Goal: Task Accomplishment & Management: Manage account settings

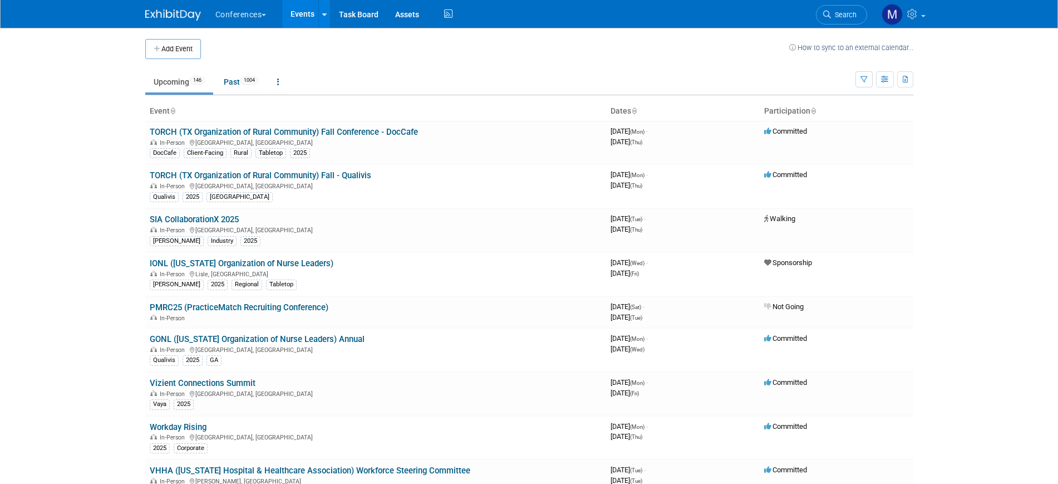
click at [842, 8] on link "Search" at bounding box center [841, 14] width 51 height 19
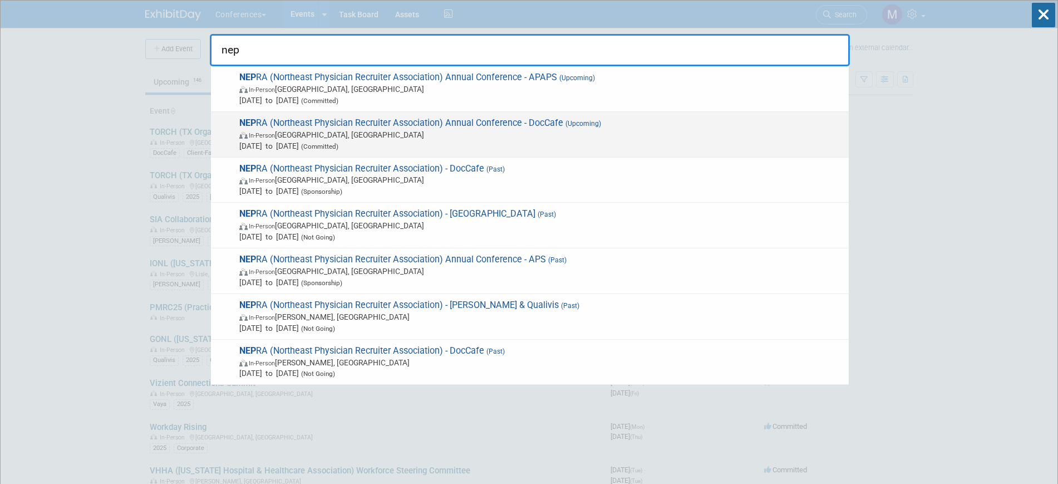
type input "nep"
click at [541, 140] on span "Oct 8, 2025 to Oct 10, 2025 (Committed)" at bounding box center [541, 145] width 604 height 11
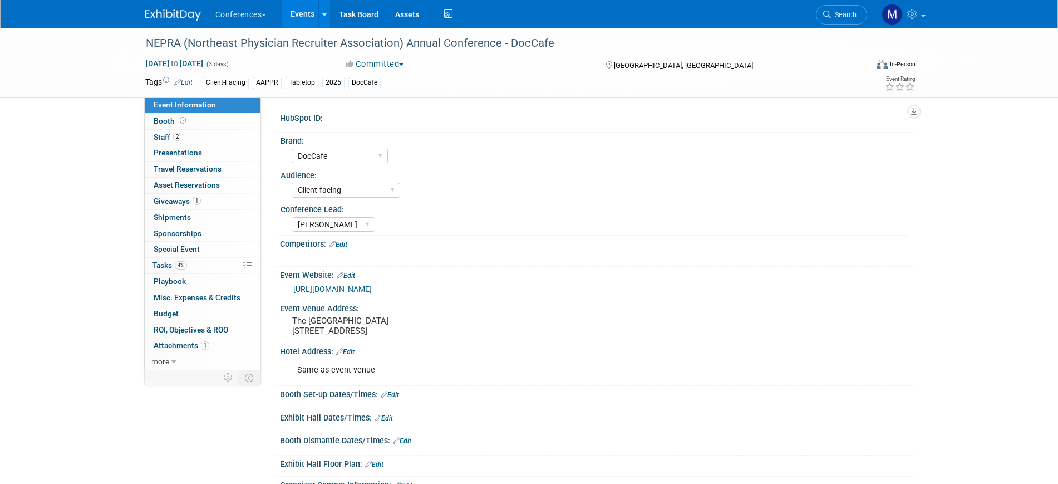
select select "DocCafe"
select select "Client-facing"
select select "Marygrace"
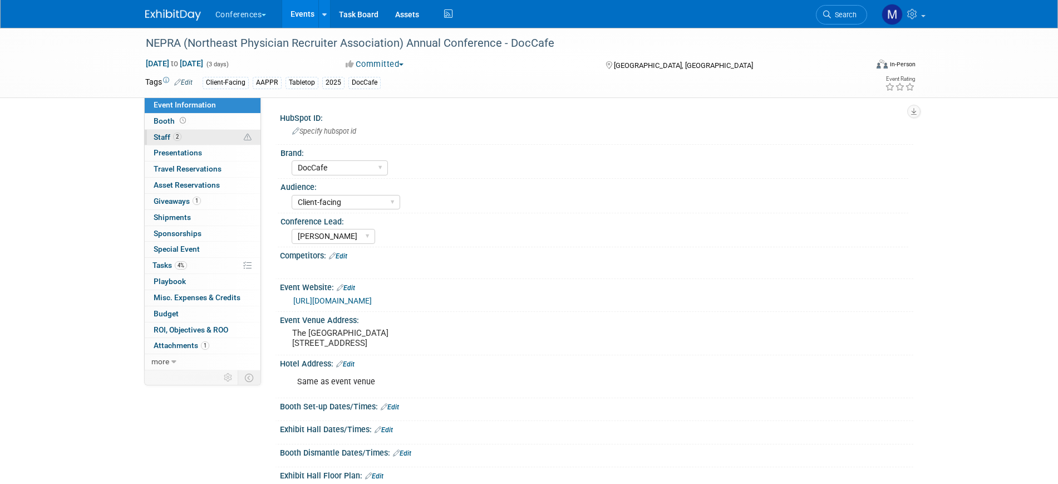
click at [161, 132] on span "Staff 2" at bounding box center [168, 136] width 28 height 9
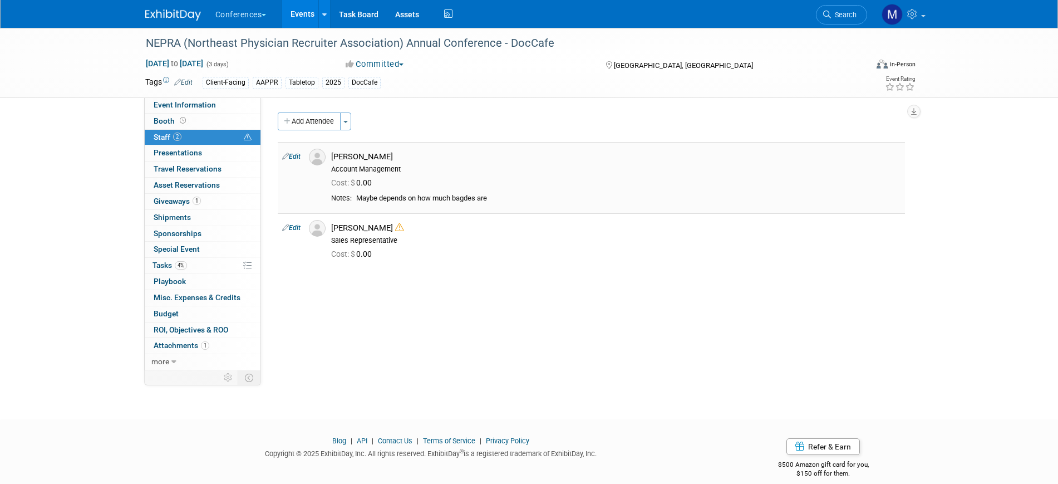
click at [296, 156] on link "Edit" at bounding box center [291, 157] width 18 height 8
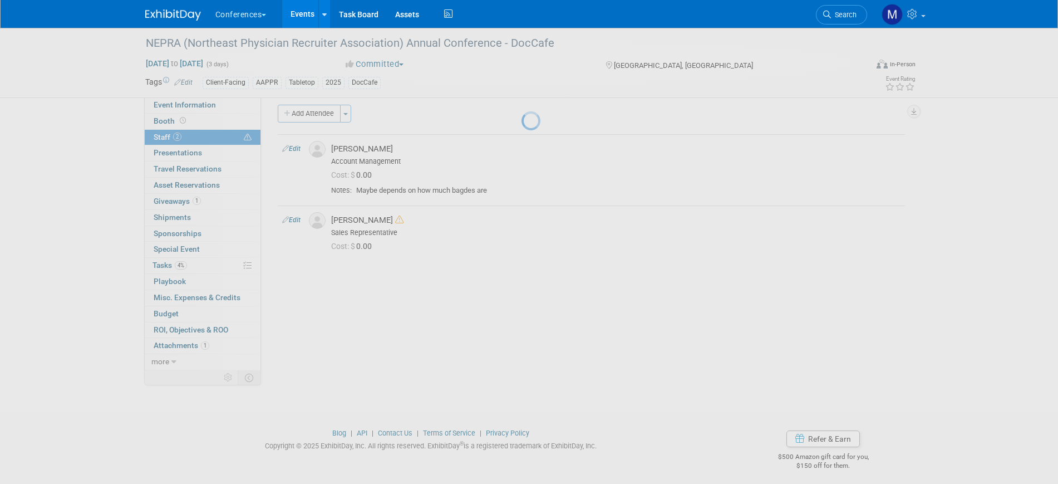
select select "0e9c7b07-f299-4bb0-9b14-9cff53a9f728"
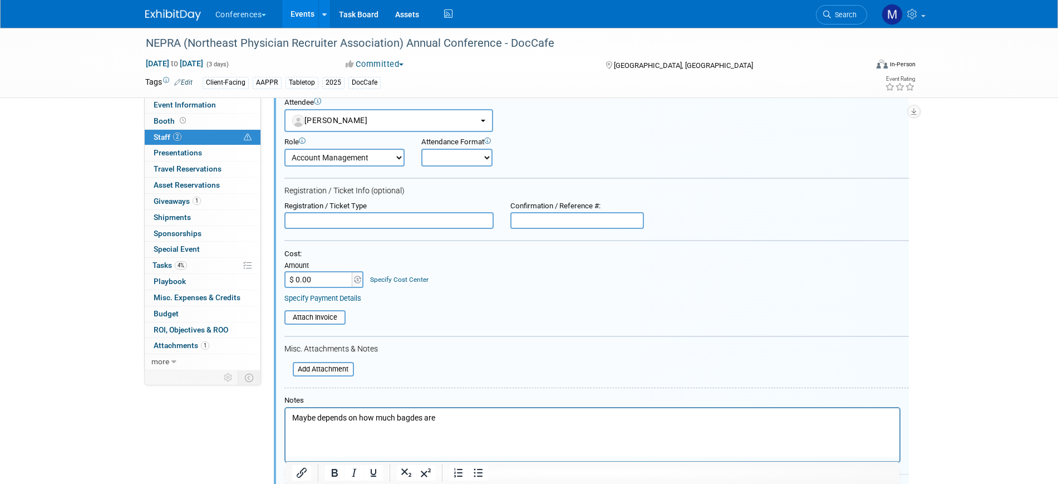
scroll to position [85, 0]
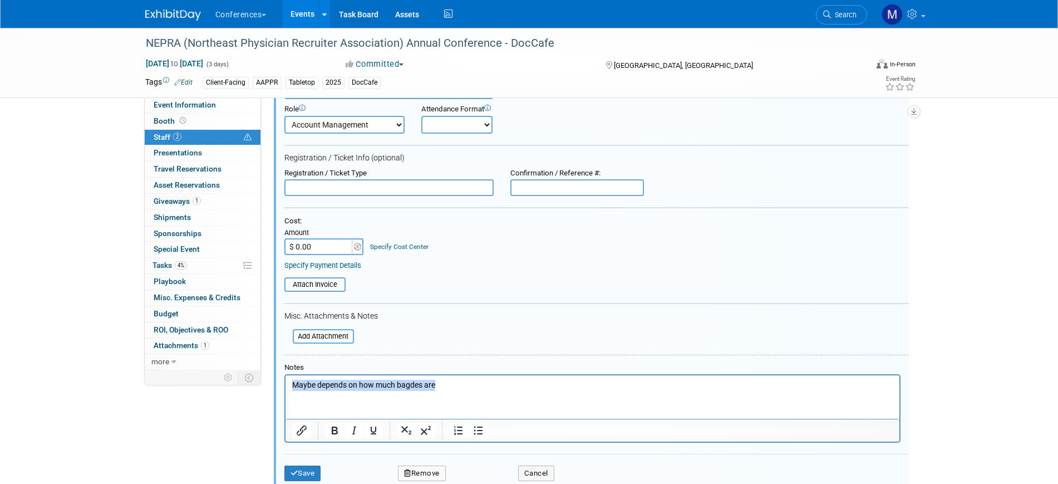
drag, startPoint x: 458, startPoint y: 386, endPoint x: 230, endPoint y: 378, distance: 228.4
click at [285, 378] on html "Maybe depends on how much bagdes are" at bounding box center [592, 383] width 614 height 16
click at [317, 474] on button "Save" at bounding box center [302, 473] width 37 height 16
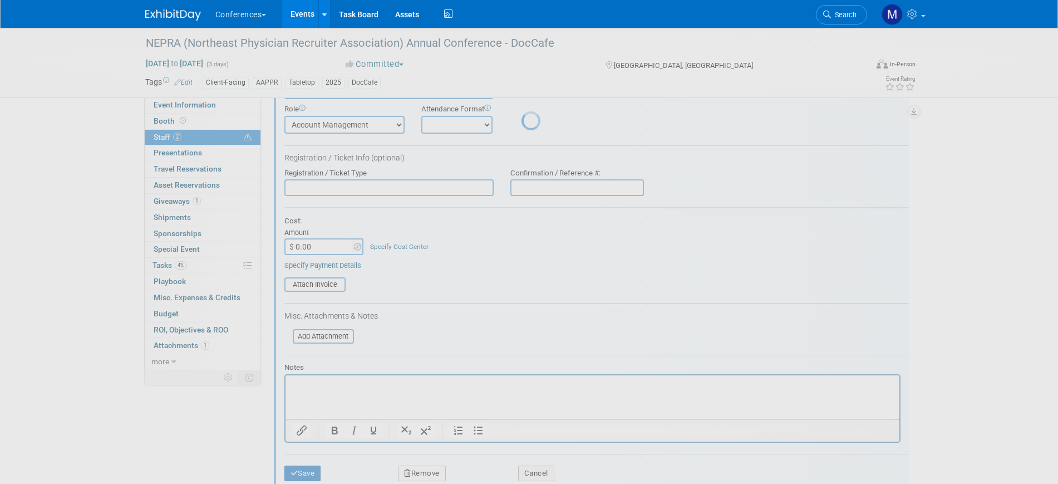
scroll to position [13, 0]
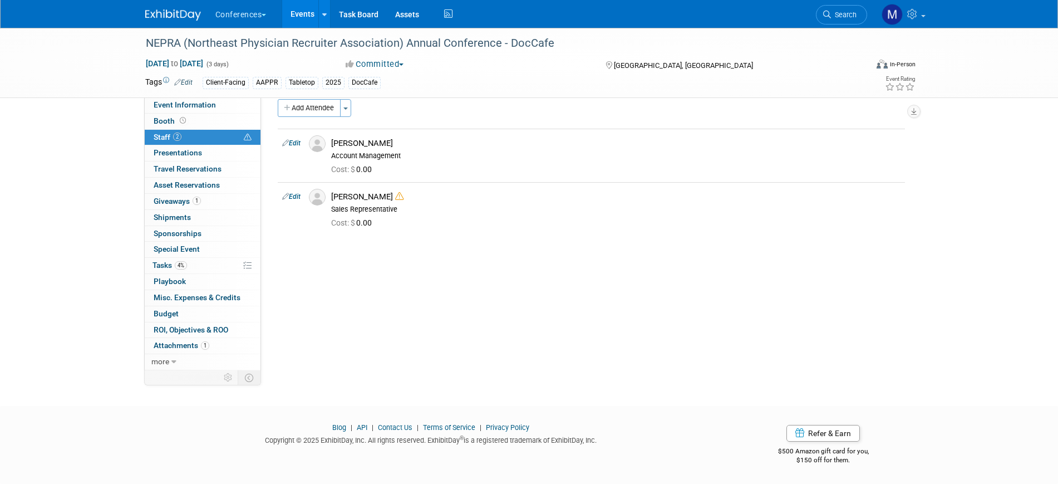
click at [35, 179] on div "NEPRA (Northeast Physician Recruiter Association) Annual Conference - DocCafe O…" at bounding box center [529, 199] width 1058 height 371
click at [399, 196] on icon at bounding box center [399, 196] width 8 height 8
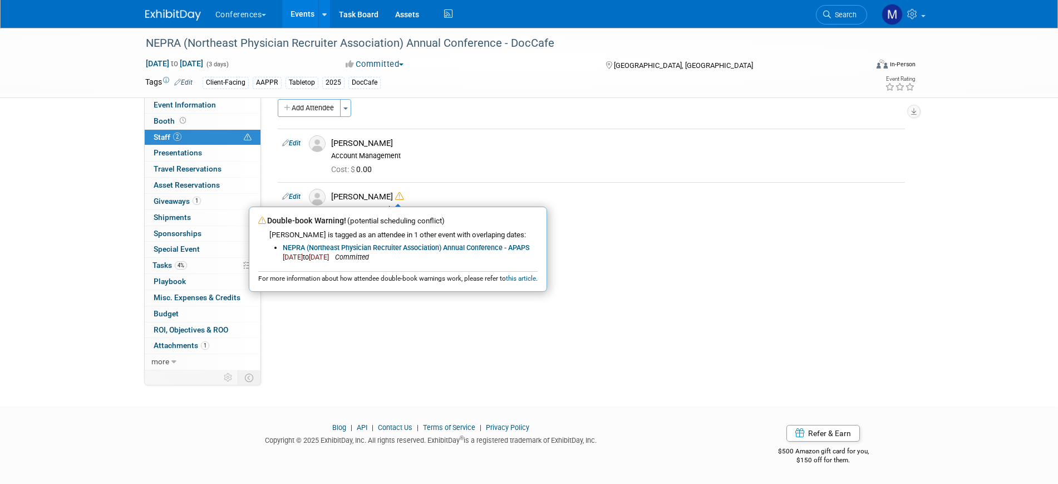
click at [426, 318] on div "HubSpot ID: Specify hubspot id Brand: Aya Bespoke Corporate Dawson DocCafe Educ…" at bounding box center [587, 220] width 652 height 273
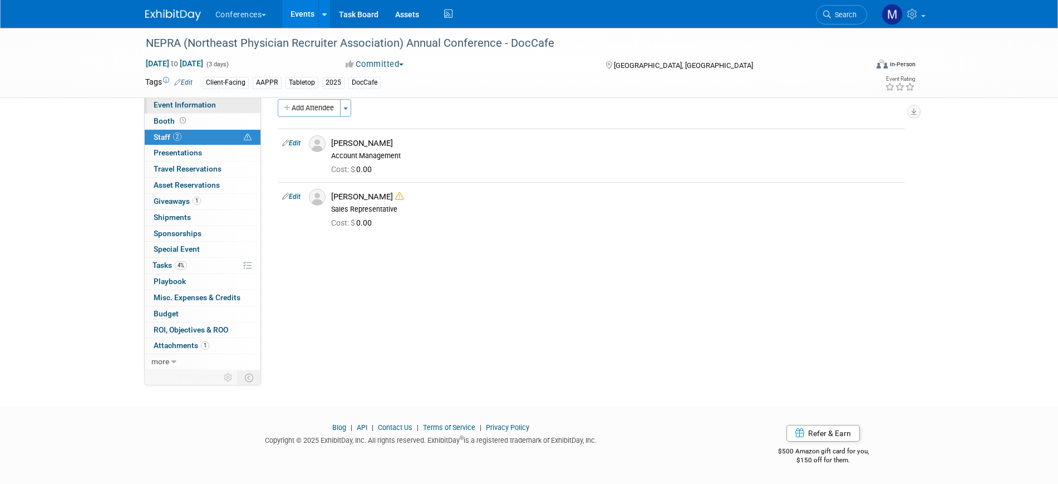
click at [227, 105] on link "Event Information" at bounding box center [203, 105] width 116 height 16
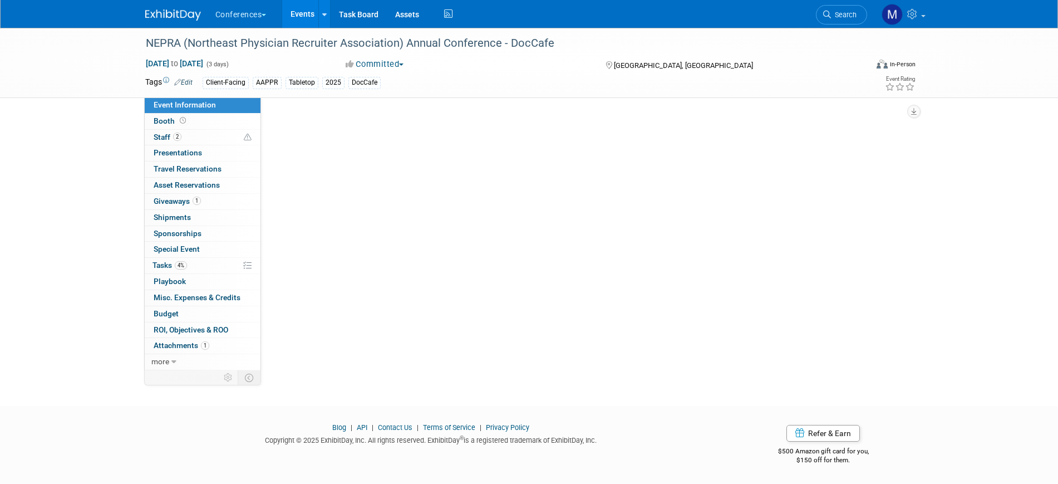
scroll to position [0, 0]
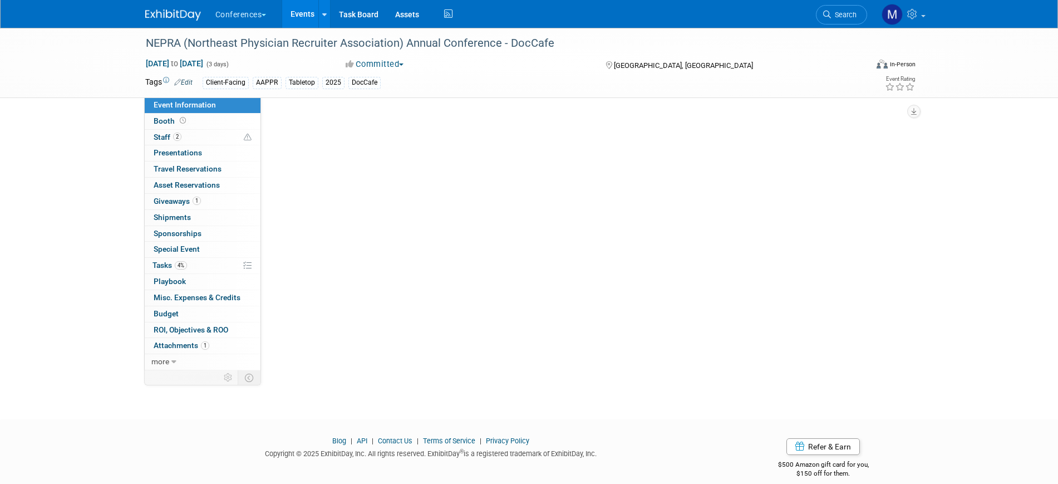
select select "DocCafe"
select select "Client-facing"
select select "[PERSON_NAME]"
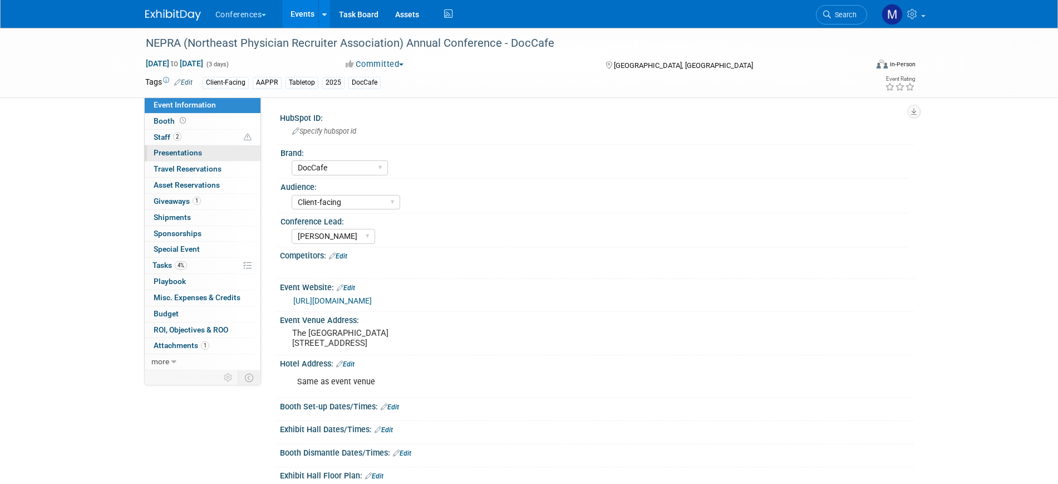
click at [203, 145] on link "0 Presentations 0" at bounding box center [203, 153] width 116 height 16
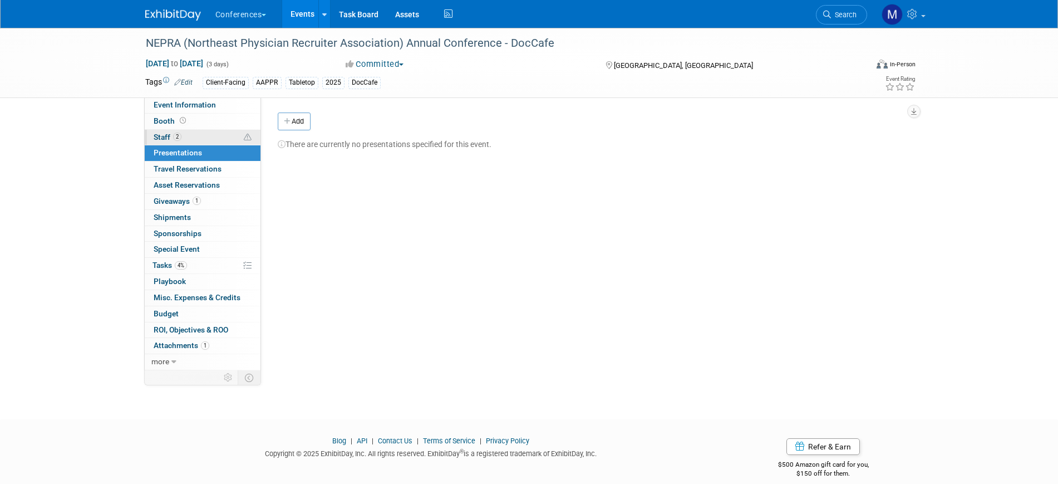
click at [204, 137] on link "2 Staff 2" at bounding box center [203, 138] width 116 height 16
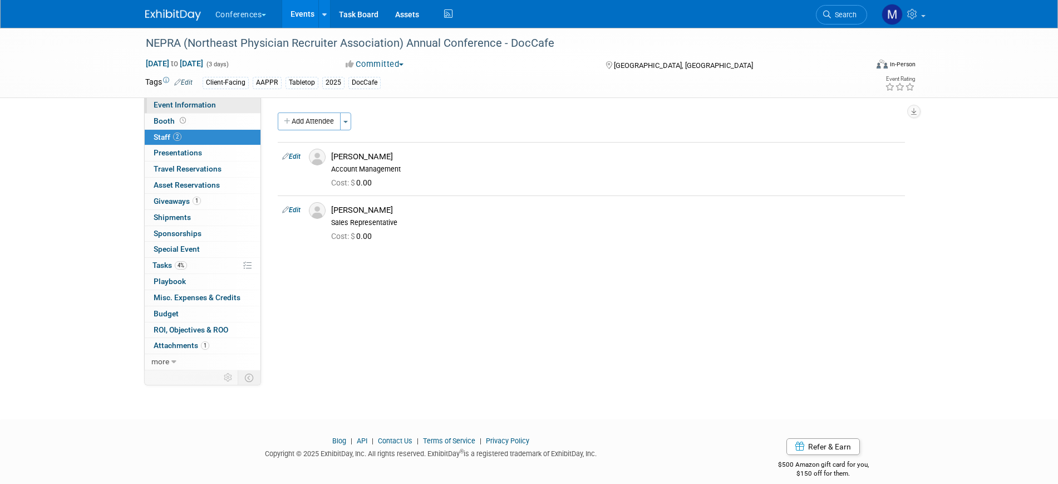
click at [211, 105] on span "Event Information" at bounding box center [185, 104] width 62 height 9
select select "DocCafe"
select select "Client-facing"
select select "[PERSON_NAME]"
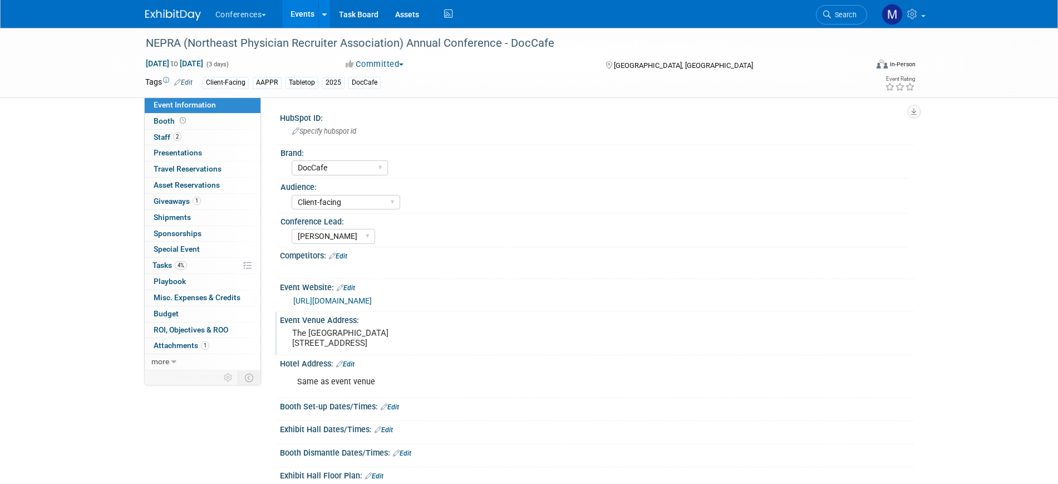
drag, startPoint x: 293, startPoint y: 332, endPoint x: 441, endPoint y: 336, distance: 148.1
click at [441, 336] on pre "The Westin Portland Harborview 157 High Street Portland, ME 04101" at bounding box center [411, 338] width 239 height 20
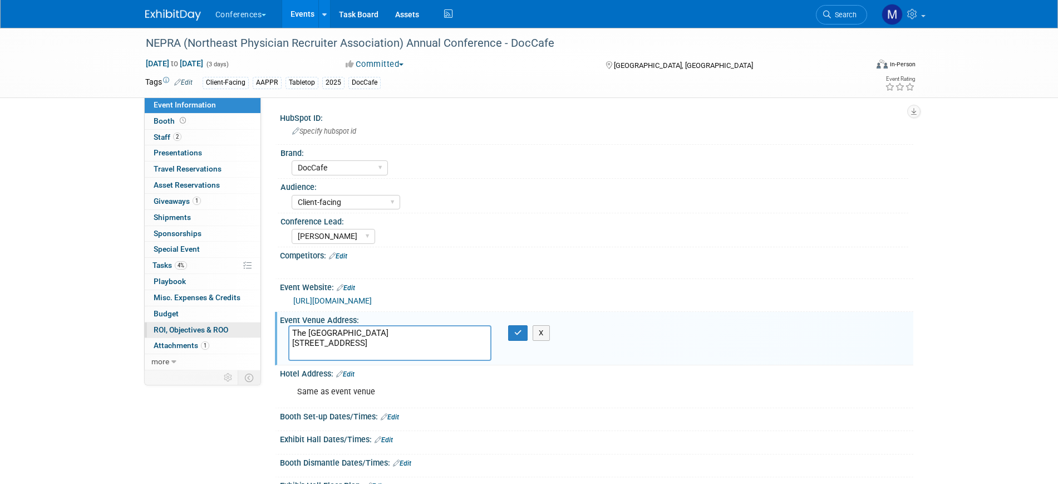
drag, startPoint x: 376, startPoint y: 350, endPoint x: 258, endPoint y: 321, distance: 121.0
click at [258, 321] on div "Event Information Event Info Booth Booth 2 Staff 2 Staff 0 Presentations 0 Pres…" at bounding box center [529, 373] width 785 height 690
click at [515, 333] on icon "button" at bounding box center [518, 332] width 8 height 7
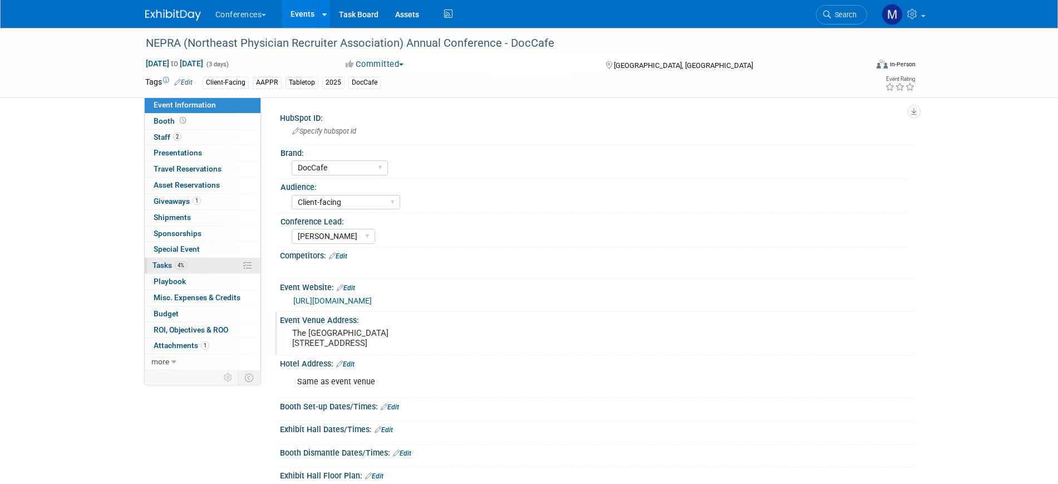
click at [165, 266] on span "Tasks 4%" at bounding box center [170, 265] width 35 height 9
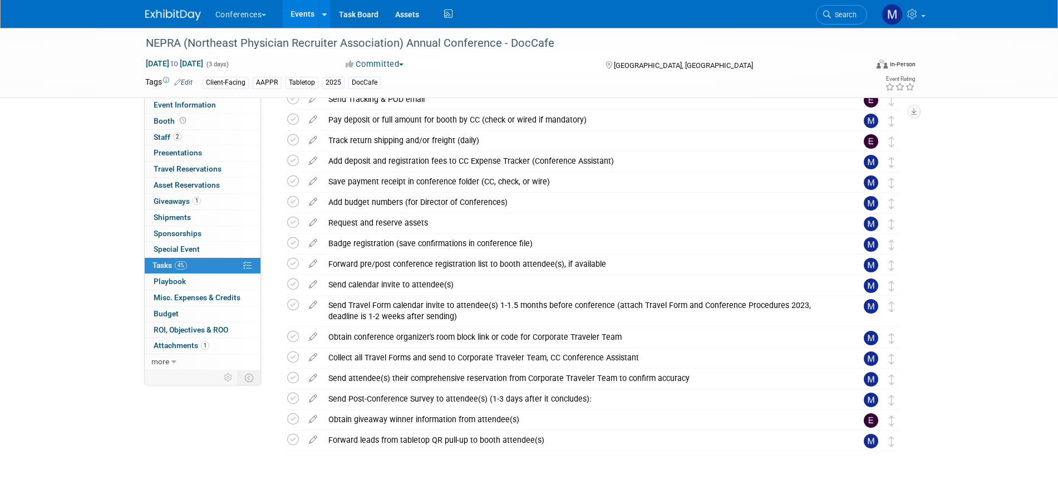
scroll to position [276, 0]
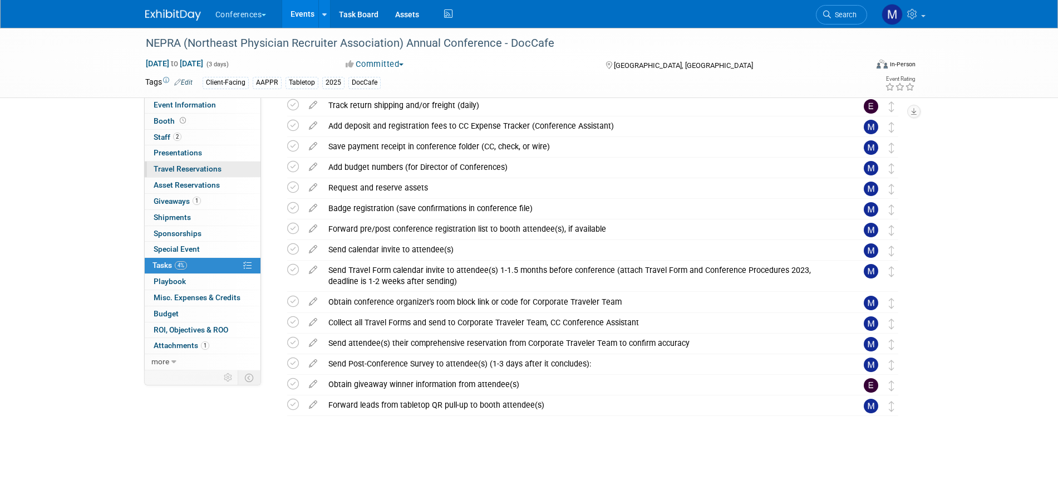
click at [195, 172] on span "Travel Reservations 0" at bounding box center [188, 168] width 68 height 9
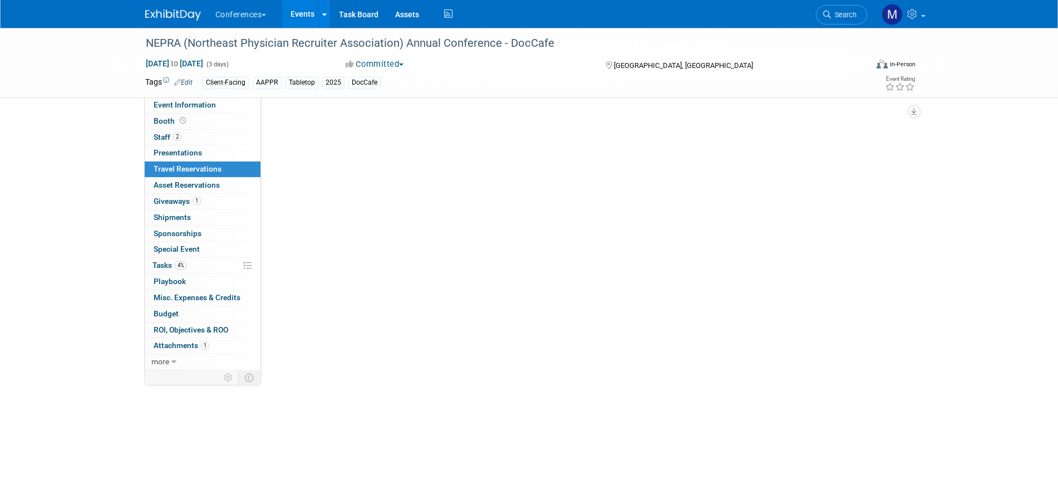
scroll to position [0, 0]
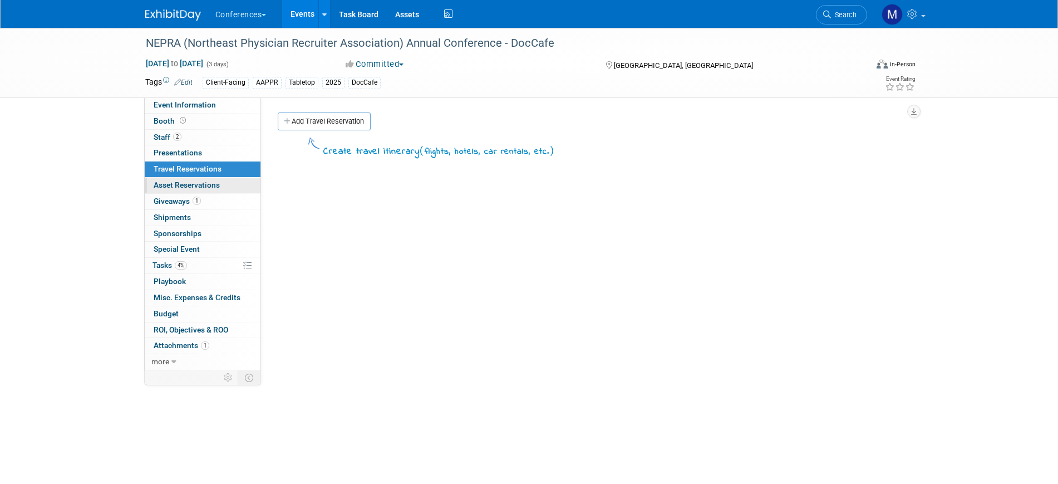
click at [196, 181] on span "Asset Reservations 0" at bounding box center [187, 184] width 66 height 9
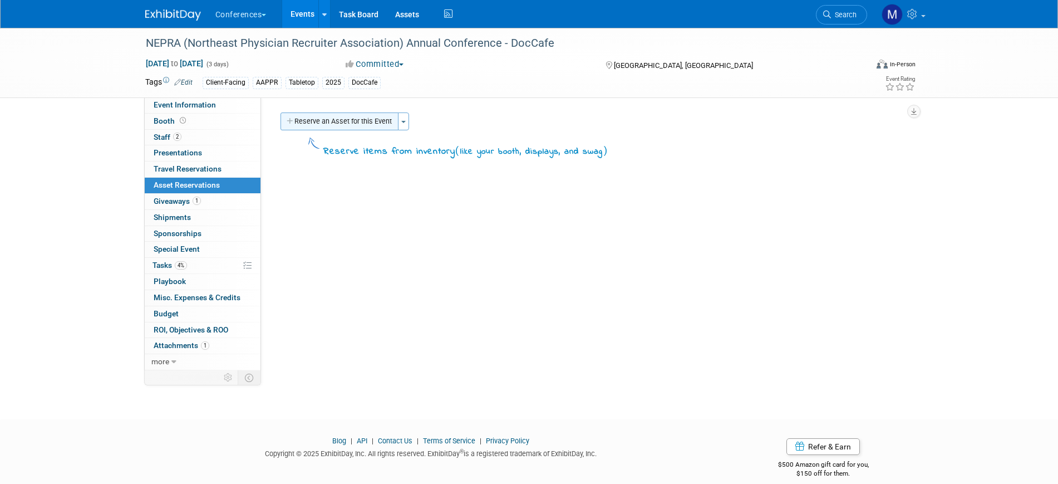
click at [316, 118] on button "Reserve an Asset for this Event" at bounding box center [340, 121] width 118 height 18
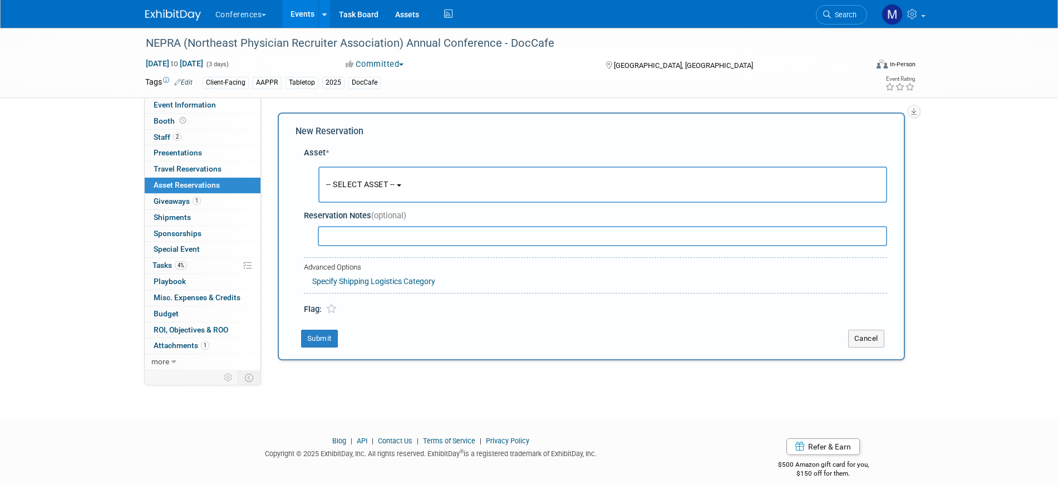
scroll to position [11, 0]
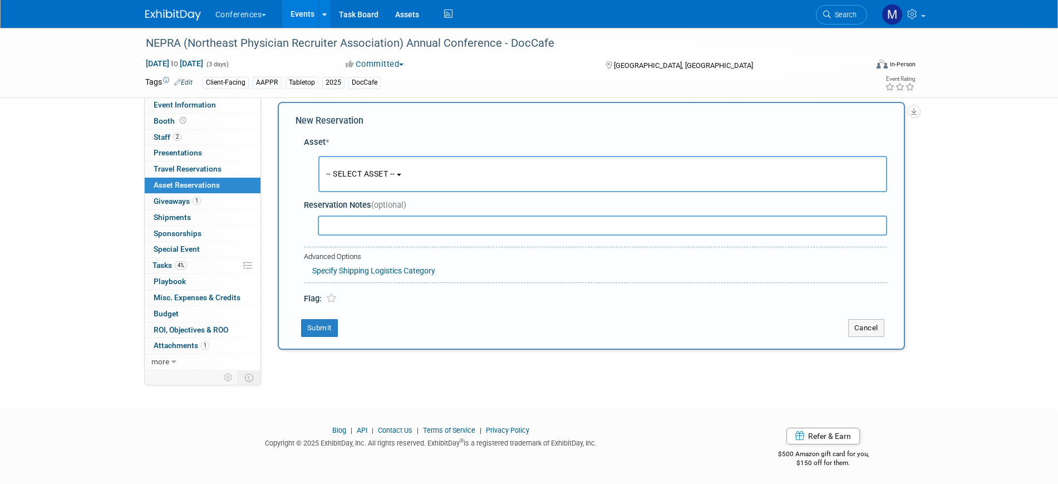
click at [353, 178] on span "-- SELECT ASSET --" at bounding box center [360, 173] width 69 height 9
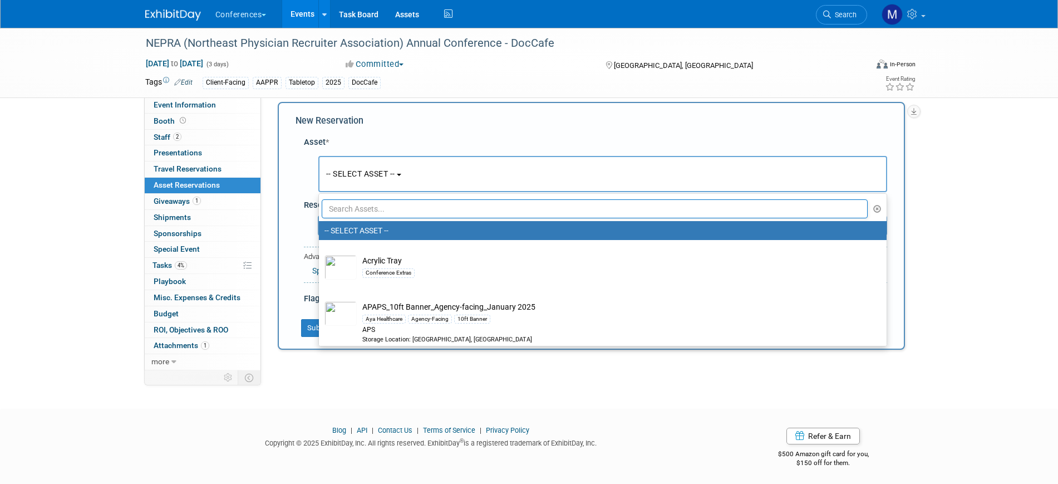
click at [402, 207] on input "text" at bounding box center [595, 208] width 547 height 19
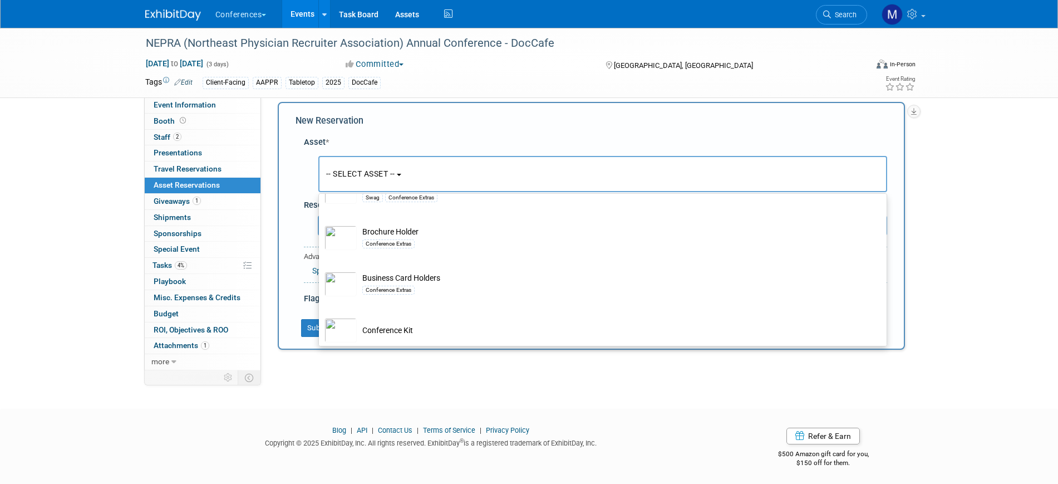
scroll to position [348, 0]
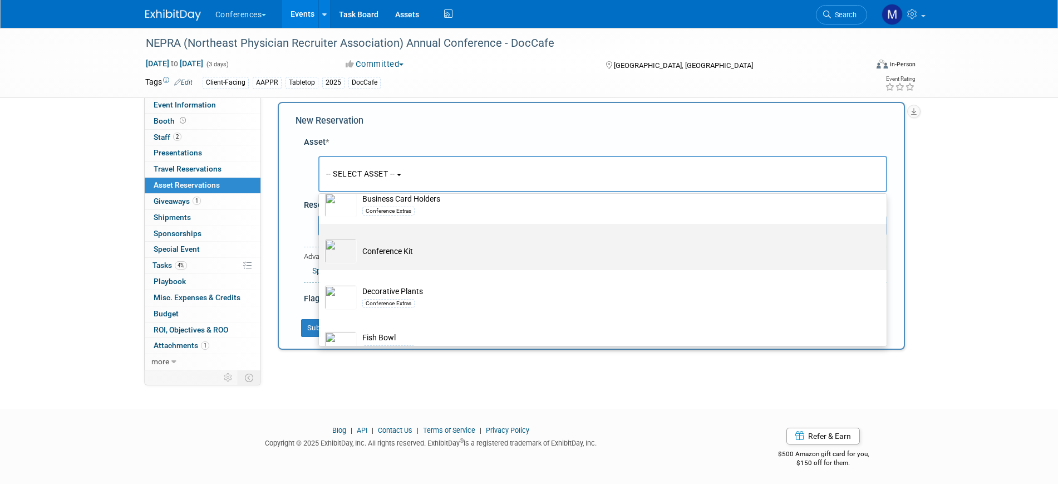
type input "conference"
click at [411, 256] on td "Conference Kit" at bounding box center [611, 251] width 508 height 24
click at [321, 237] on input "Conference Kit" at bounding box center [316, 233] width 7 height 7
select select "10711459"
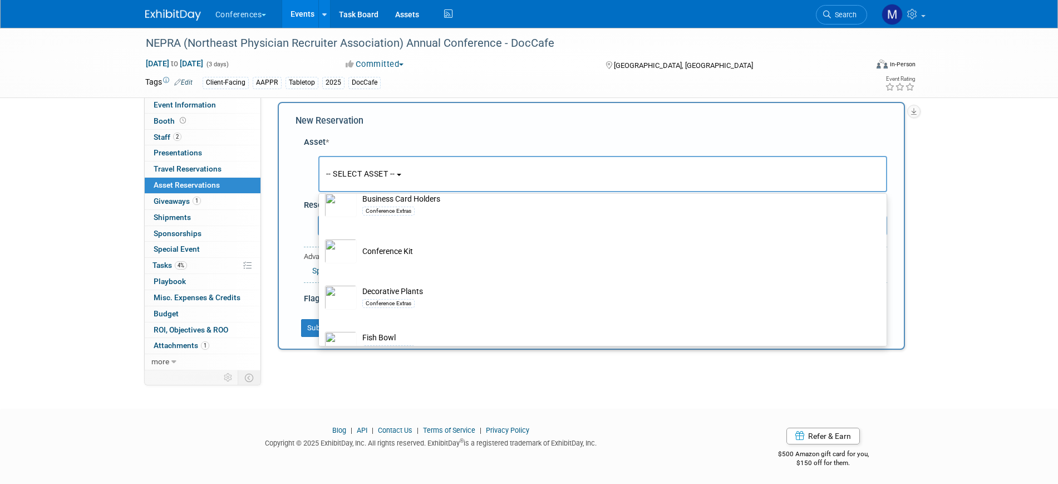
select select "9"
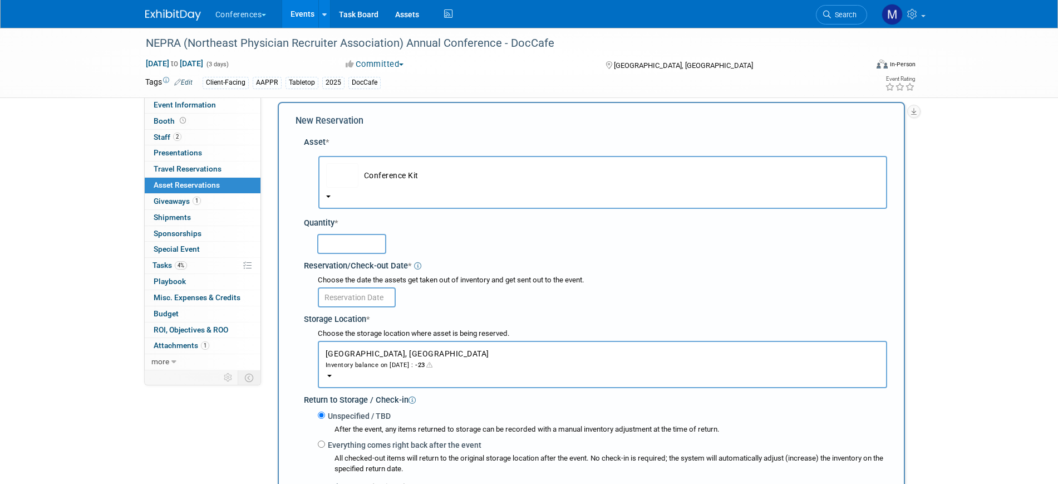
click at [368, 248] on input "text" at bounding box center [351, 244] width 69 height 20
type input "1"
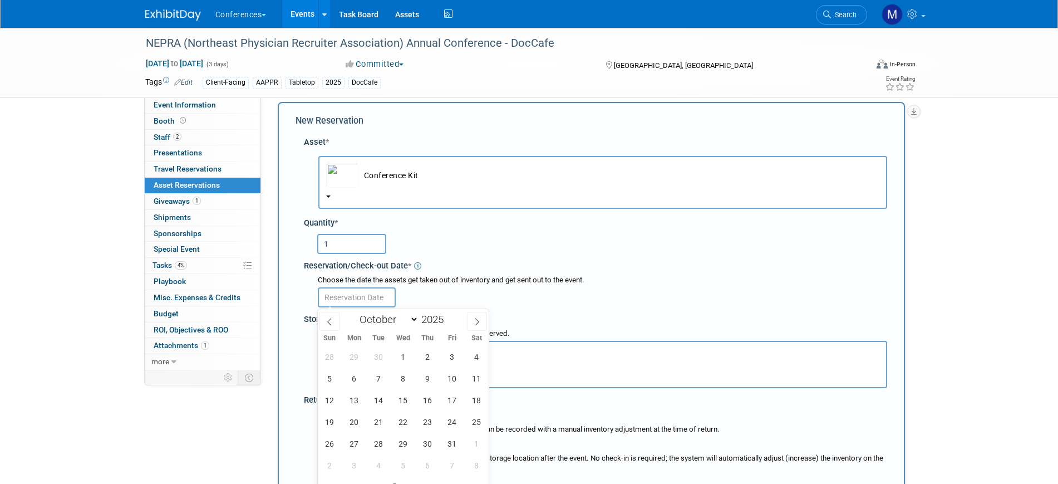
click at [366, 294] on input "text" at bounding box center [357, 297] width 78 height 20
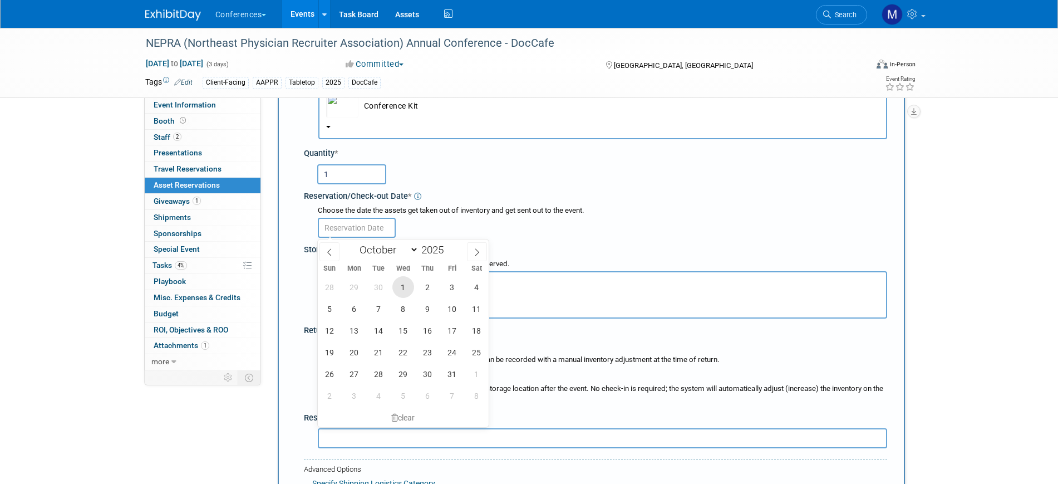
click at [404, 286] on span "1" at bounding box center [403, 287] width 22 height 22
type input "Oct 1, 2025"
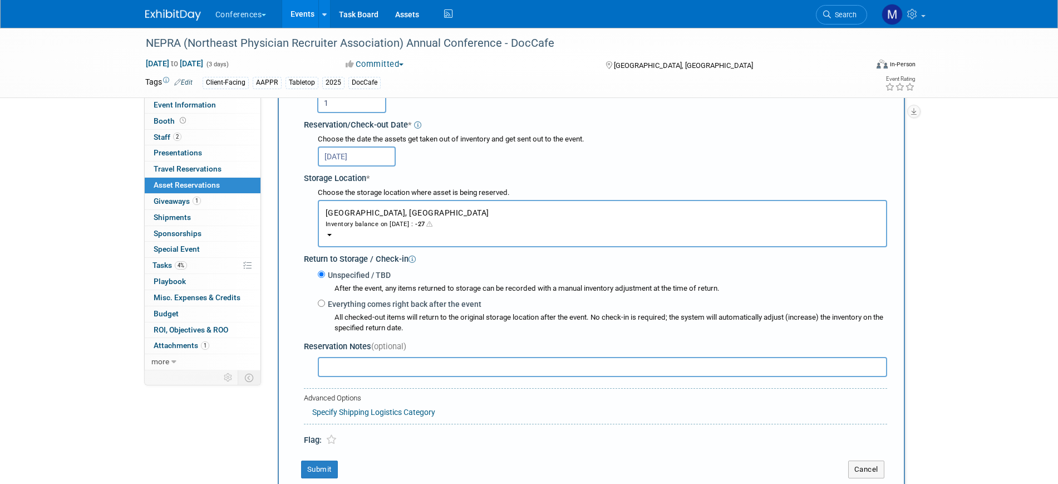
scroll to position [219, 0]
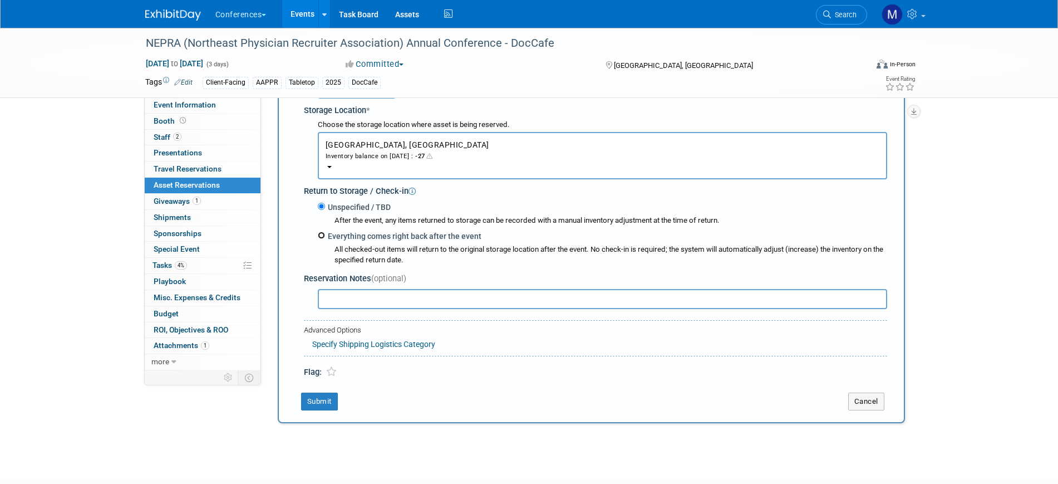
click at [320, 238] on input "Everything comes right back after the event" at bounding box center [321, 235] width 7 height 7
radio input "true"
select select "9"
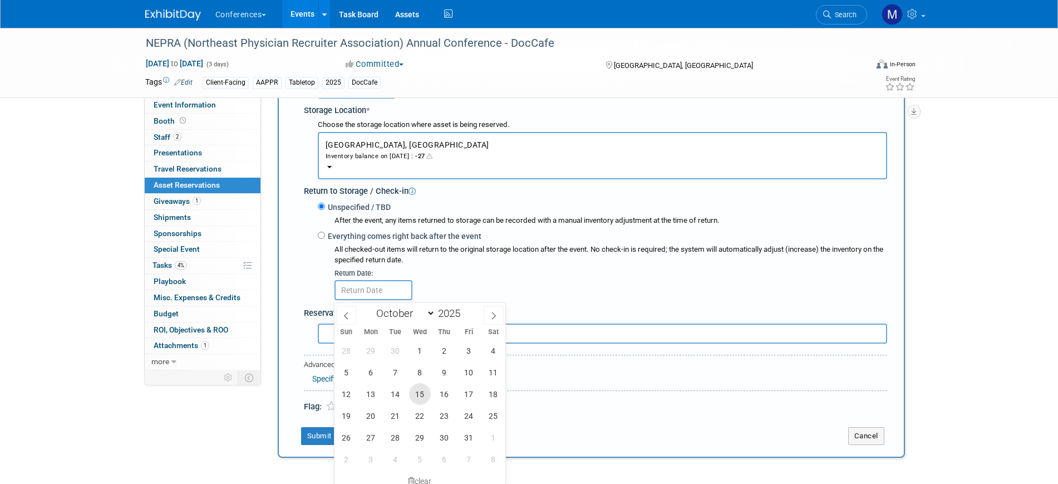
click at [423, 397] on span "15" at bounding box center [420, 394] width 22 height 22
type input "Oct 15, 2025"
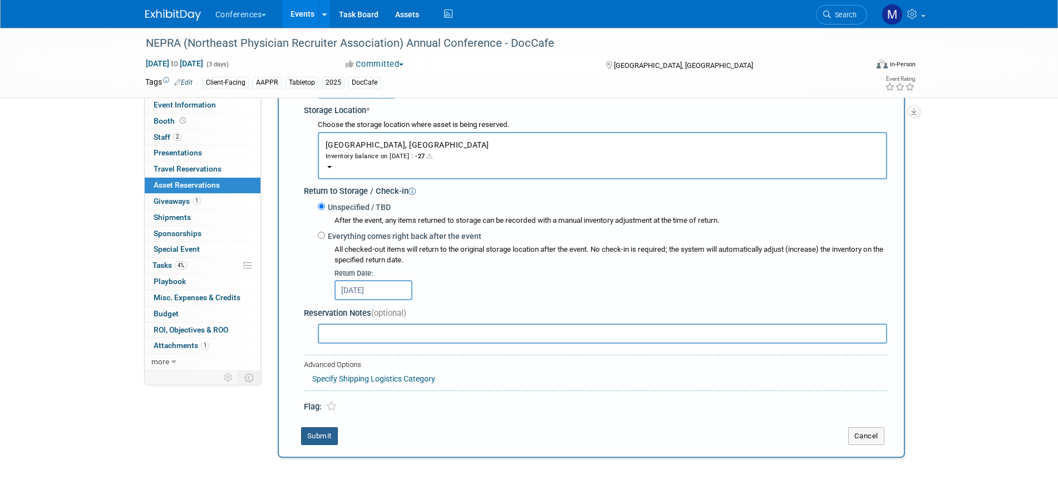
click at [332, 435] on button "Submit" at bounding box center [319, 436] width 37 height 18
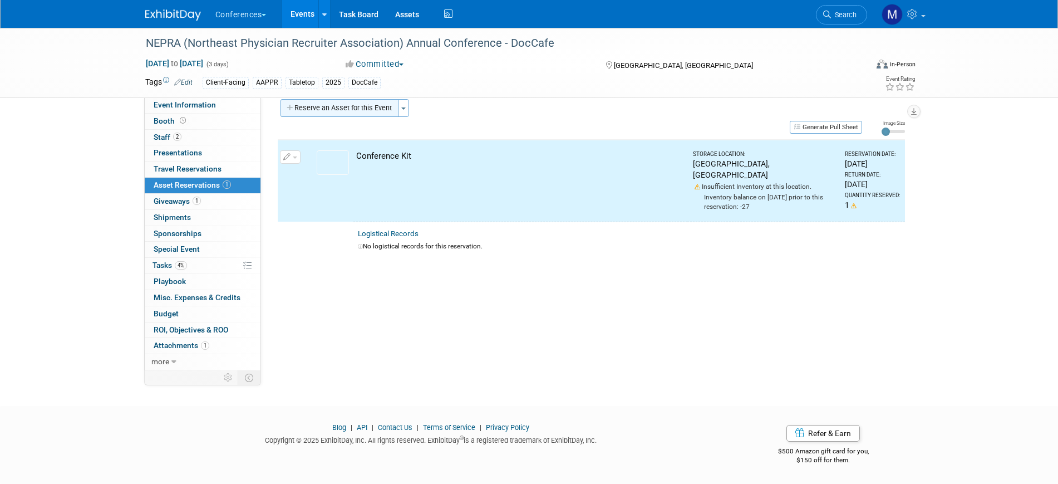
click at [340, 104] on button "Reserve an Asset for this Event" at bounding box center [340, 108] width 118 height 18
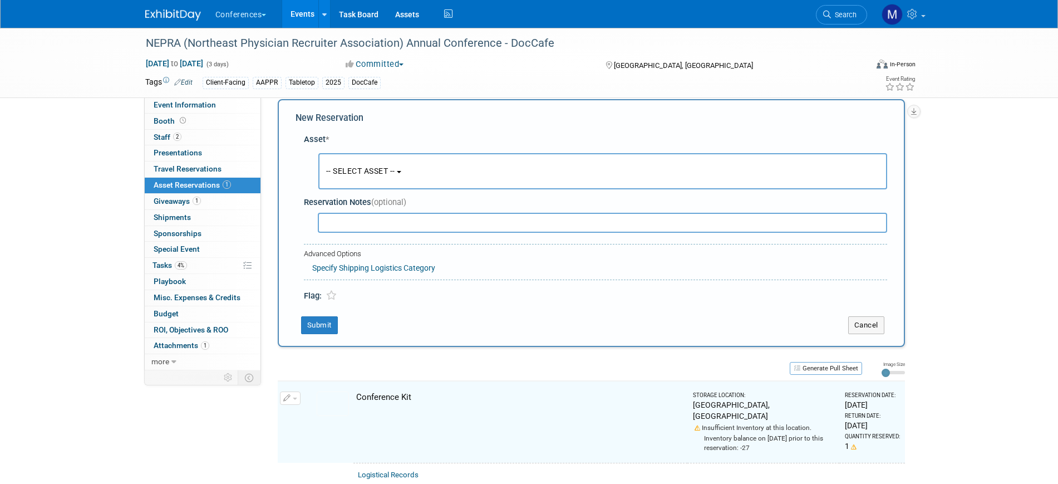
scroll to position [11, 0]
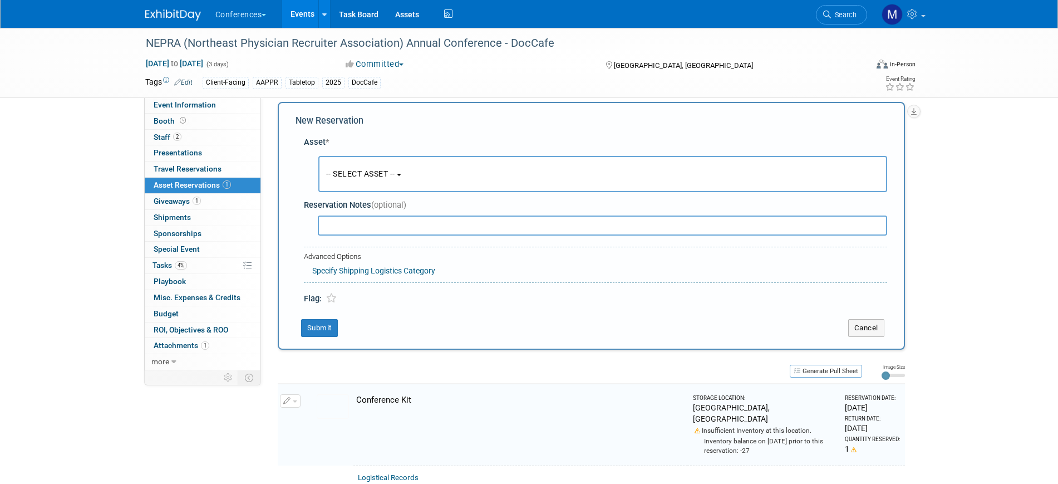
click at [358, 175] on span "-- SELECT ASSET --" at bounding box center [360, 173] width 69 height 9
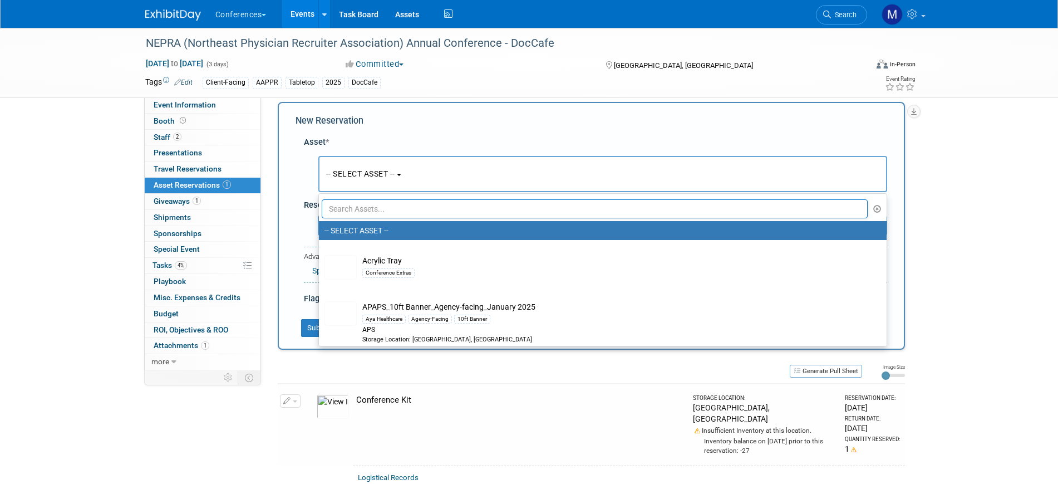
click at [371, 213] on input "text" at bounding box center [595, 208] width 547 height 19
type input "doccafe"
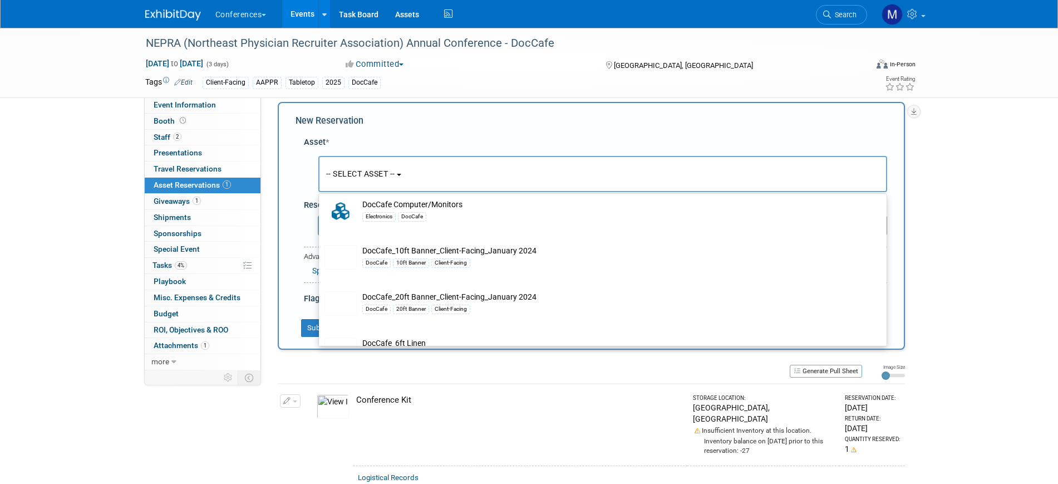
scroll to position [209, 0]
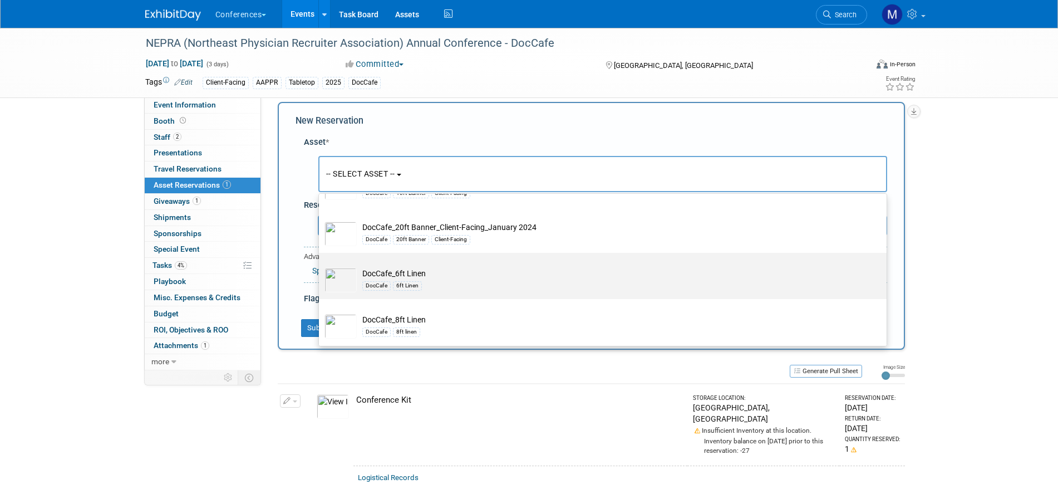
click at [427, 281] on td "DocCafe_6ft Linen DocCafe 6ft Linen" at bounding box center [611, 280] width 508 height 24
click at [321, 266] on input "DocCafe_6ft Linen DocCafe 6ft Linen" at bounding box center [316, 262] width 7 height 7
select select "10711563"
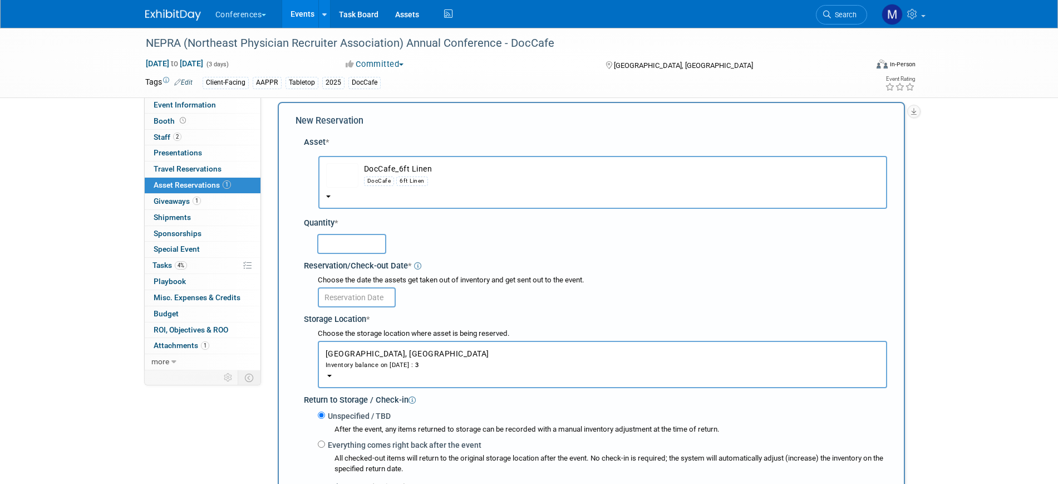
click at [360, 246] on input "text" at bounding box center [351, 244] width 69 height 20
type input "1"
click at [362, 294] on input "text" at bounding box center [357, 297] width 78 height 20
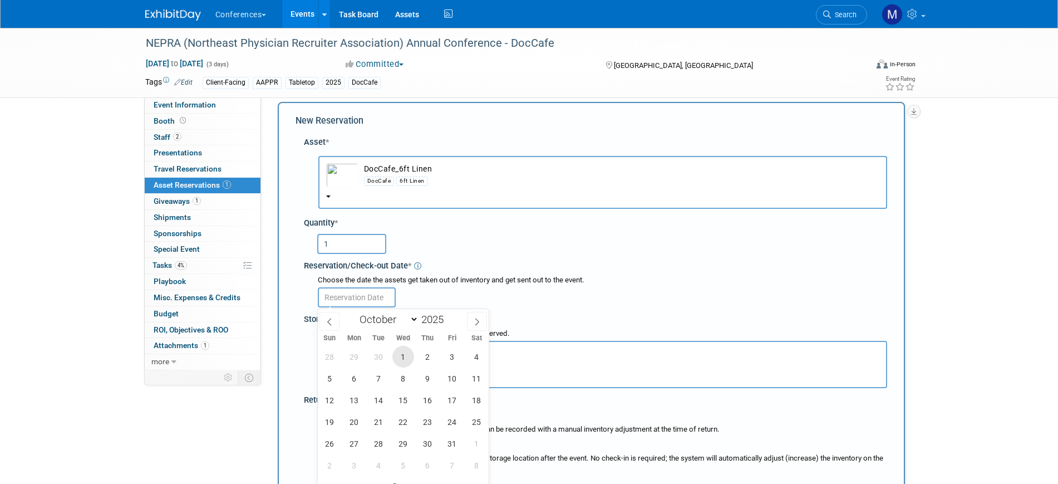
click at [404, 358] on span "1" at bounding box center [403, 357] width 22 height 22
type input "Oct 1, 2025"
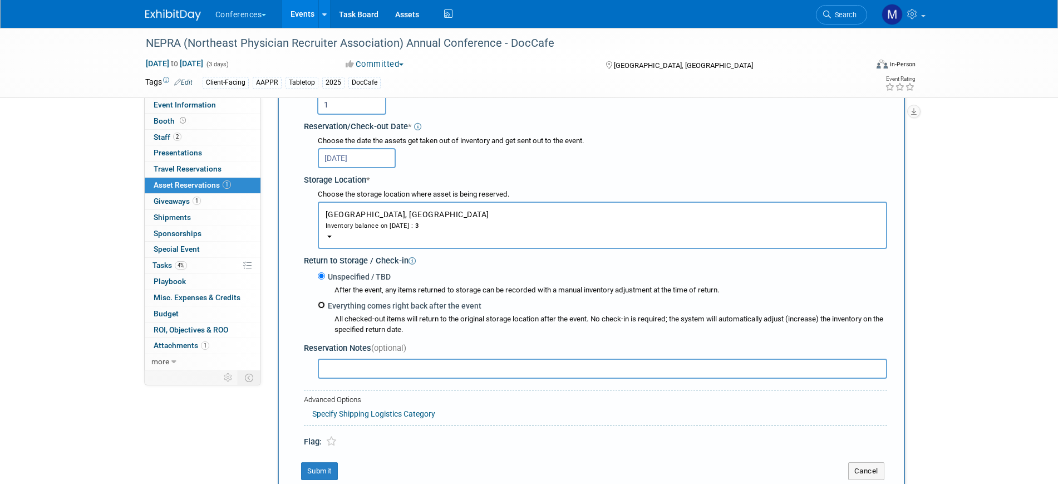
click at [322, 303] on input "Everything comes right back after the event" at bounding box center [321, 304] width 7 height 7
radio input "true"
select select "9"
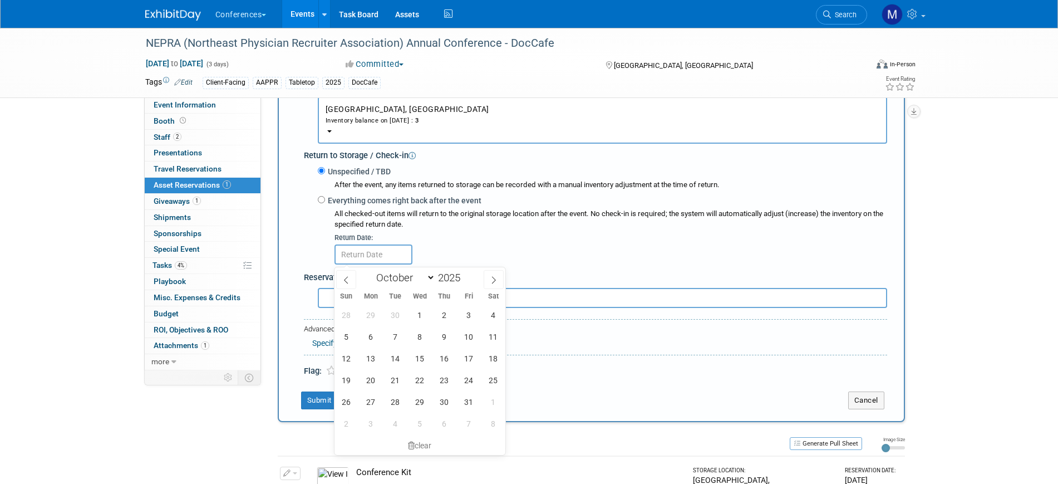
scroll to position [289, 0]
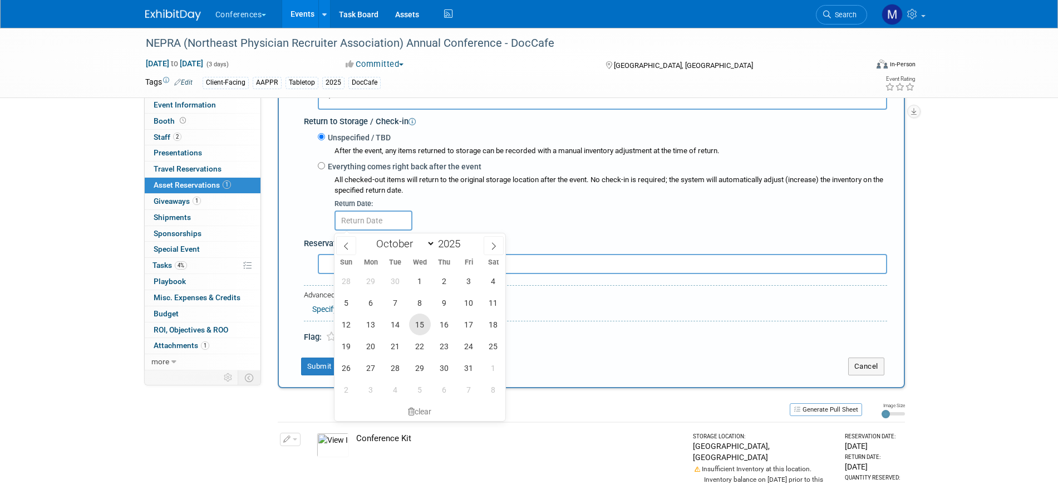
click at [425, 330] on span "15" at bounding box center [420, 324] width 22 height 22
type input "Oct 15, 2025"
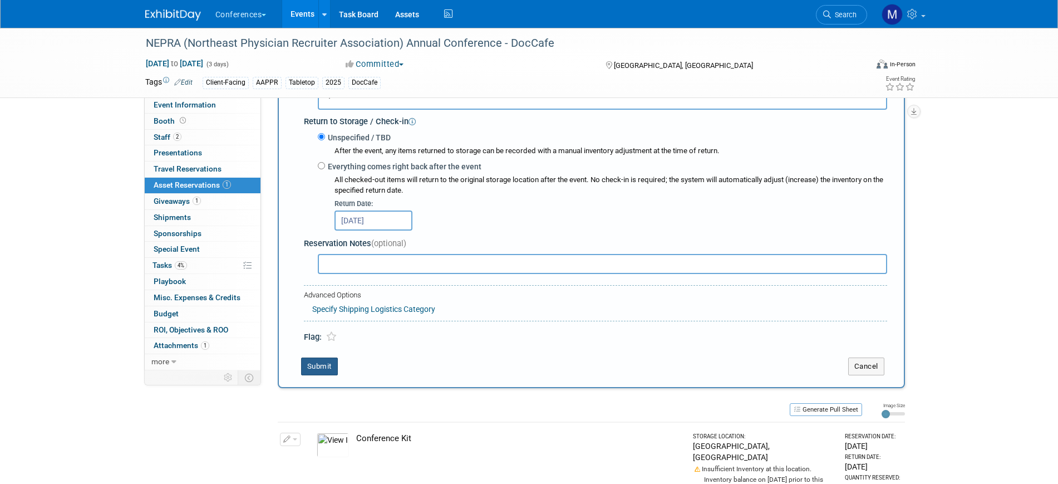
click at [303, 366] on button "Submit" at bounding box center [319, 366] width 37 height 18
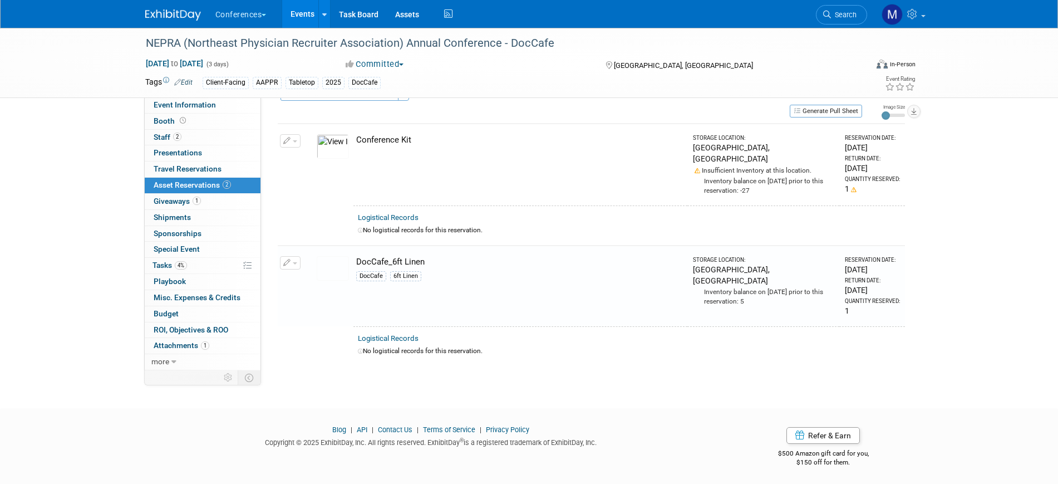
scroll to position [0, 0]
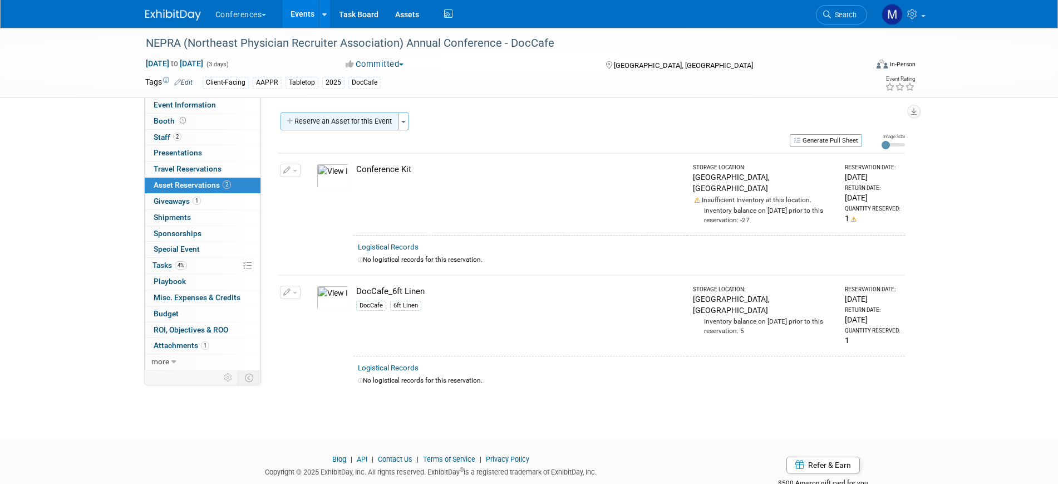
click at [353, 125] on button "Reserve an Asset for this Event" at bounding box center [340, 121] width 118 height 18
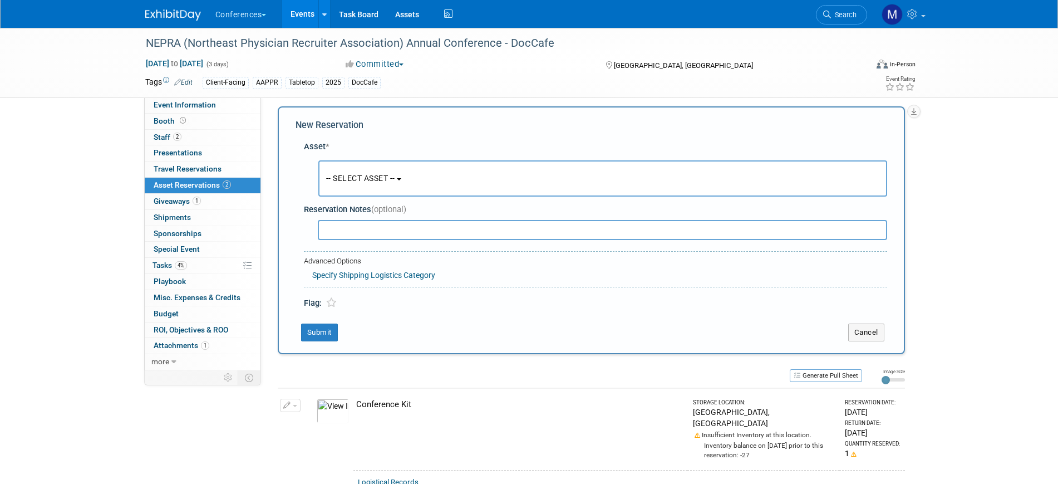
scroll to position [11, 0]
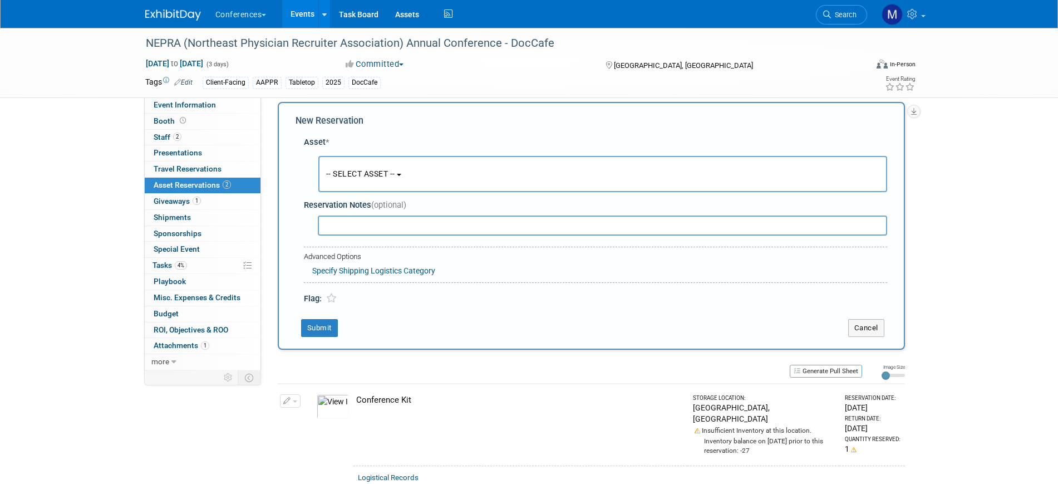
click at [379, 161] on button "-- SELECT ASSET --" at bounding box center [602, 174] width 569 height 36
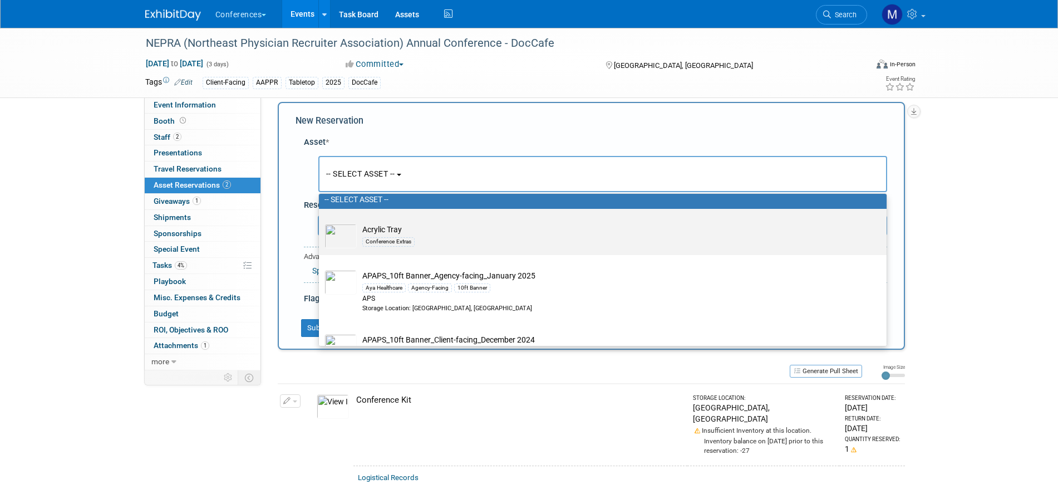
scroll to position [0, 0]
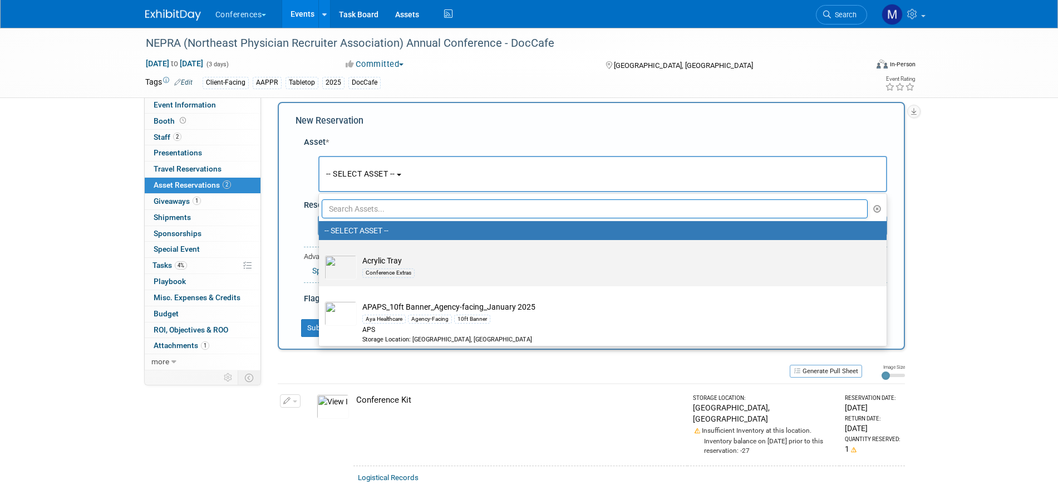
click at [380, 207] on input "text" at bounding box center [595, 208] width 547 height 19
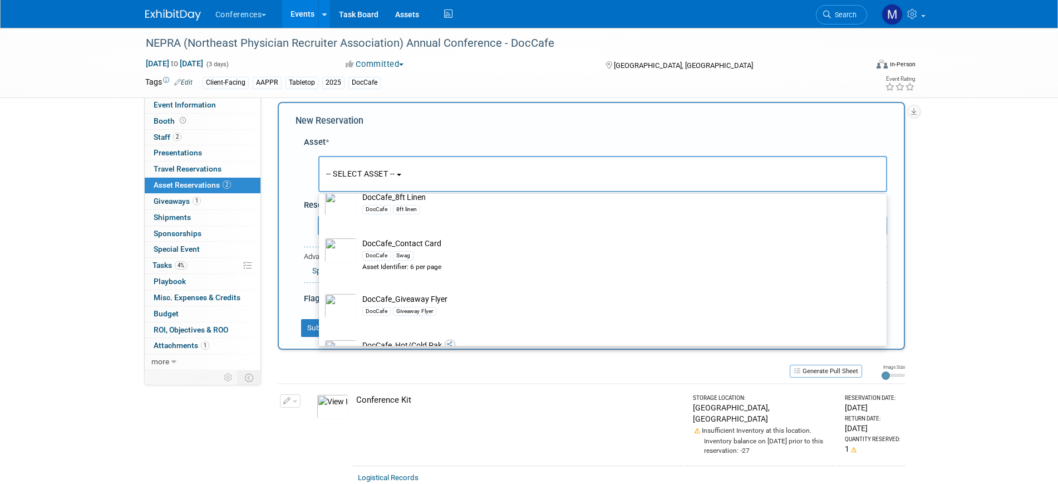
scroll to position [348, 0]
type input "doccafe"
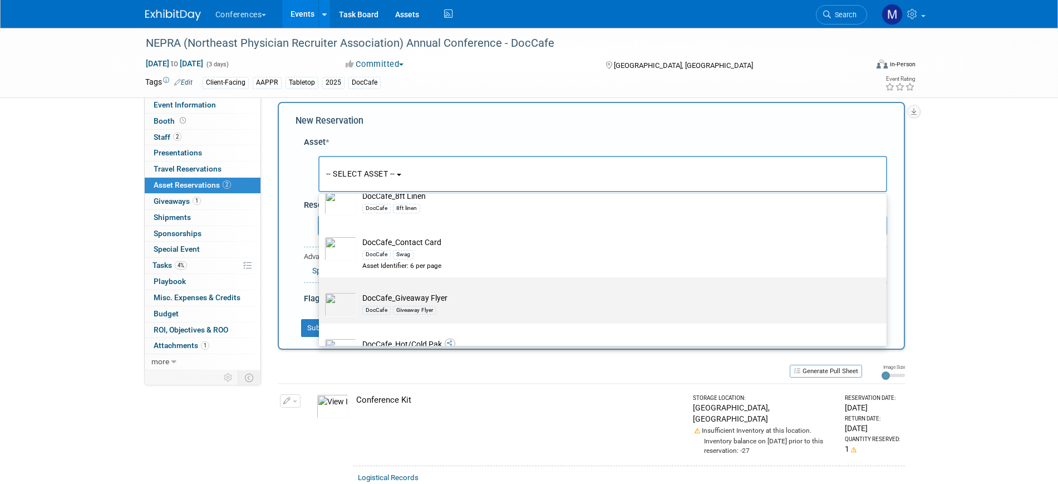
click at [435, 285] on label "DocCafe_Giveaway Flyer DocCafe Giveaway Flyer" at bounding box center [600, 300] width 551 height 42
click at [321, 285] on input "DocCafe_Giveaway Flyer DocCafe Giveaway Flyer" at bounding box center [316, 286] width 7 height 7
select select "10714761"
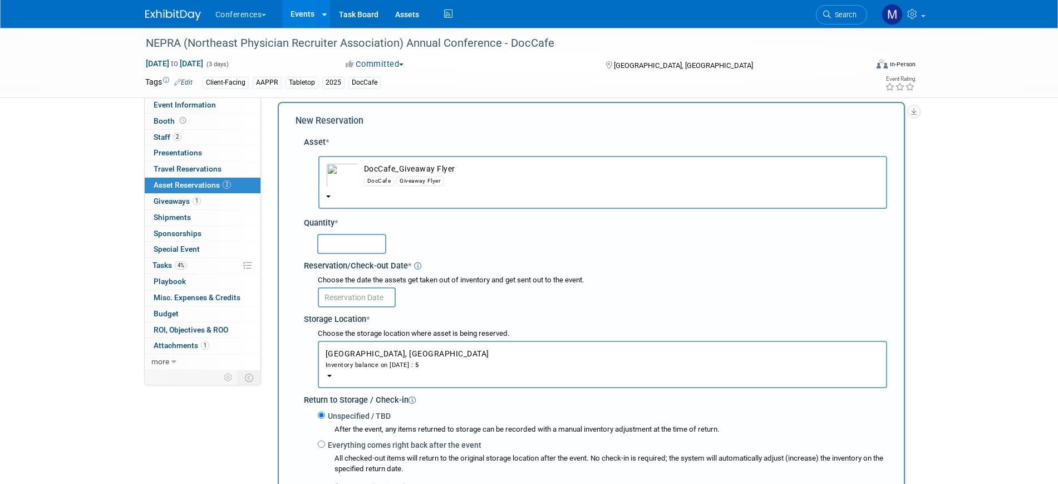
click at [347, 250] on input "text" at bounding box center [351, 244] width 69 height 20
type input "1"
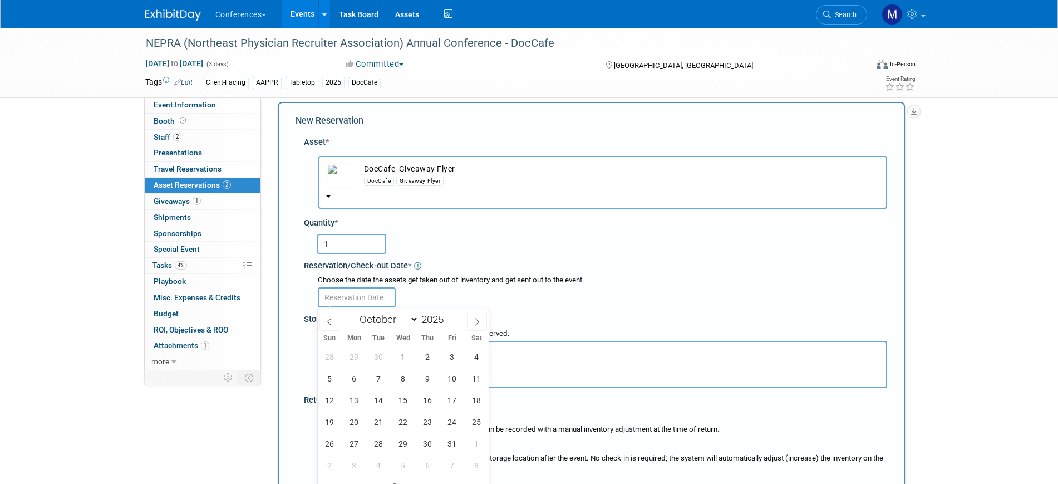
click at [356, 299] on input "text" at bounding box center [357, 297] width 78 height 20
click at [405, 356] on span "1" at bounding box center [403, 357] width 22 height 22
type input "Oct 1, 2025"
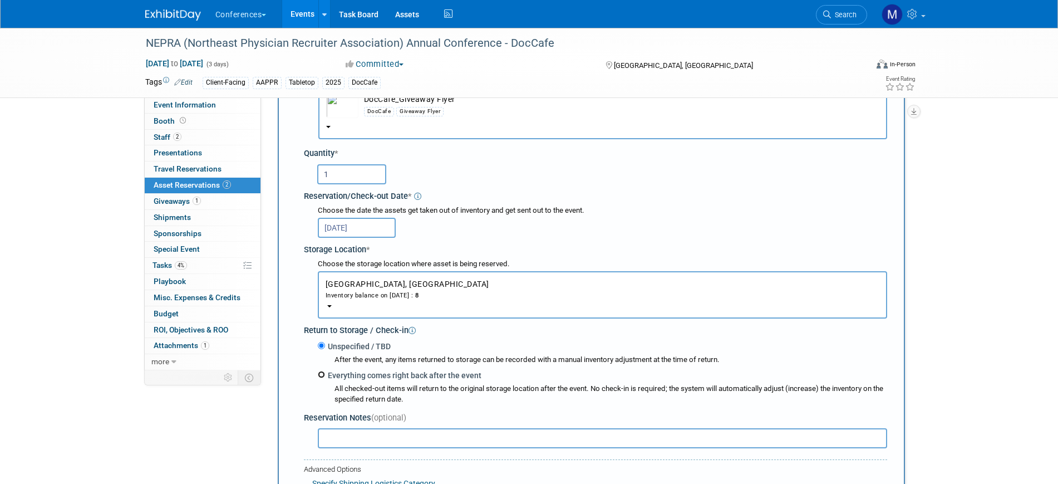
click at [322, 376] on input "Everything comes right back after the event" at bounding box center [321, 374] width 7 height 7
radio input "true"
select select "9"
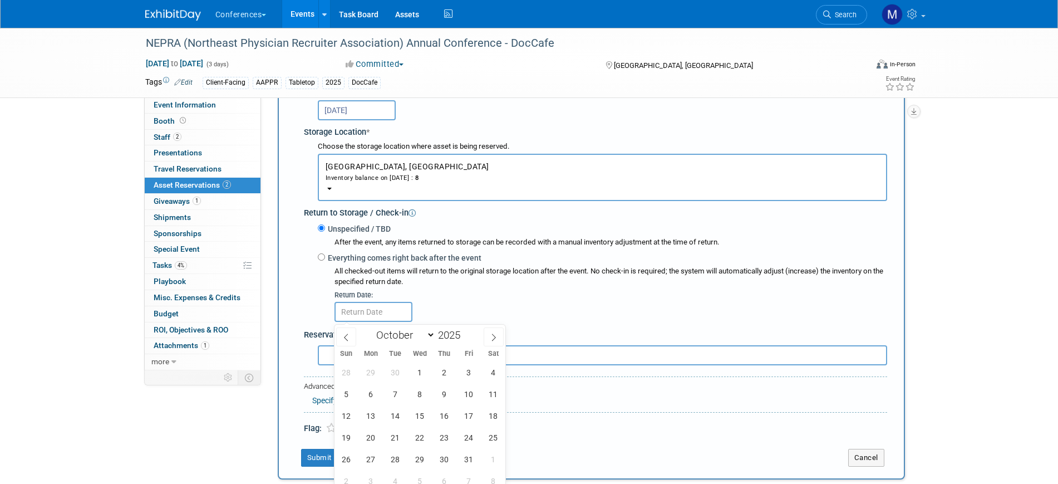
scroll to position [219, 0]
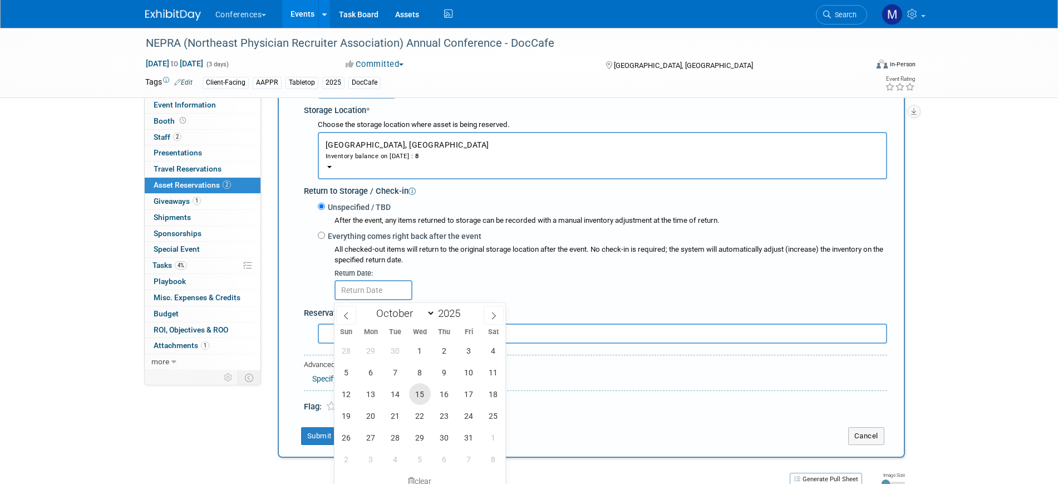
click at [416, 392] on span "15" at bounding box center [420, 394] width 22 height 22
type input "Oct 15, 2025"
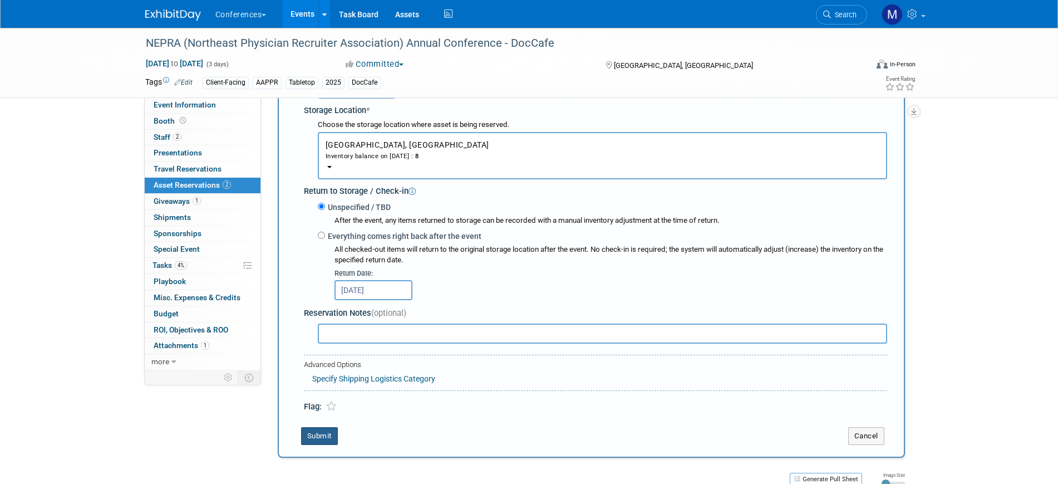
click at [330, 431] on button "Submit" at bounding box center [319, 436] width 37 height 18
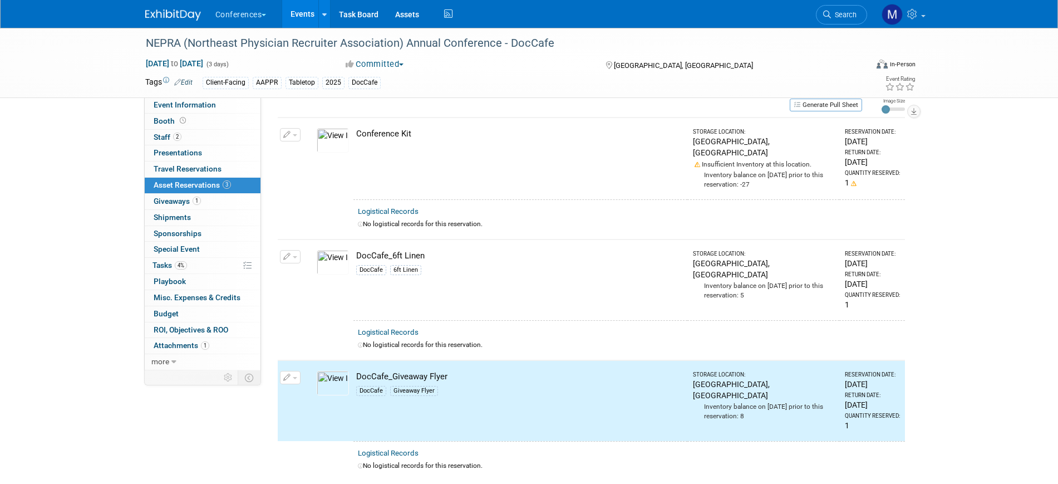
scroll to position [0, 0]
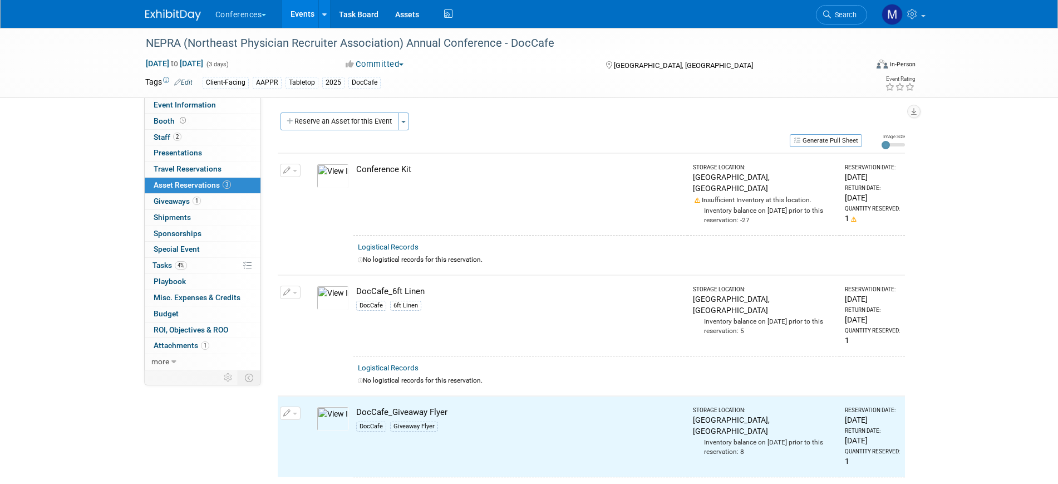
click at [345, 130] on button "Reserve an Asset for this Event" at bounding box center [340, 121] width 118 height 18
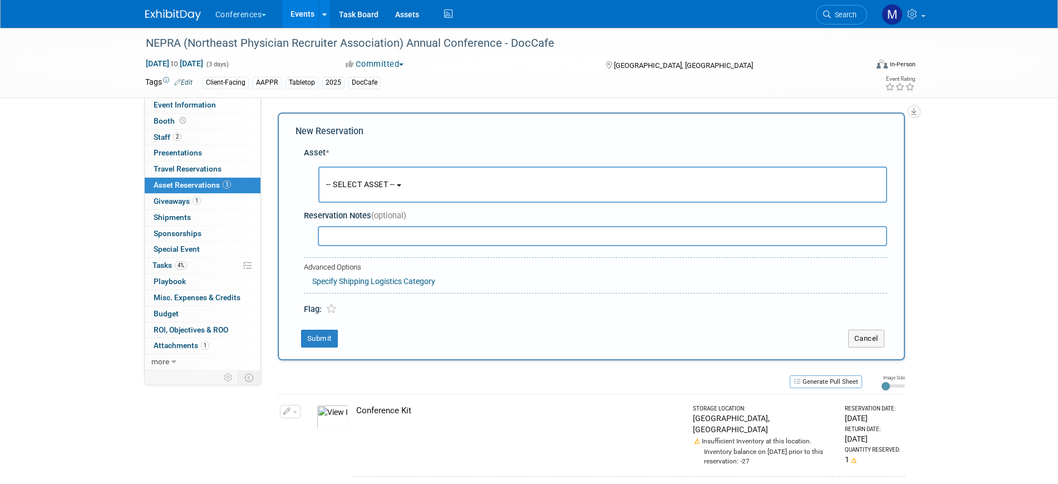
scroll to position [11, 0]
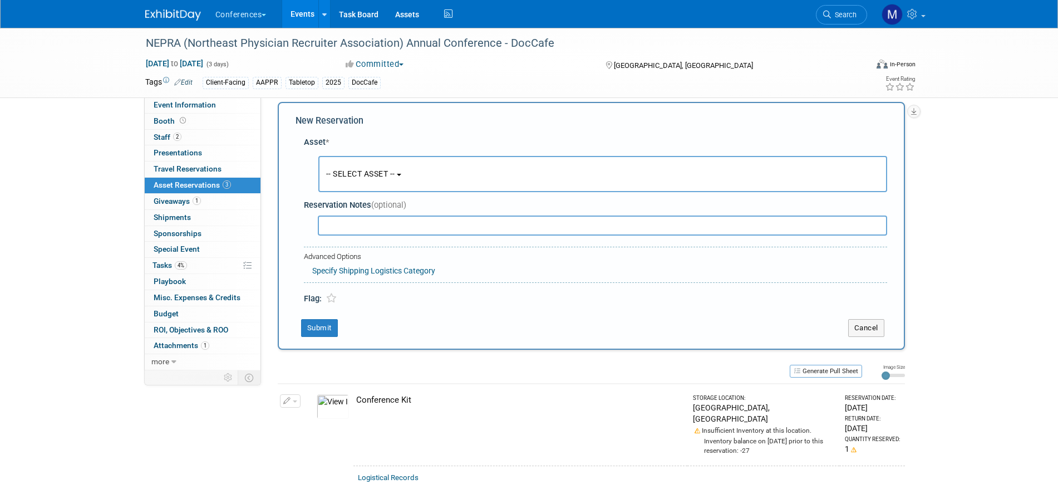
click at [416, 184] on button "-- SELECT ASSET --" at bounding box center [602, 174] width 569 height 36
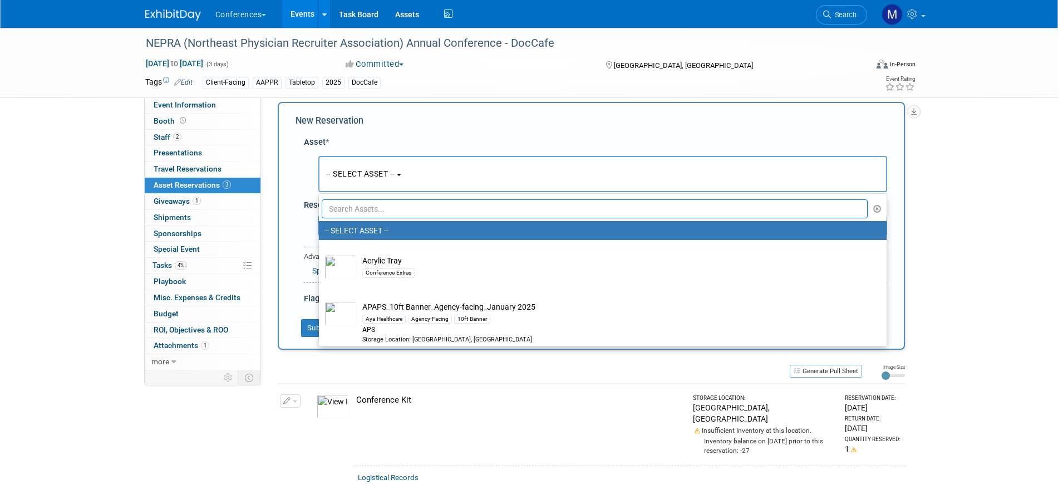
click at [406, 213] on input "text" at bounding box center [595, 208] width 547 height 19
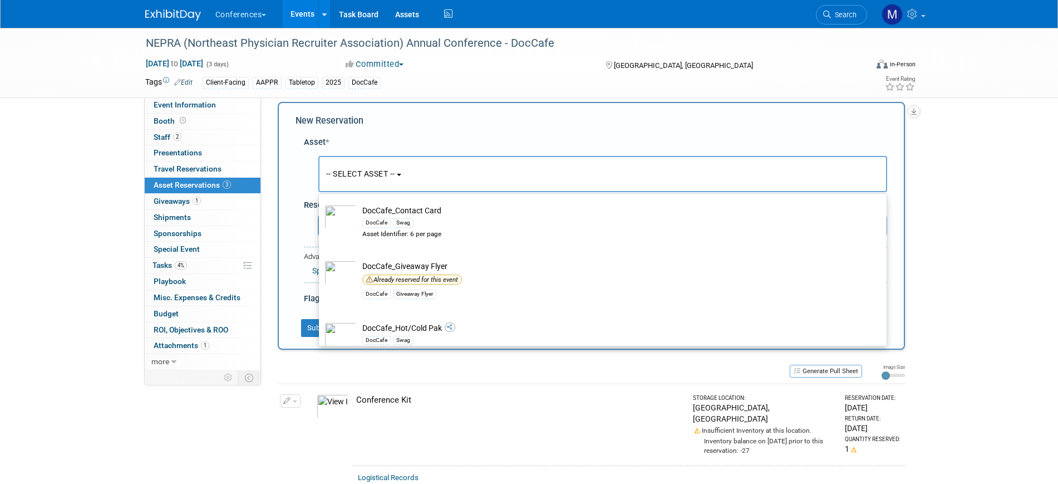
scroll to position [348, 0]
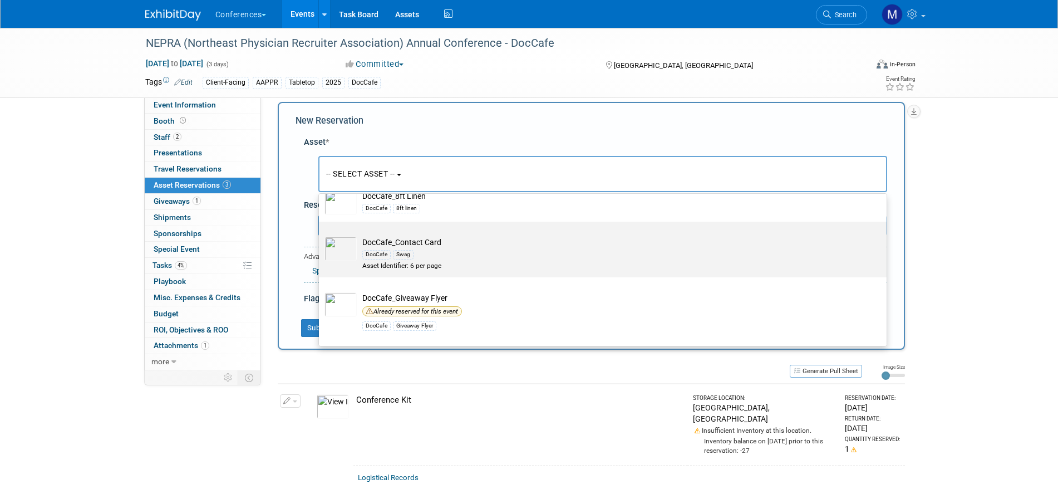
type input "doccafe"
click at [429, 261] on div "DocCafe Swag" at bounding box center [613, 254] width 502 height 13
click at [321, 235] on input "DocCafe_Contact Card DocCafe Swag Asset Identifier: 6 per page" at bounding box center [316, 231] width 7 height 7
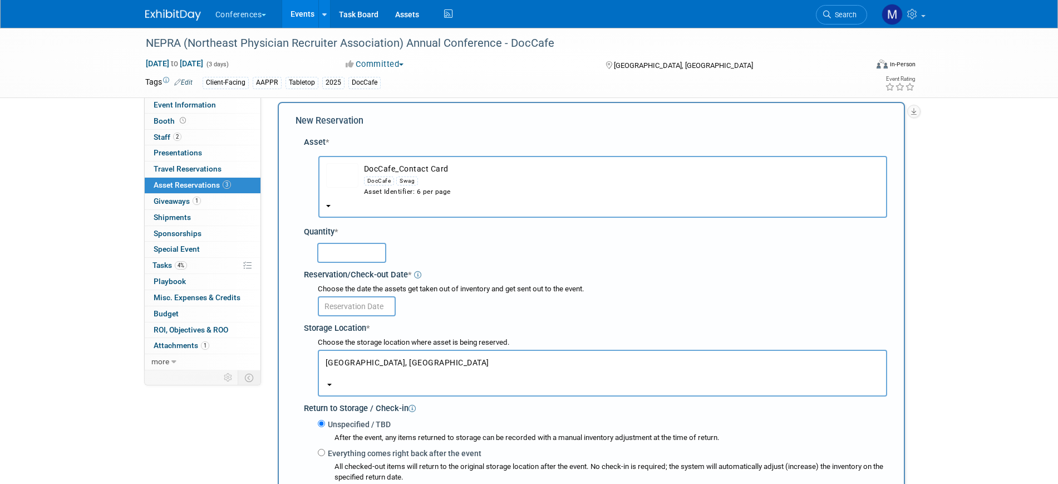
select select "10713458"
click at [357, 261] on input "text" at bounding box center [351, 253] width 69 height 20
type input "3"
click at [353, 292] on div "Choose the date the assets get taken out of inventory and get sent out to the e…" at bounding box center [602, 289] width 569 height 11
click at [354, 303] on input "text" at bounding box center [357, 306] width 78 height 20
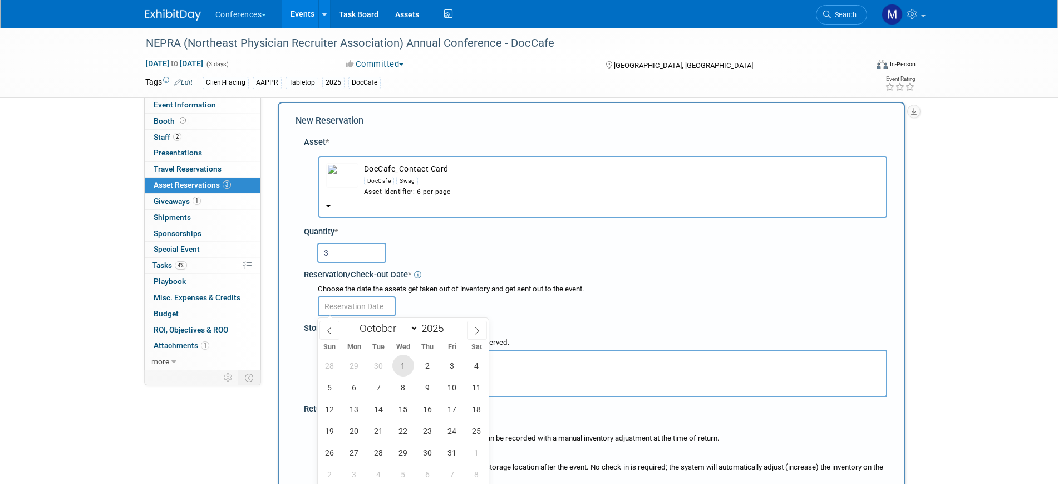
click at [407, 365] on span "1" at bounding box center [403, 366] width 22 height 22
type input "Oct 1, 2025"
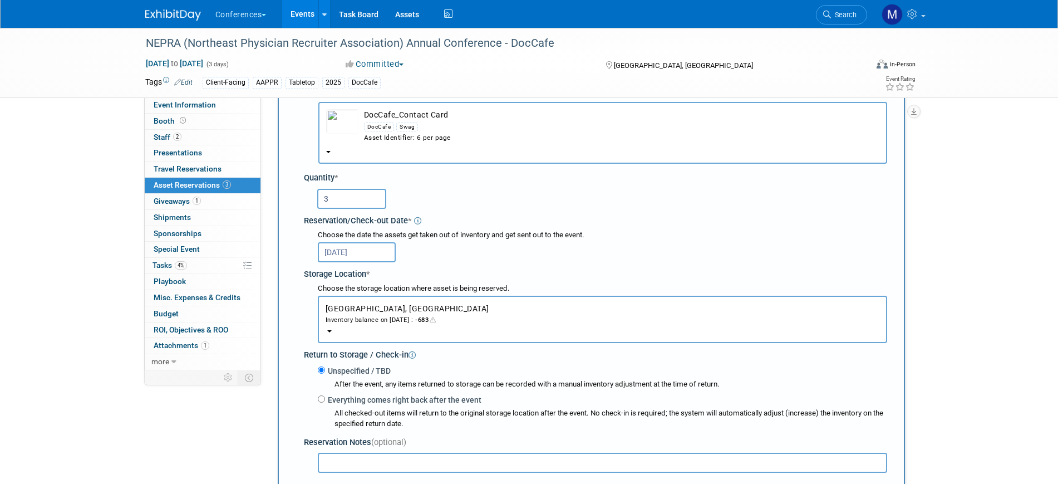
scroll to position [150, 0]
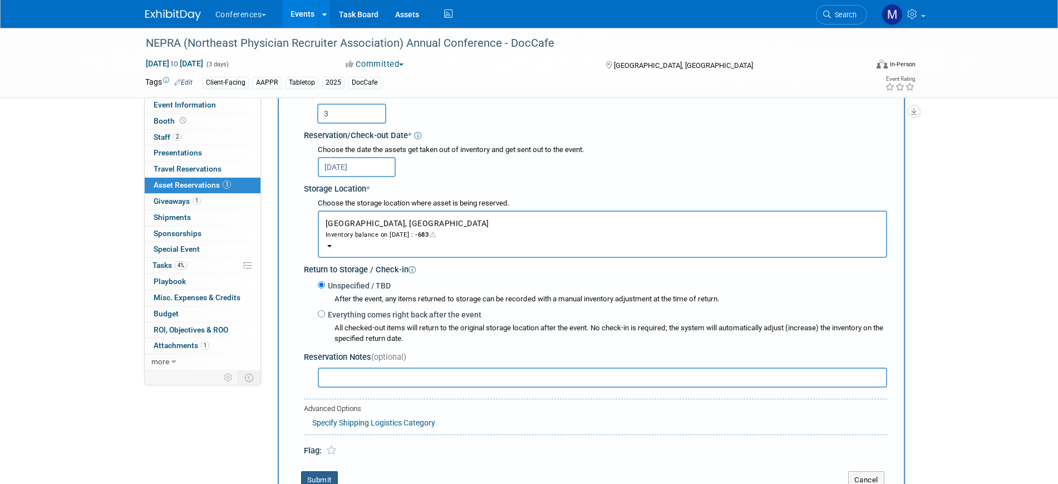
click at [332, 474] on button "Submit" at bounding box center [319, 480] width 37 height 18
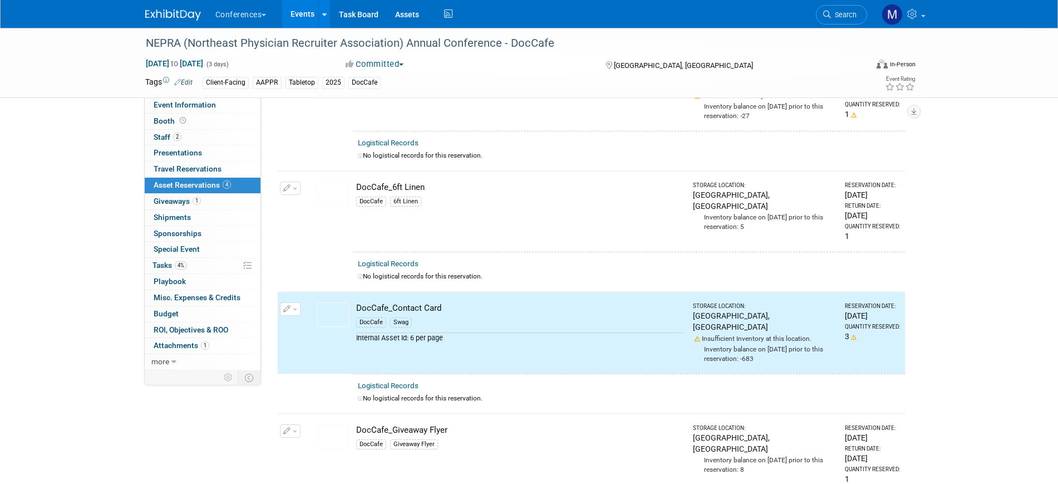
scroll to position [0, 0]
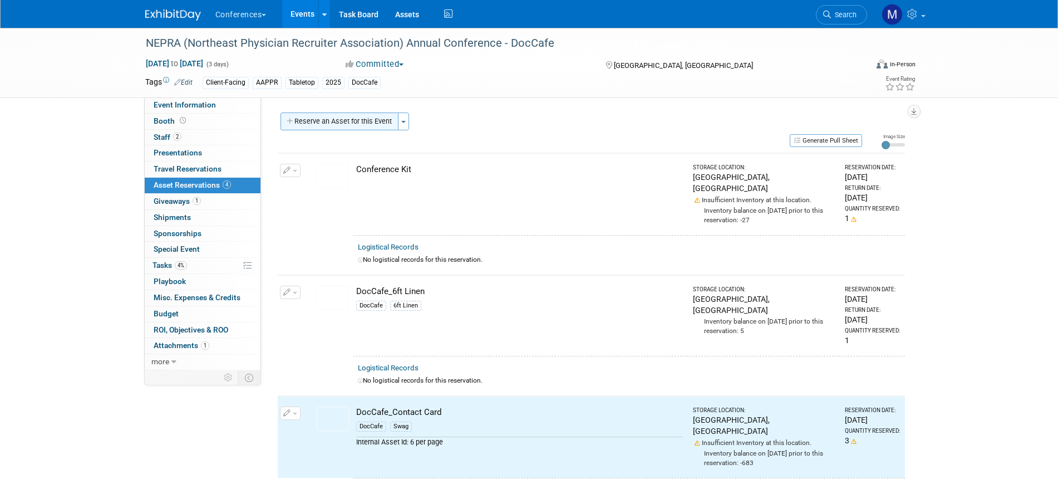
click at [332, 126] on button "Reserve an Asset for this Event" at bounding box center [340, 121] width 118 height 18
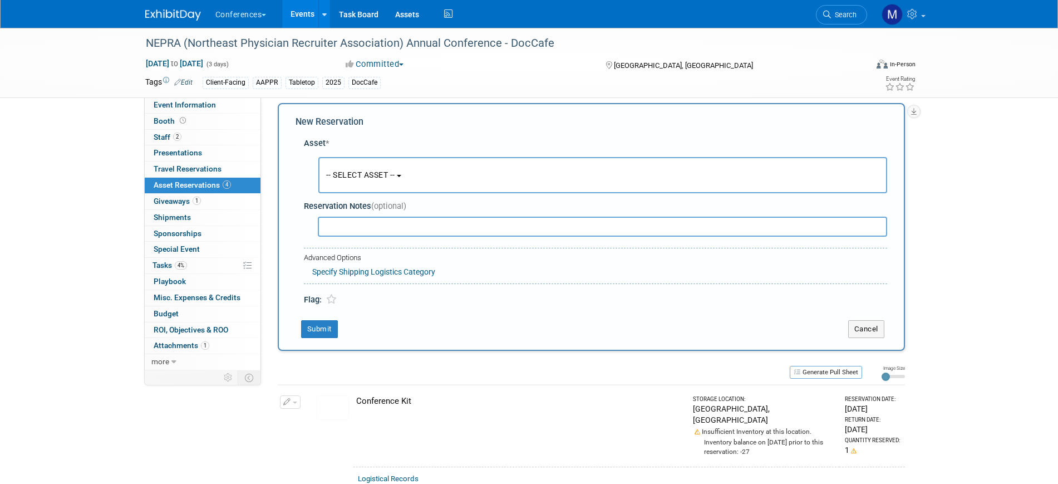
scroll to position [11, 0]
click at [374, 170] on span "-- SELECT ASSET --" at bounding box center [360, 173] width 69 height 9
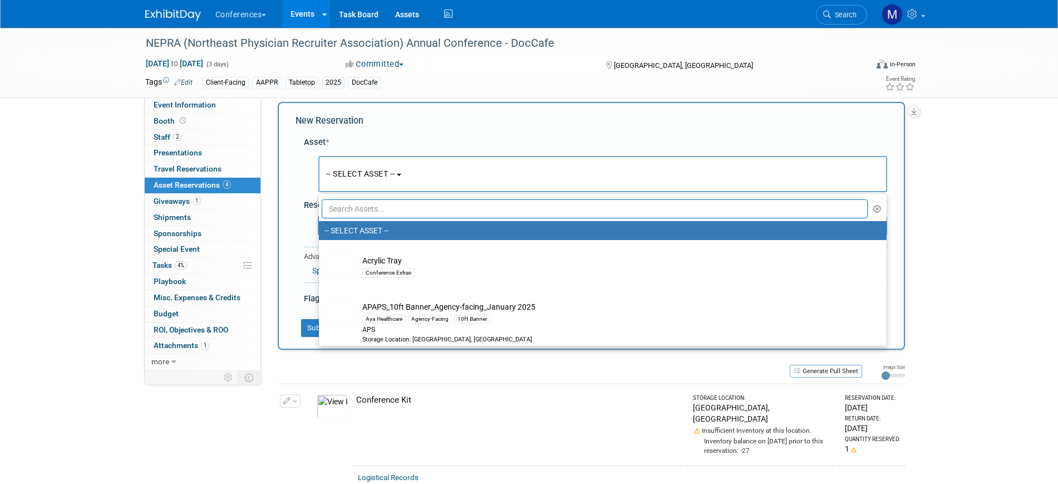
click at [375, 211] on input "text" at bounding box center [595, 208] width 547 height 19
type input "o"
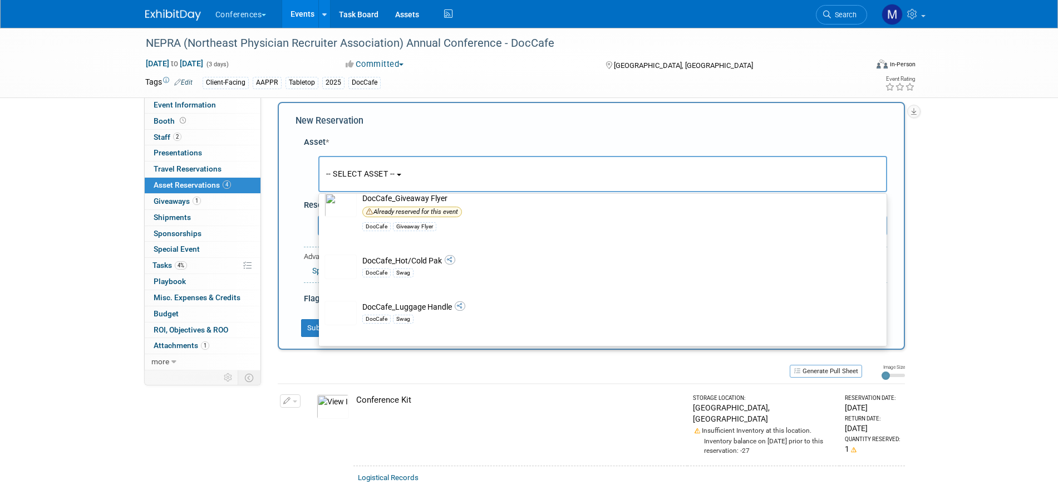
scroll to position [487, 0]
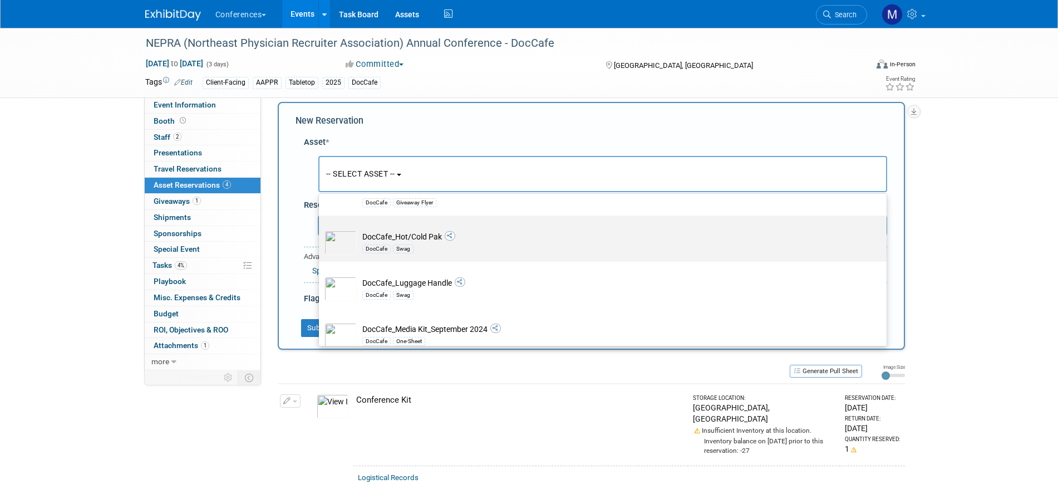
type input "doccafe"
click at [415, 235] on td "DocCafe_Hot/Cold Pak DocCafe Swag" at bounding box center [611, 242] width 508 height 24
click at [321, 229] on input "DocCafe_Hot/Cold Pak DocCafe Swag" at bounding box center [316, 225] width 7 height 7
select select "10713206"
select select "9"
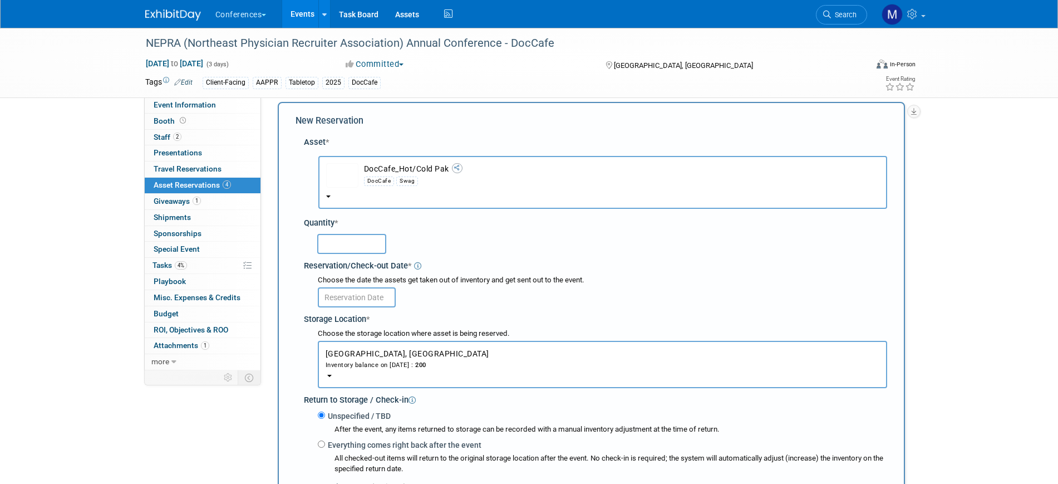
click at [352, 247] on input "text" at bounding box center [351, 244] width 69 height 20
type input "5"
type input "25"
click at [369, 300] on input "text" at bounding box center [357, 297] width 78 height 20
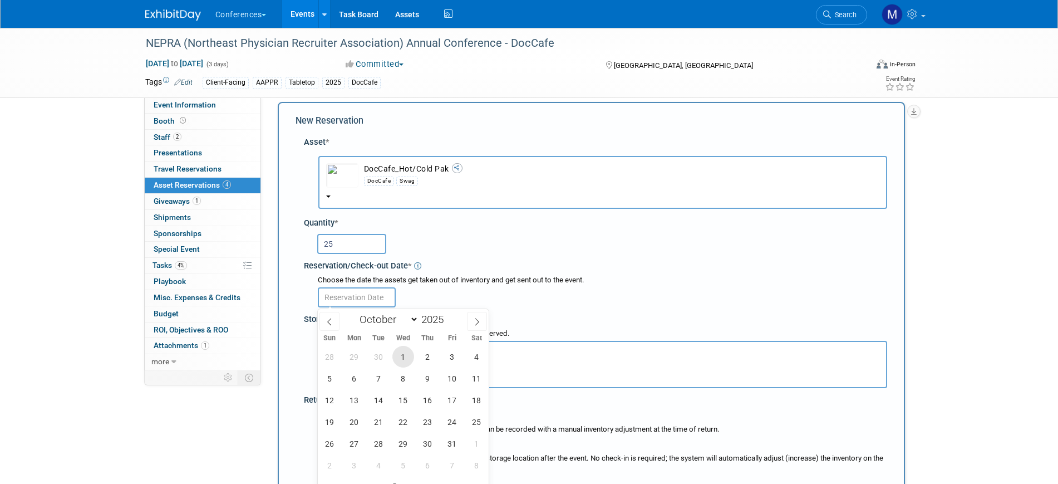
click at [410, 356] on span "1" at bounding box center [403, 357] width 22 height 22
type input "Oct 1, 2025"
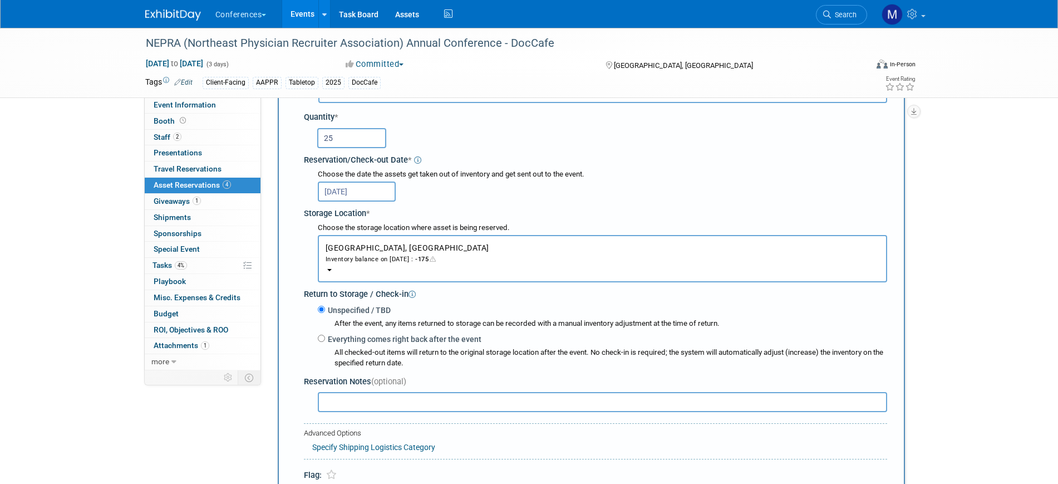
scroll to position [150, 0]
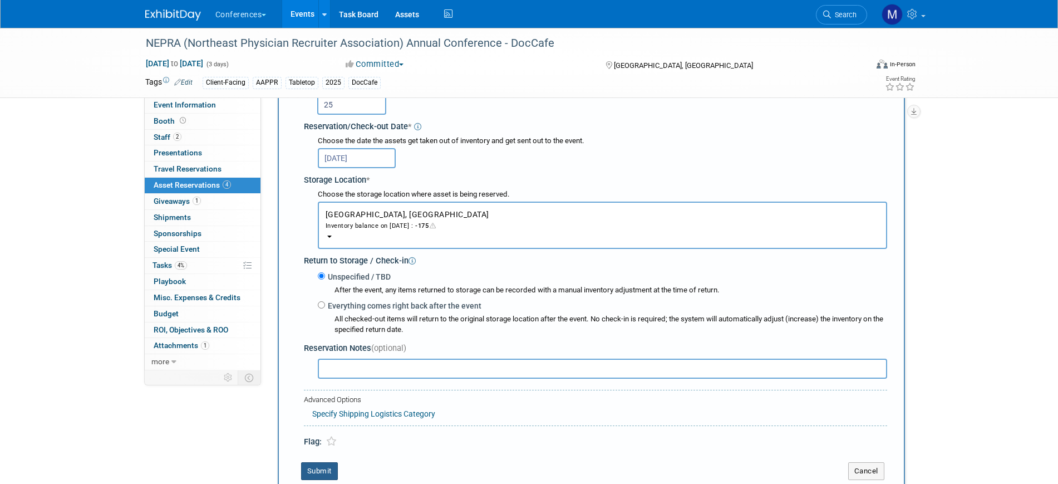
click at [330, 469] on button "Submit" at bounding box center [319, 471] width 37 height 18
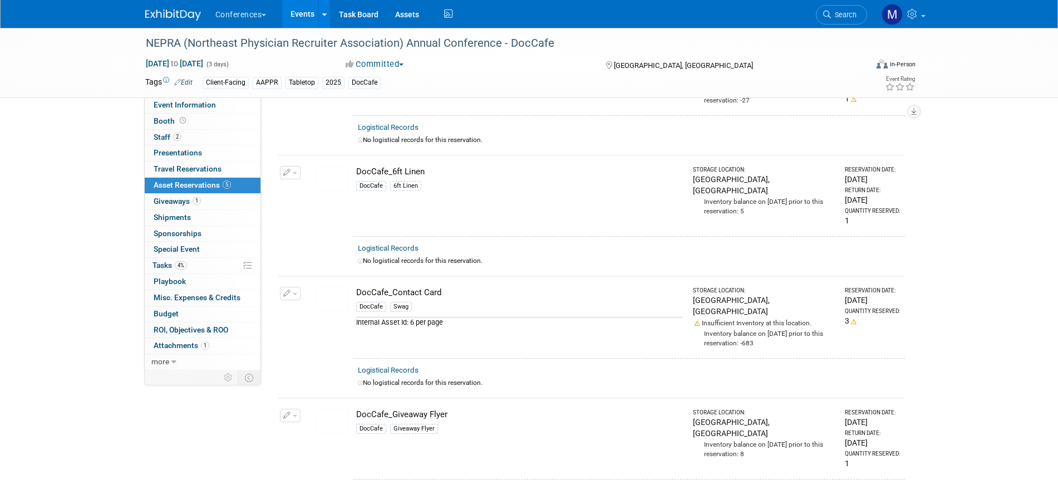
scroll to position [0, 0]
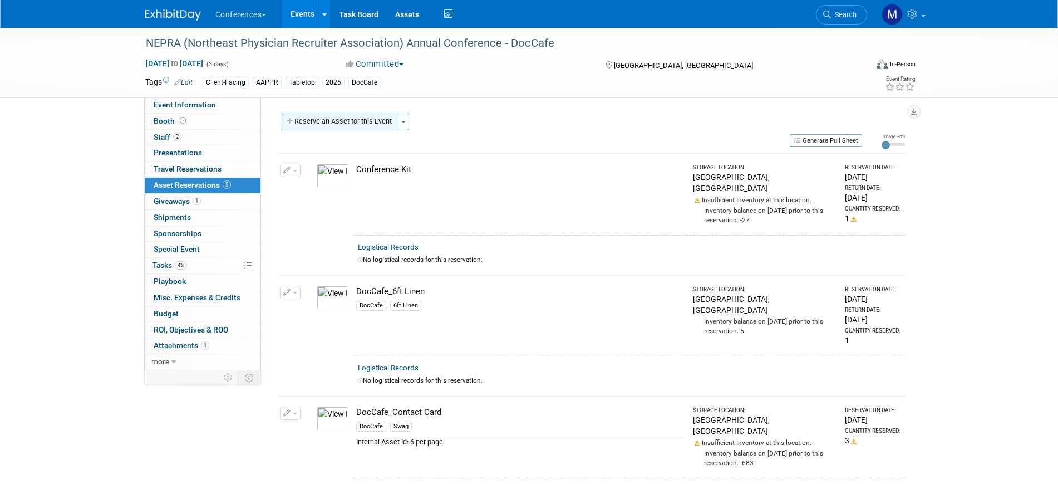
click at [326, 122] on button "Reserve an Asset for this Event" at bounding box center [340, 121] width 118 height 18
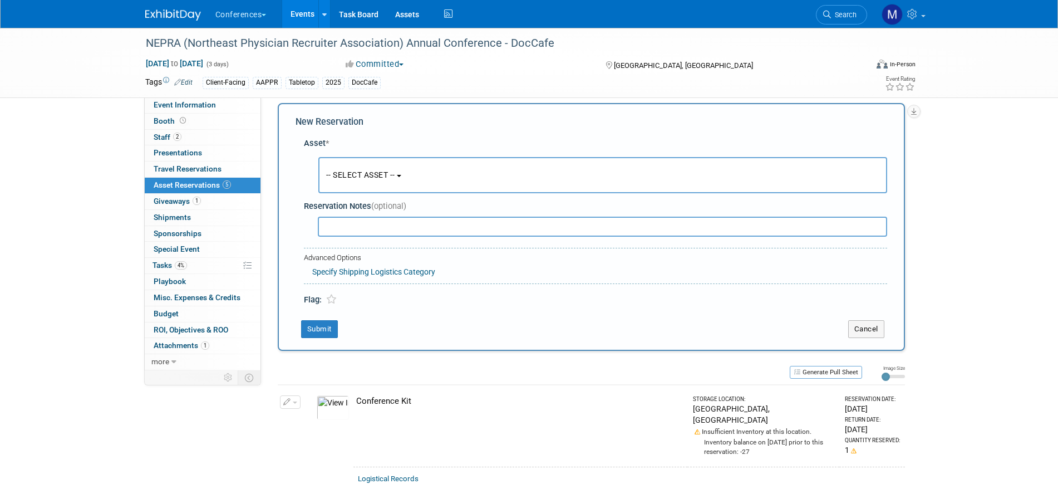
scroll to position [11, 0]
click at [374, 169] on span "-- SELECT ASSET --" at bounding box center [360, 173] width 69 height 9
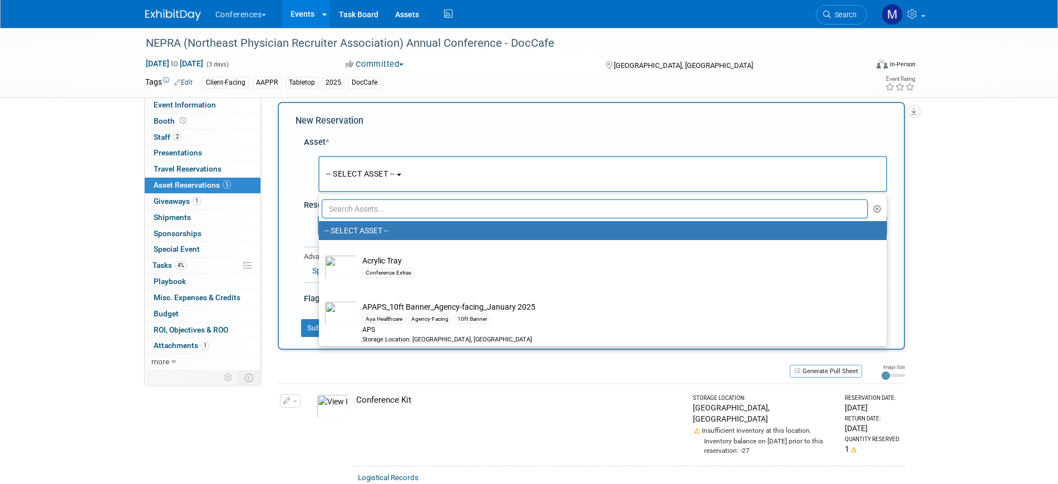
click at [369, 205] on input "text" at bounding box center [595, 208] width 547 height 19
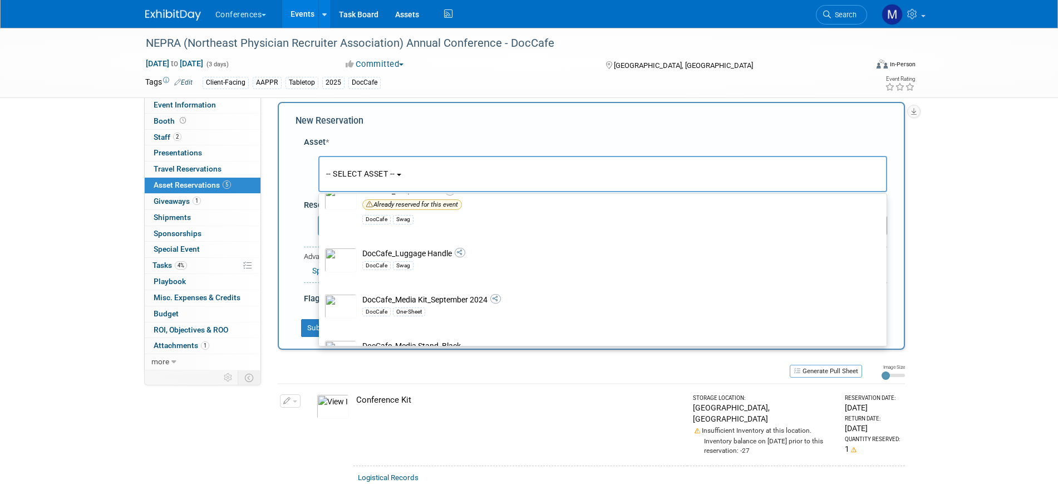
scroll to position [557, 0]
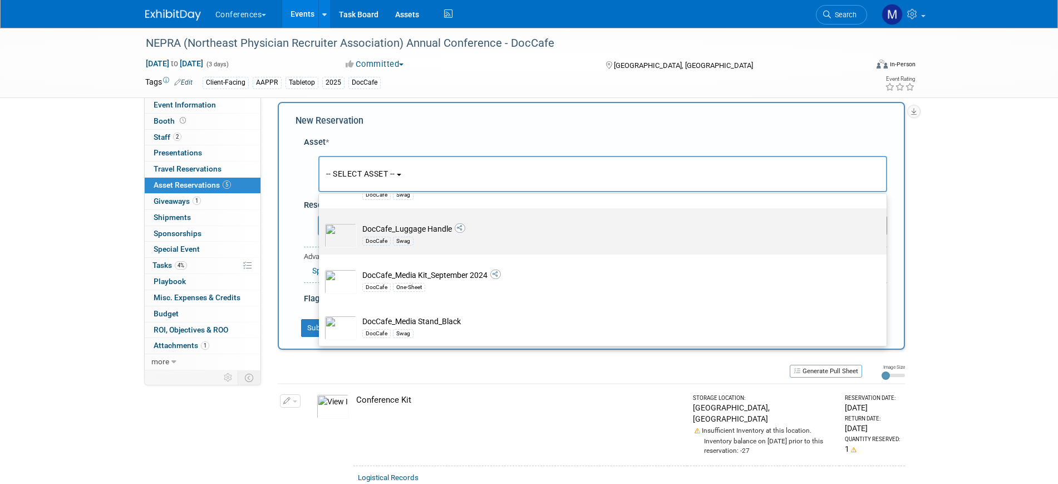
type input "doccafe"
click at [409, 230] on td "DocCafe_Luggage Handle DocCafe Swag" at bounding box center [611, 235] width 508 height 24
click at [321, 222] on input "DocCafe_Luggage Handle DocCafe Swag" at bounding box center [316, 217] width 7 height 7
select select "10713207"
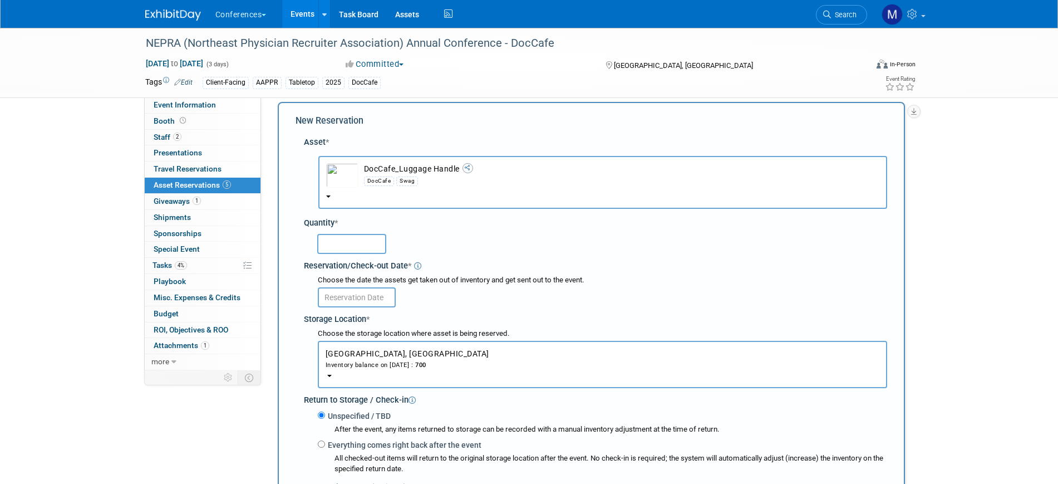
click at [353, 239] on input "text" at bounding box center [351, 244] width 69 height 20
type input "25"
click at [370, 305] on body "Conferences Explore: My Workspaces 2 Go to Workspace: Conferences Marketing Req…" at bounding box center [529, 231] width 1058 height 484
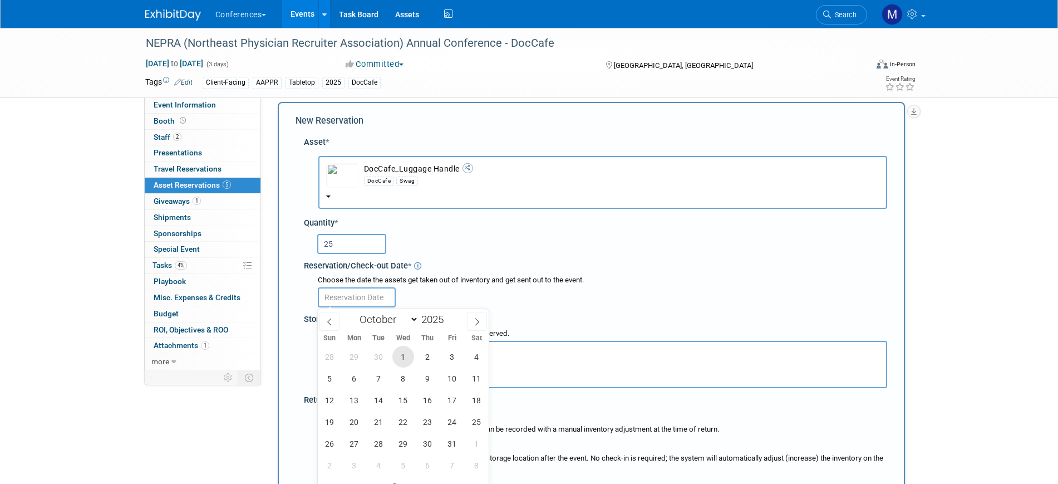
click at [402, 353] on span "1" at bounding box center [403, 357] width 22 height 22
type input "Oct 1, 2025"
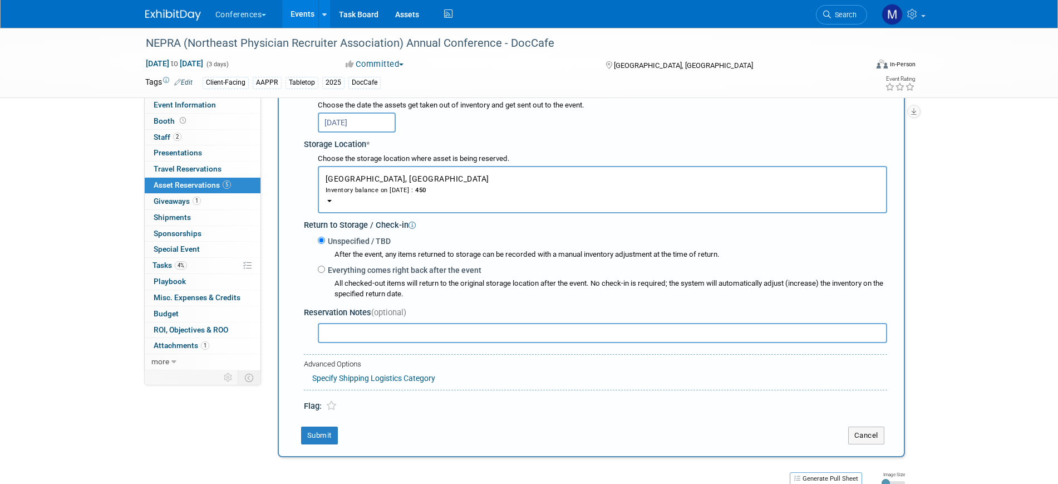
scroll to position [219, 0]
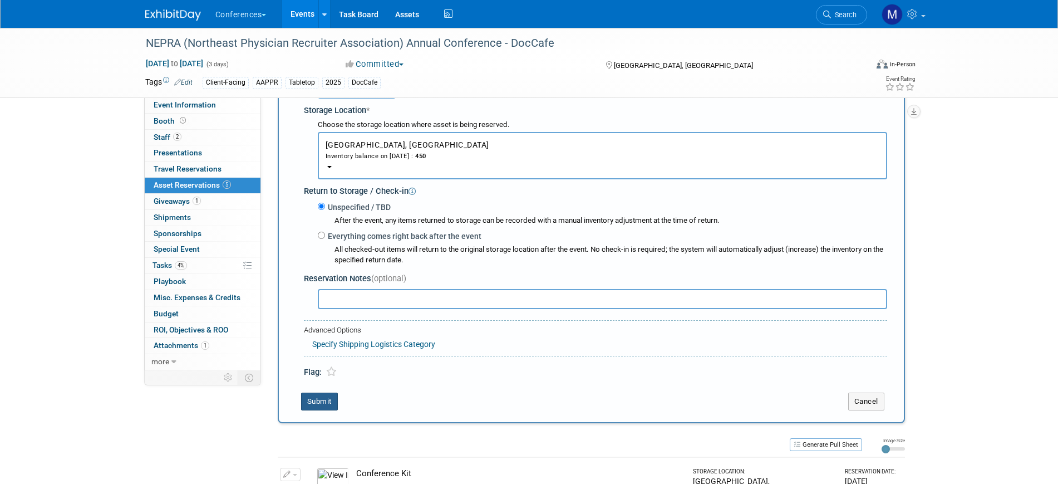
click at [329, 400] on button "Submit" at bounding box center [319, 401] width 37 height 18
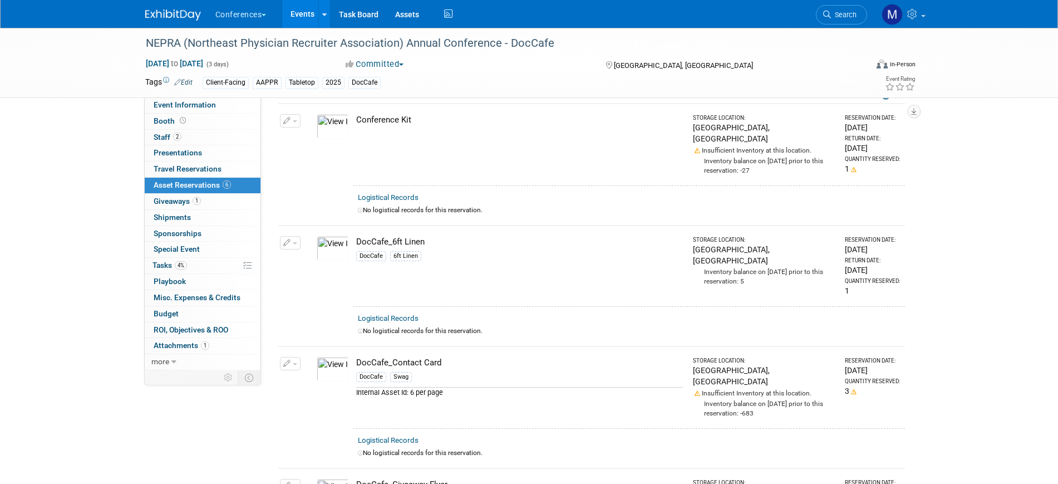
scroll to position [0, 0]
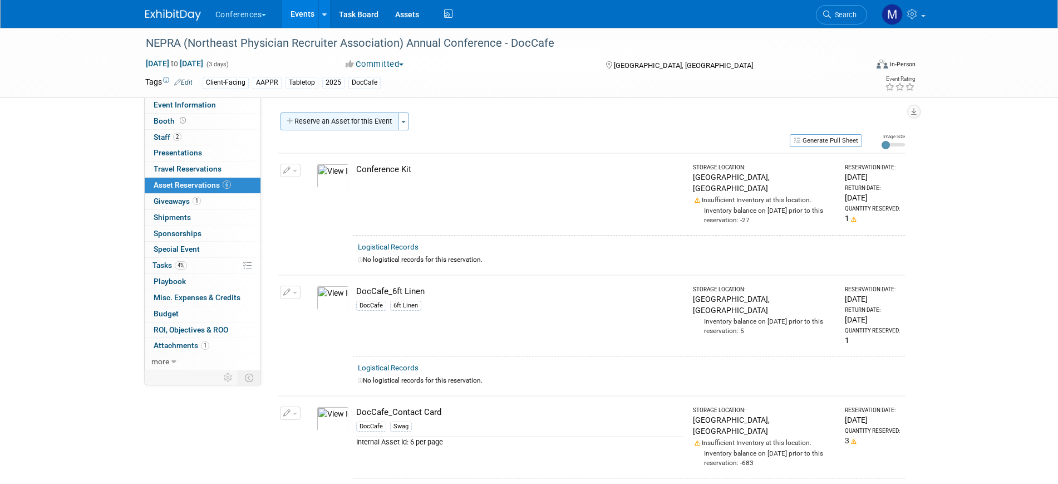
click at [355, 124] on button "Reserve an Asset for this Event" at bounding box center [340, 121] width 118 height 18
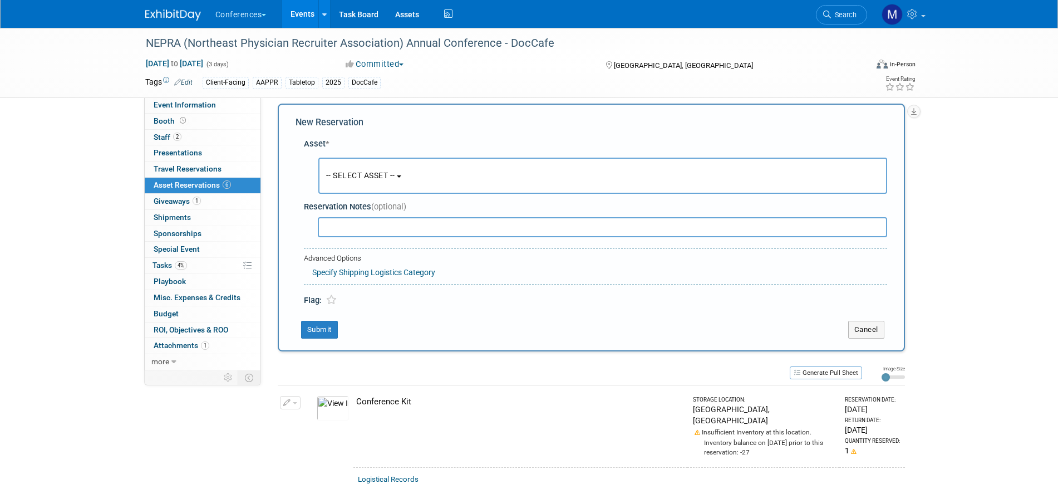
scroll to position [11, 0]
click at [370, 176] on span "-- SELECT ASSET --" at bounding box center [360, 173] width 69 height 9
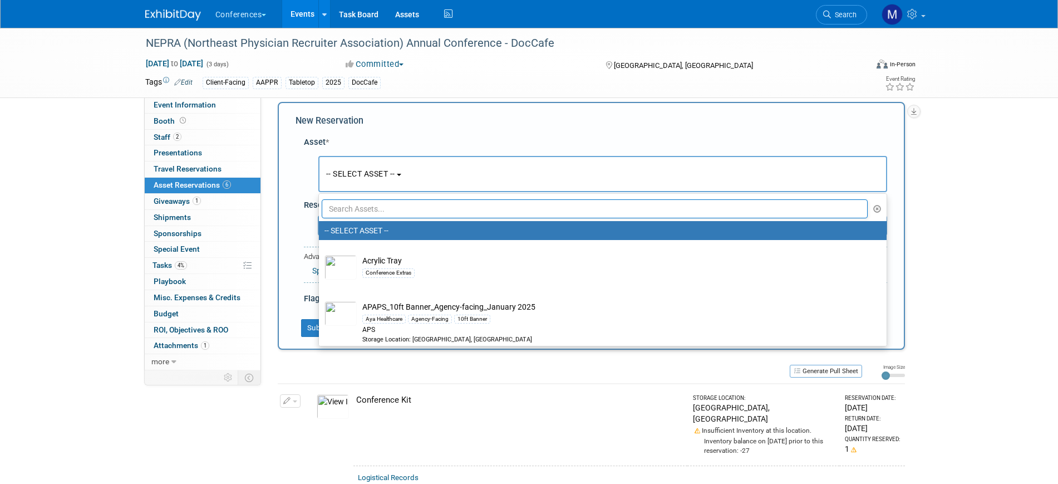
click at [370, 214] on input "text" at bounding box center [595, 208] width 547 height 19
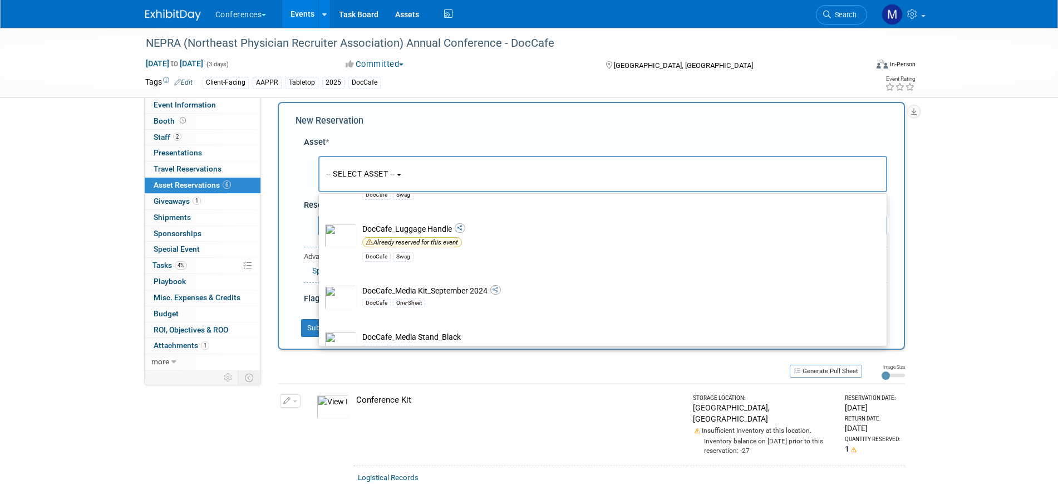
scroll to position [626, 0]
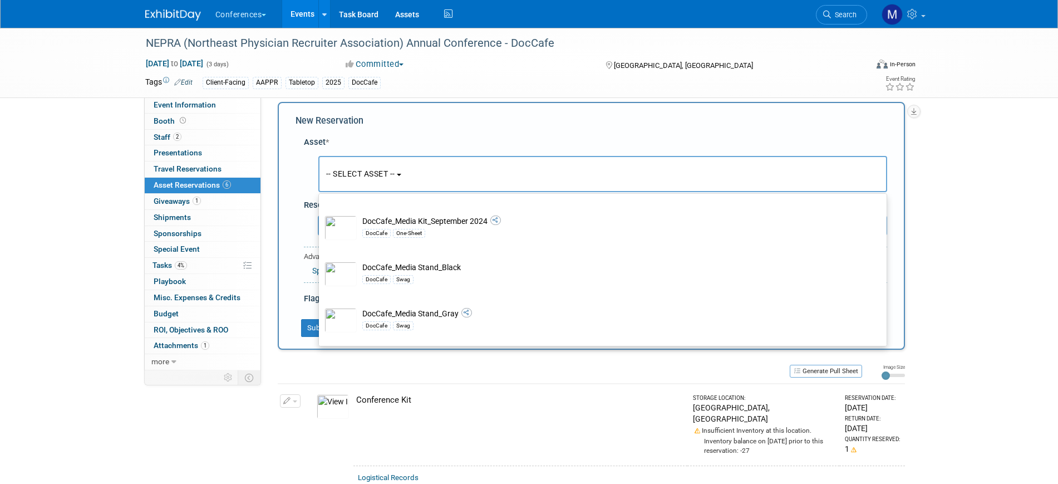
type input "doccafe"
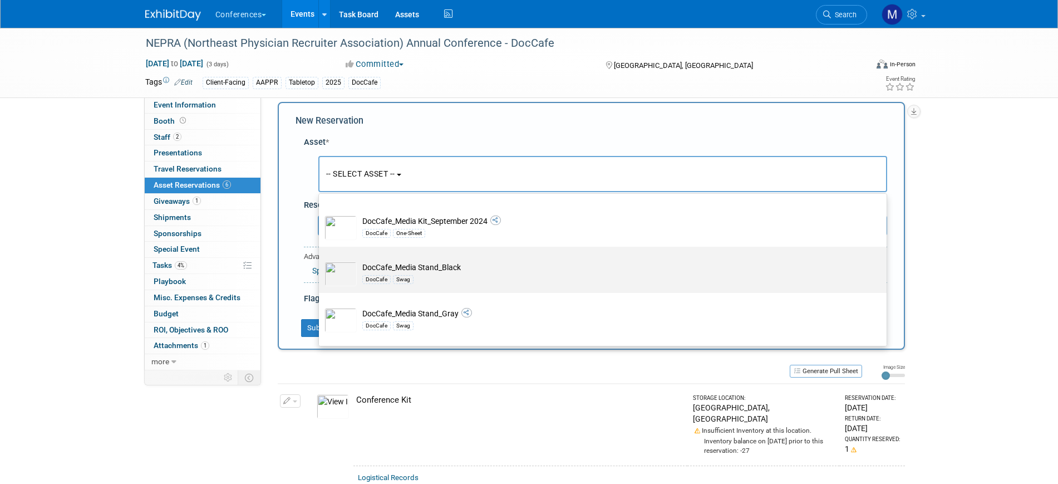
click at [407, 264] on label "DocCafe_Media Stand_Black DocCafe Swag" at bounding box center [600, 270] width 551 height 42
click at [321, 260] on input "DocCafe_Media Stand_Black DocCafe Swag" at bounding box center [316, 256] width 7 height 7
select select "10721362"
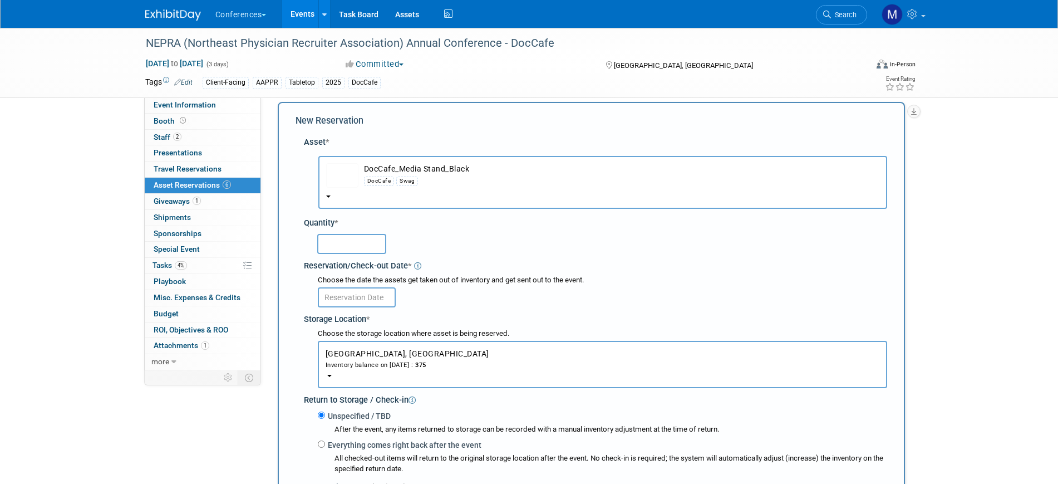
click at [365, 249] on input "text" at bounding box center [351, 244] width 69 height 20
type input "25"
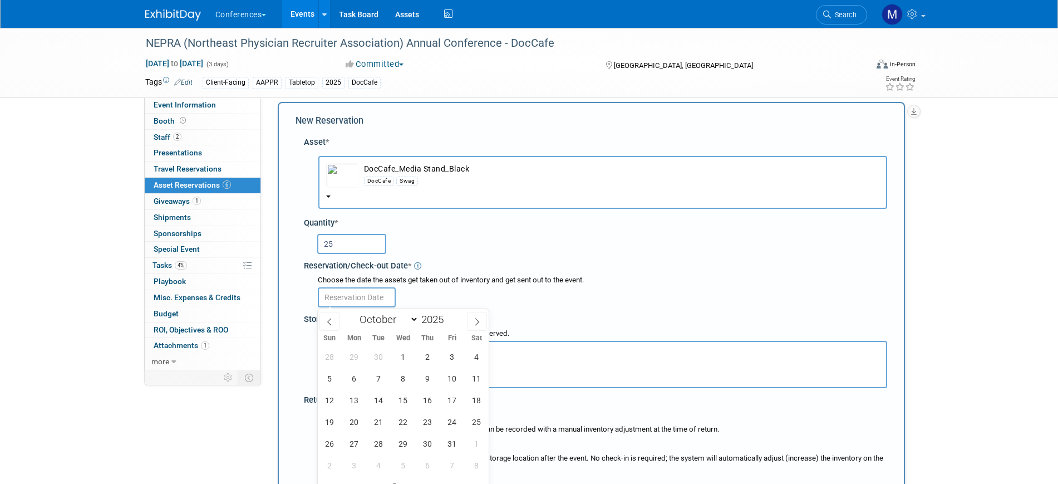
click at [366, 299] on input "text" at bounding box center [357, 297] width 78 height 20
click at [406, 351] on span "1" at bounding box center [403, 357] width 22 height 22
type input "Oct 1, 2025"
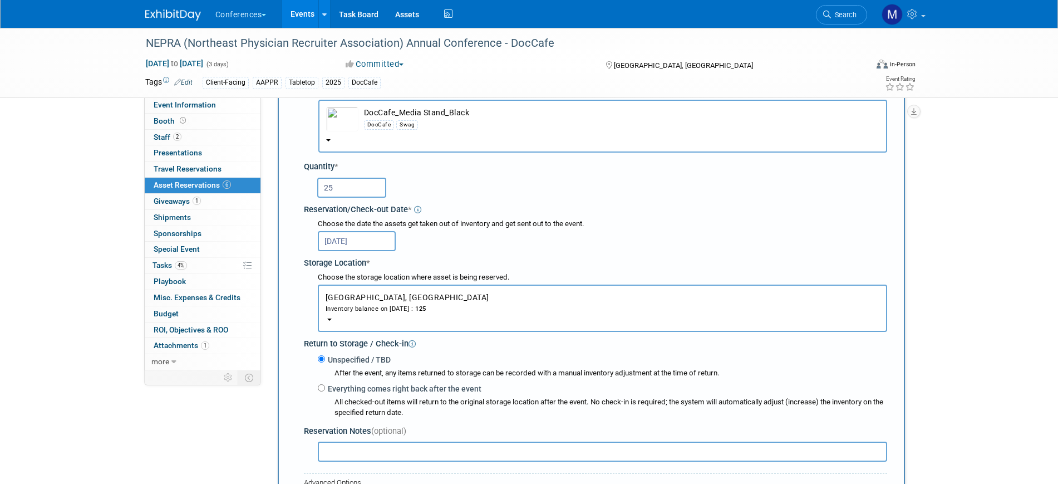
scroll to position [150, 0]
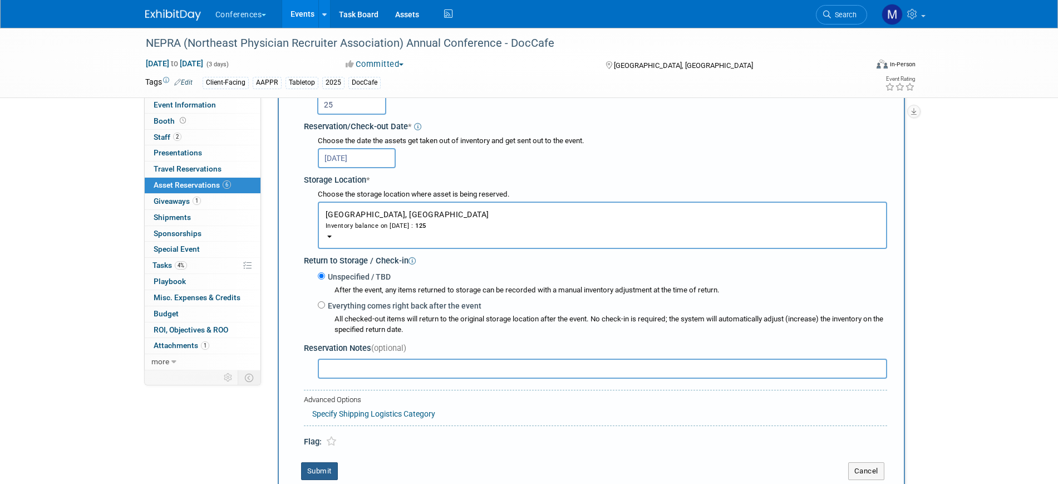
click at [321, 469] on button "Submit" at bounding box center [319, 471] width 37 height 18
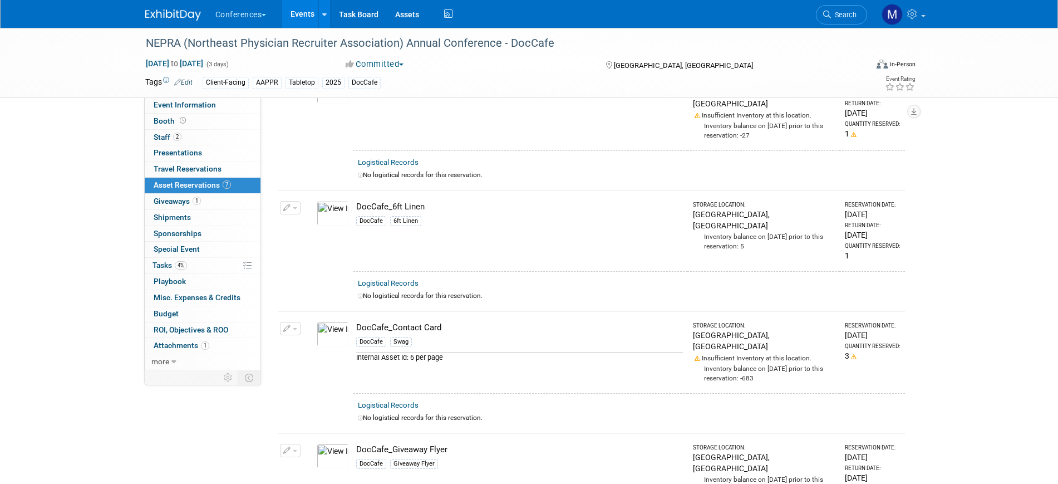
scroll to position [0, 0]
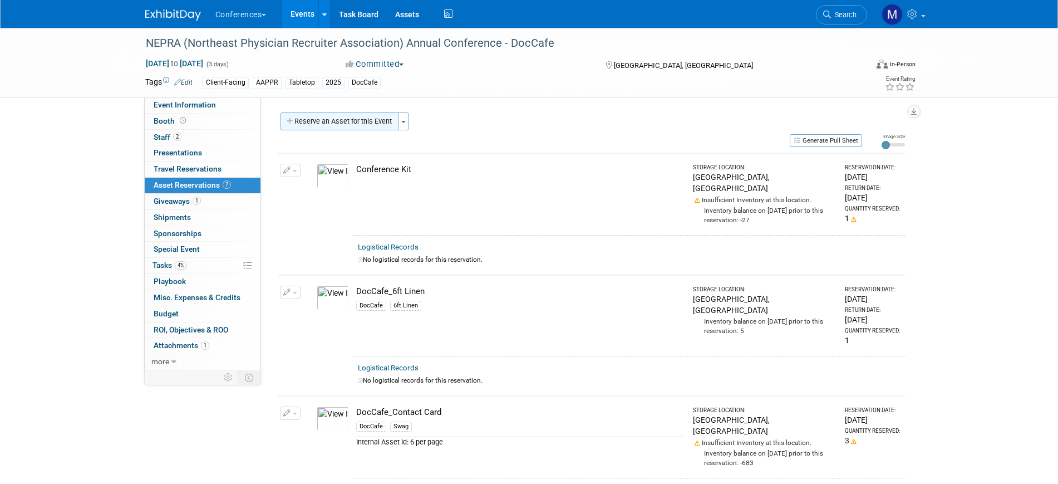
click at [315, 114] on button "Reserve an Asset for this Event" at bounding box center [340, 121] width 118 height 18
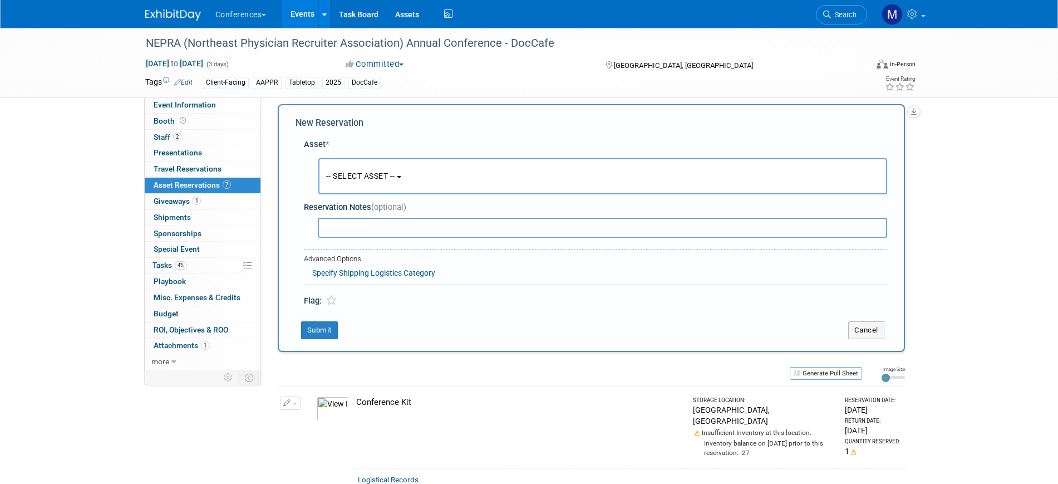
scroll to position [11, 0]
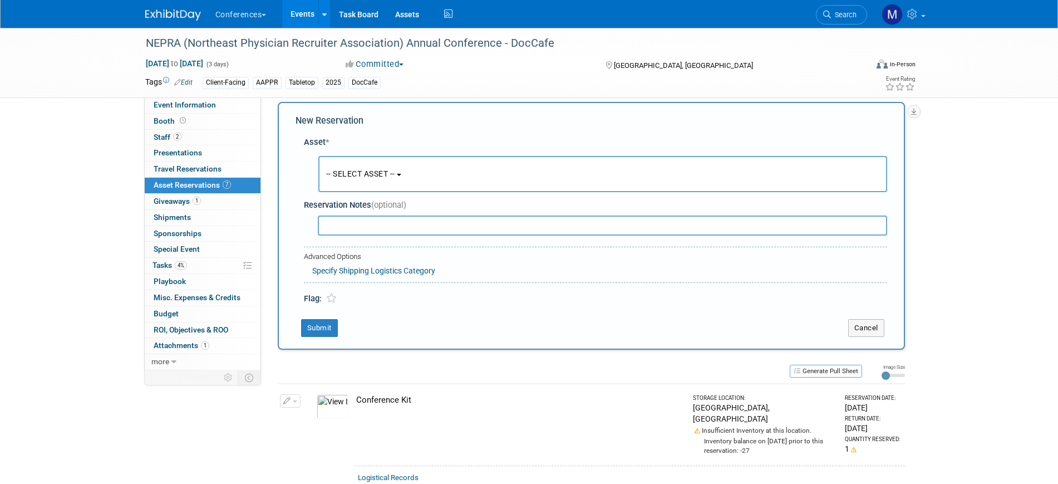
click at [370, 174] on span "-- SELECT ASSET --" at bounding box center [360, 173] width 69 height 9
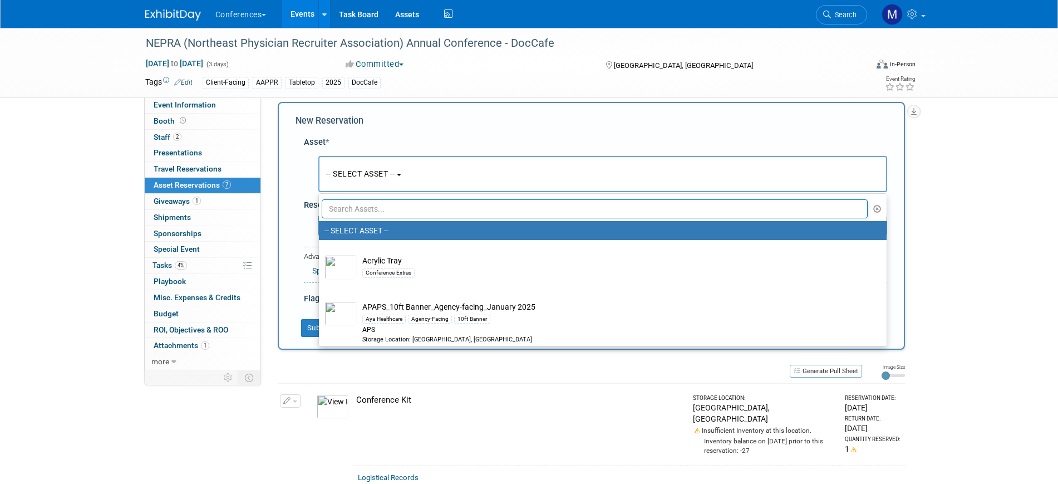
click at [355, 204] on input "text" at bounding box center [595, 208] width 547 height 19
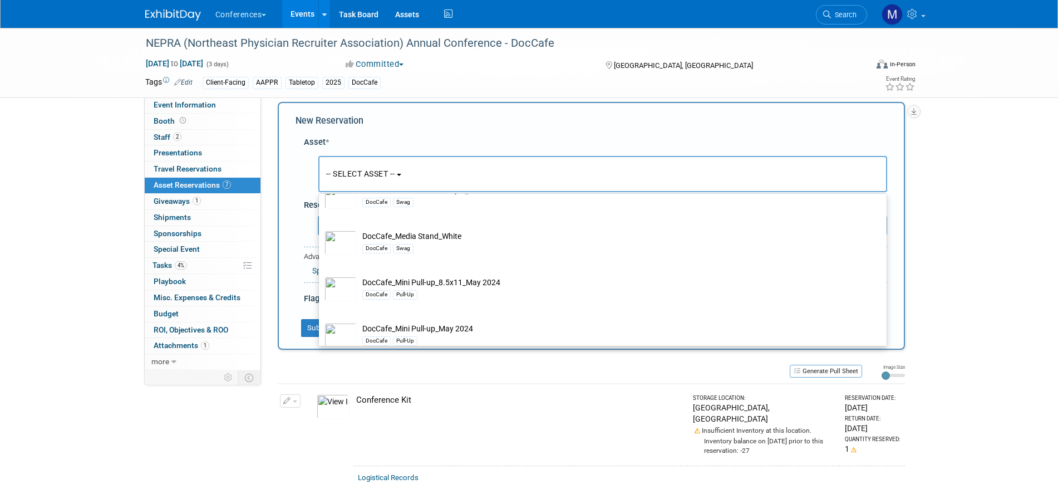
scroll to position [835, 0]
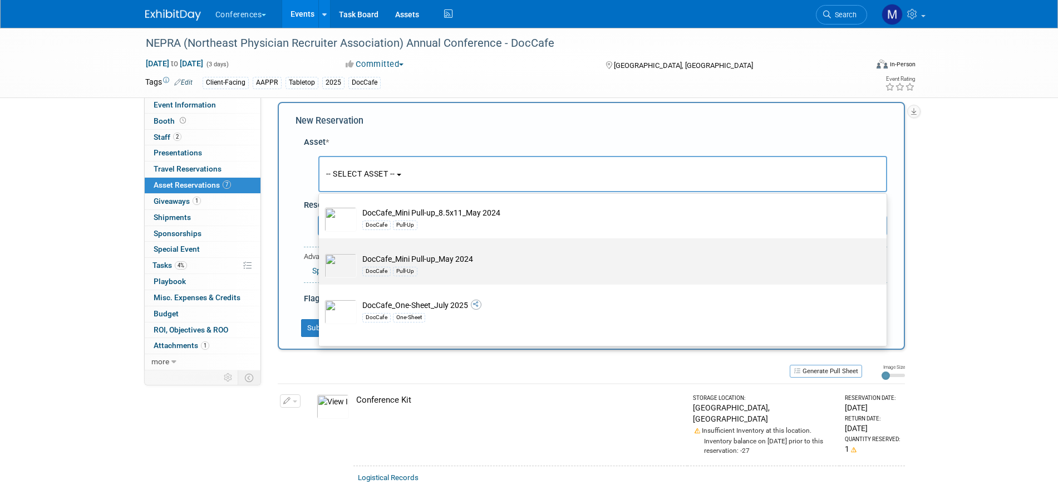
type input "doccafe"
click at [430, 277] on div "DocCafe Pull-Up" at bounding box center [613, 270] width 502 height 13
click at [321, 252] on input "DocCafe_Mini Pull-up_May 2024 DocCafe Pull-Up" at bounding box center [316, 247] width 7 height 7
select select "10716874"
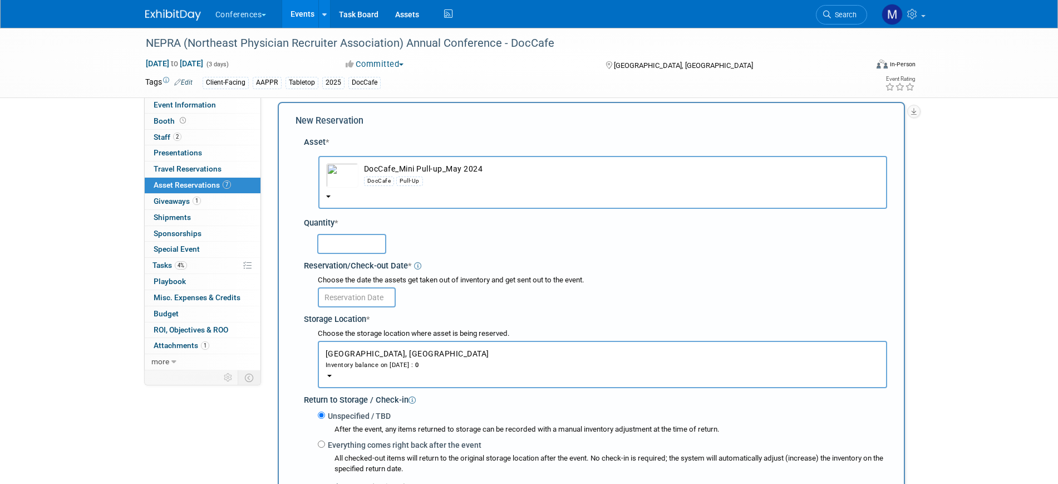
click at [341, 242] on input "text" at bounding box center [351, 244] width 69 height 20
type input "1"
click at [365, 296] on input "text" at bounding box center [357, 297] width 78 height 20
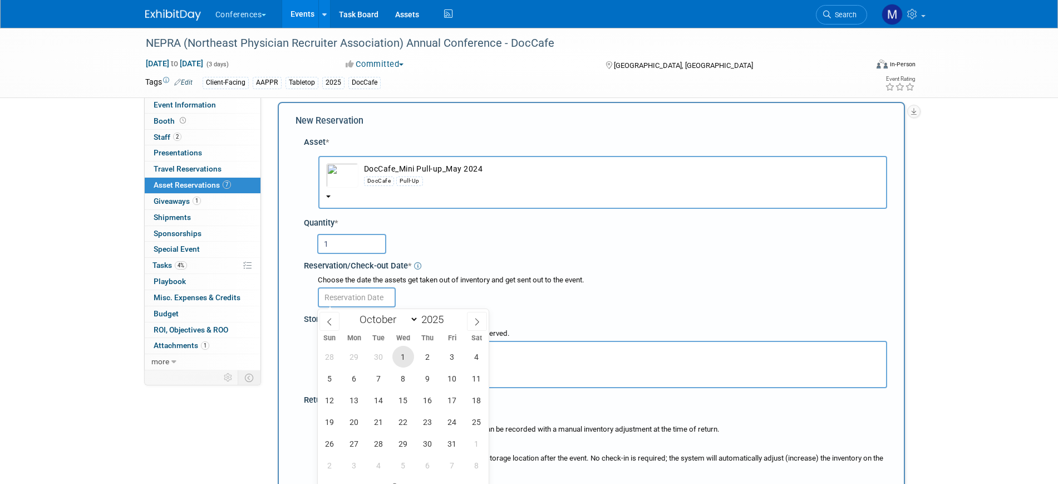
click at [408, 354] on span "1" at bounding box center [403, 357] width 22 height 22
type input "Oct 1, 2025"
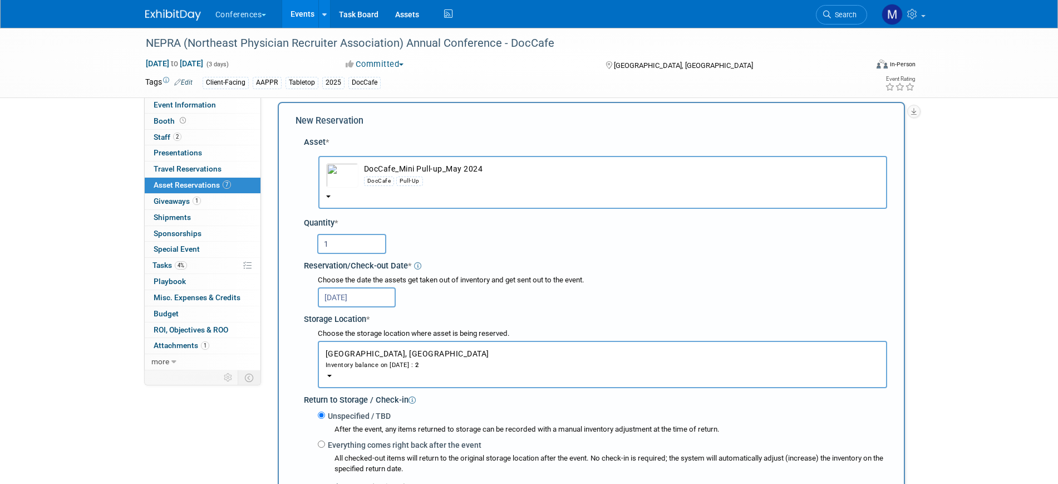
scroll to position [80, 0]
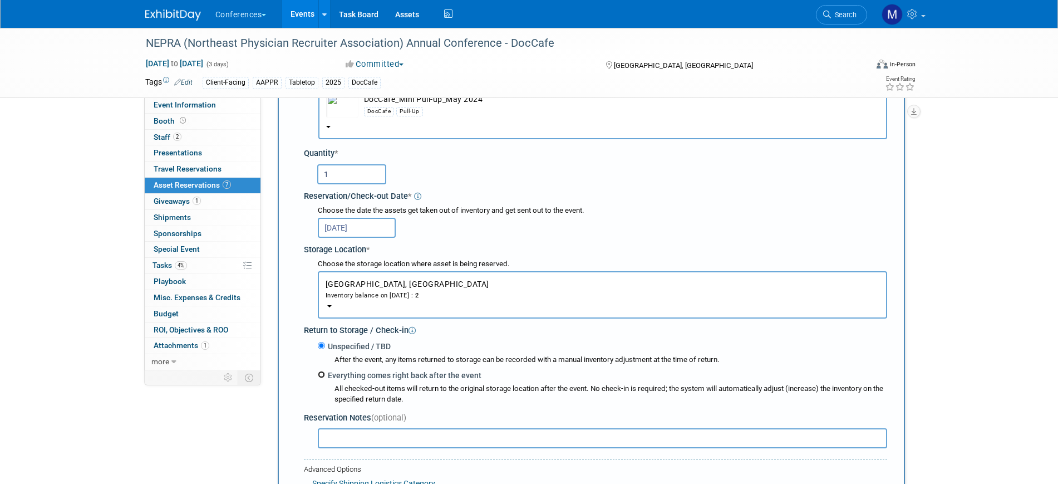
click at [320, 374] on input "Everything comes right back after the event" at bounding box center [321, 374] width 7 height 7
radio input "true"
select select "9"
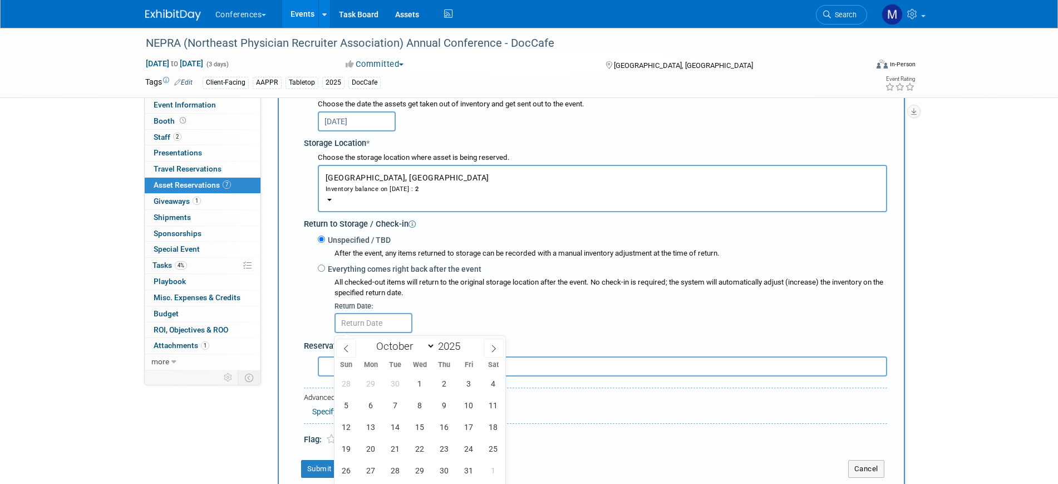
scroll to position [219, 0]
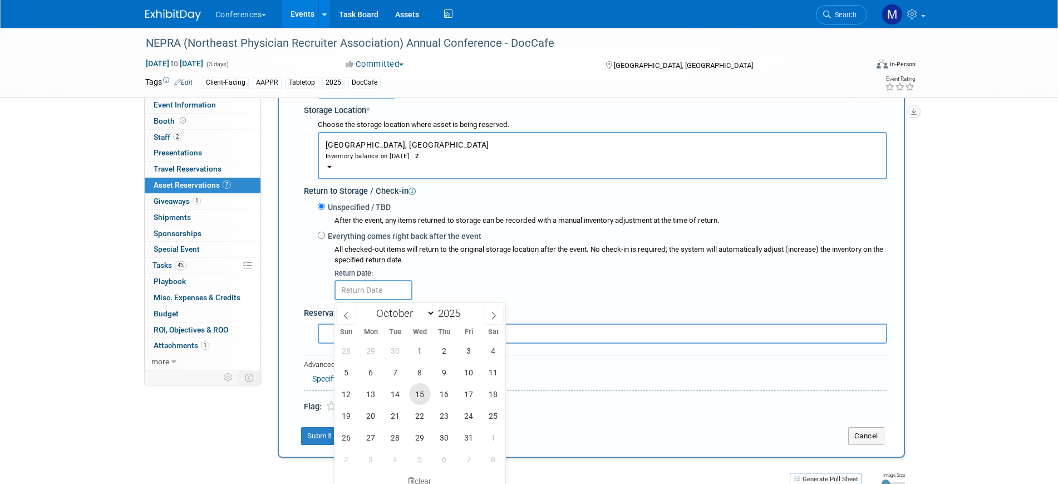
click at [427, 394] on span "15" at bounding box center [420, 394] width 22 height 22
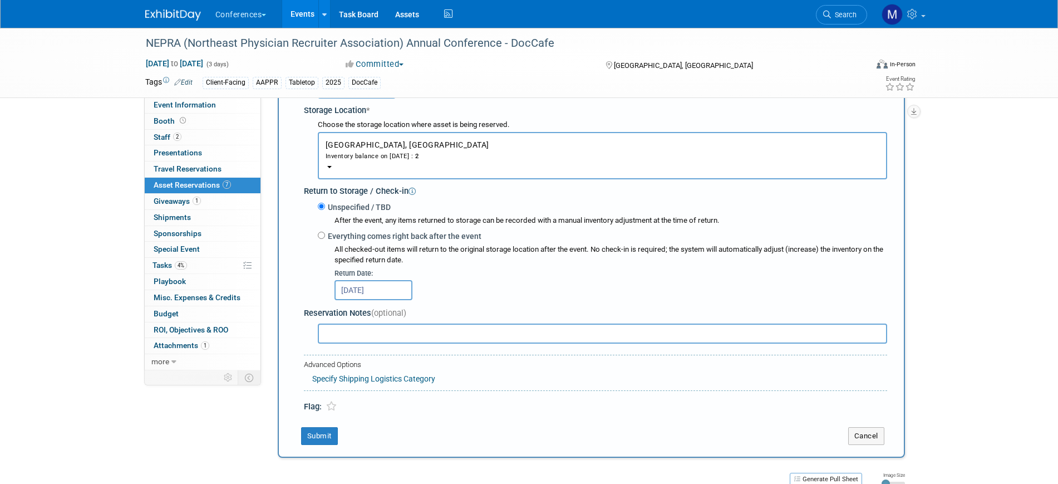
click at [370, 287] on input "Oct 15, 2025" at bounding box center [374, 290] width 78 height 20
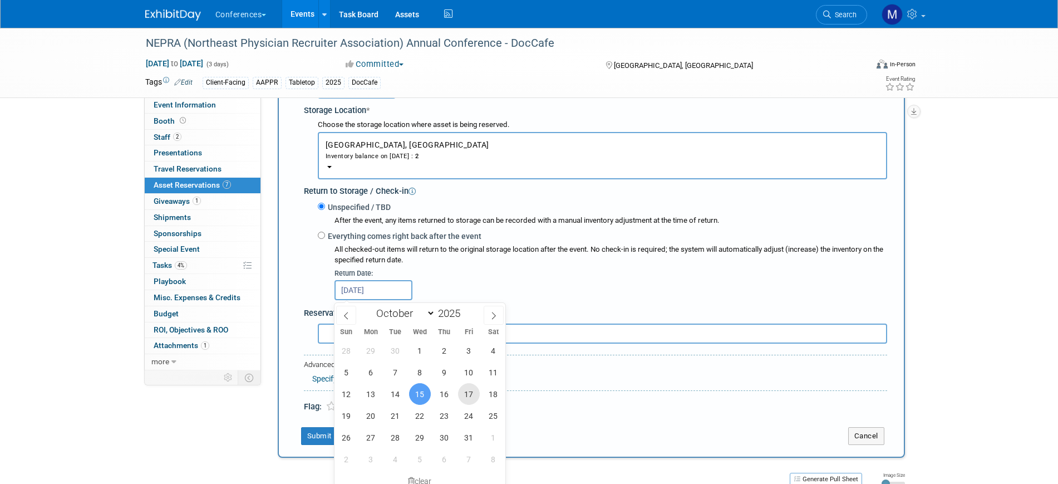
click at [468, 397] on span "17" at bounding box center [469, 394] width 22 height 22
type input "Oct 17, 2025"
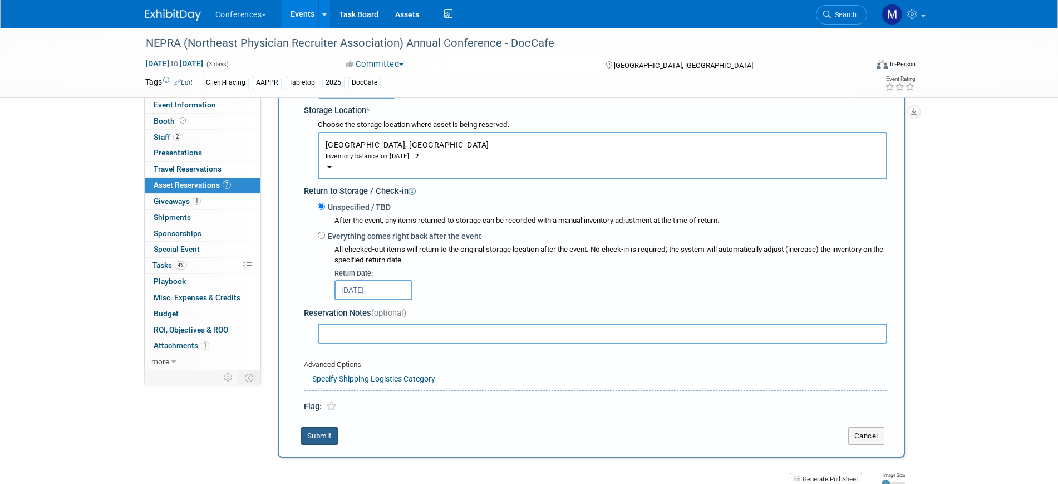
click at [333, 438] on button "Submit" at bounding box center [319, 436] width 37 height 18
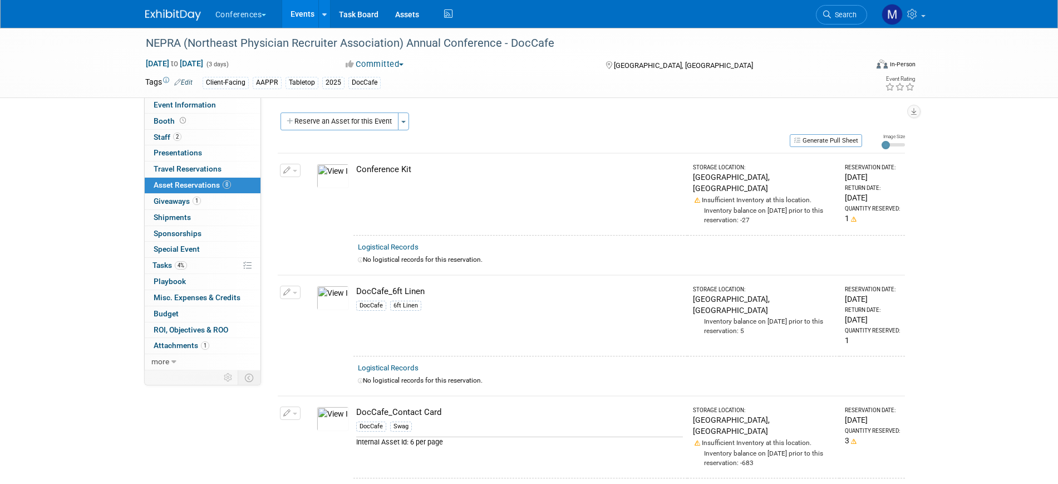
scroll to position [70, 0]
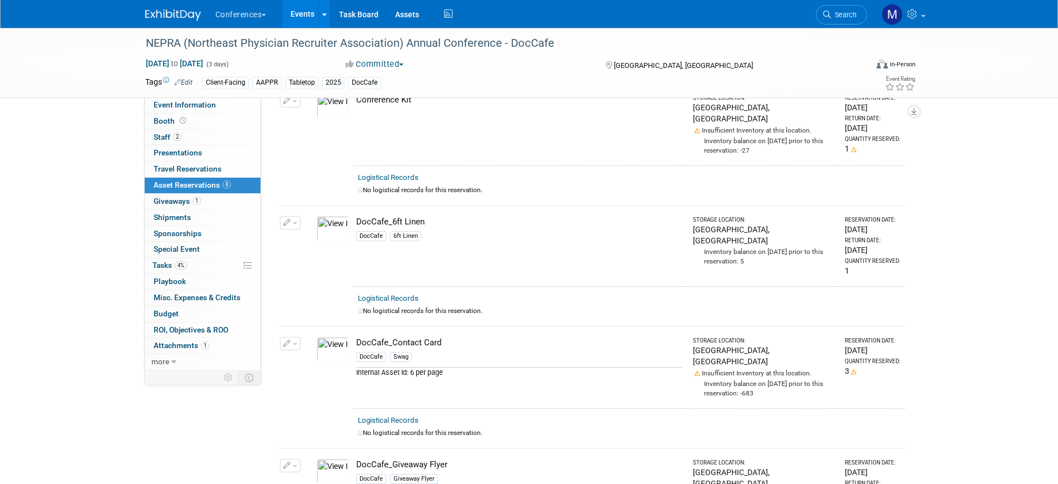
click at [291, 223] on button "button" at bounding box center [290, 222] width 21 height 13
click at [338, 238] on button "Change Reservation" at bounding box center [333, 240] width 94 height 15
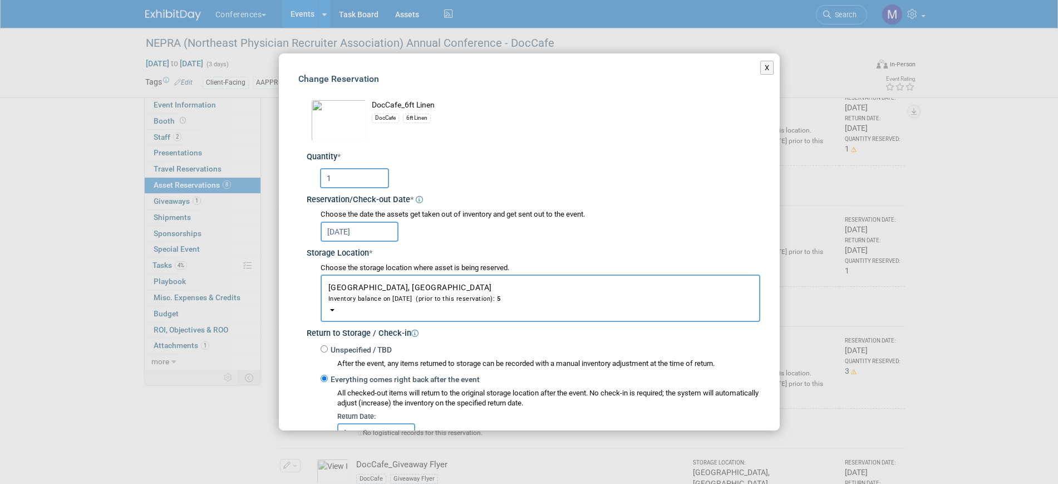
scroll to position [139, 0]
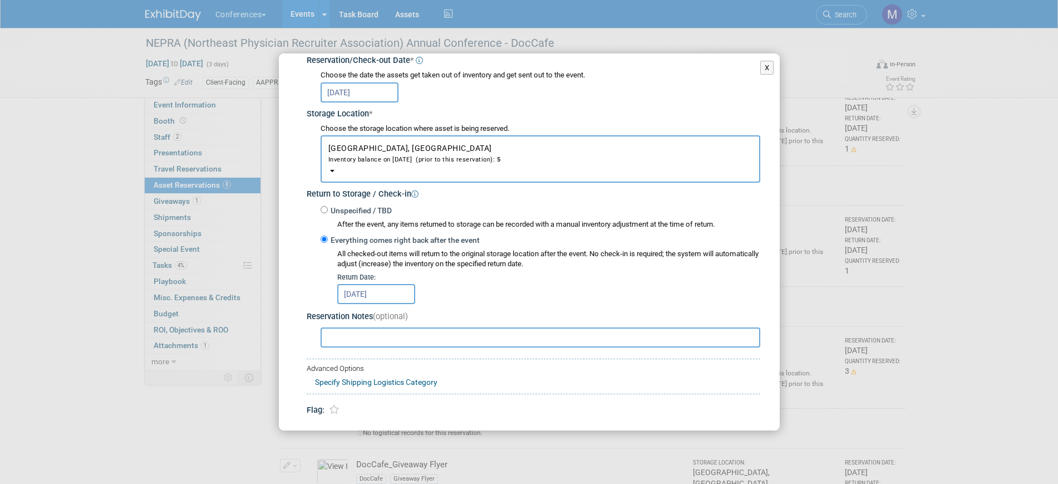
click at [382, 302] on body "Conferences Explore: My Workspaces 2 Go to Workspace: Conferences Marketing Req…" at bounding box center [529, 172] width 1058 height 484
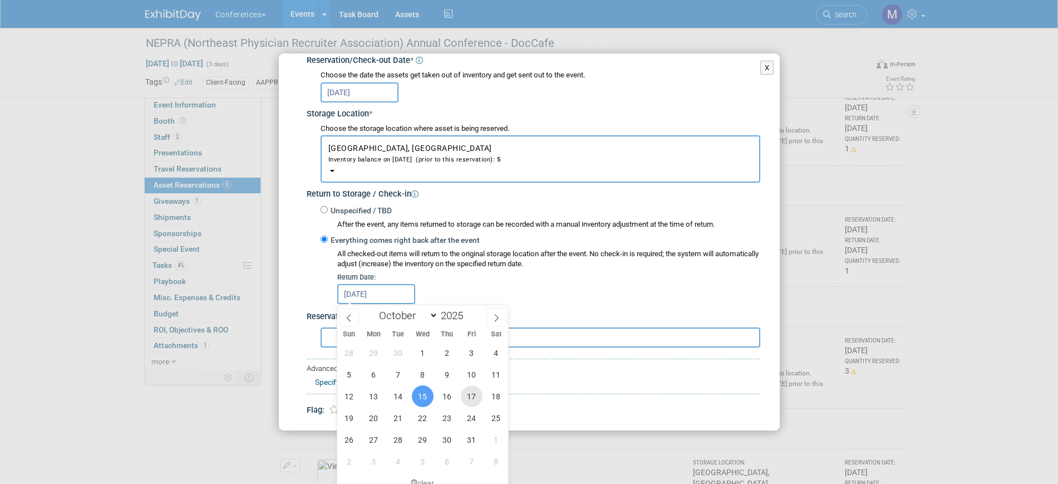
click at [467, 396] on span "17" at bounding box center [472, 396] width 22 height 22
type input "Oct 17, 2025"
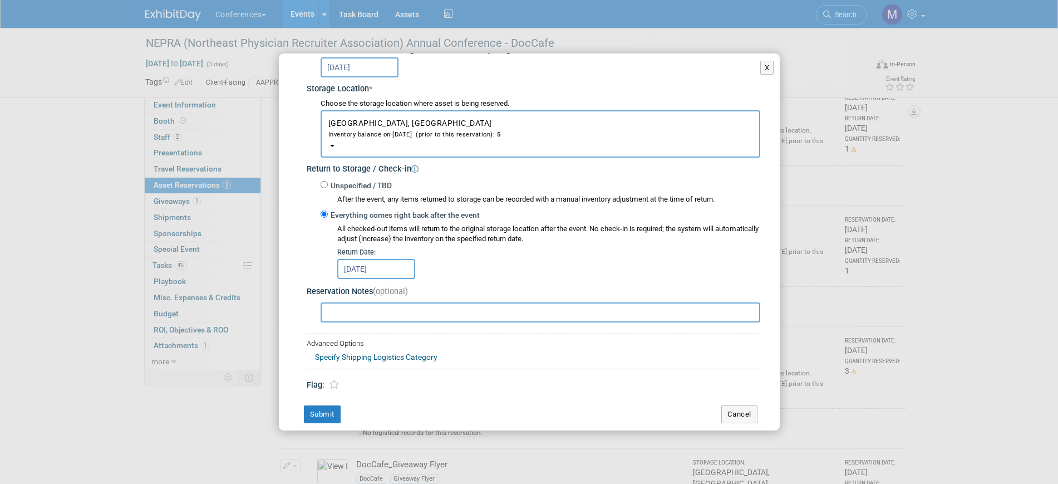
scroll to position [176, 0]
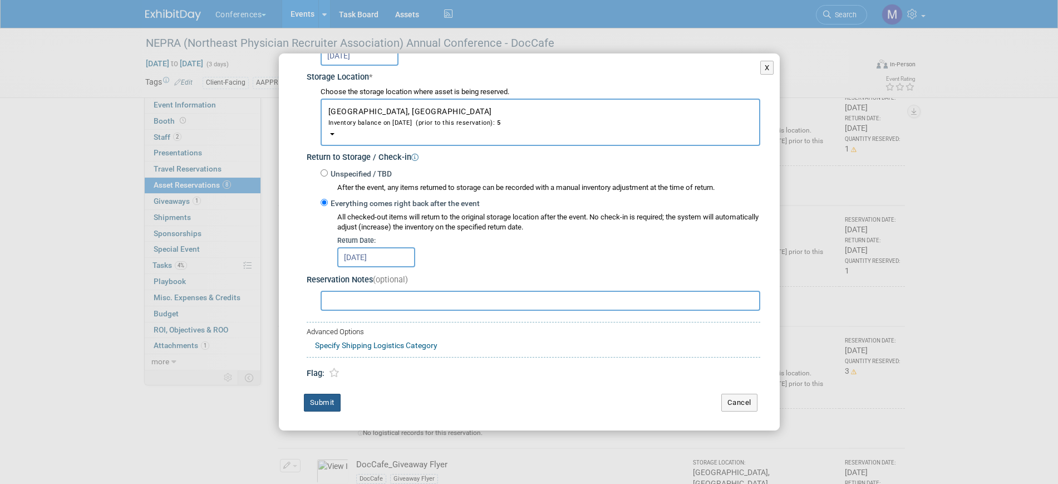
click at [321, 397] on button "Submit" at bounding box center [322, 403] width 37 height 18
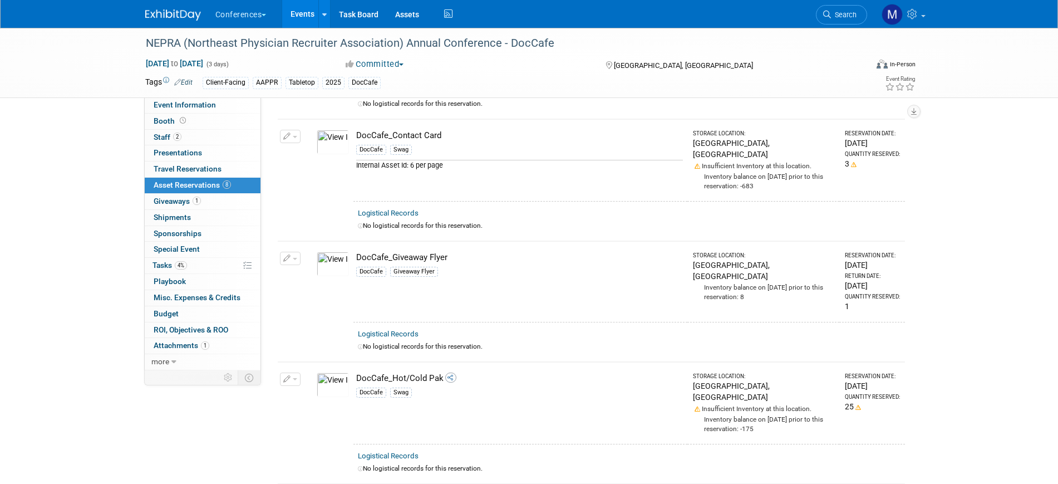
scroll to position [278, 0]
click at [336, 267] on button "Change Reservation" at bounding box center [333, 274] width 94 height 15
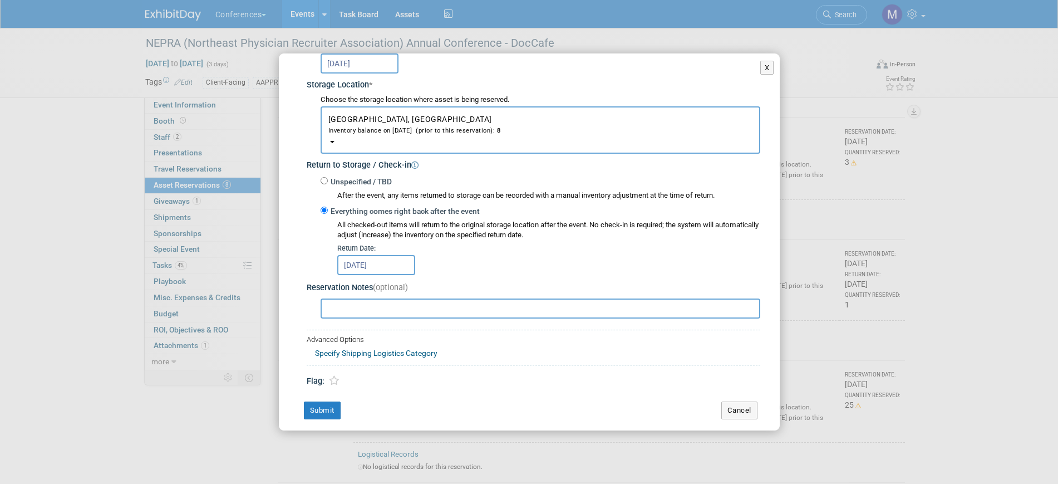
scroll to position [176, 0]
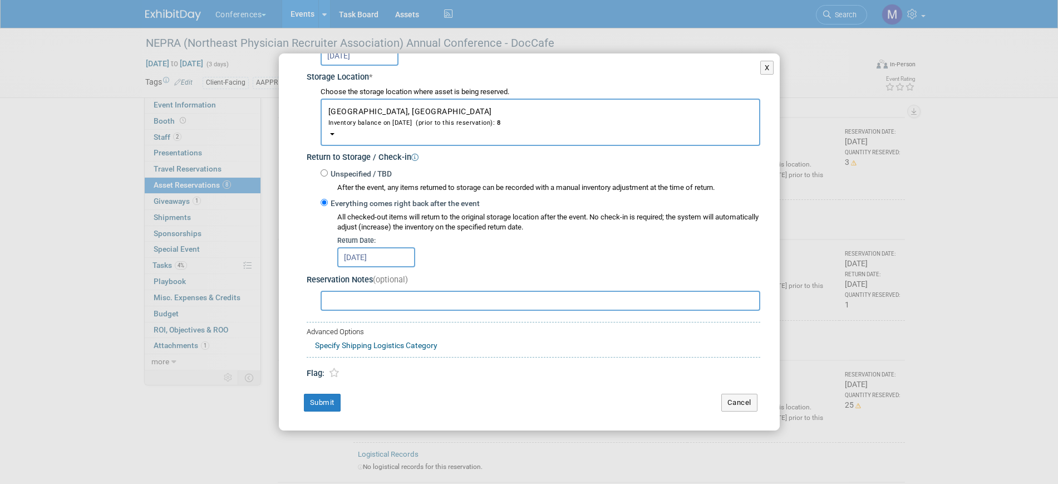
click at [345, 62] on input "Oct 1, 2025" at bounding box center [360, 56] width 78 height 20
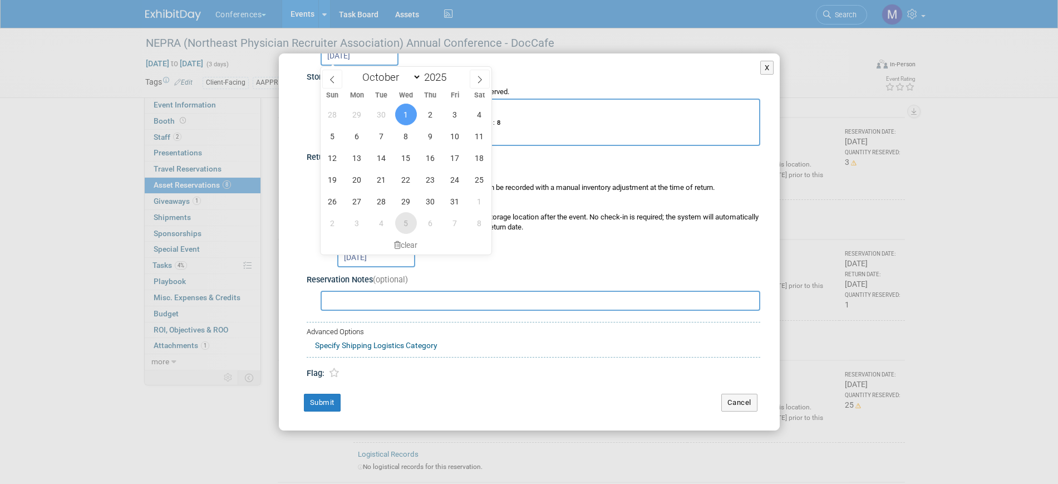
scroll to position [209, 0]
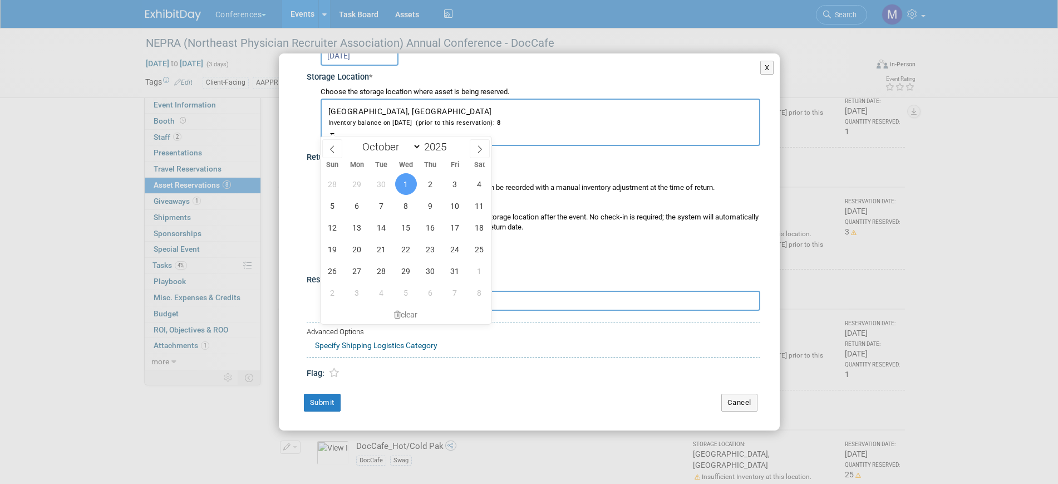
click at [633, 371] on div "Flag:" at bounding box center [534, 368] width 454 height 22
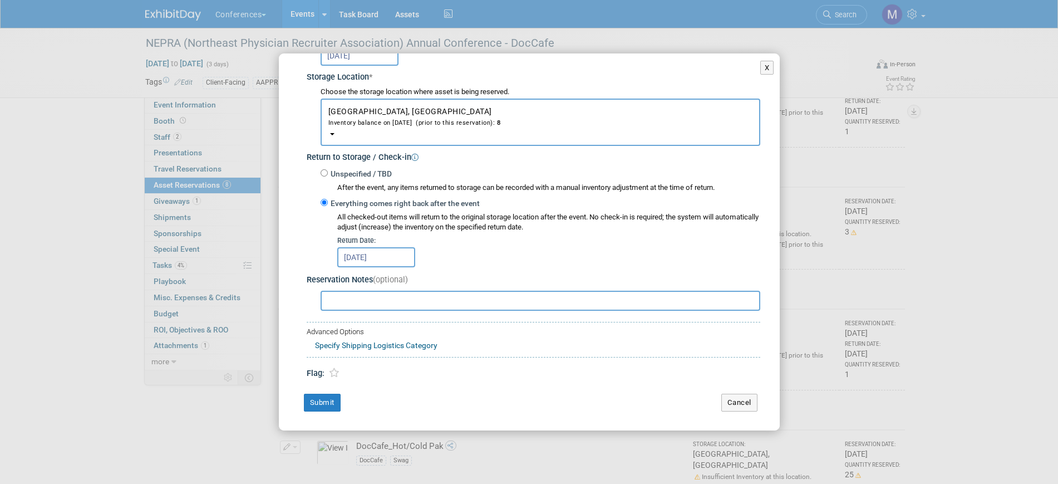
click at [360, 262] on body "Conferences Explore: My Workspaces 2 Go to Workspace: Conferences Marketing Req…" at bounding box center [529, 33] width 1058 height 484
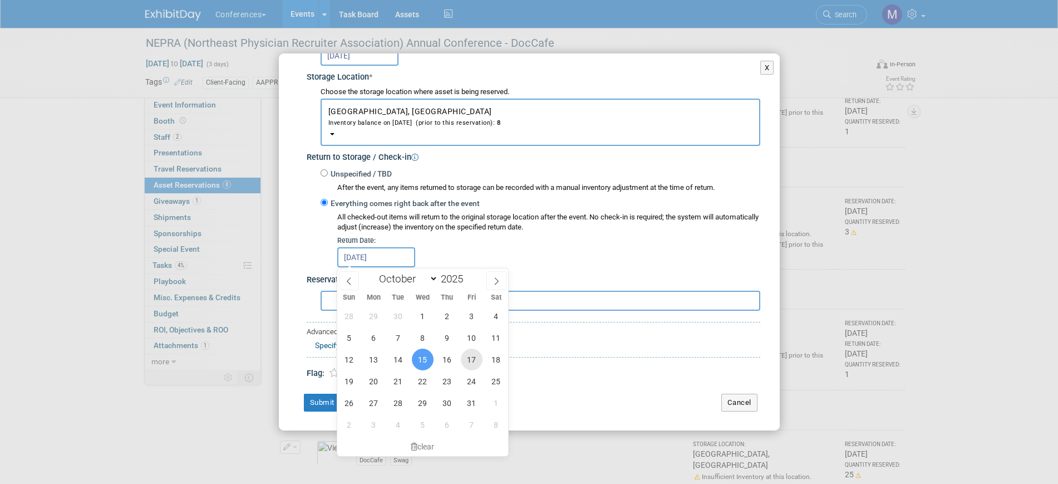
click at [472, 364] on span "17" at bounding box center [472, 359] width 22 height 22
type input "Oct 17, 2025"
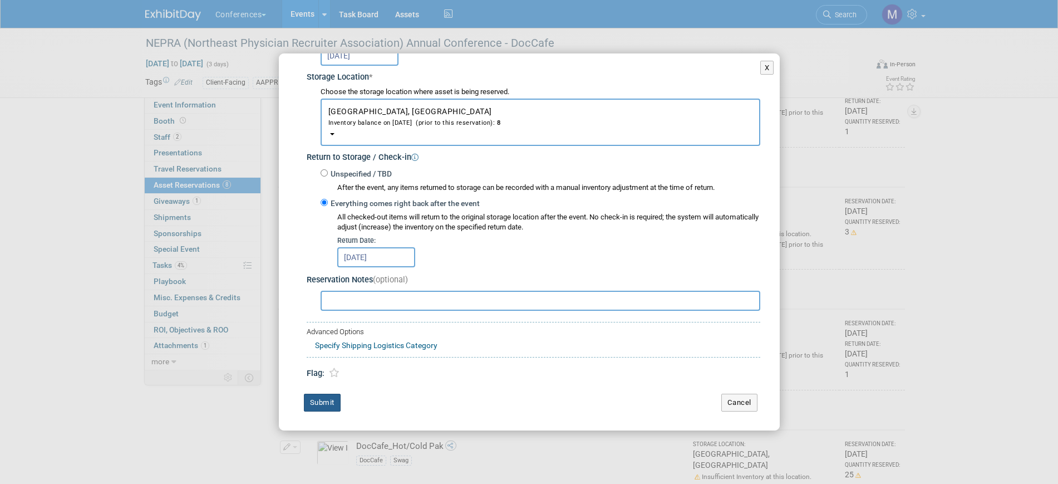
click at [318, 402] on button "Submit" at bounding box center [322, 403] width 37 height 18
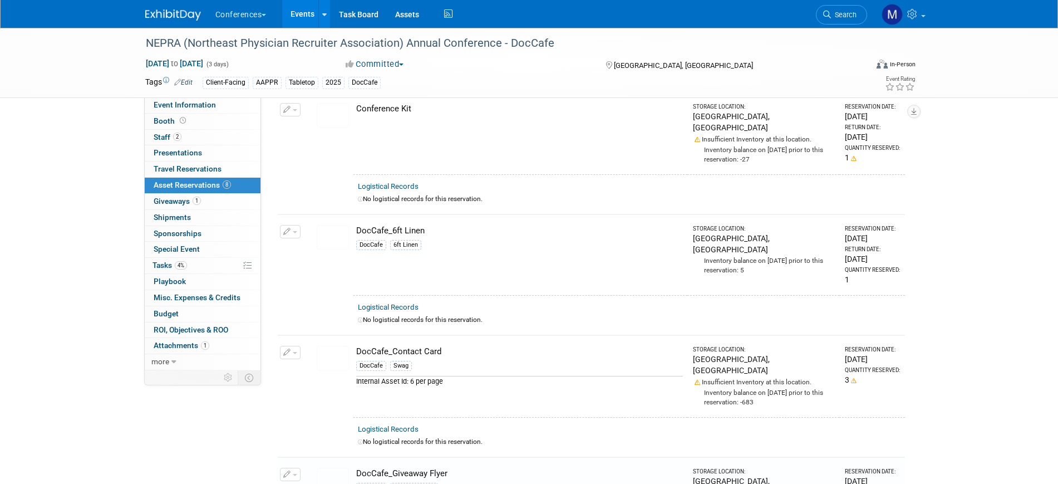
scroll to position [0, 0]
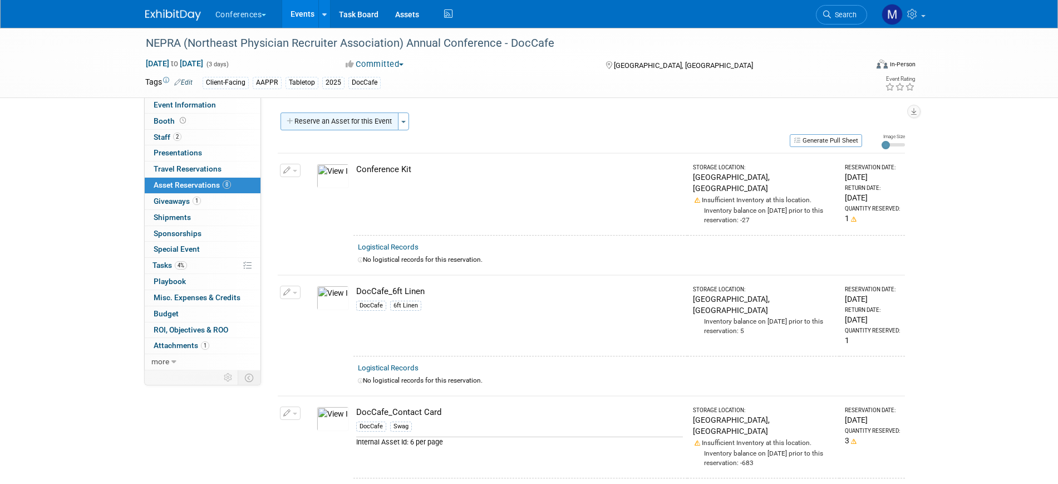
click at [371, 123] on button "Reserve an Asset for this Event" at bounding box center [340, 121] width 118 height 18
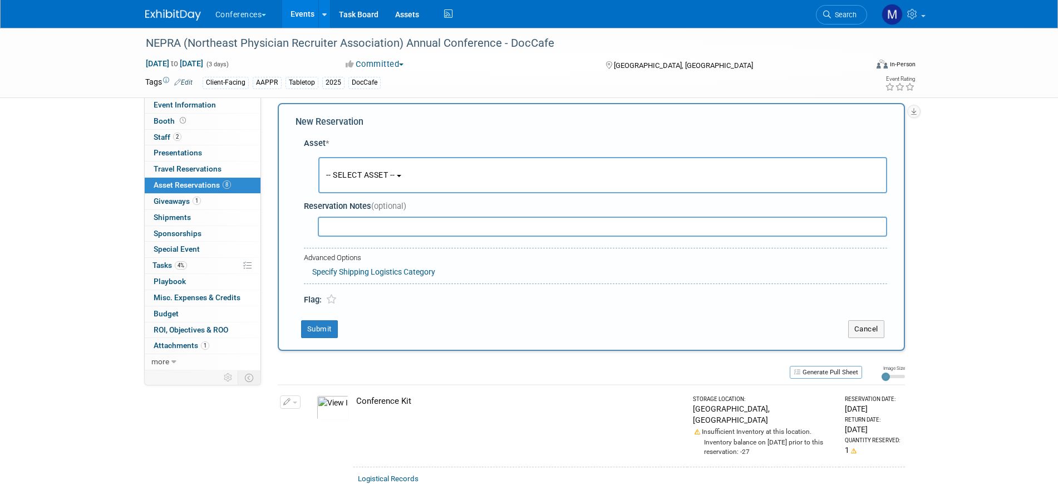
scroll to position [11, 0]
click at [367, 160] on button "-- SELECT ASSET --" at bounding box center [602, 174] width 569 height 36
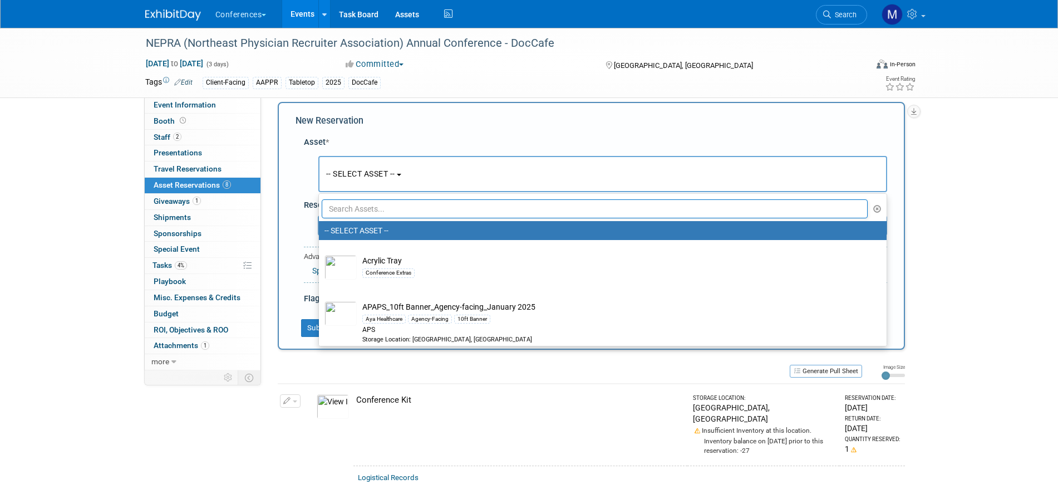
click at [367, 192] on div "-- SELECT ASSET -- <table style='display: inline-block; border-style:none;'><tr…" at bounding box center [597, 174] width 579 height 41
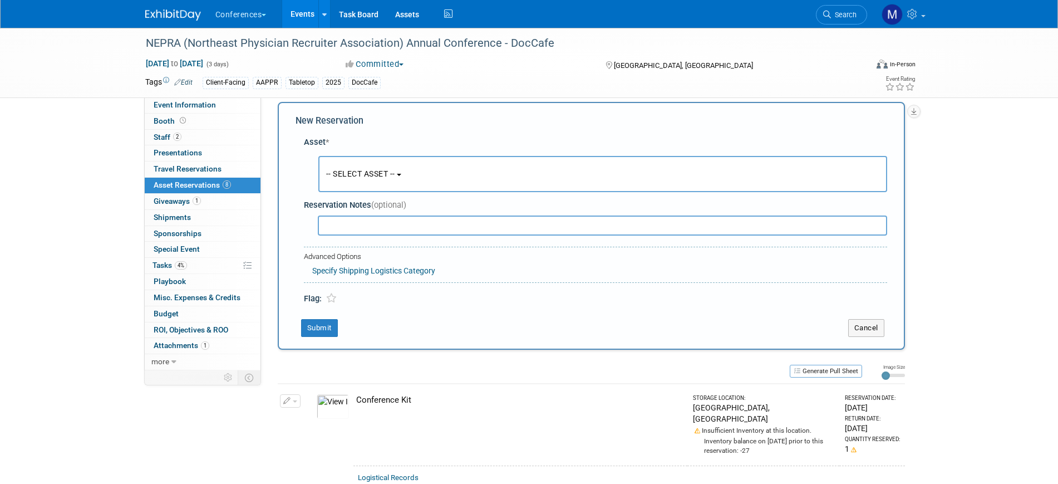
click at [363, 163] on button "-- SELECT ASSET --" at bounding box center [602, 174] width 569 height 36
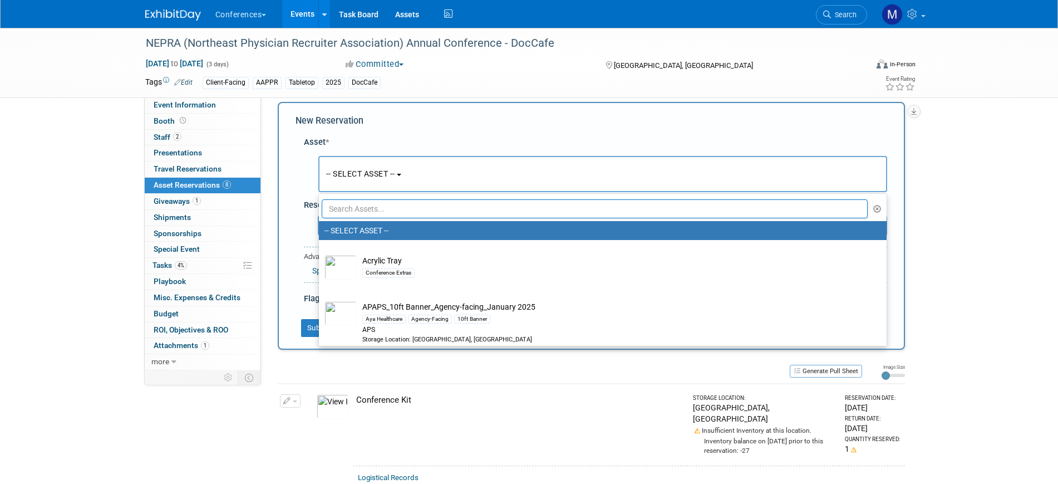
click at [359, 204] on input "text" at bounding box center [595, 208] width 547 height 19
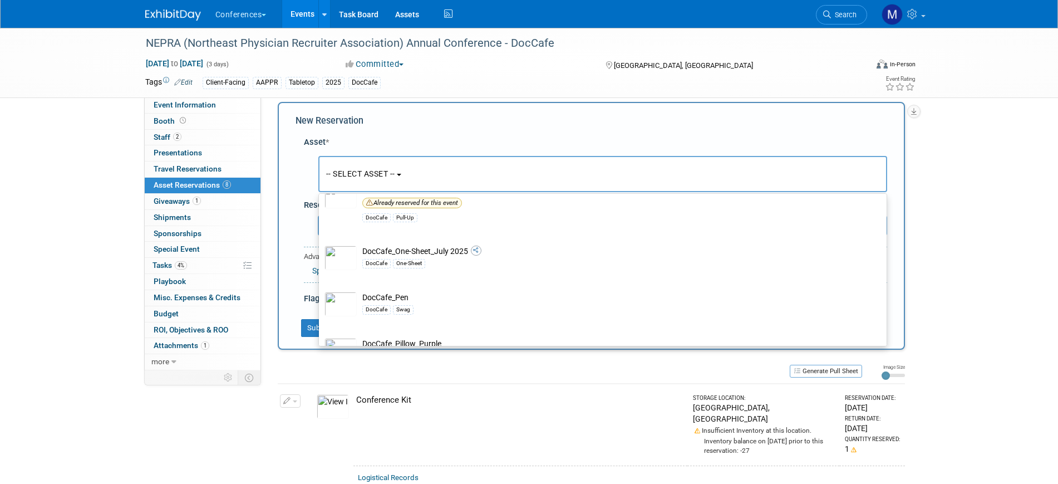
scroll to position [974, 0]
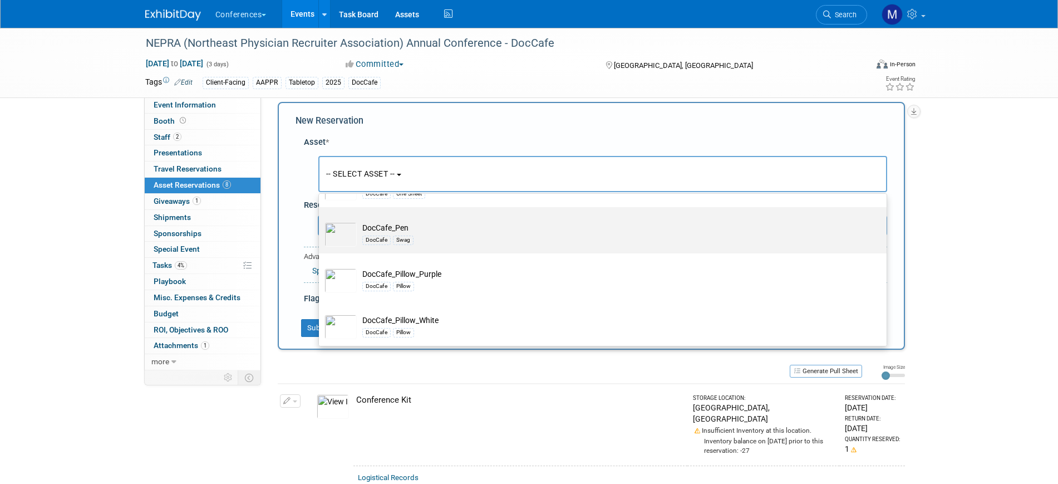
type input "doccafe"
click at [407, 244] on div "Swag" at bounding box center [403, 239] width 21 height 9
click at [321, 220] on input "DocCafe_Pen DocCafe Swag" at bounding box center [316, 216] width 7 height 7
select select "10711798"
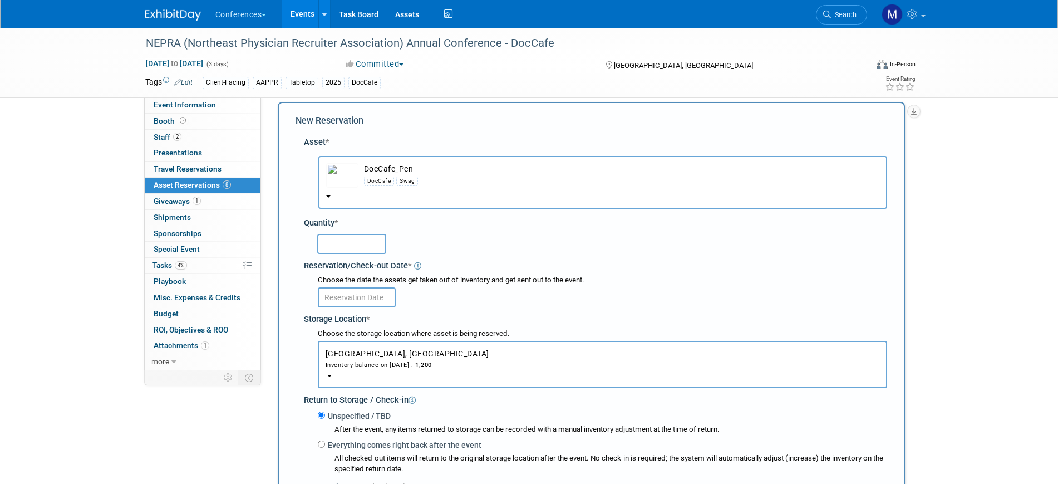
click at [345, 247] on input "text" at bounding box center [351, 244] width 69 height 20
type input "50"
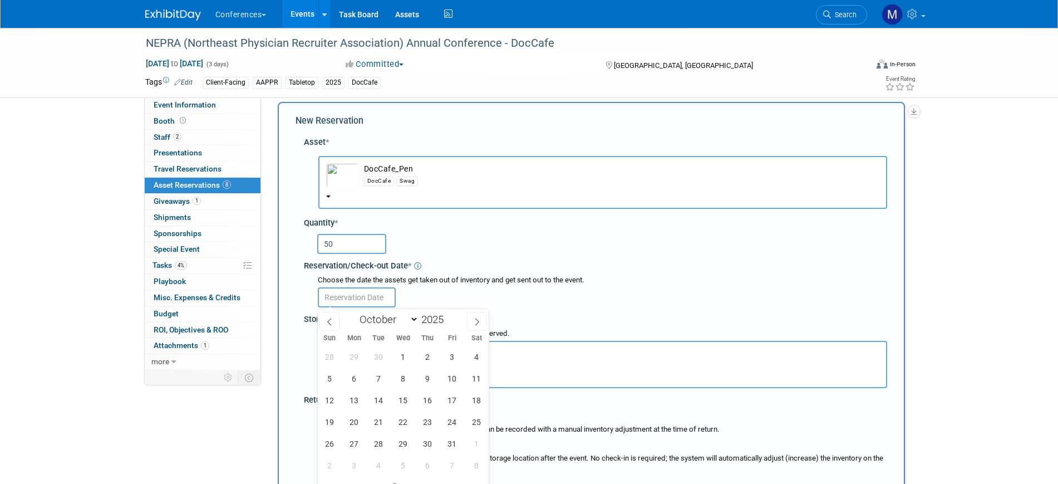
click at [353, 302] on input "text" at bounding box center [357, 297] width 78 height 20
click at [411, 353] on span "1" at bounding box center [403, 357] width 22 height 22
type input "Oct 1, 2025"
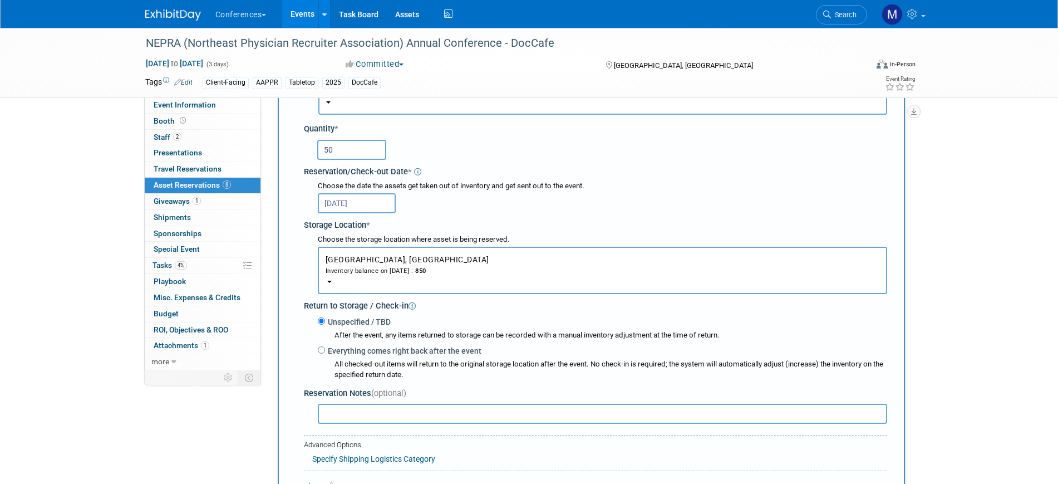
scroll to position [289, 0]
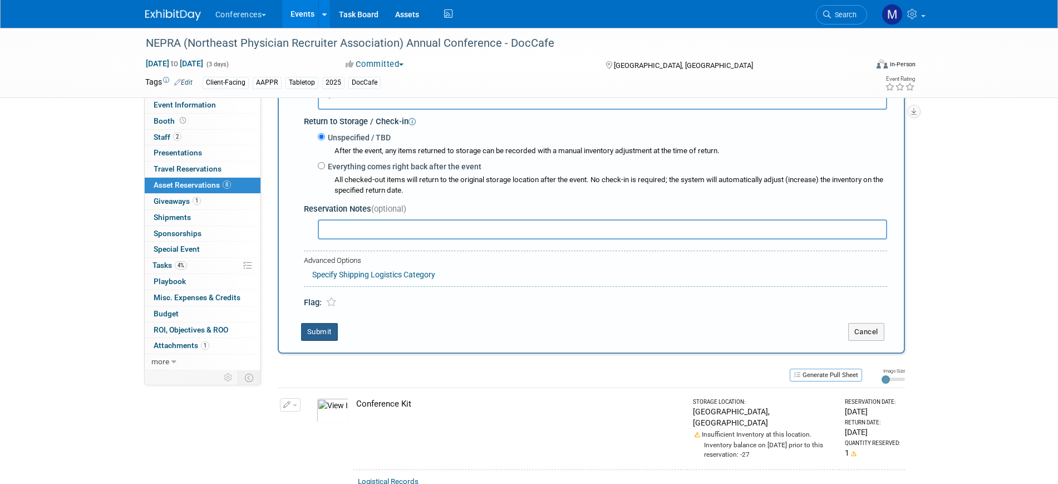
click at [325, 336] on button "Submit" at bounding box center [319, 332] width 37 height 18
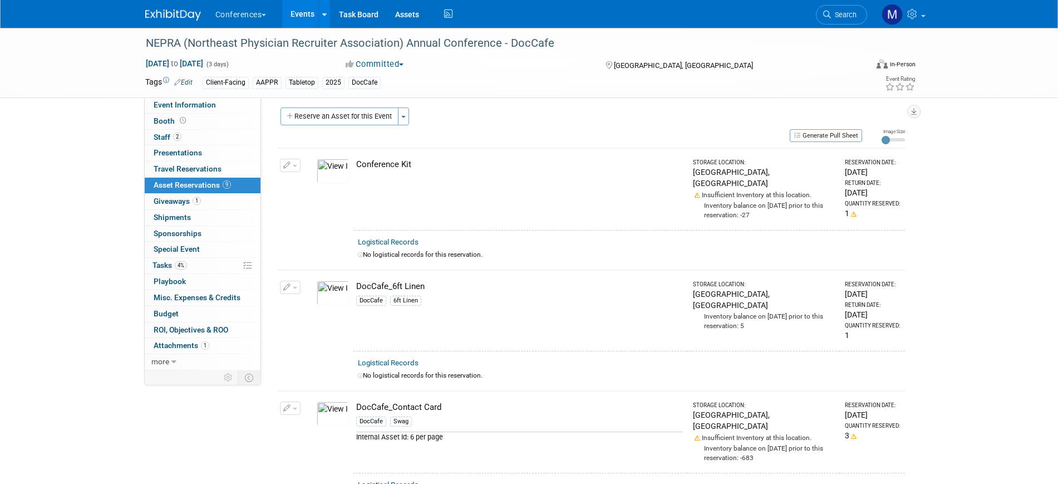
scroll to position [0, 0]
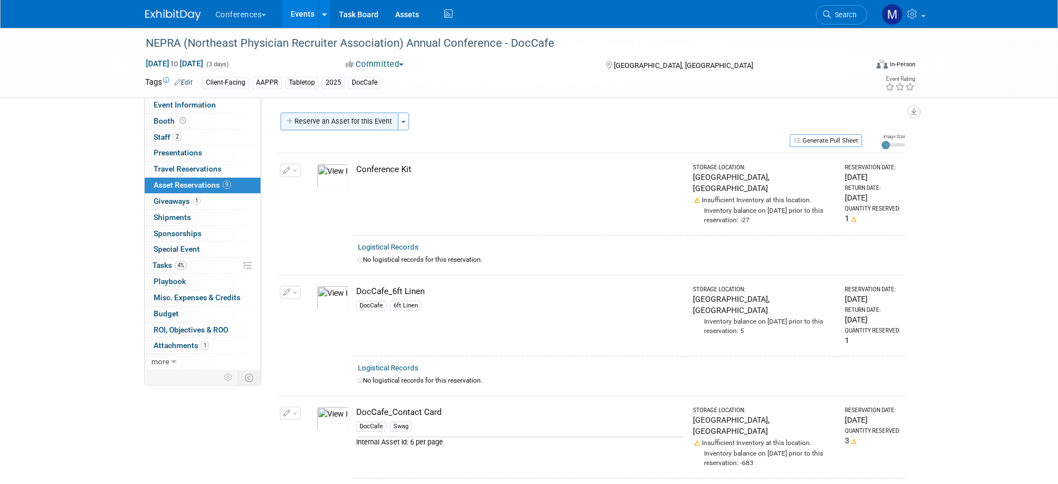
click at [331, 122] on button "Reserve an Asset for this Event" at bounding box center [340, 121] width 118 height 18
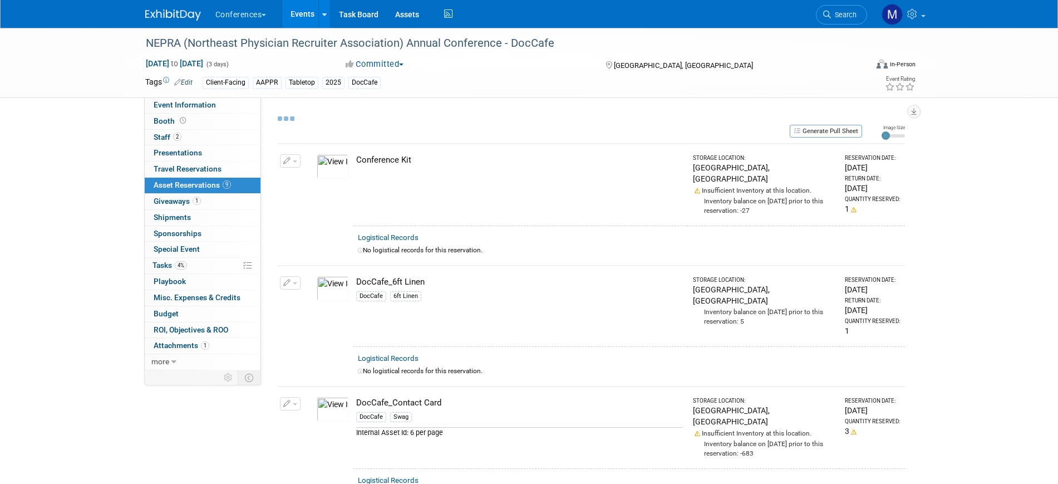
select select "9"
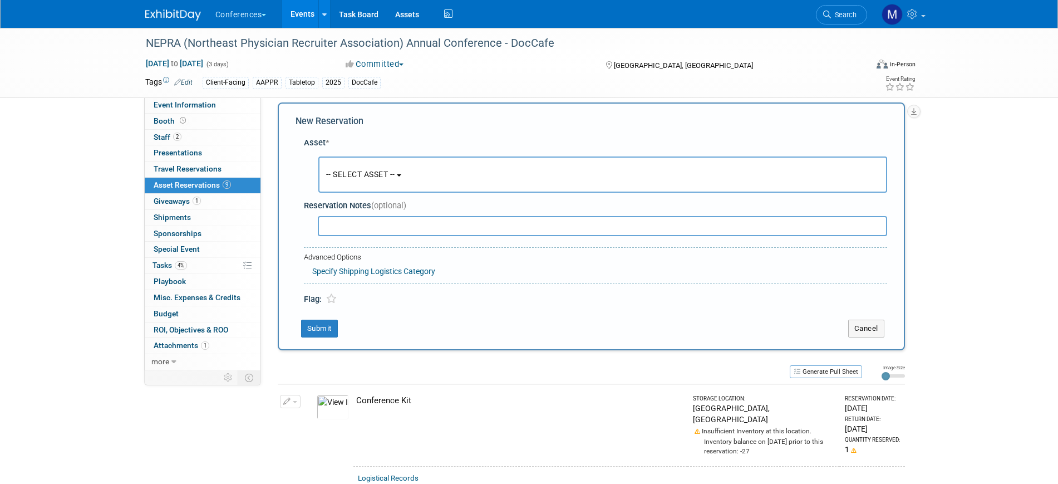
scroll to position [11, 0]
click at [382, 175] on span "-- SELECT ASSET --" at bounding box center [360, 173] width 69 height 9
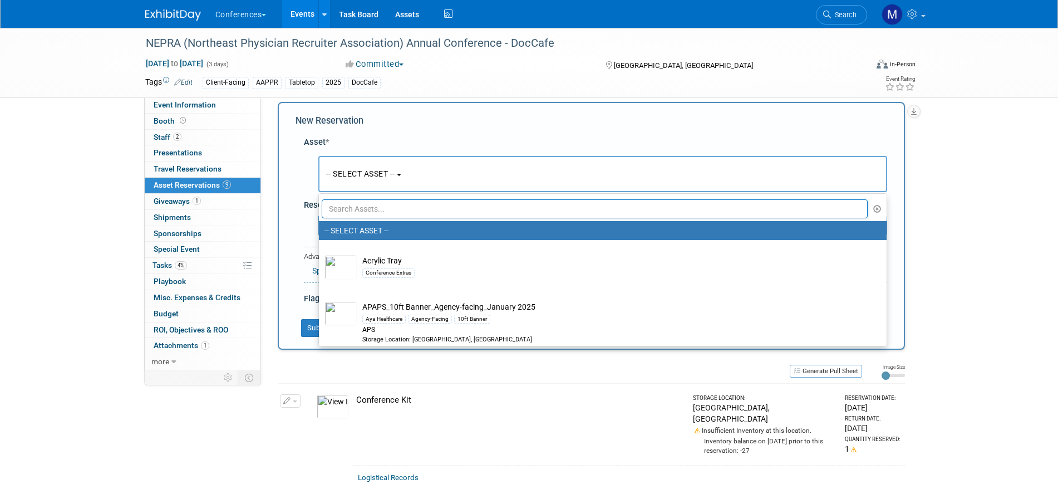
click at [382, 207] on input "text" at bounding box center [595, 208] width 547 height 19
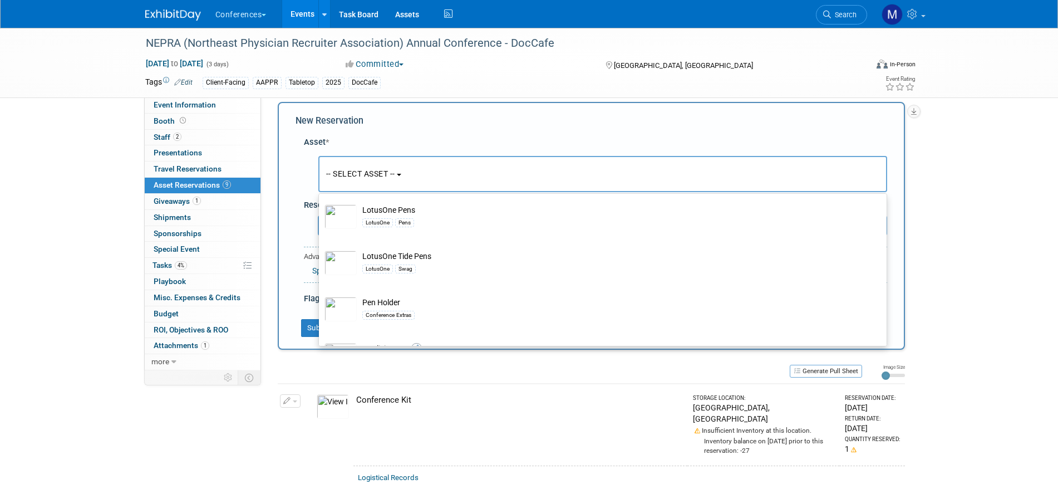
scroll to position [348, 0]
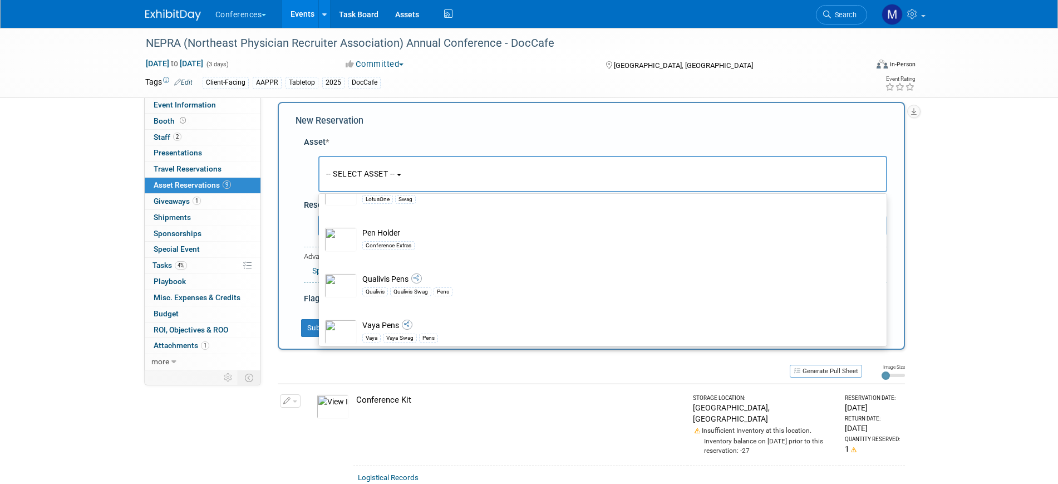
type input "pen"
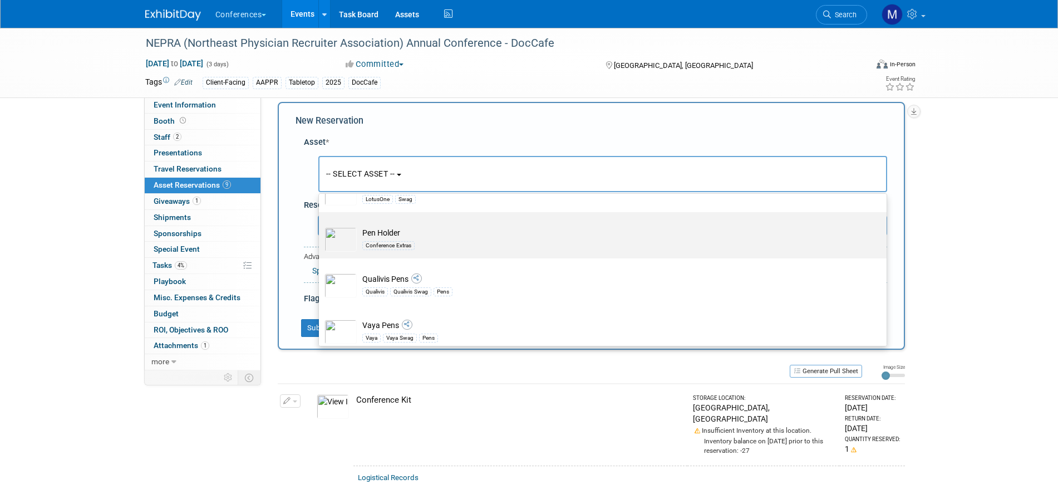
click at [395, 250] on div "Conference Extras" at bounding box center [388, 245] width 52 height 9
click at [321, 225] on input "Pen Holder Conference Extras" at bounding box center [316, 221] width 7 height 7
select select "10710856"
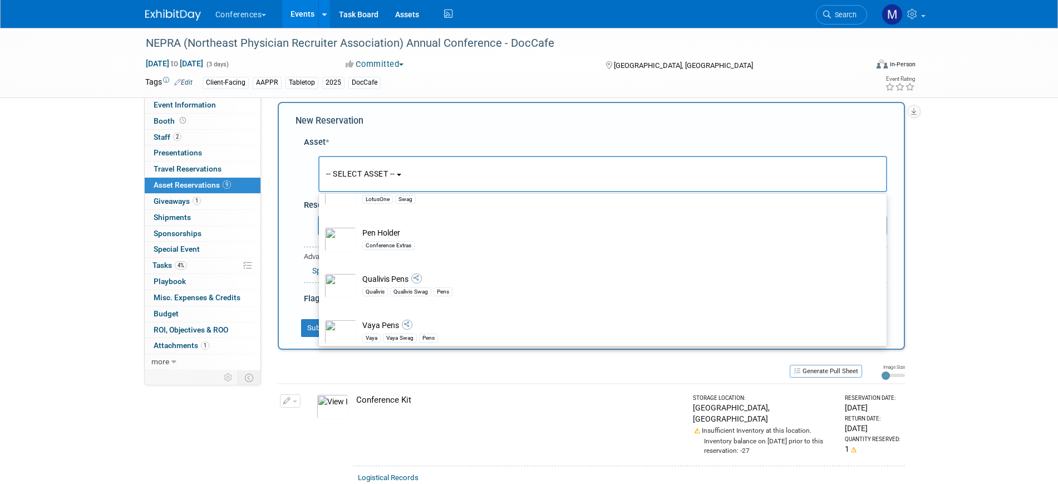
select select "9"
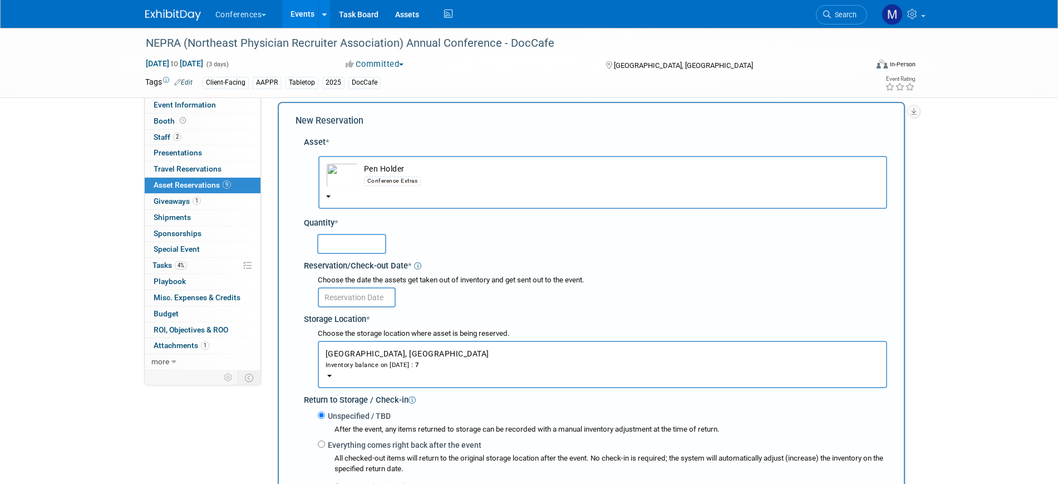
click at [341, 245] on input "text" at bounding box center [351, 244] width 69 height 20
type input "1"
click at [372, 301] on input "text" at bounding box center [357, 297] width 78 height 20
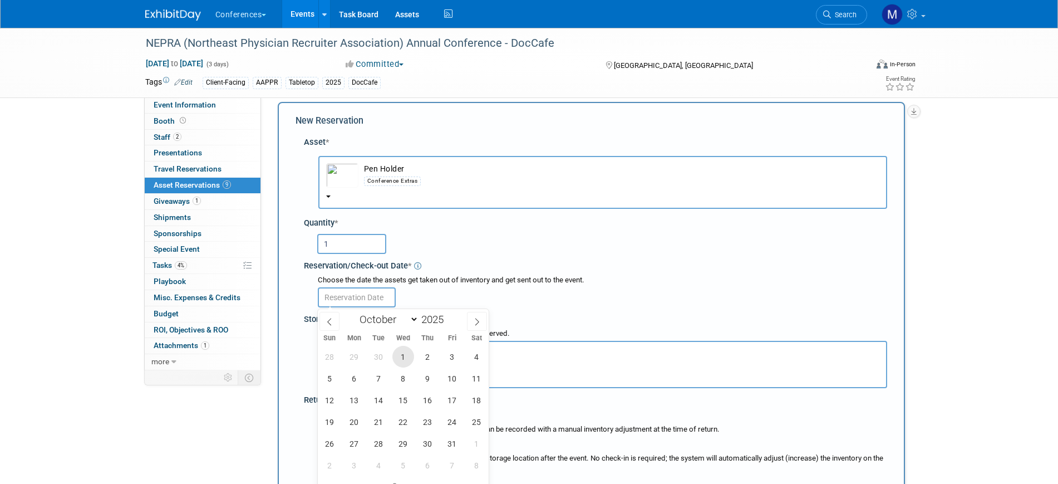
click at [405, 358] on span "1" at bounding box center [403, 357] width 22 height 22
type input "Oct 1, 2025"
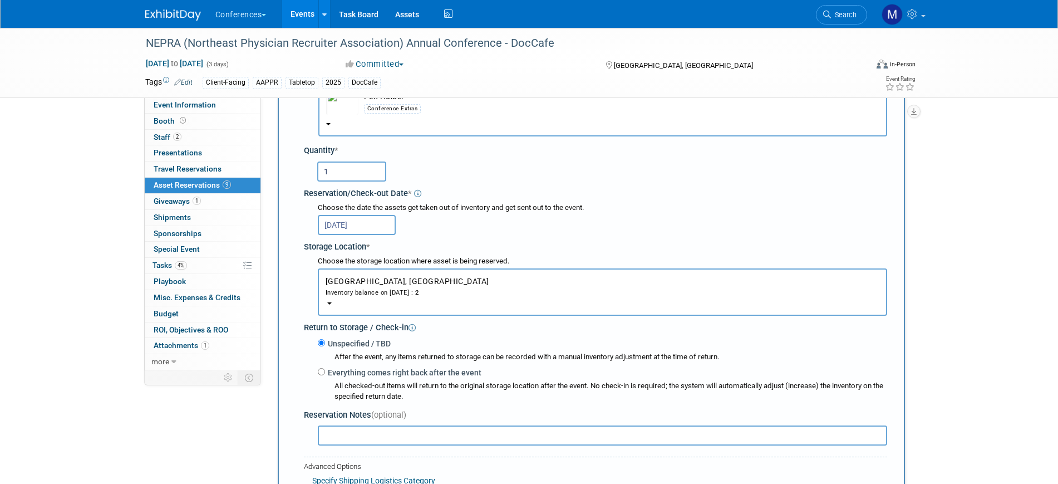
scroll to position [150, 0]
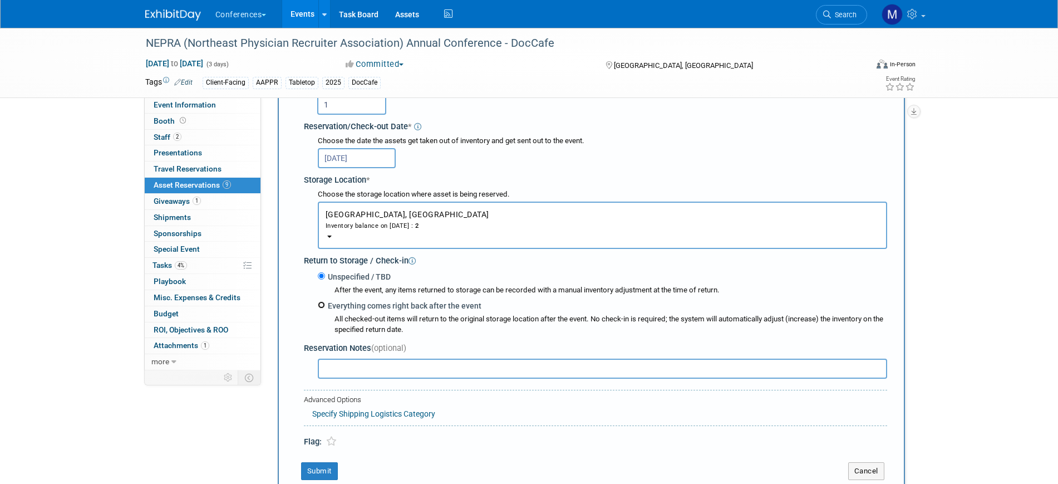
click at [322, 307] on input "Everything comes right back after the event" at bounding box center [321, 304] width 7 height 7
radio input "true"
select select "9"
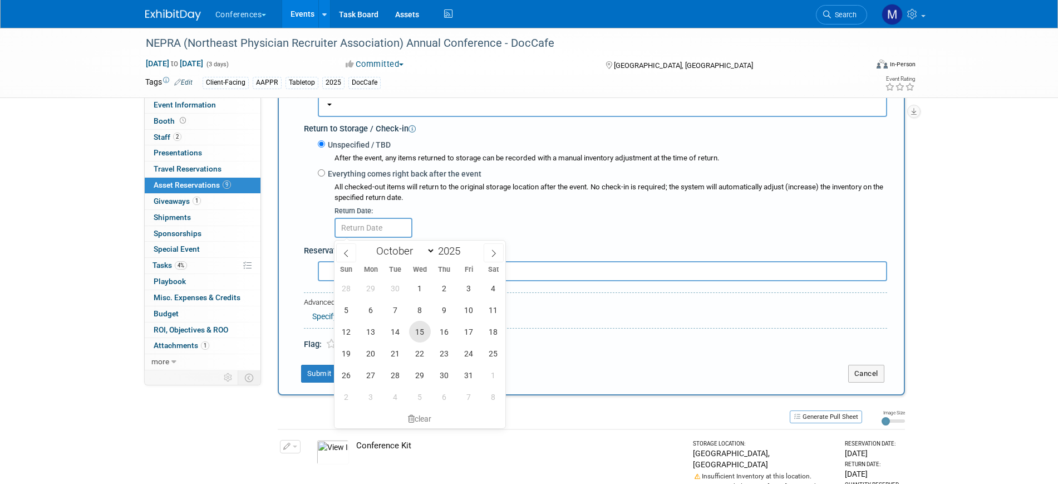
scroll to position [289, 0]
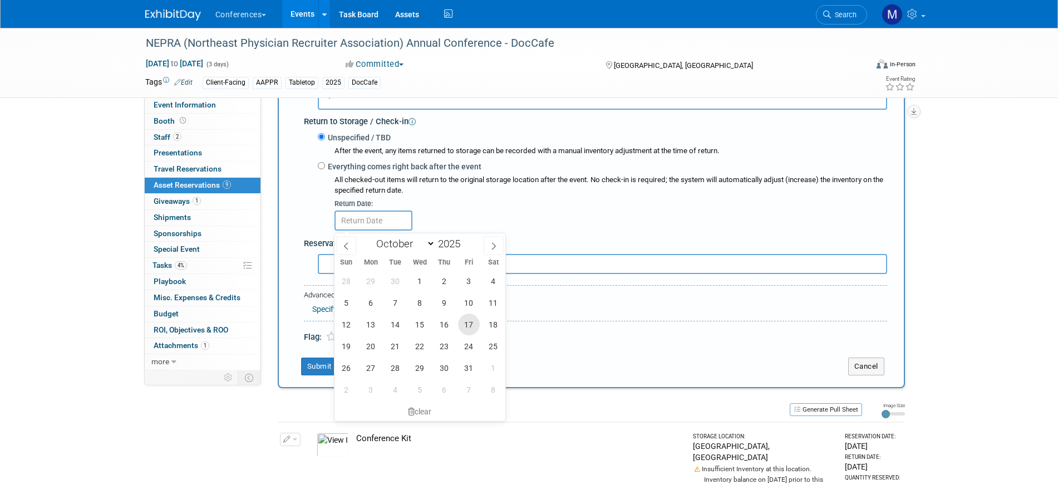
click at [465, 327] on span "17" at bounding box center [469, 324] width 22 height 22
type input "Oct 17, 2025"
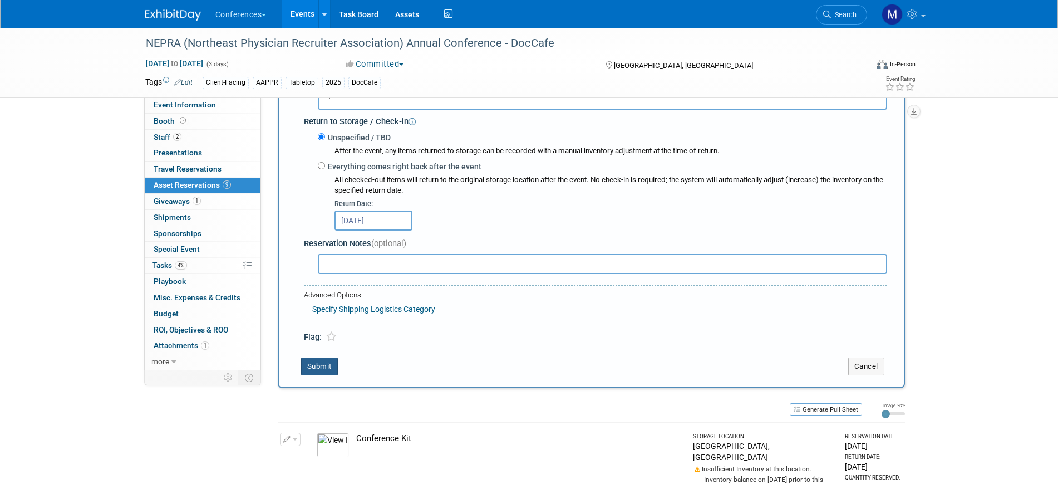
click at [329, 365] on button "Submit" at bounding box center [319, 366] width 37 height 18
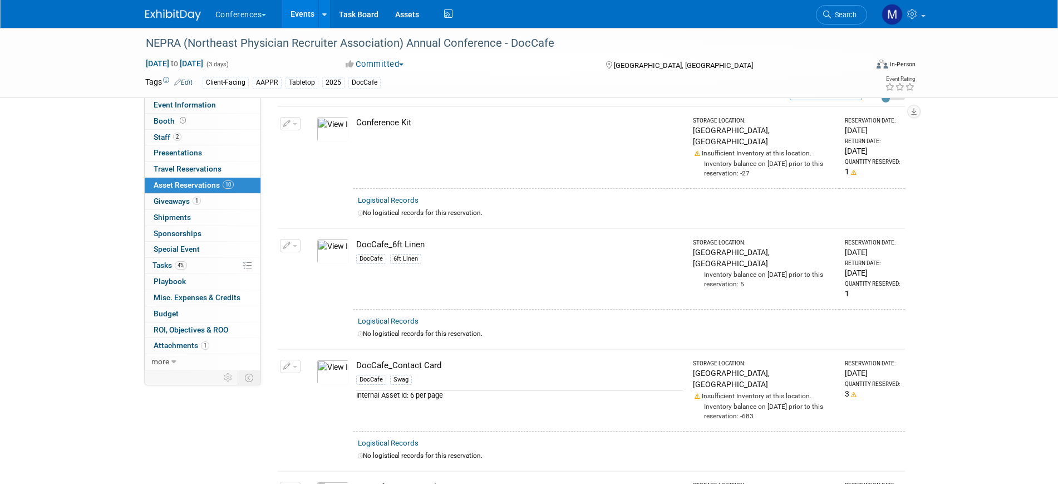
scroll to position [0, 0]
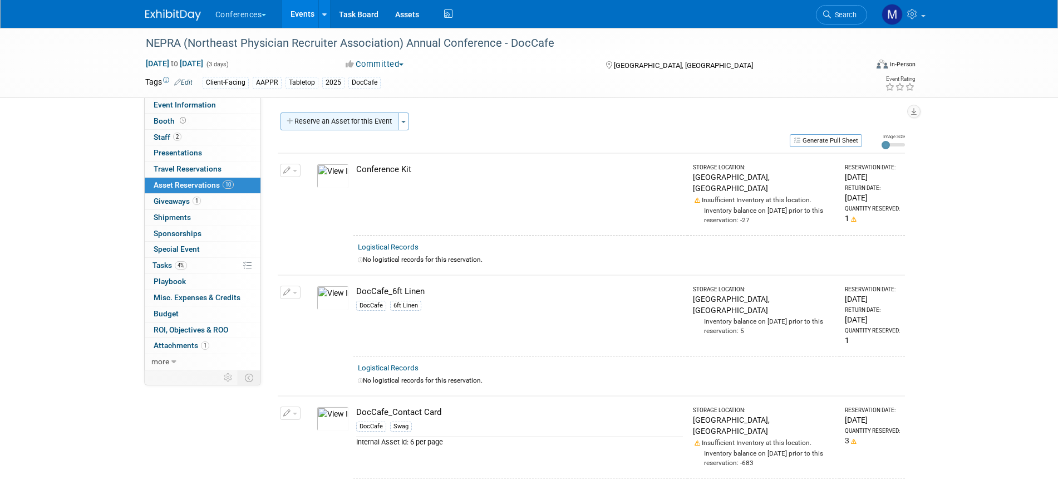
click at [348, 119] on button "Reserve an Asset for this Event" at bounding box center [340, 121] width 118 height 18
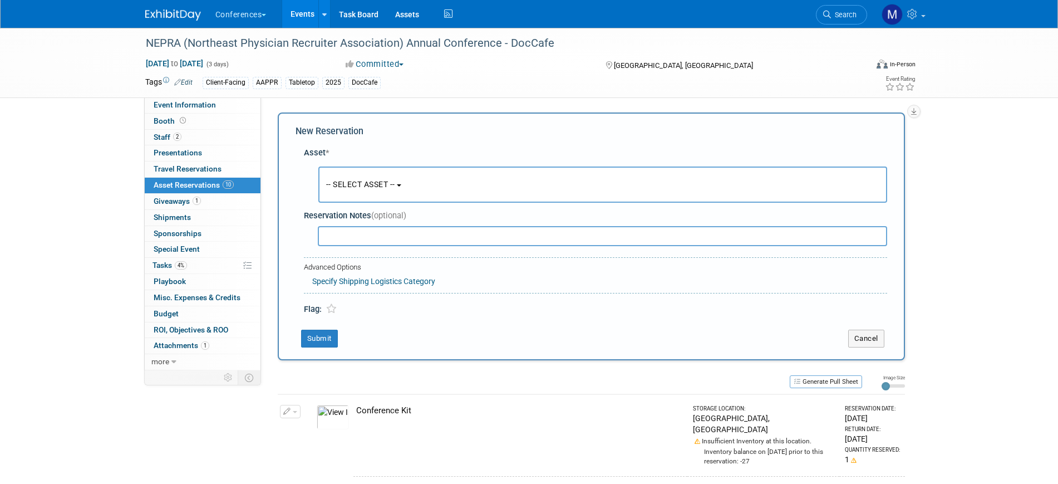
scroll to position [11, 0]
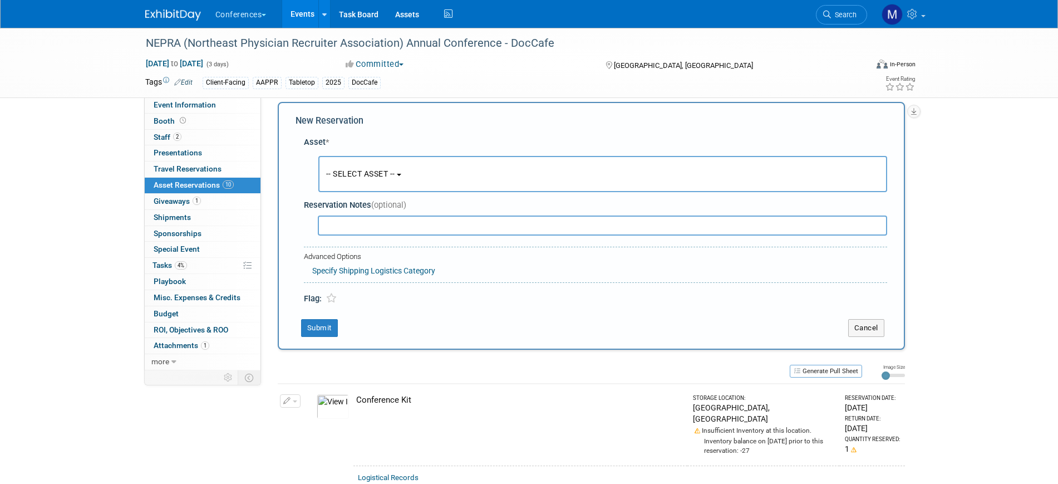
click at [395, 169] on span "-- SELECT ASSET --" at bounding box center [360, 173] width 69 height 9
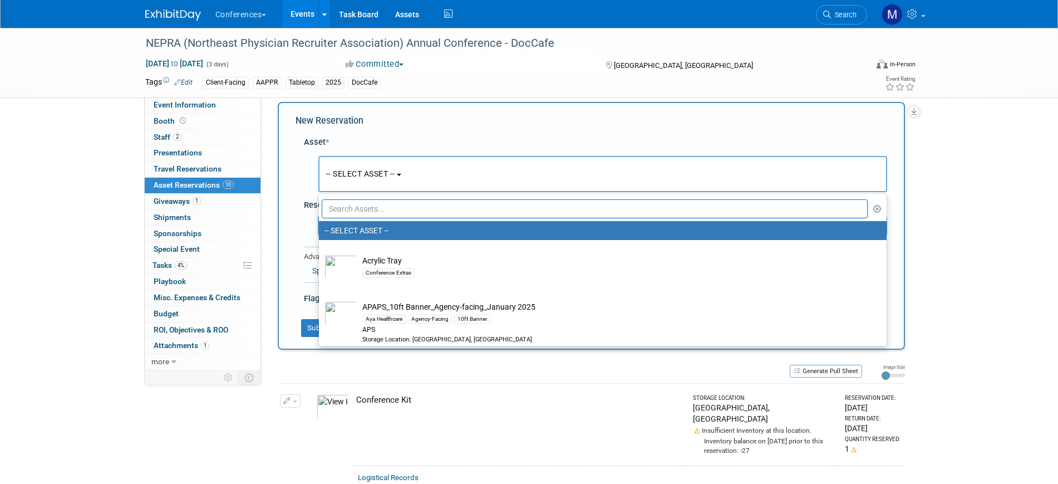
click at [370, 214] on input "text" at bounding box center [595, 208] width 547 height 19
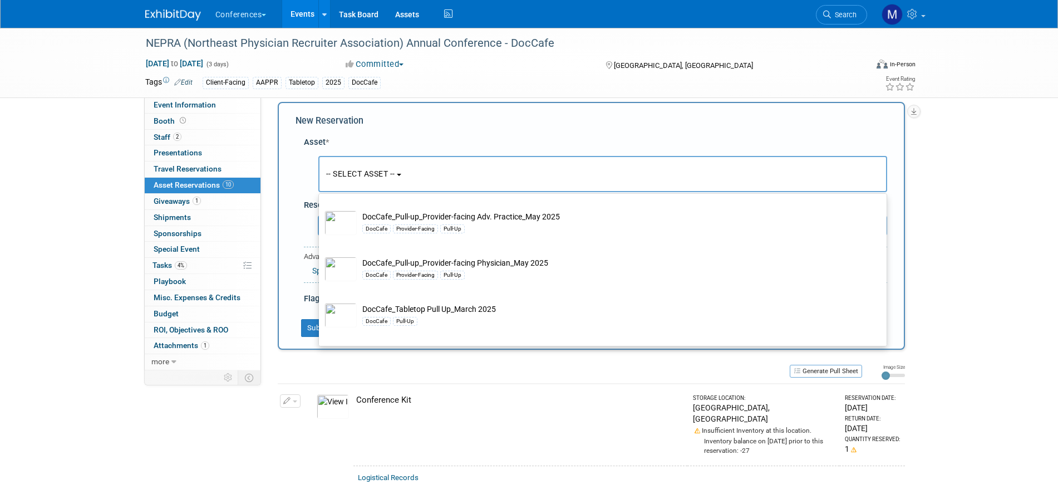
scroll to position [1209, 0]
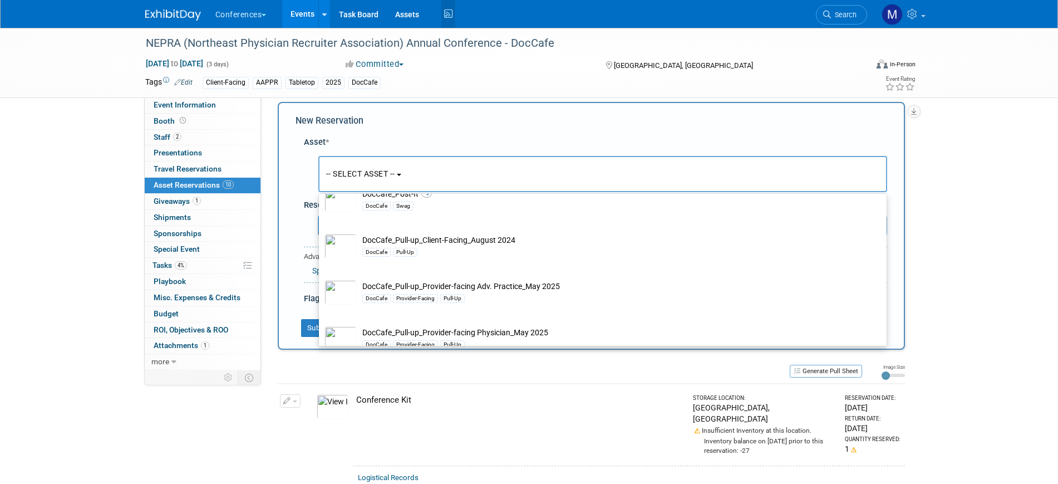
type input "doccafe"
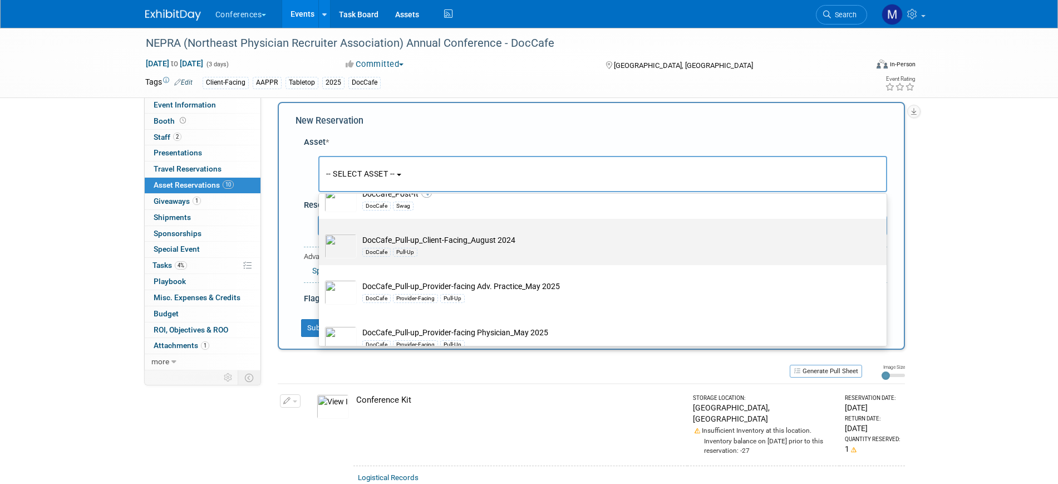
click at [502, 256] on div "DocCafe Pull-Up" at bounding box center [613, 251] width 502 height 13
click at [321, 232] on input "DocCafe_Pull-up_Client-Facing_August 2024 DocCafe Pull-Up" at bounding box center [316, 228] width 7 height 7
select select "10713950"
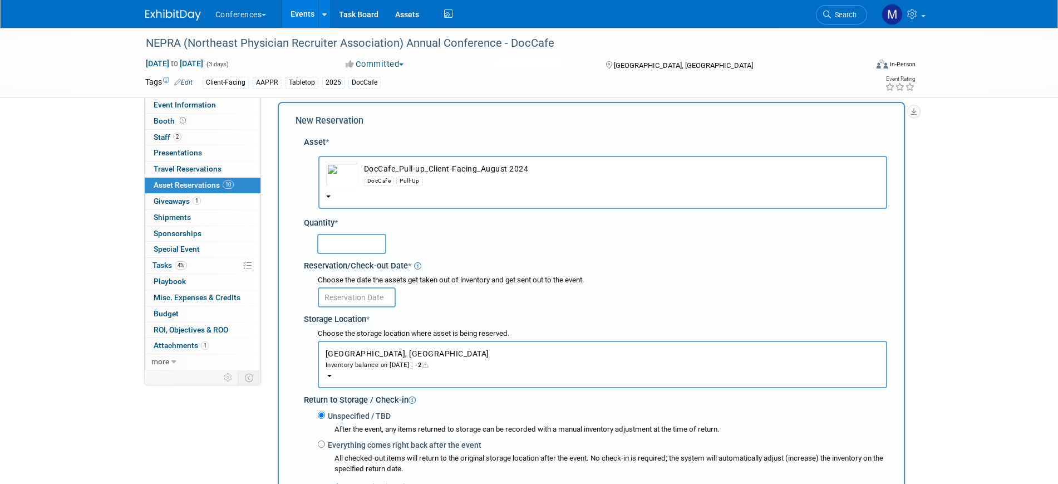
click at [351, 247] on input "text" at bounding box center [351, 244] width 69 height 20
type input "1"
click at [363, 297] on input "text" at bounding box center [357, 297] width 78 height 20
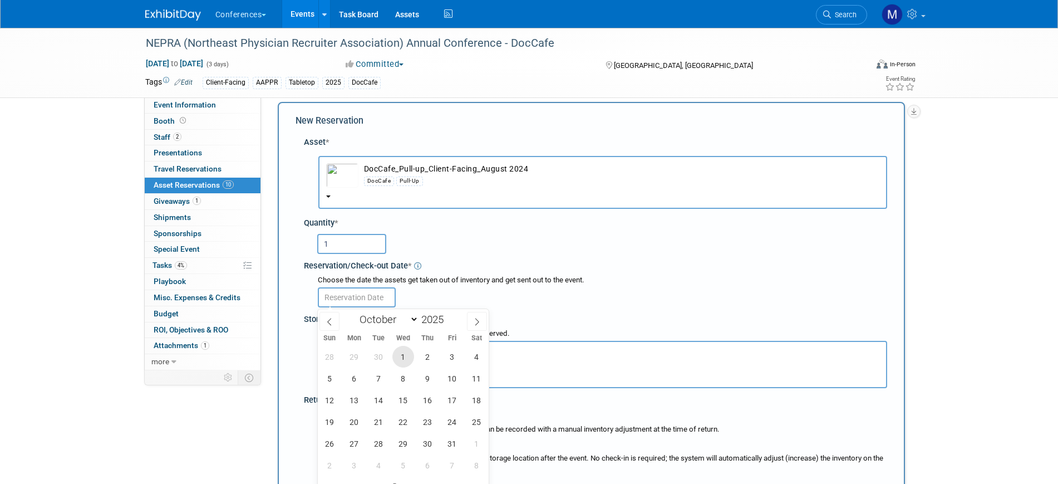
click at [408, 355] on span "1" at bounding box center [403, 357] width 22 height 22
type input "Oct 1, 2025"
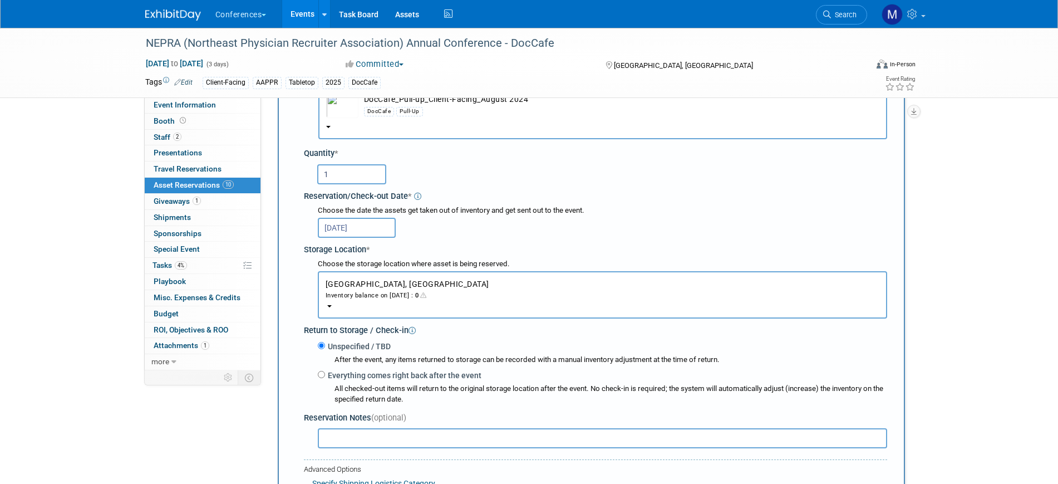
click at [352, 374] on label "Everything comes right back after the event" at bounding box center [403, 375] width 156 height 11
click at [325, 374] on input "Everything comes right back after the event" at bounding box center [321, 374] width 7 height 7
radio input "true"
select select "9"
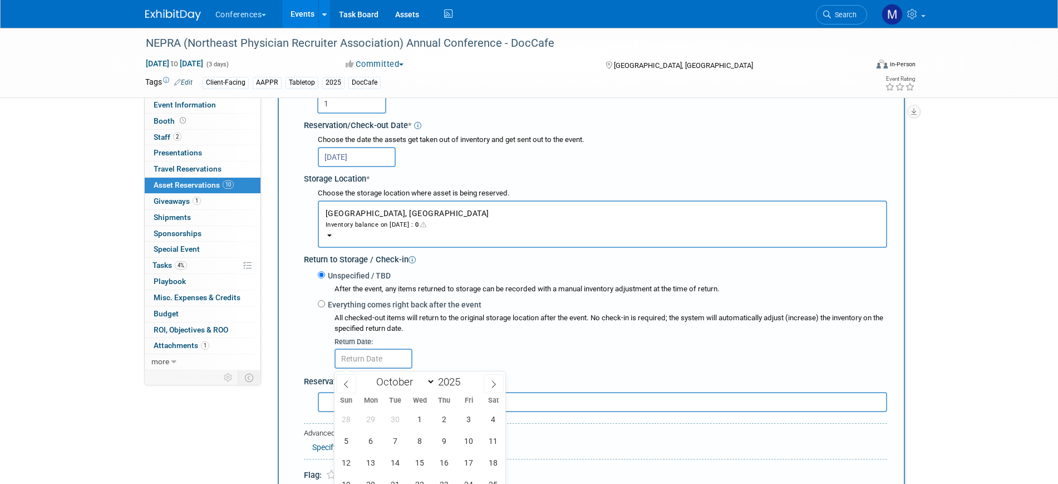
scroll to position [219, 0]
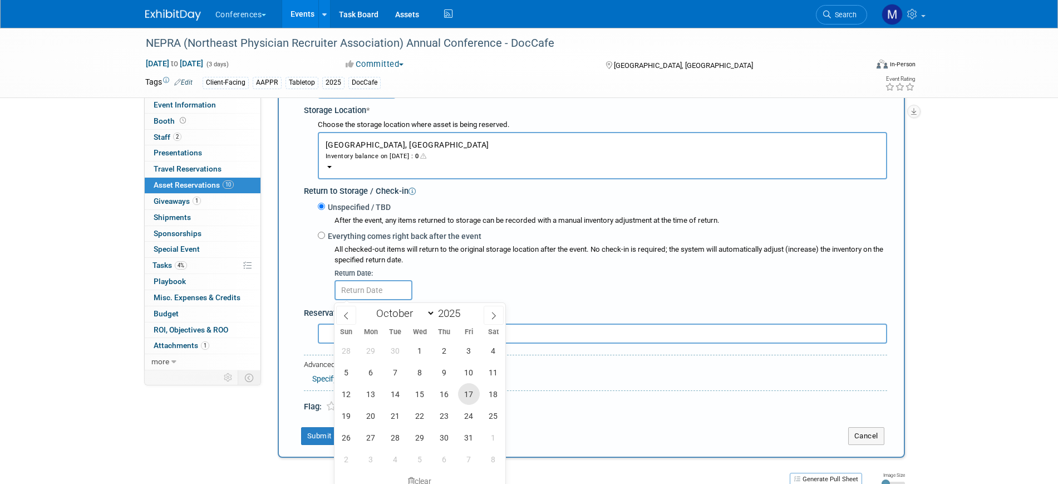
click at [462, 399] on span "17" at bounding box center [469, 394] width 22 height 22
type input "Oct 17, 2025"
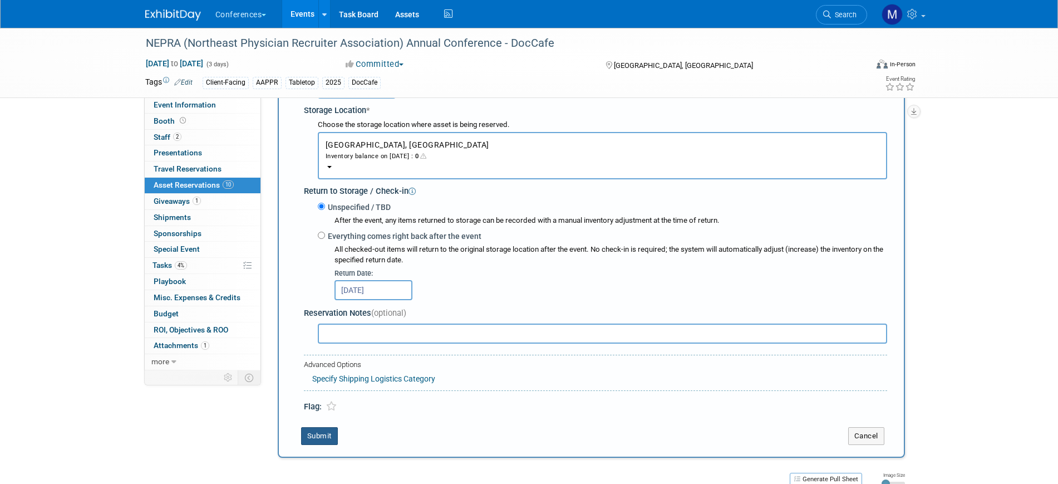
click at [318, 434] on button "Submit" at bounding box center [319, 436] width 37 height 18
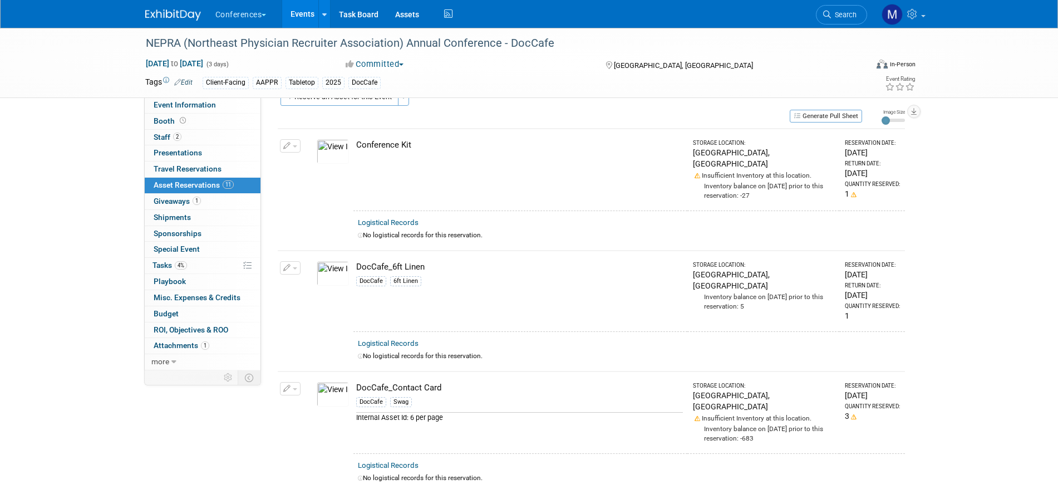
scroll to position [0, 0]
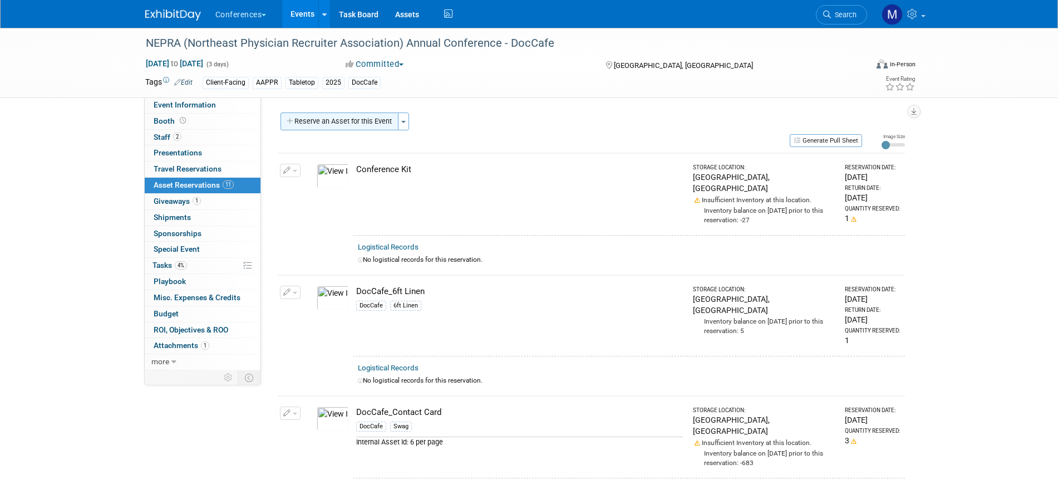
click at [356, 116] on button "Reserve an Asset for this Event" at bounding box center [340, 121] width 118 height 18
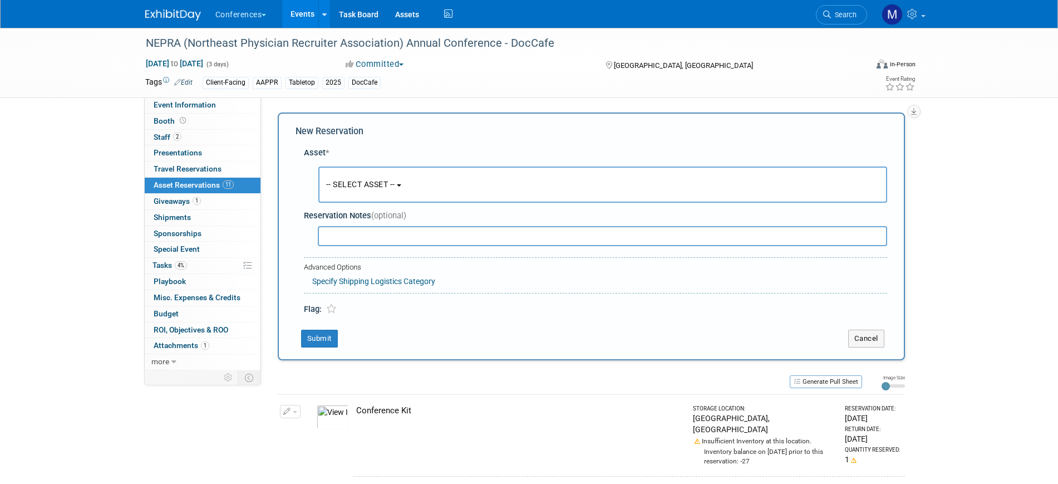
scroll to position [11, 0]
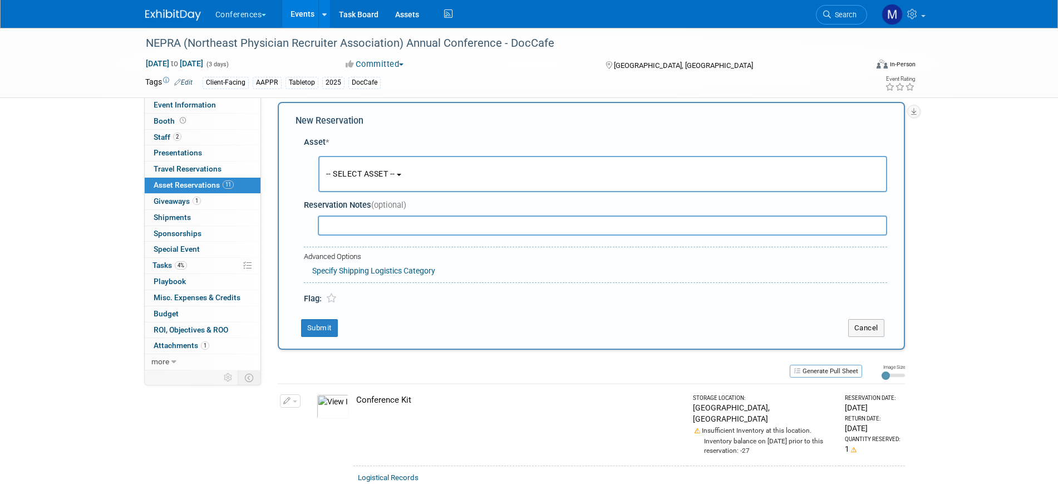
click at [357, 169] on span "-- SELECT ASSET --" at bounding box center [360, 173] width 69 height 9
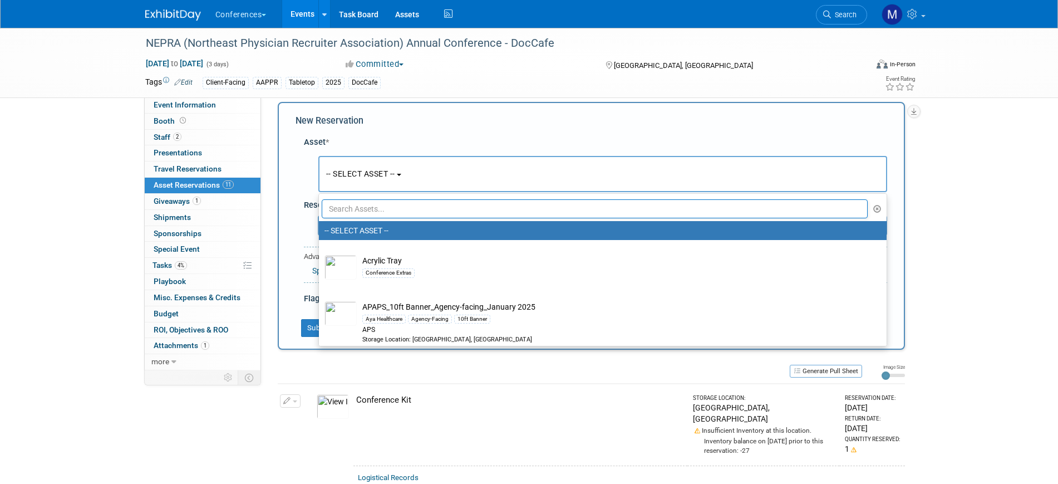
click at [353, 209] on input "text" at bounding box center [595, 208] width 547 height 19
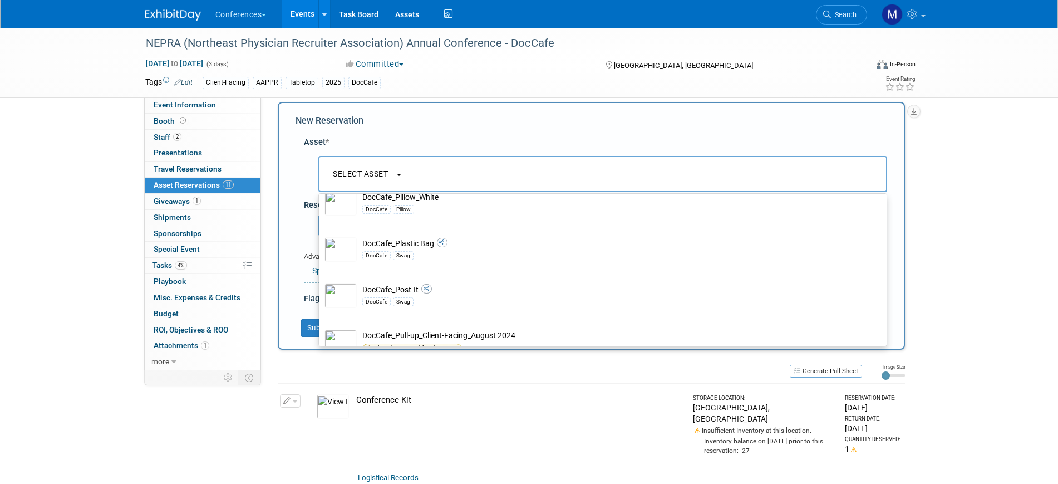
scroll to position [1183, 0]
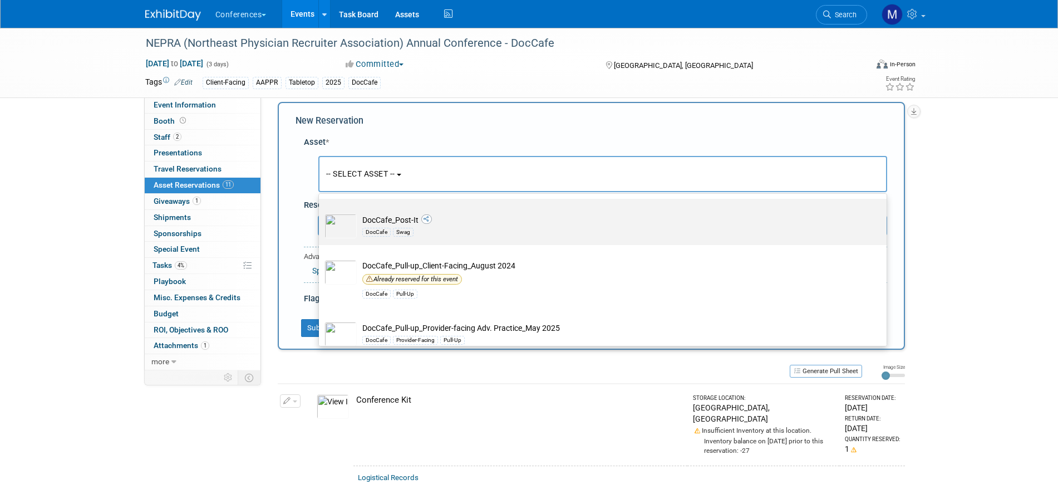
type input "doccafe"
click at [412, 237] on div "Swag" at bounding box center [403, 232] width 21 height 9
click at [321, 212] on input "DocCafe_Post-It DocCafe Swag" at bounding box center [316, 208] width 7 height 7
select select "10711799"
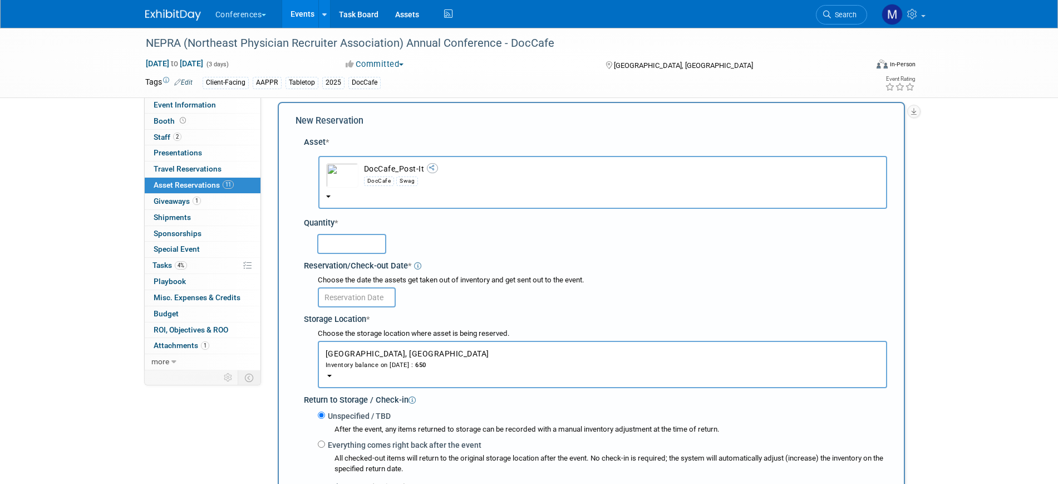
click at [357, 247] on input "text" at bounding box center [351, 244] width 69 height 20
type input "1"
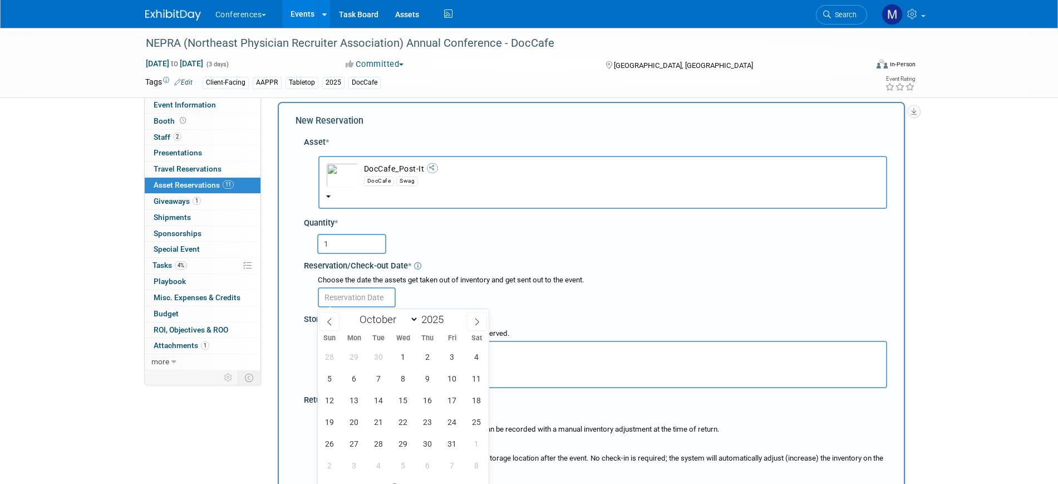
click at [368, 298] on input "text" at bounding box center [357, 297] width 78 height 20
click at [405, 355] on span "1" at bounding box center [403, 357] width 22 height 22
type input "Oct 1, 2025"
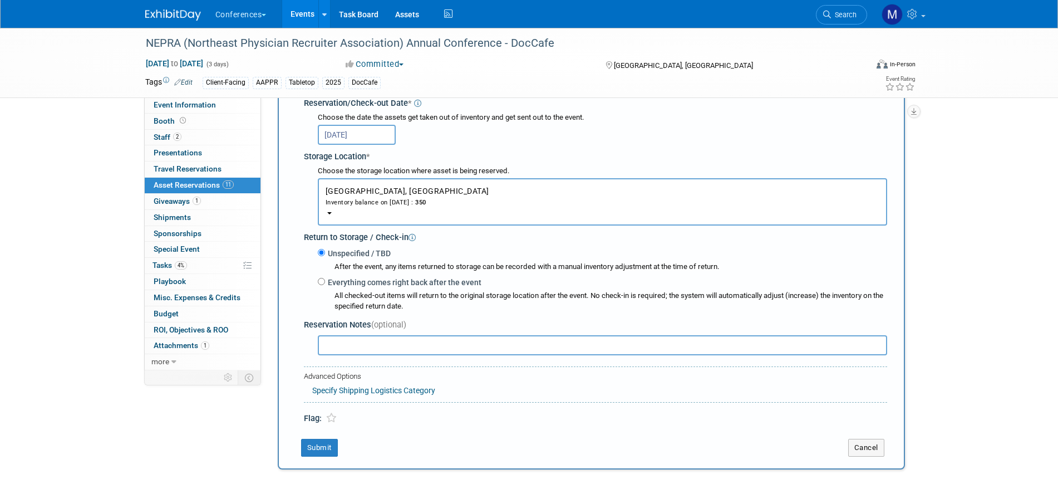
scroll to position [11, 0]
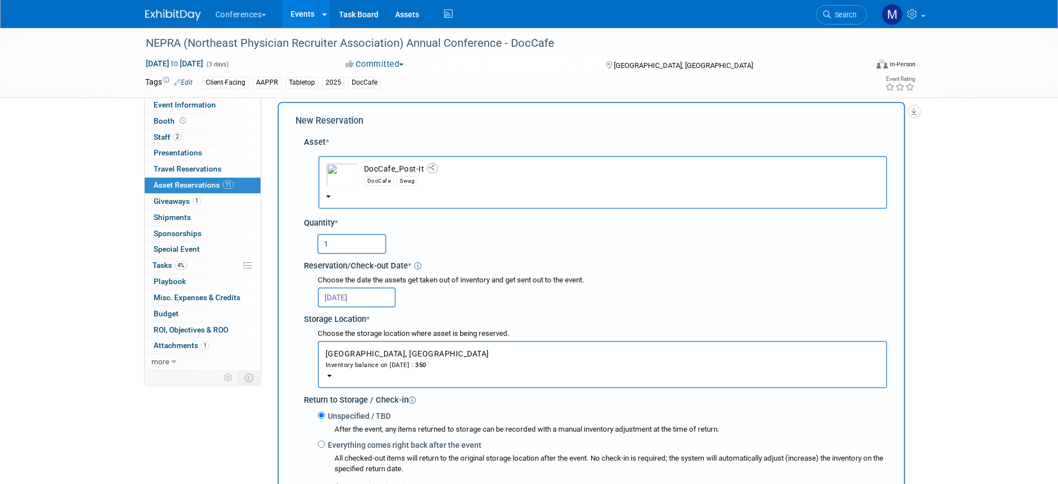
click at [350, 250] on input "1" at bounding box center [351, 244] width 69 height 20
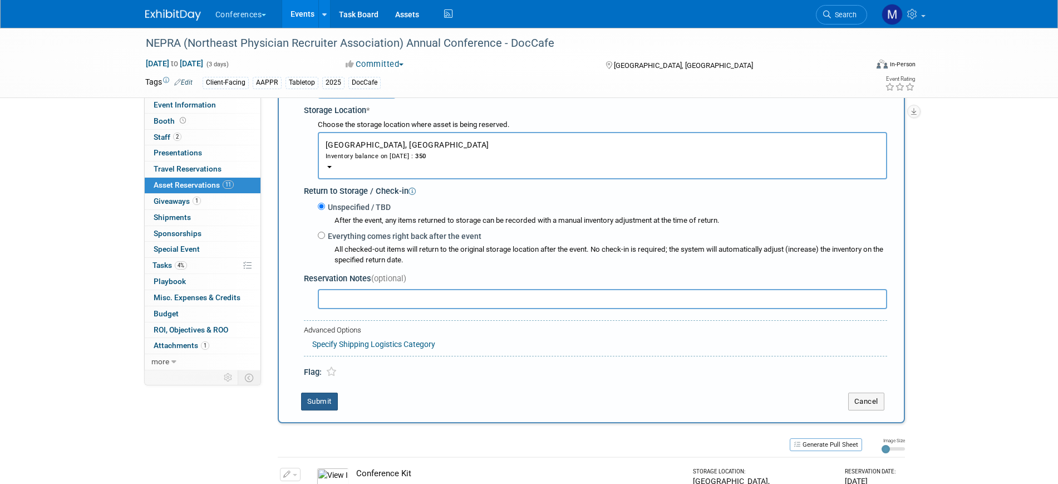
type input "25"
click at [317, 401] on button "Submit" at bounding box center [319, 401] width 37 height 18
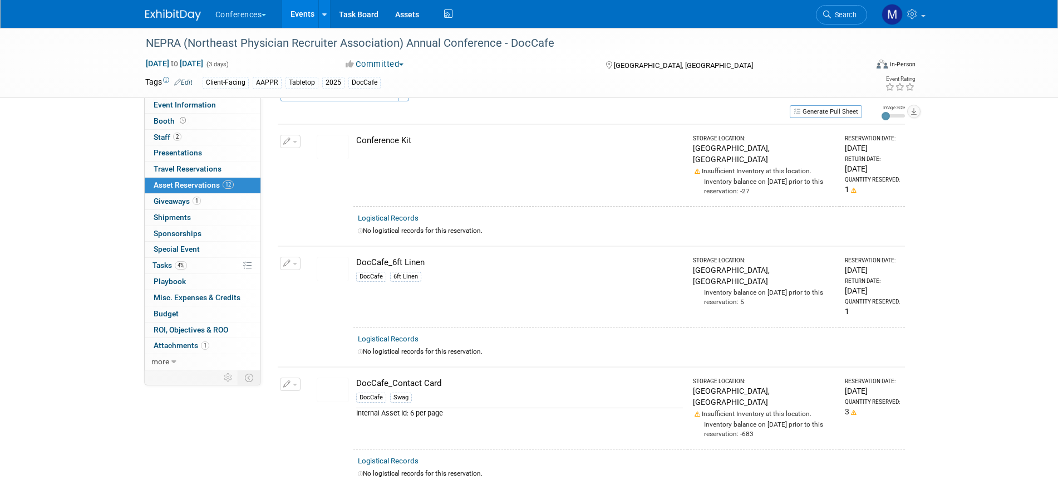
scroll to position [0, 0]
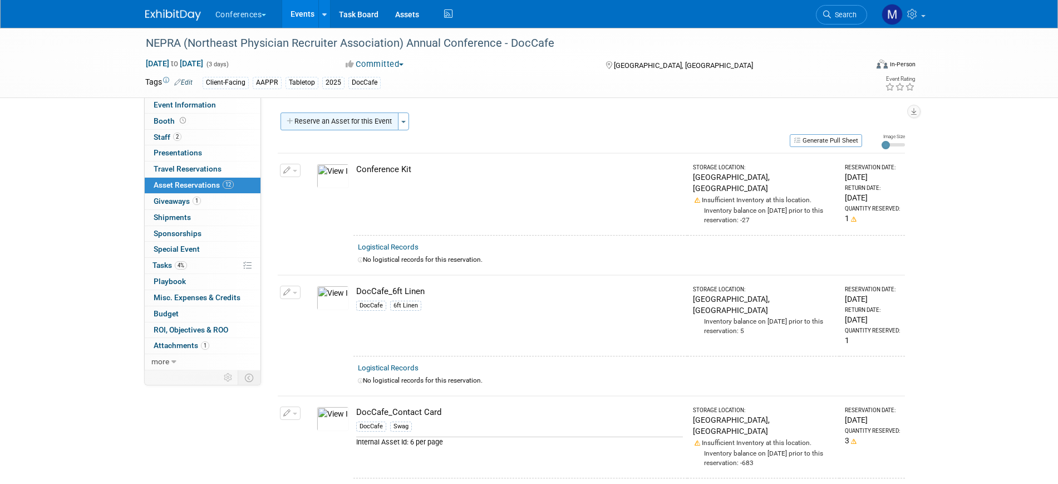
click at [345, 118] on button "Reserve an Asset for this Event" at bounding box center [340, 121] width 118 height 18
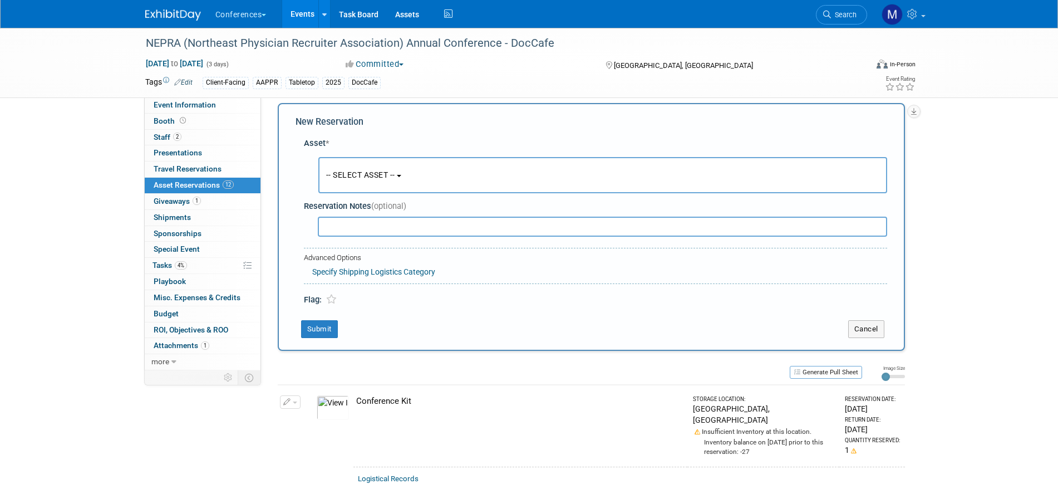
scroll to position [11, 0]
click at [348, 157] on button "-- SELECT ASSET --" at bounding box center [602, 174] width 569 height 36
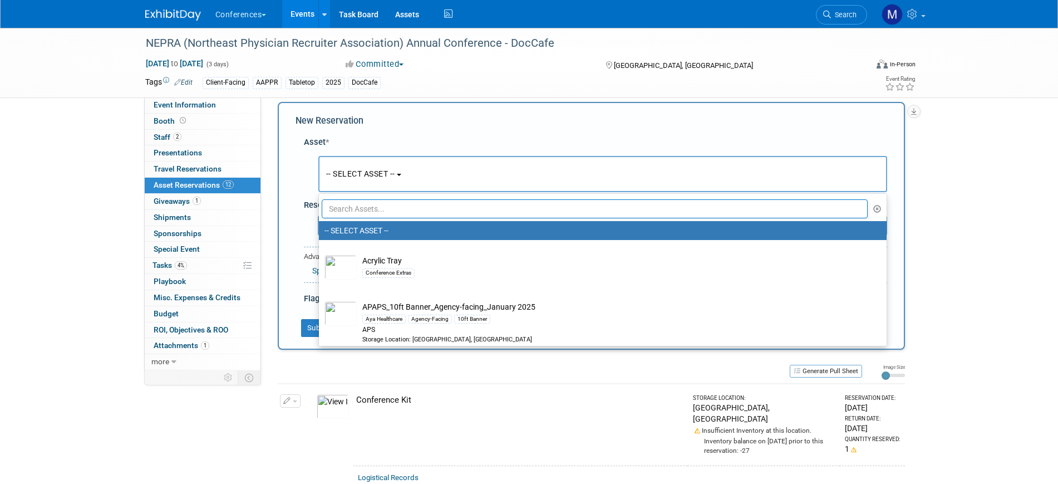
click at [354, 200] on input "text" at bounding box center [595, 208] width 547 height 19
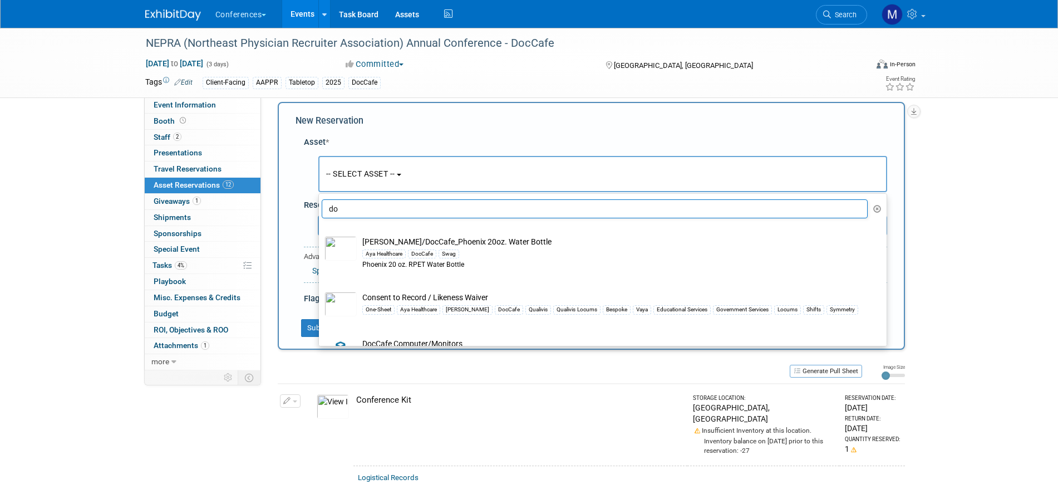
type input "d"
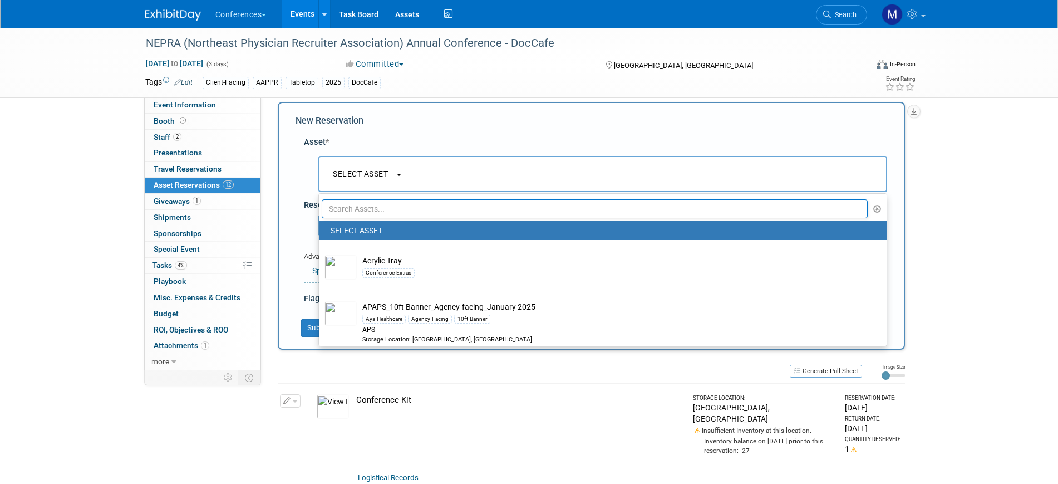
click at [344, 210] on input "text" at bounding box center [595, 208] width 547 height 19
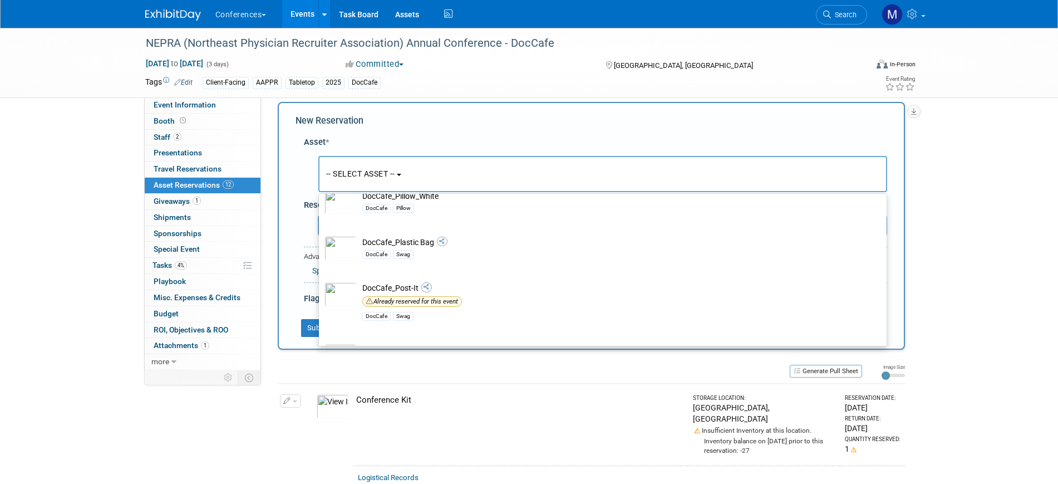
scroll to position [1044, 0]
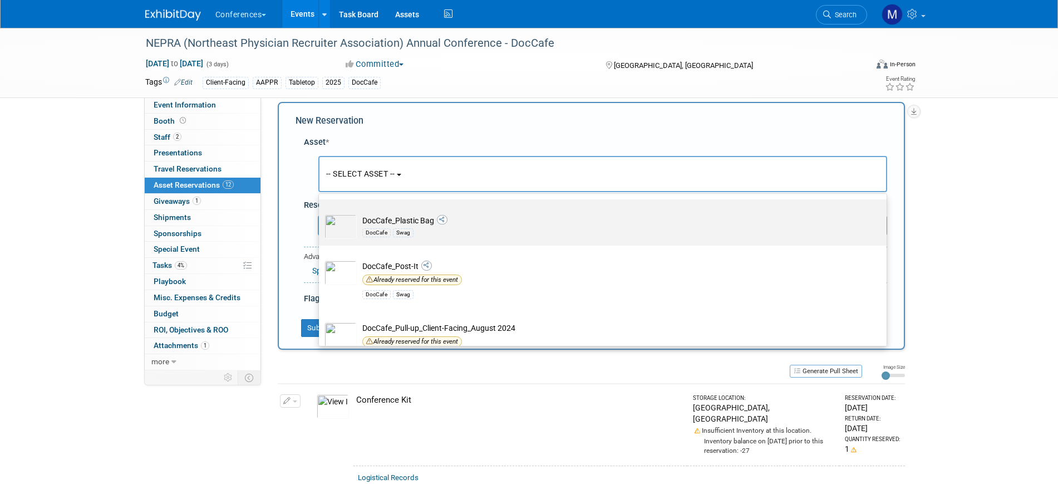
type input "doccafe_"
click at [392, 231] on td "DocCafe_Plastic Bag DocCafe Swag" at bounding box center [611, 226] width 508 height 24
click at [321, 213] on input "DocCafe_Plastic Bag DocCafe Swag" at bounding box center [316, 208] width 7 height 7
select select "10711596"
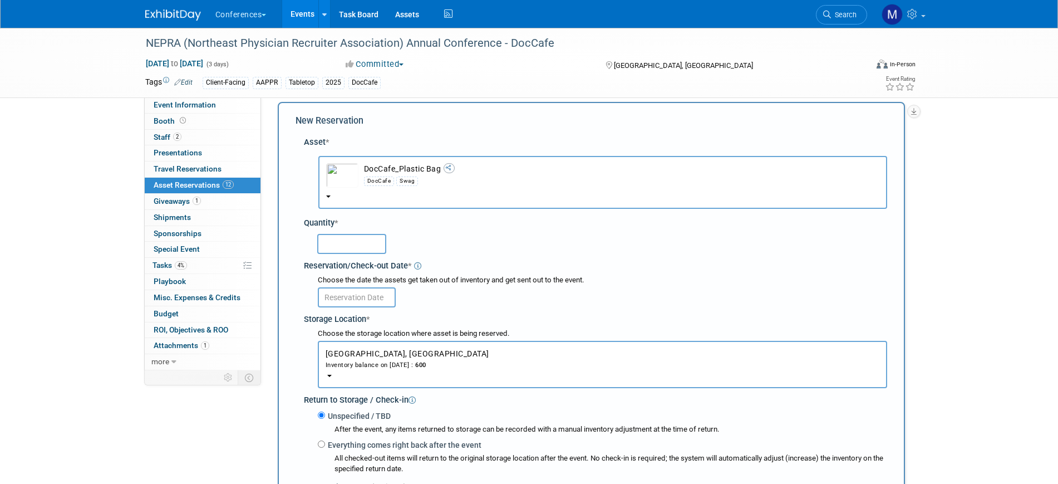
click at [343, 245] on input "text" at bounding box center [351, 244] width 69 height 20
type input "25"
click at [357, 294] on input "text" at bounding box center [357, 297] width 78 height 20
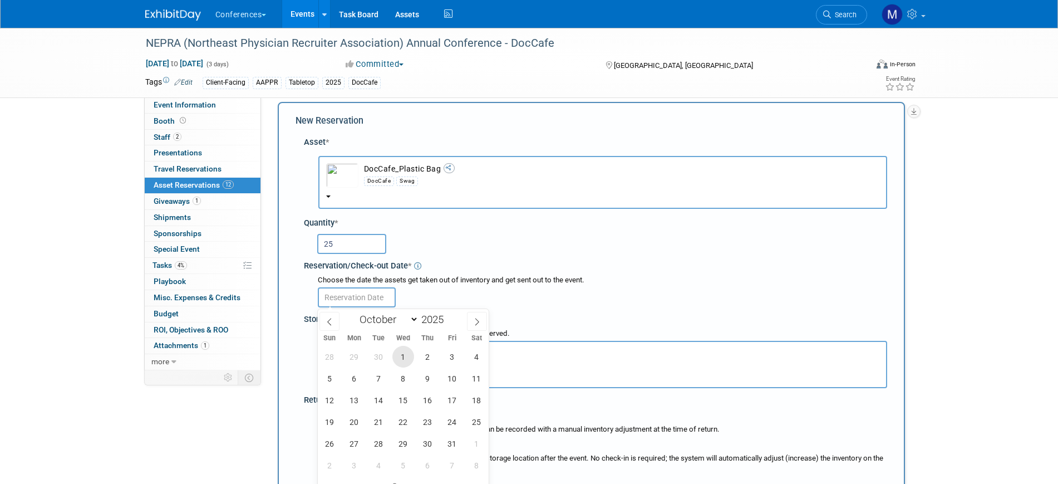
click at [409, 355] on span "1" at bounding box center [403, 357] width 22 height 22
type input "Oct 1, 2025"
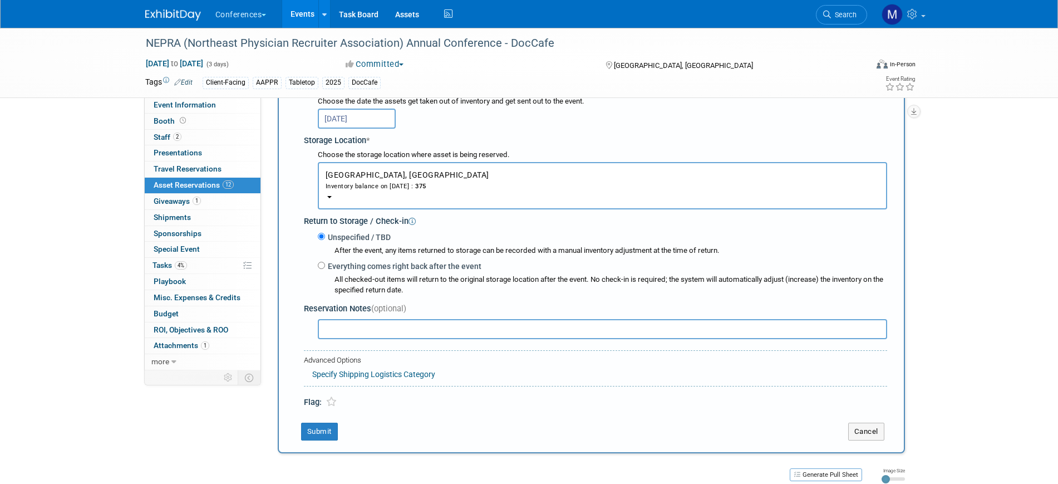
scroll to position [358, 0]
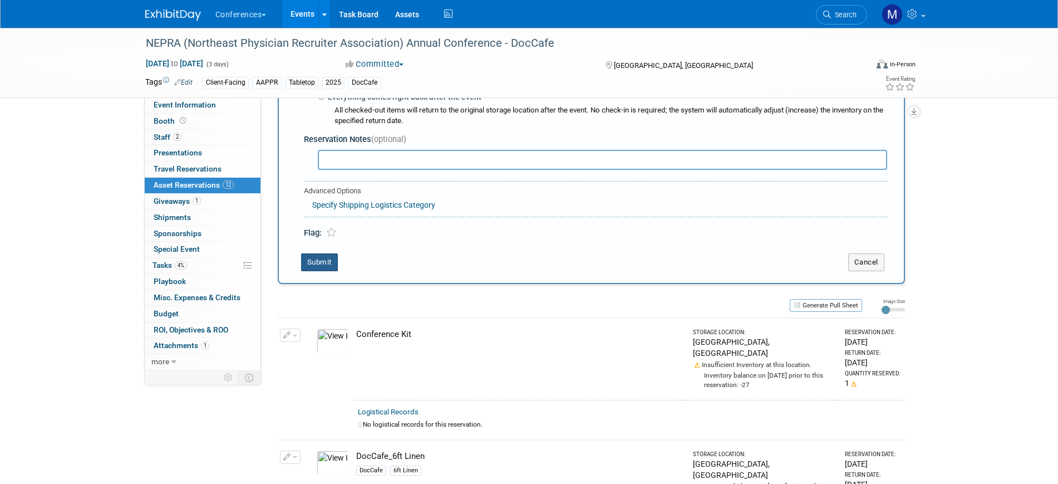
click at [326, 260] on button "Submit" at bounding box center [319, 262] width 37 height 18
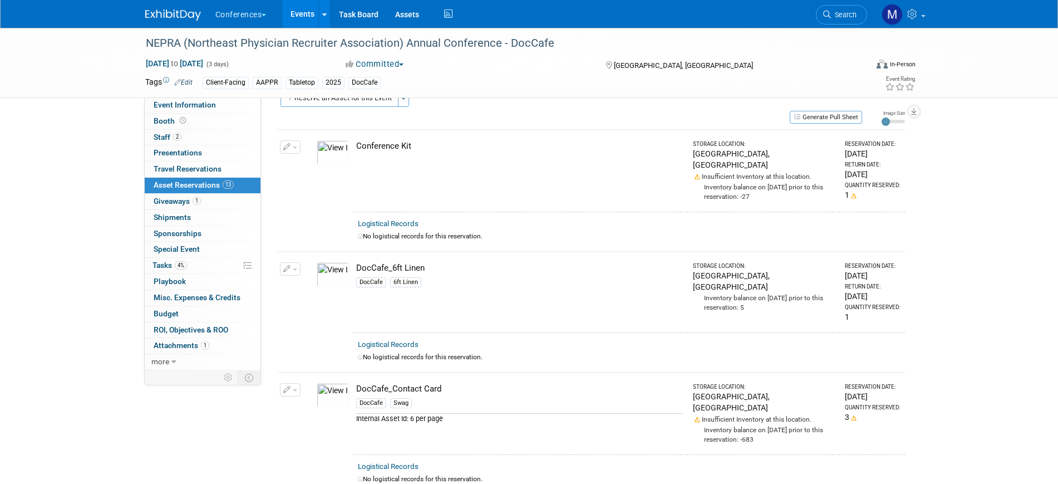
scroll to position [0, 0]
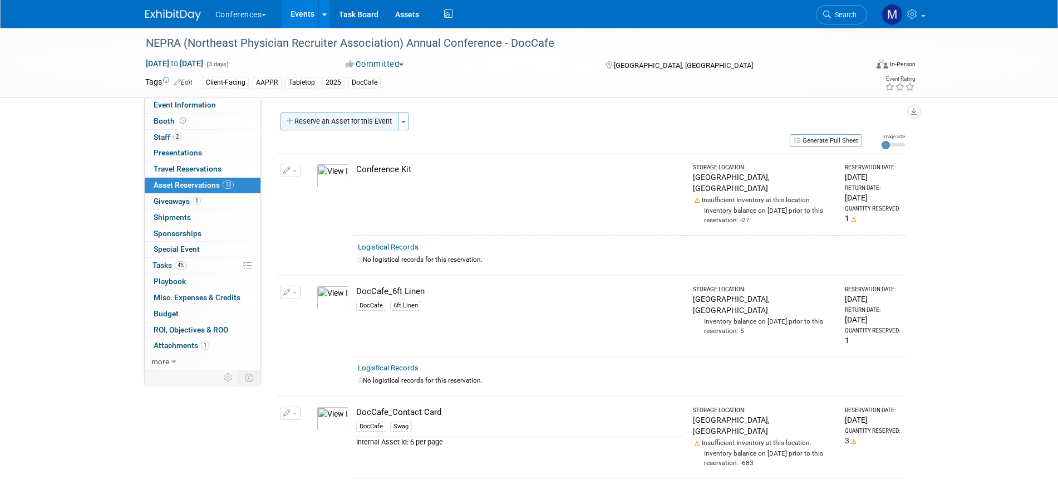
click at [347, 115] on button "Reserve an Asset for this Event" at bounding box center [340, 121] width 118 height 18
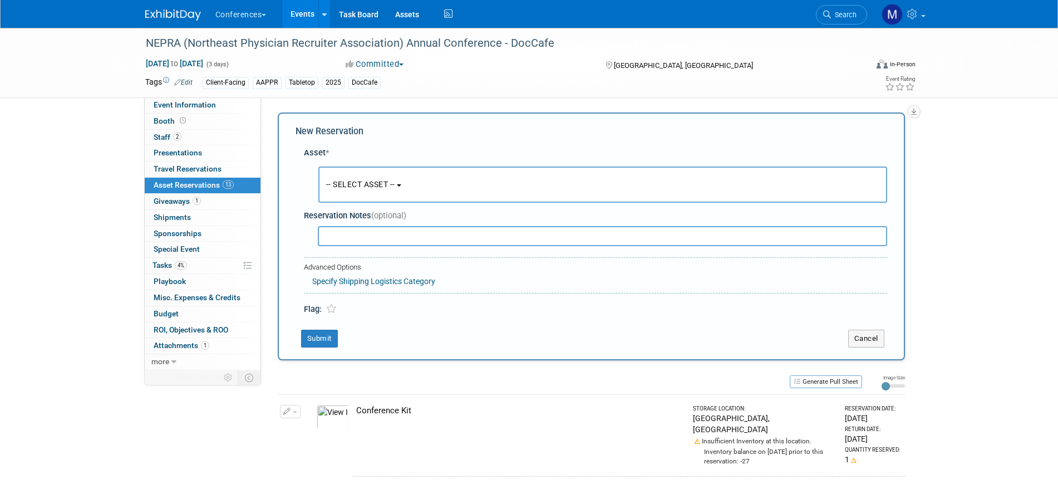
scroll to position [11, 0]
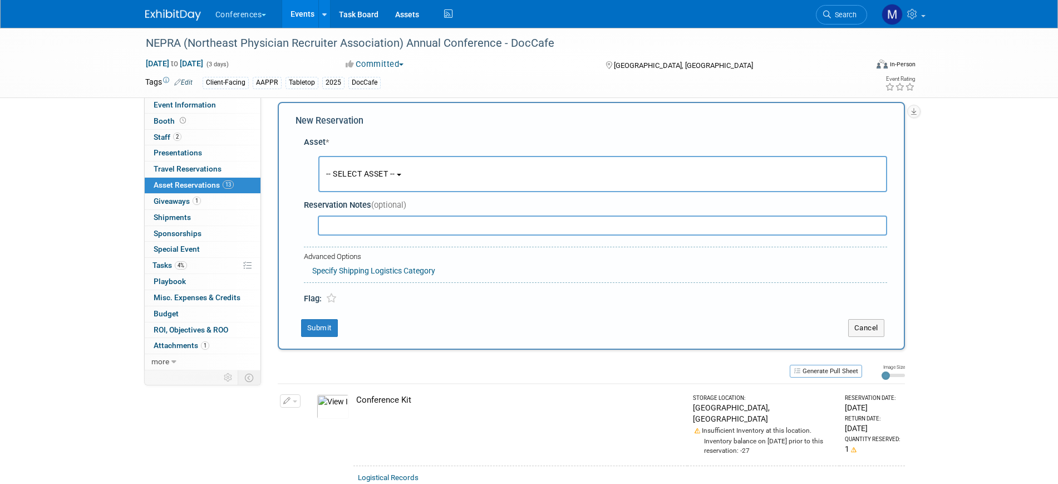
click at [339, 176] on span "-- SELECT ASSET --" at bounding box center [360, 173] width 69 height 9
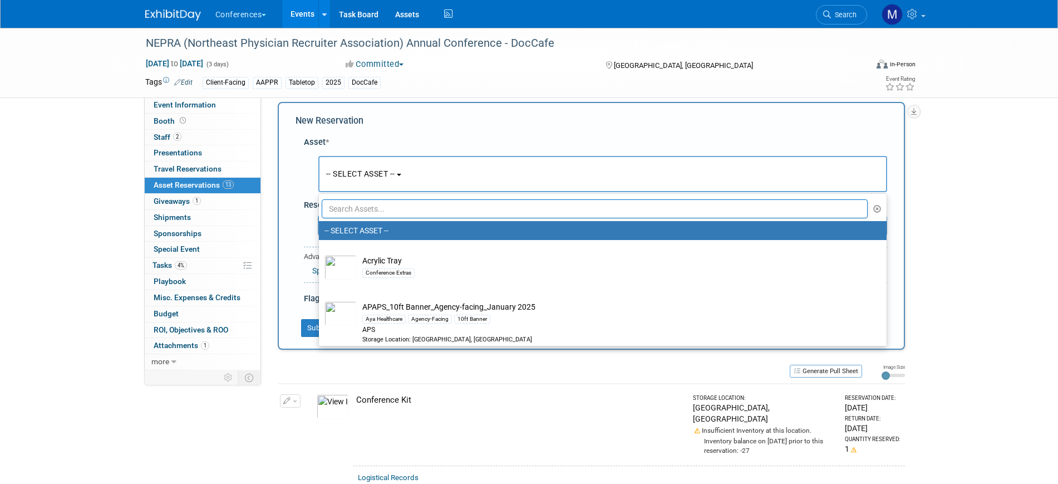
click at [348, 217] on input "text" at bounding box center [595, 208] width 547 height 19
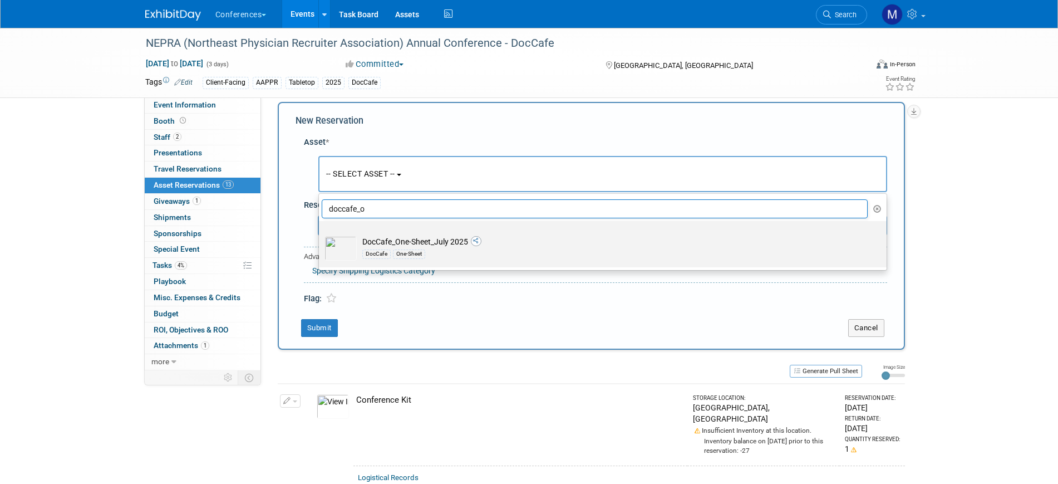
type input "doccafe_o"
click at [405, 244] on td "DocCafe_One-Sheet_July 2025 DocCafe One-Sheet" at bounding box center [611, 248] width 508 height 24
click at [321, 234] on input "DocCafe_One-Sheet_July 2025 DocCafe One-Sheet" at bounding box center [316, 230] width 7 height 7
select select "10711358"
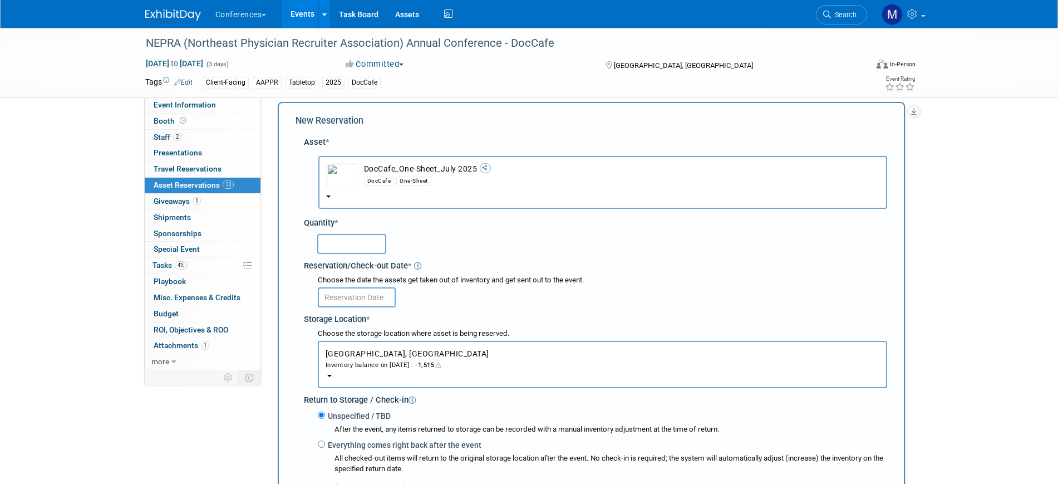
click at [344, 242] on input "text" at bounding box center [351, 244] width 69 height 20
type input "25"
click at [377, 298] on input "text" at bounding box center [357, 297] width 78 height 20
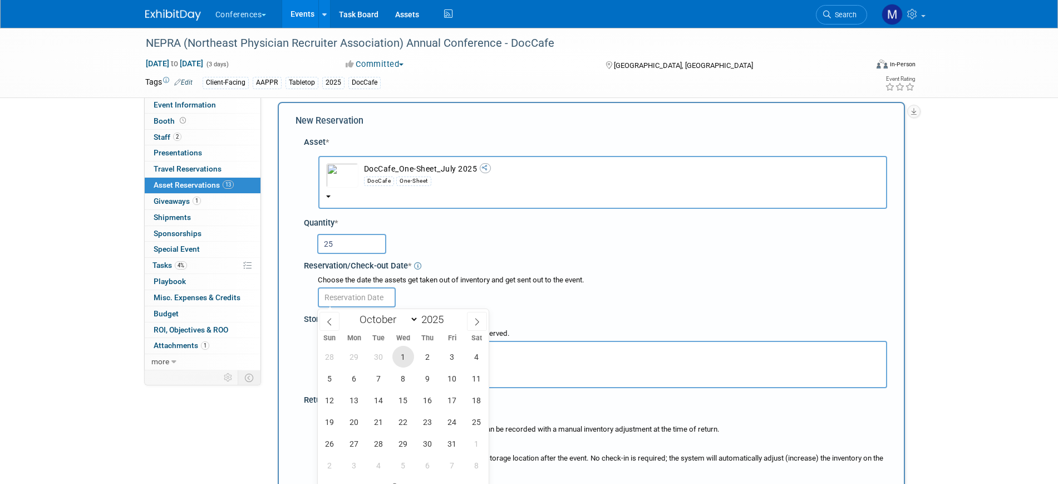
click at [407, 354] on span "1" at bounding box center [403, 357] width 22 height 22
type input "Oct 1, 2025"
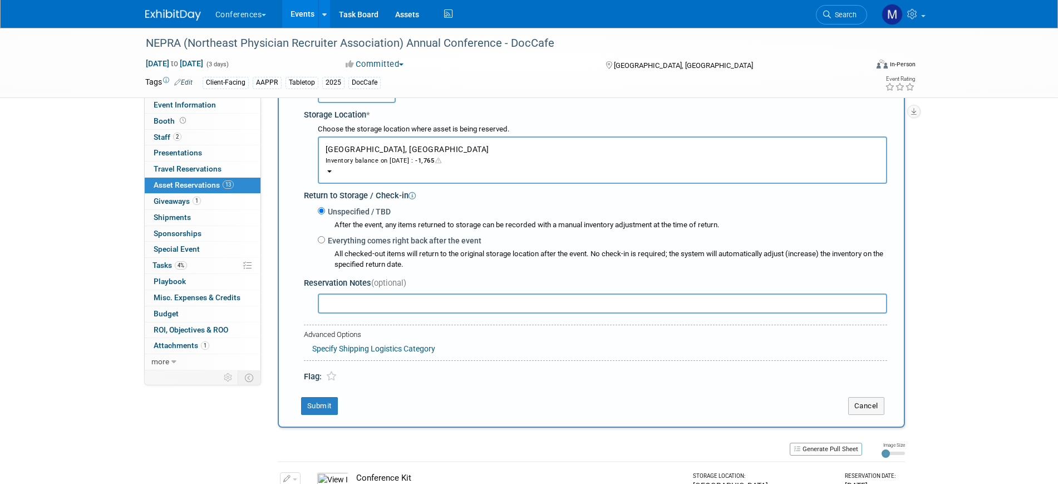
scroll to position [219, 0]
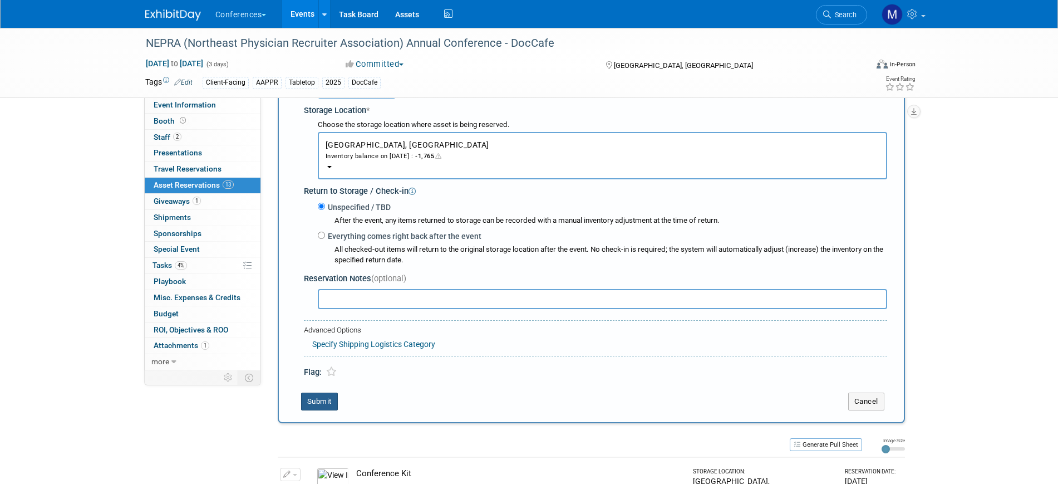
click at [327, 400] on button "Submit" at bounding box center [319, 401] width 37 height 18
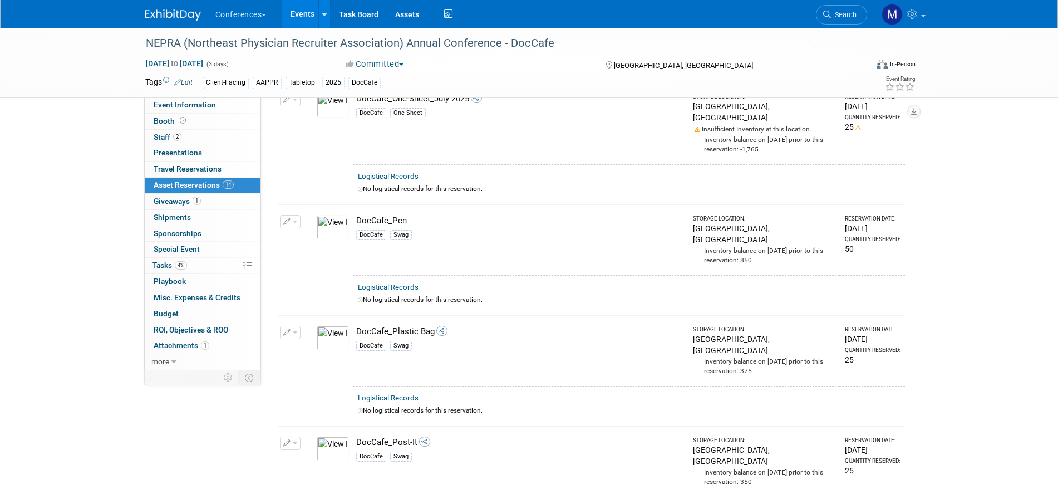
scroll to position [1113, 0]
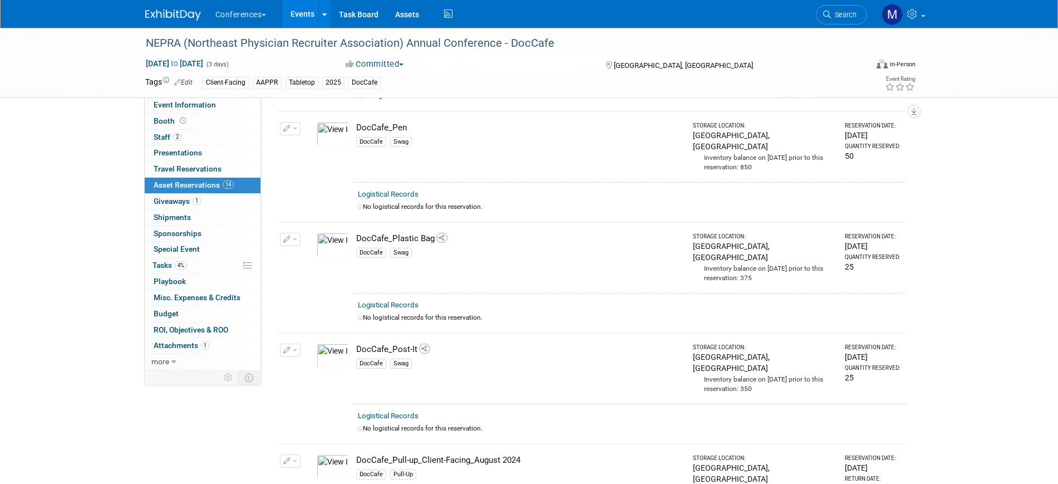
drag, startPoint x: 188, startPoint y: 269, endPoint x: 269, endPoint y: 276, distance: 81.5
click at [188, 269] on link "4% Tasks 4%" at bounding box center [203, 266] width 116 height 16
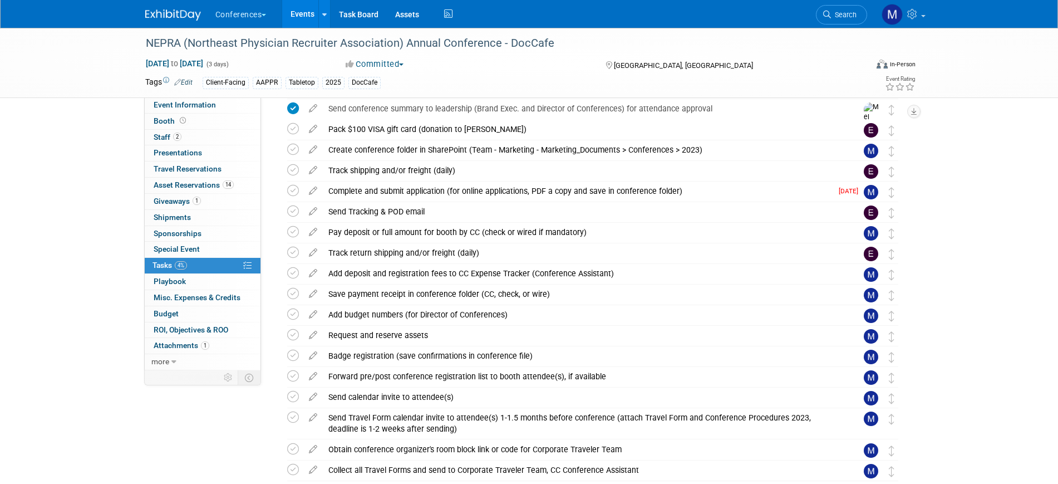
scroll to position [139, 0]
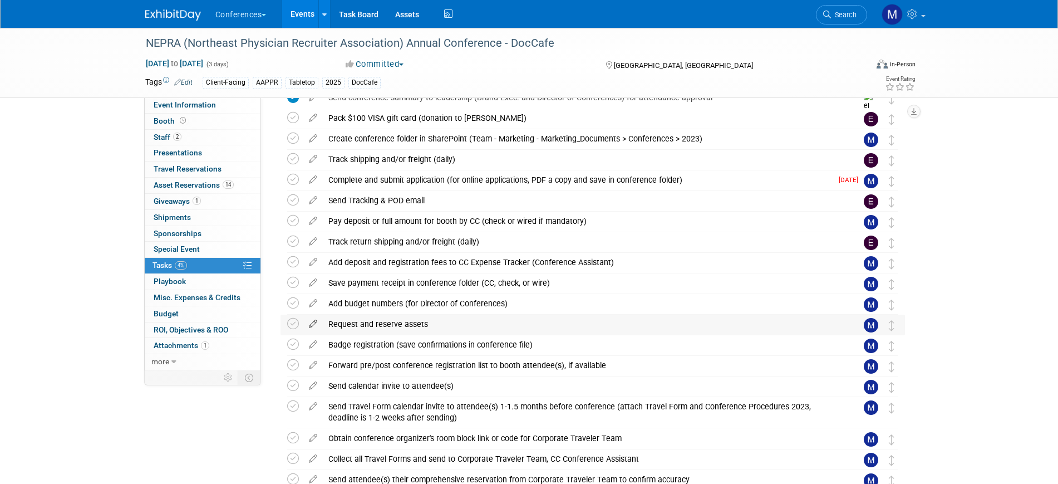
click at [315, 325] on icon at bounding box center [312, 322] width 19 height 14
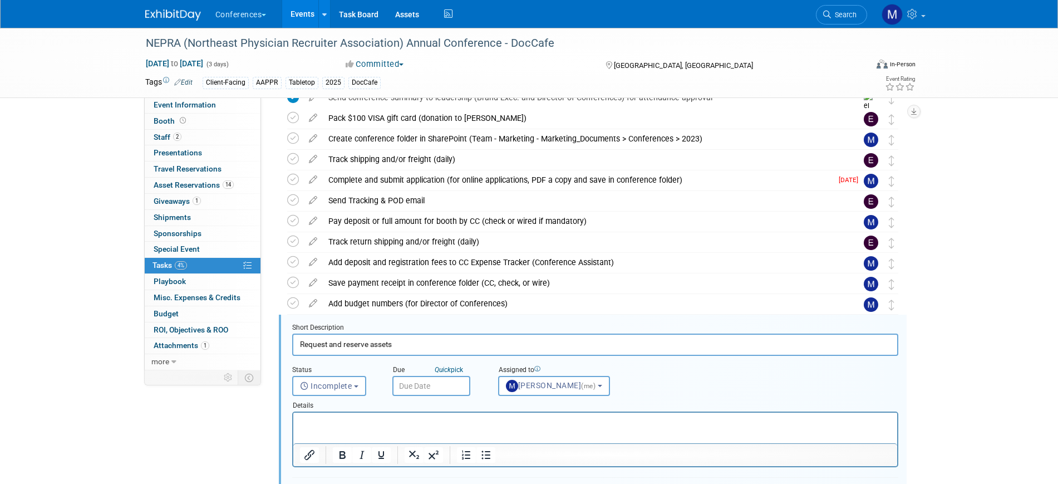
scroll to position [291, 0]
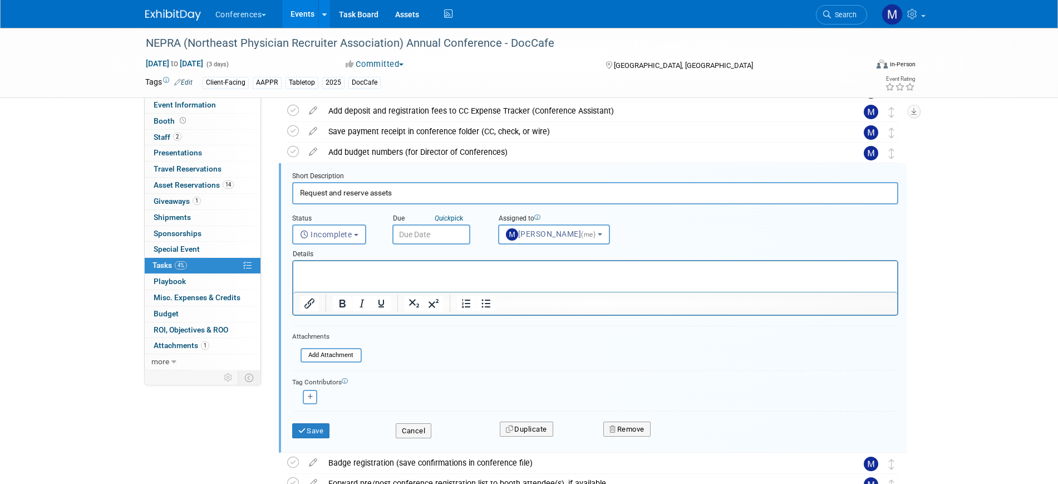
click at [451, 232] on input "text" at bounding box center [431, 234] width 78 height 20
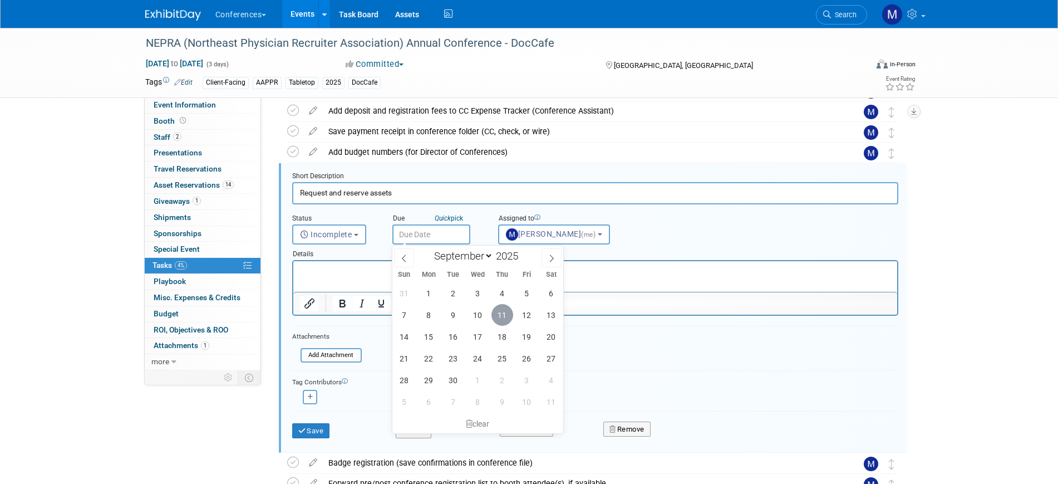
click at [498, 318] on span "11" at bounding box center [503, 315] width 22 height 22
type input "[DATE]"
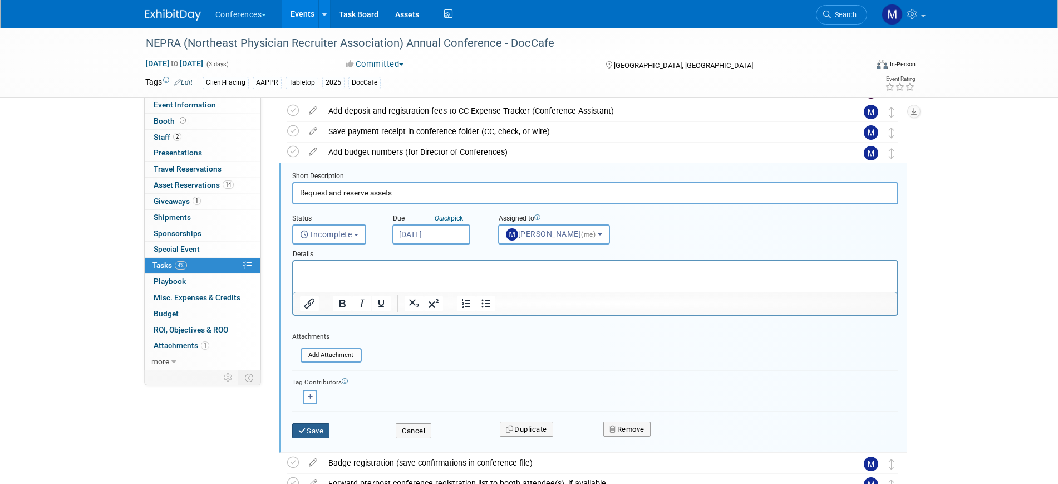
click at [309, 438] on button "Save" at bounding box center [311, 431] width 38 height 16
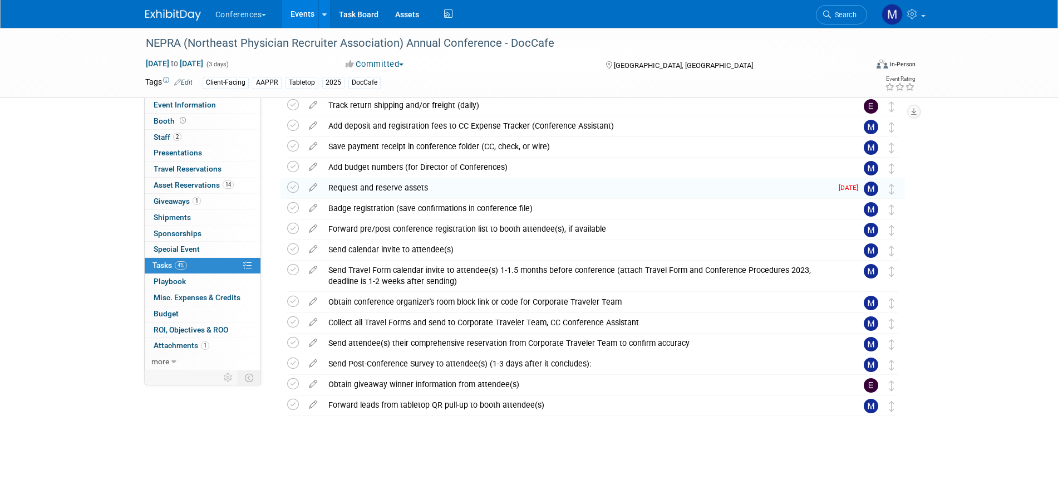
scroll to position [276, 0]
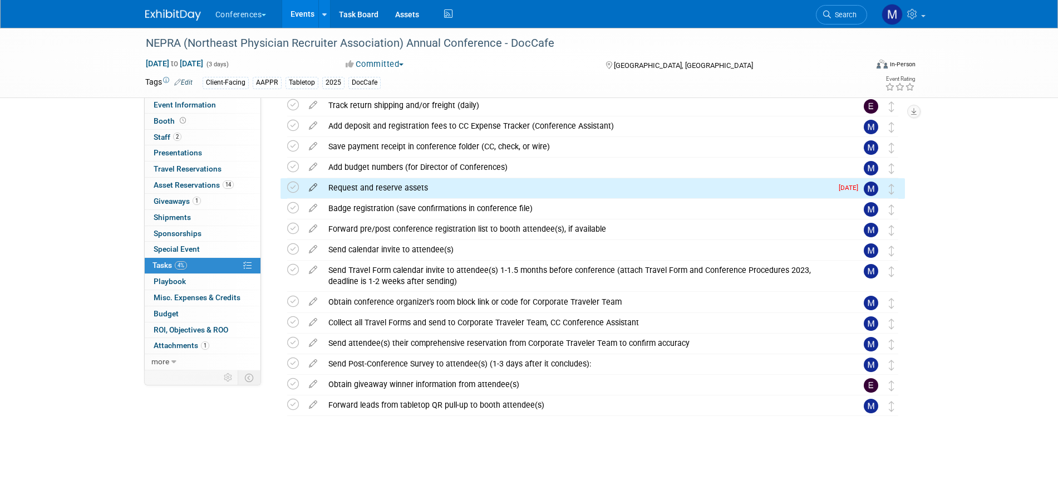
click at [296, 186] on icon at bounding box center [293, 187] width 12 height 12
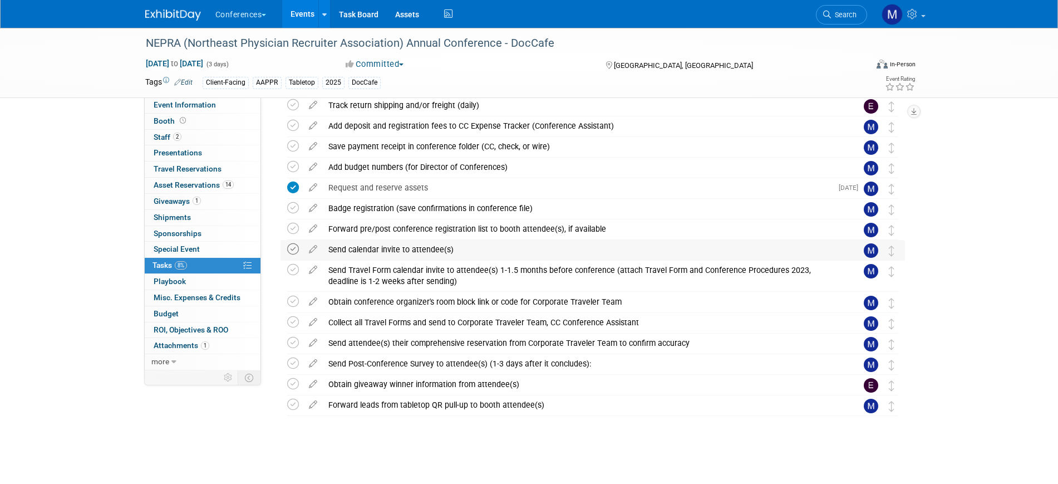
click at [293, 249] on icon at bounding box center [293, 249] width 12 height 12
click at [293, 271] on icon at bounding box center [293, 270] width 12 height 12
click at [297, 299] on icon at bounding box center [293, 302] width 12 height 12
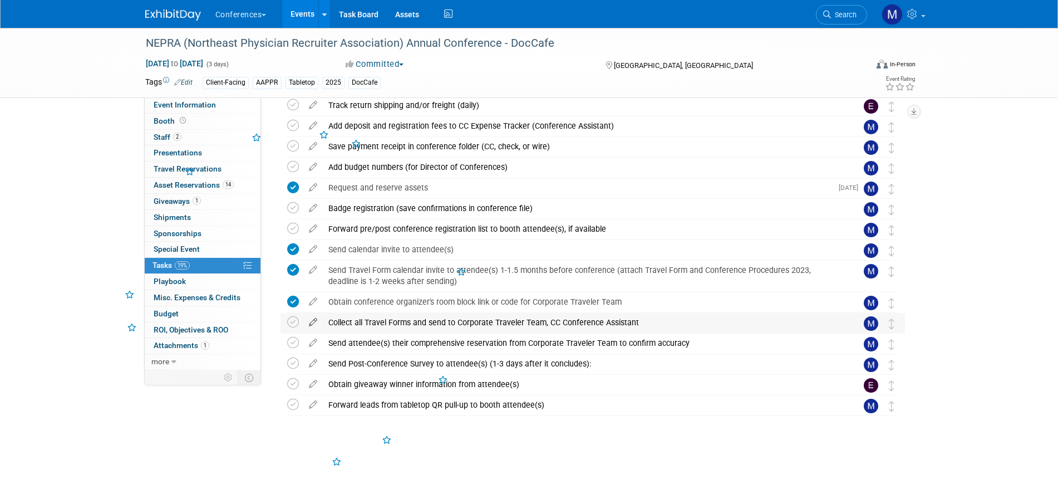
click at [313, 322] on icon at bounding box center [312, 320] width 19 height 14
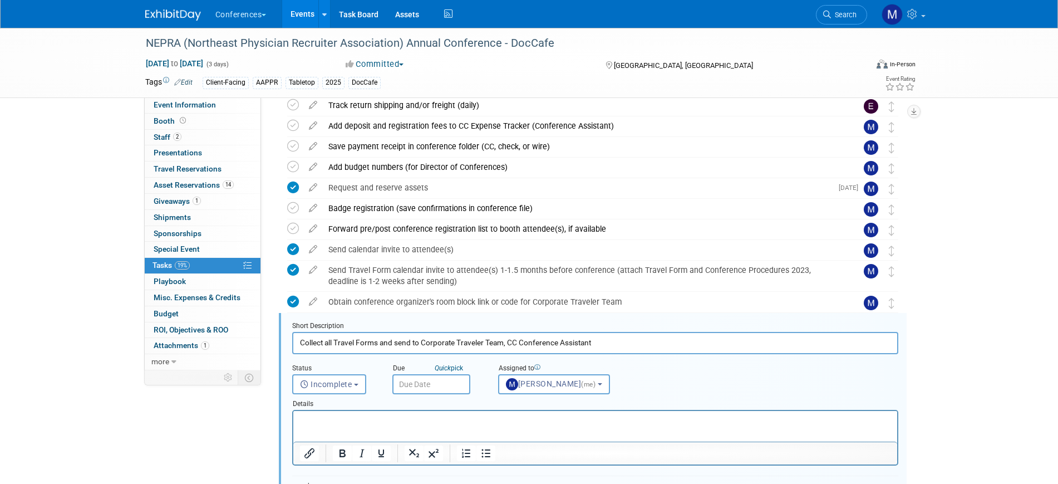
scroll to position [425, 0]
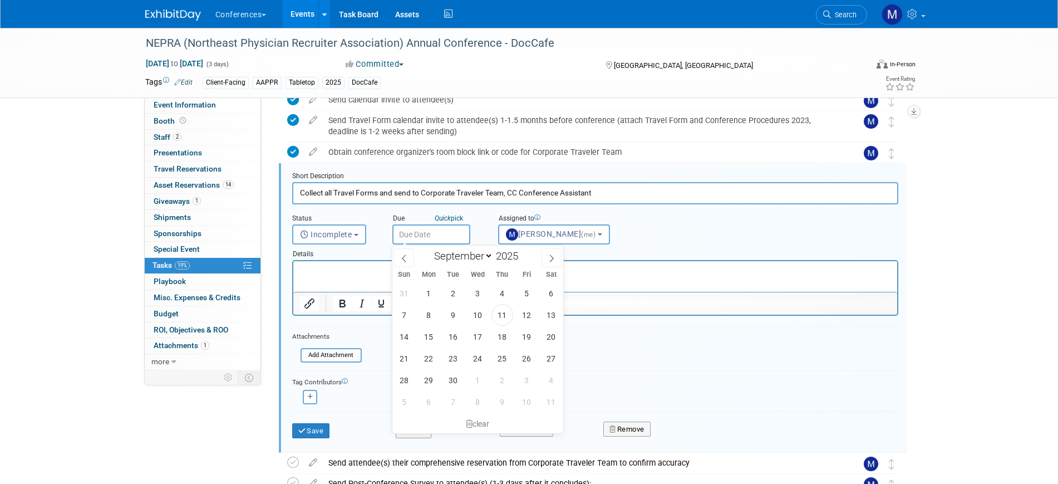
click at [525, 315] on span "12" at bounding box center [527, 315] width 22 height 22
type input "Sep 12, 2025"
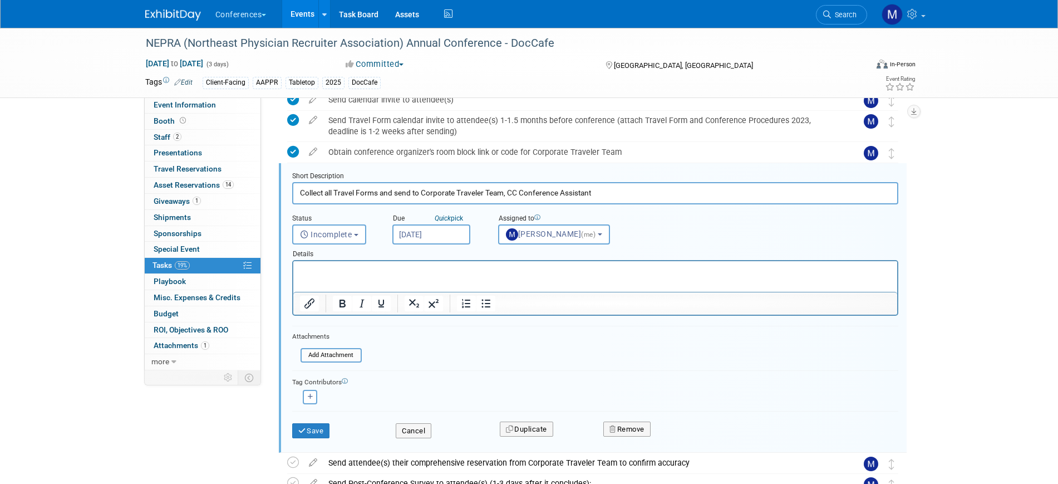
click at [397, 276] on html at bounding box center [595, 268] width 604 height 15
click at [307, 430] on button "Save" at bounding box center [311, 431] width 38 height 16
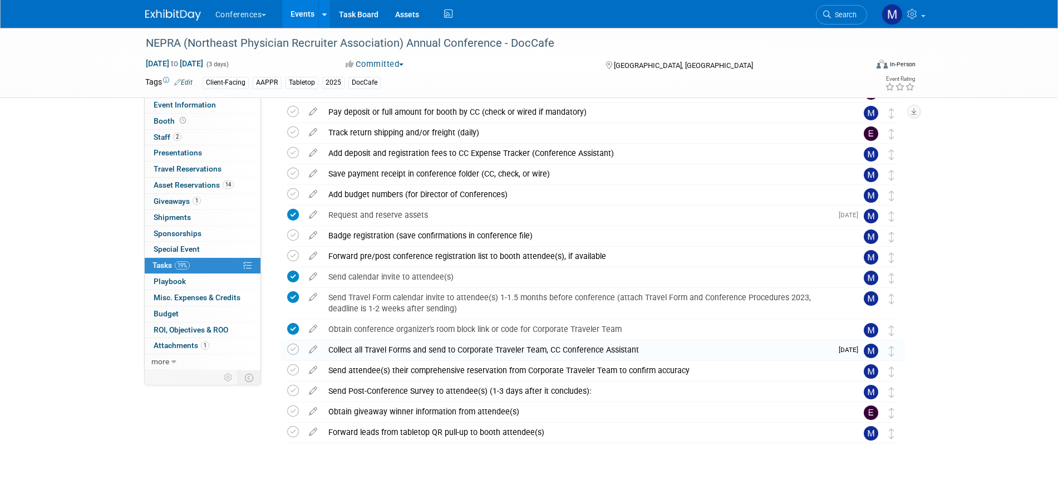
scroll to position [0, 0]
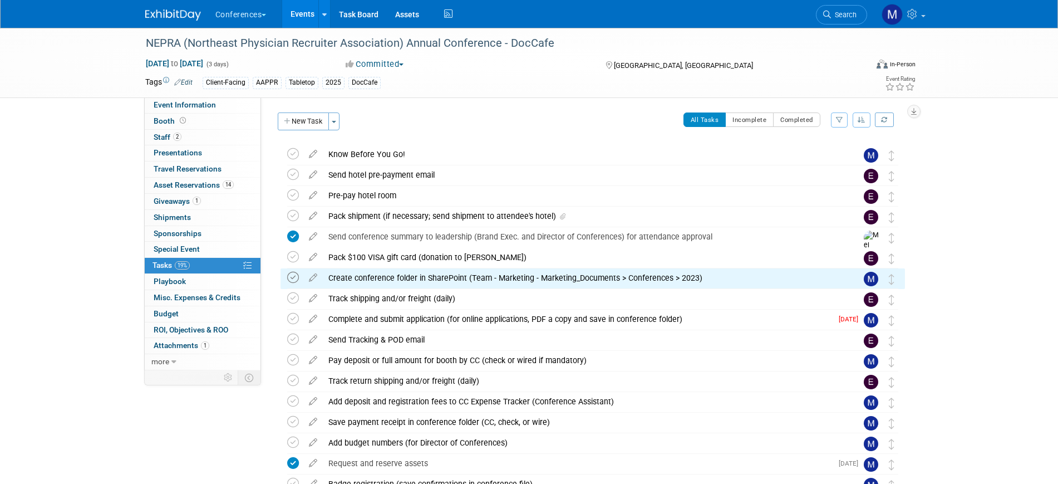
click at [293, 276] on icon at bounding box center [293, 278] width 12 height 12
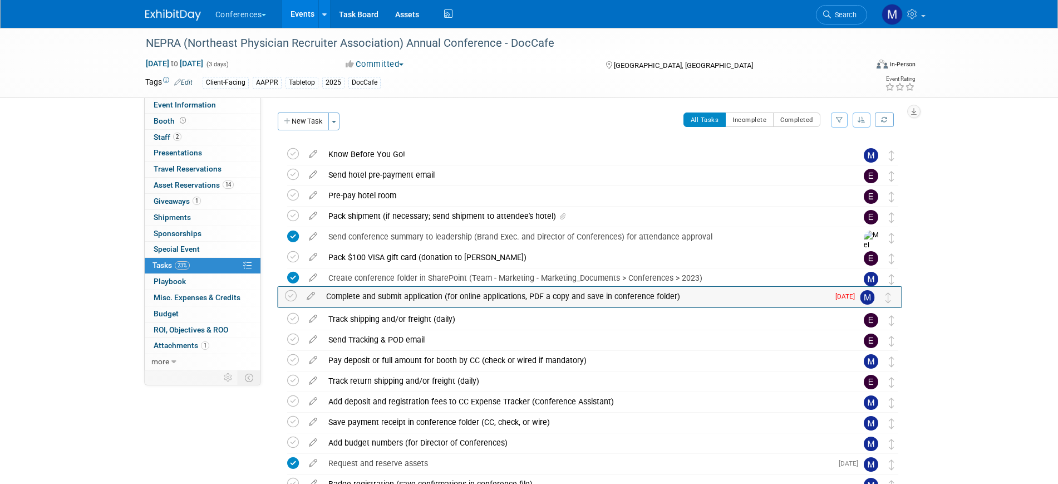
drag, startPoint x: 888, startPoint y: 318, endPoint x: 885, endPoint y: 295, distance: 23.5
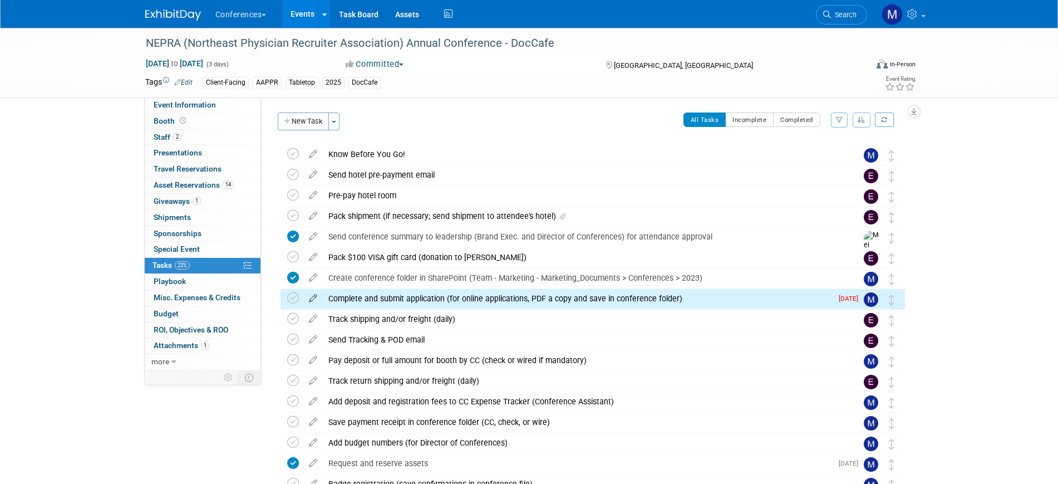
click at [310, 296] on icon at bounding box center [312, 296] width 19 height 14
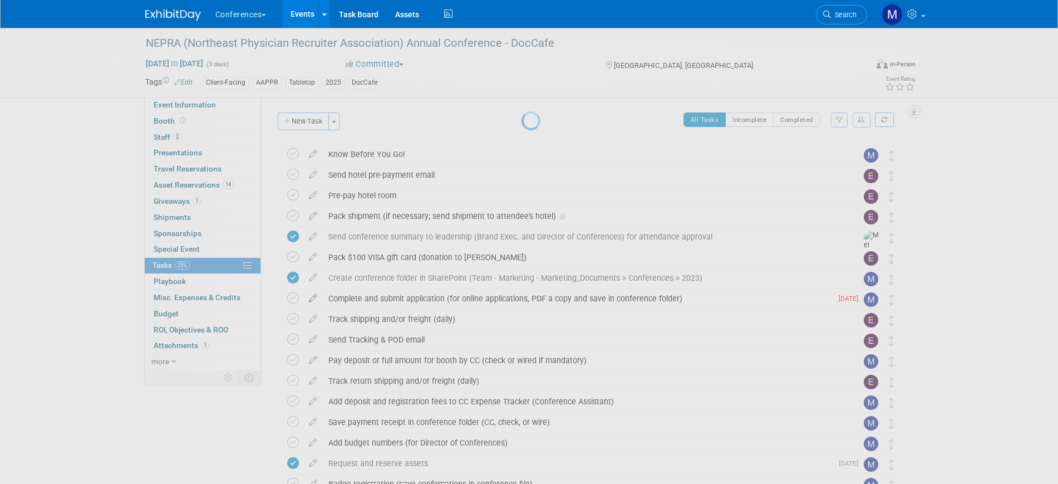
select select "3"
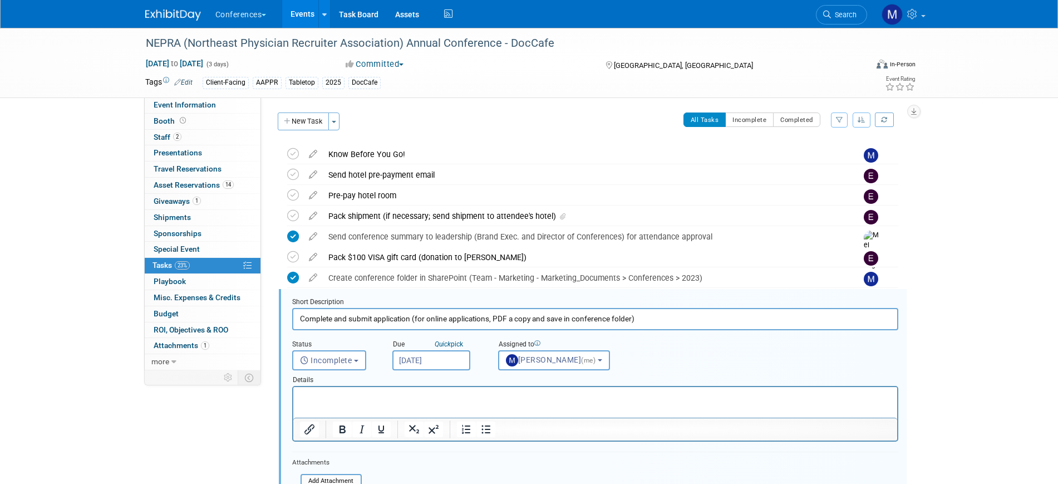
scroll to position [126, 0]
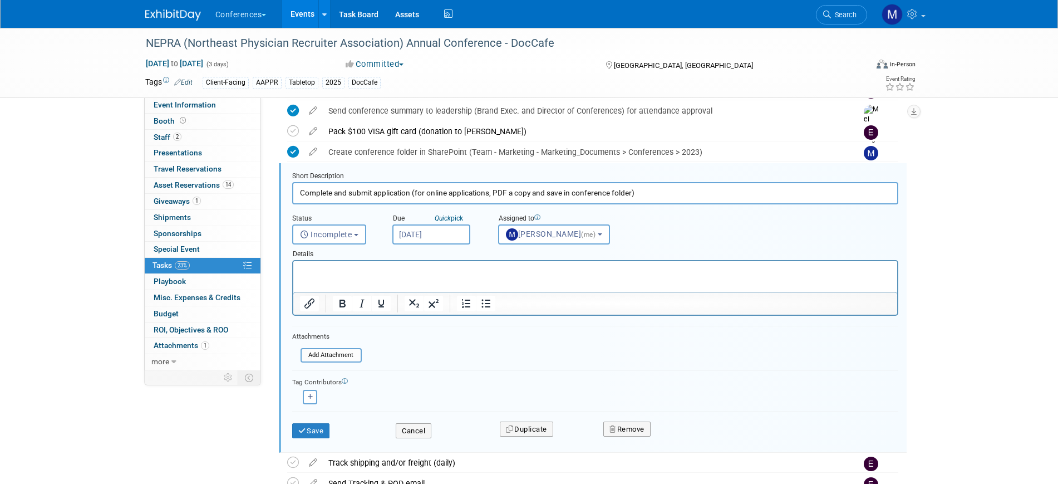
click at [441, 233] on input "Apr 11, 2025" at bounding box center [431, 234] width 78 height 20
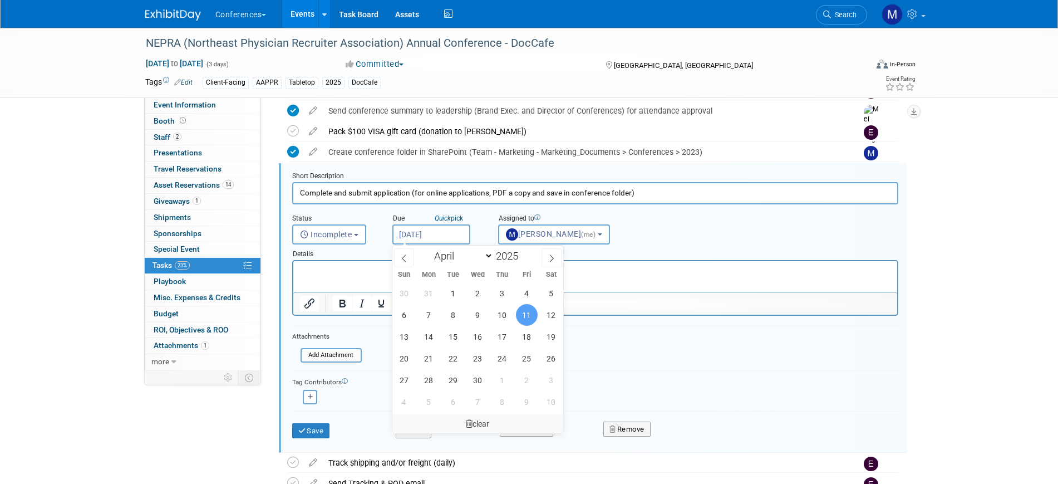
click at [479, 420] on div "clear" at bounding box center [477, 423] width 171 height 19
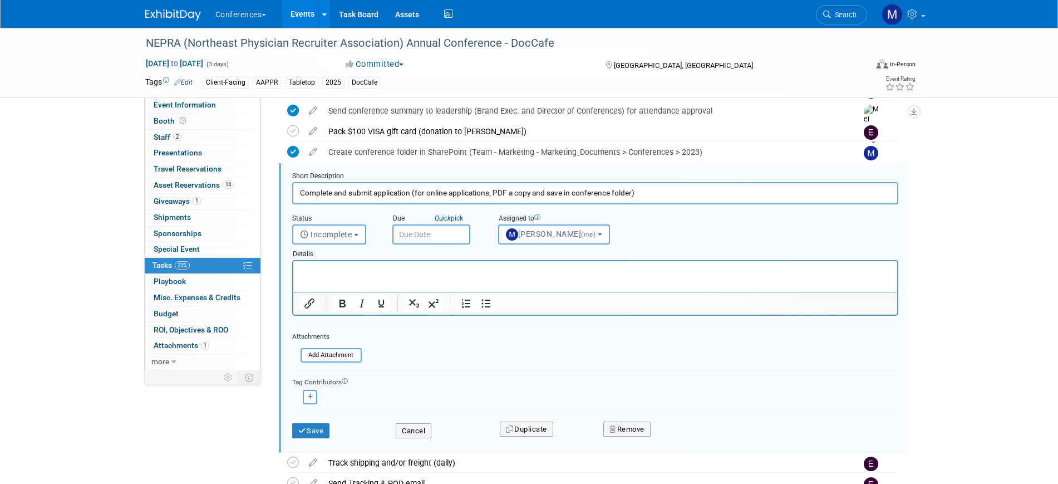
click at [350, 274] on p "Rich Text Area. Press ALT-0 for help." at bounding box center [594, 271] width 591 height 11
click at [322, 431] on button "Save" at bounding box center [311, 431] width 38 height 16
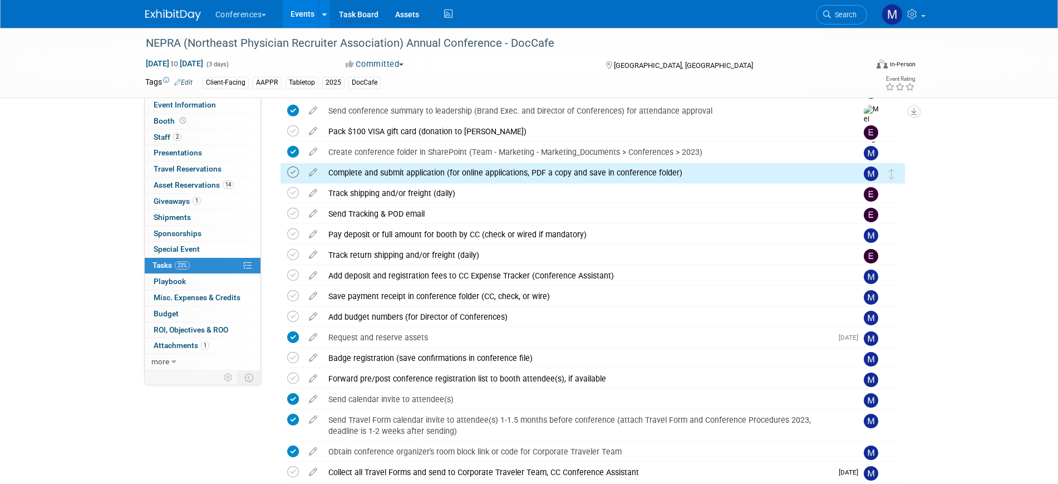
click at [293, 169] on icon at bounding box center [293, 172] width 12 height 12
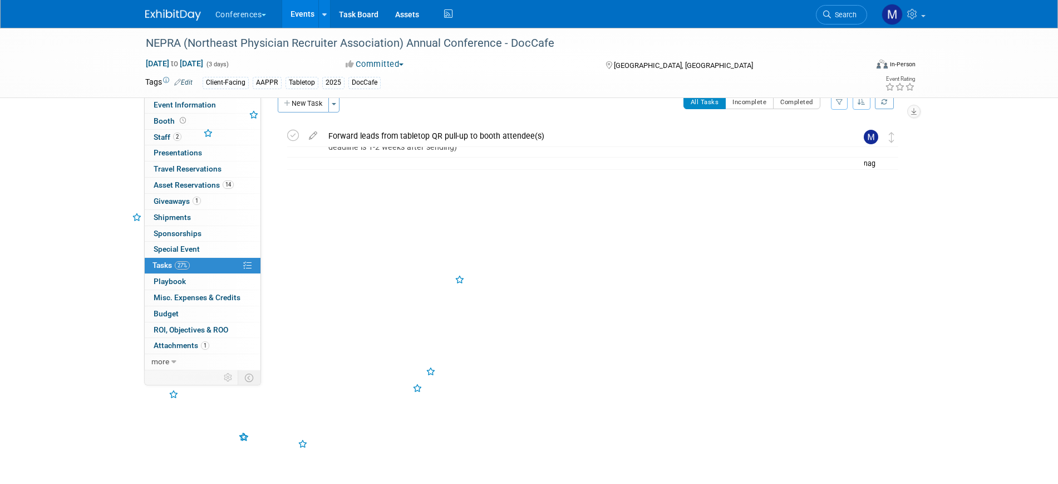
scroll to position [18, 0]
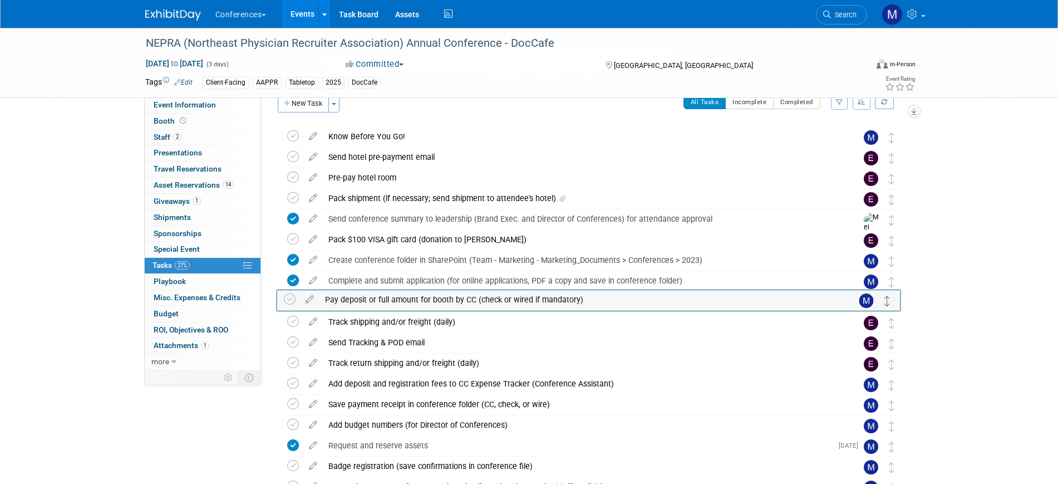
drag, startPoint x: 891, startPoint y: 343, endPoint x: 887, endPoint y: 299, distance: 43.6
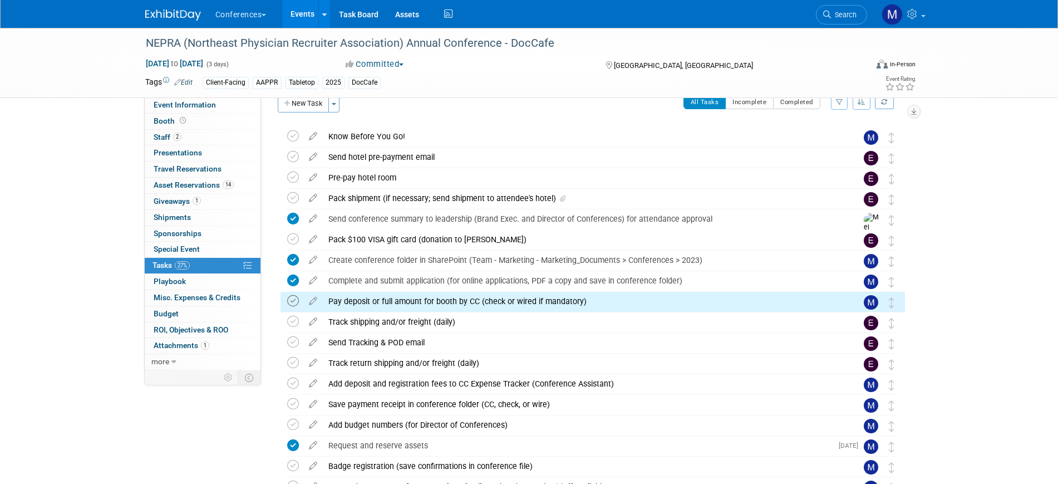
click at [289, 297] on icon at bounding box center [293, 301] width 12 height 12
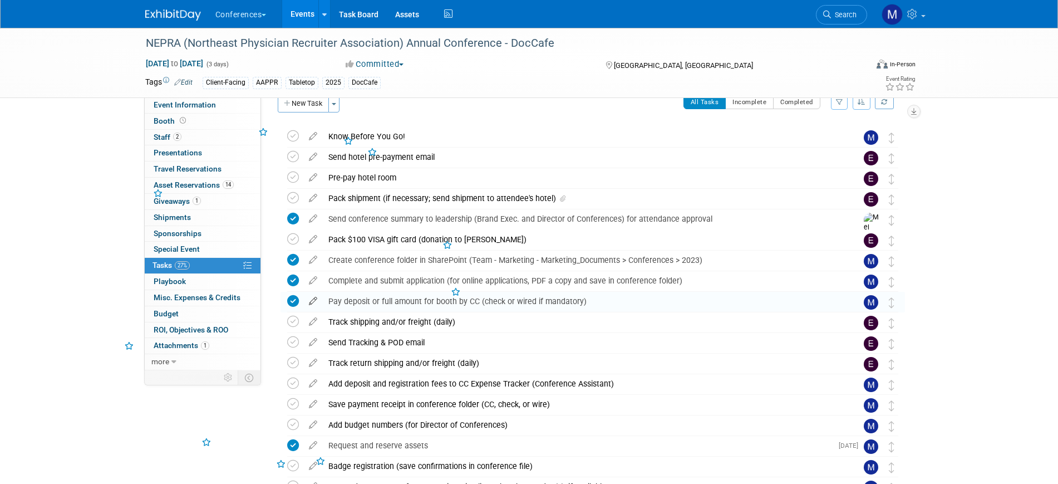
click at [312, 299] on icon at bounding box center [312, 299] width 19 height 14
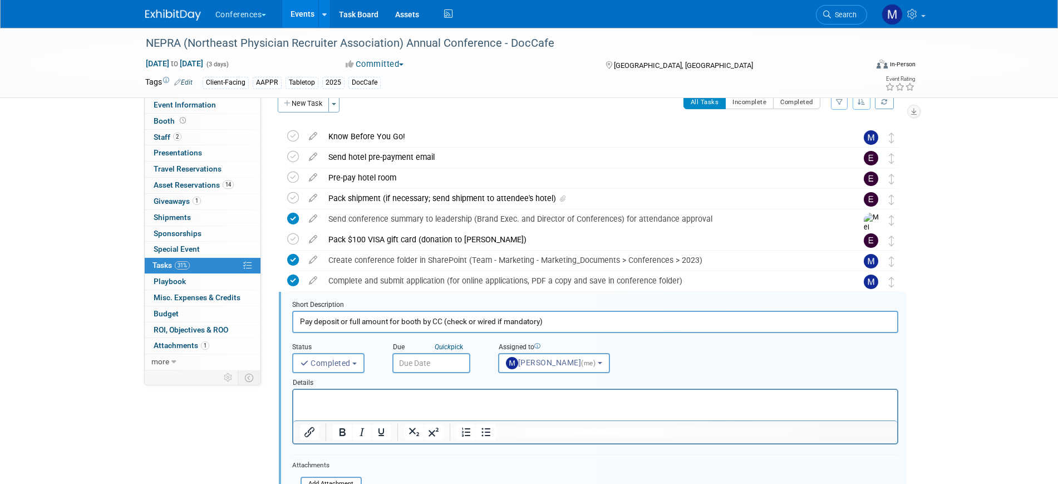
scroll to position [146, 0]
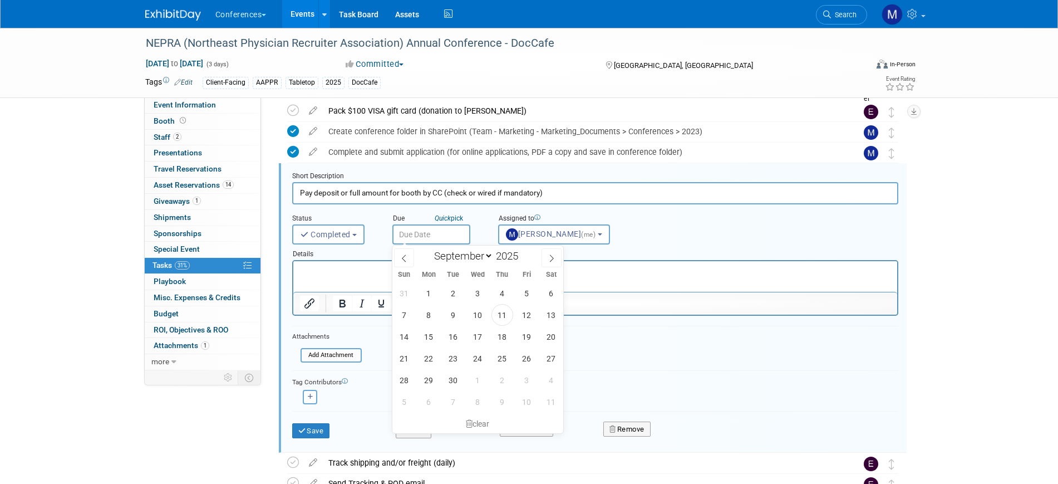
click at [426, 232] on input "text" at bounding box center [431, 234] width 78 height 20
click at [504, 316] on span "11" at bounding box center [503, 315] width 22 height 22
type input "[DATE]"
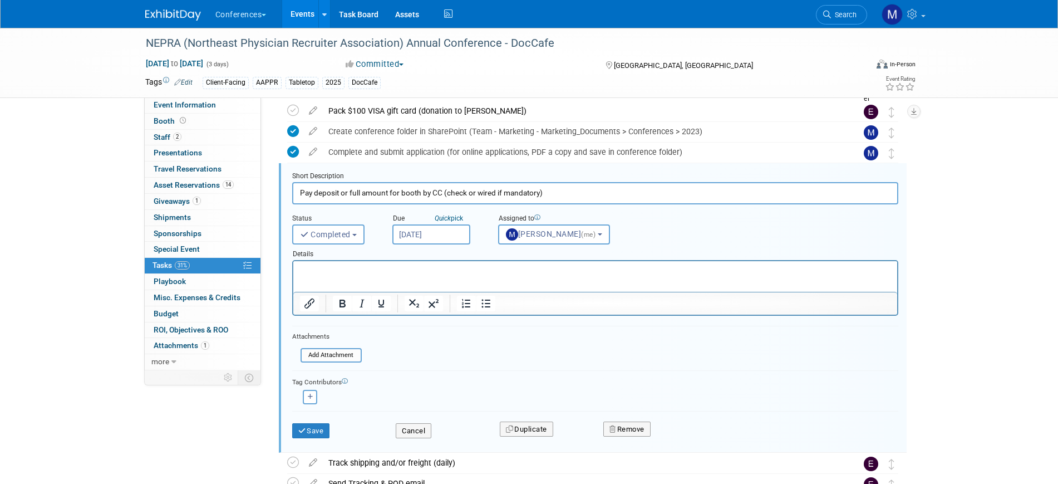
click at [363, 276] on html at bounding box center [595, 268] width 604 height 15
click at [320, 428] on button "Save" at bounding box center [311, 431] width 38 height 16
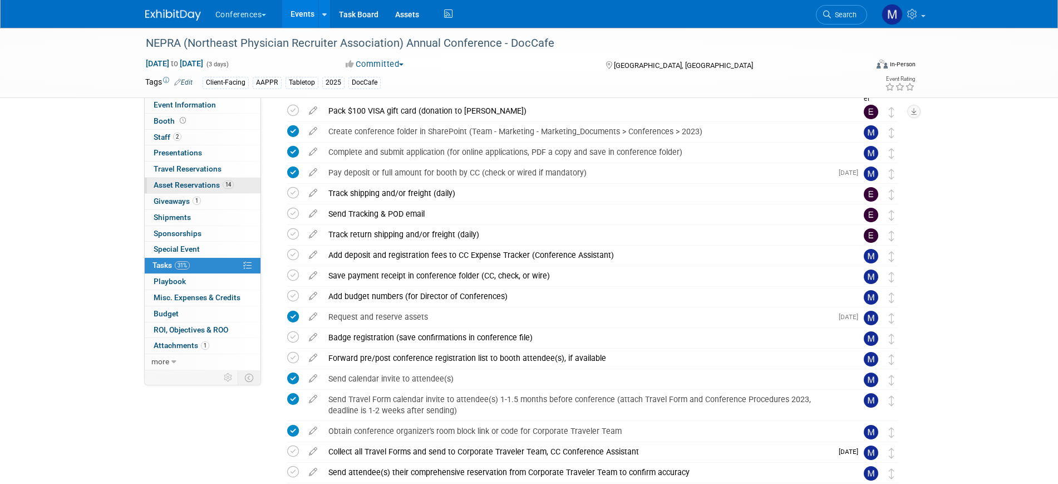
click at [198, 186] on span "Asset Reservations 14" at bounding box center [194, 184] width 80 height 9
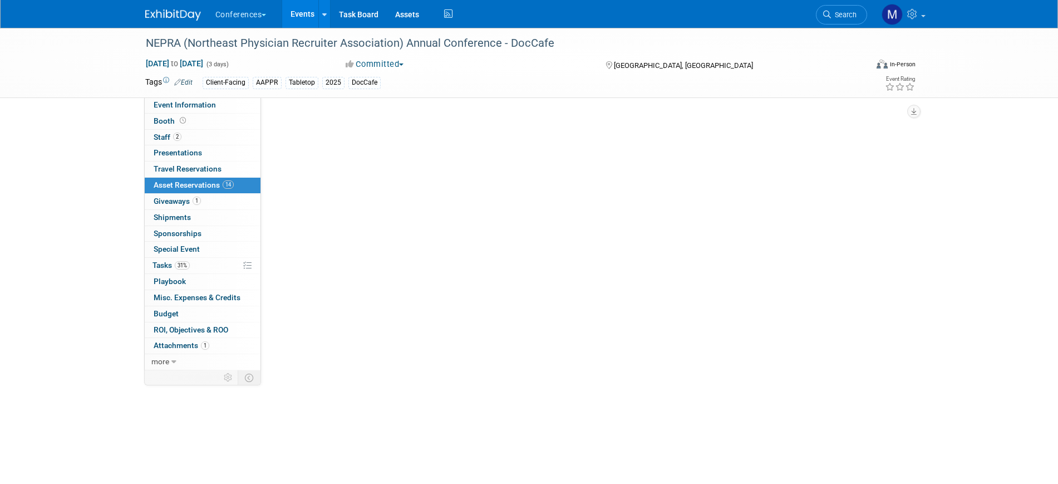
scroll to position [0, 0]
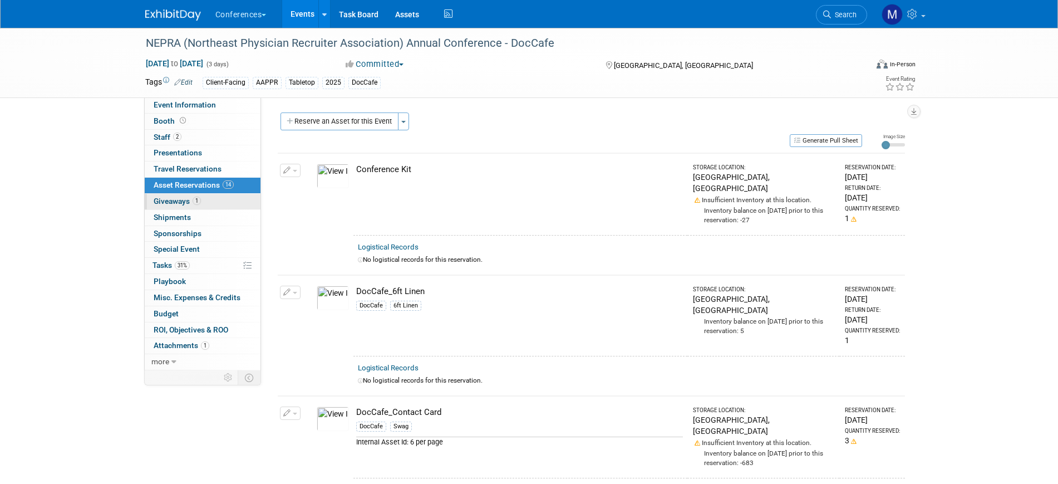
click at [185, 200] on span "Giveaways 1" at bounding box center [177, 200] width 47 height 9
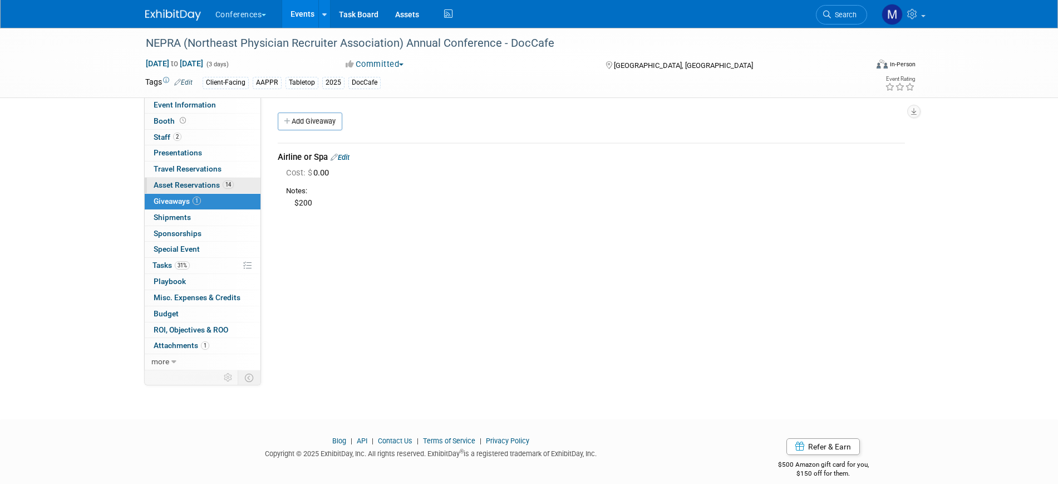
click at [207, 182] on span "Asset Reservations 14" at bounding box center [194, 184] width 80 height 9
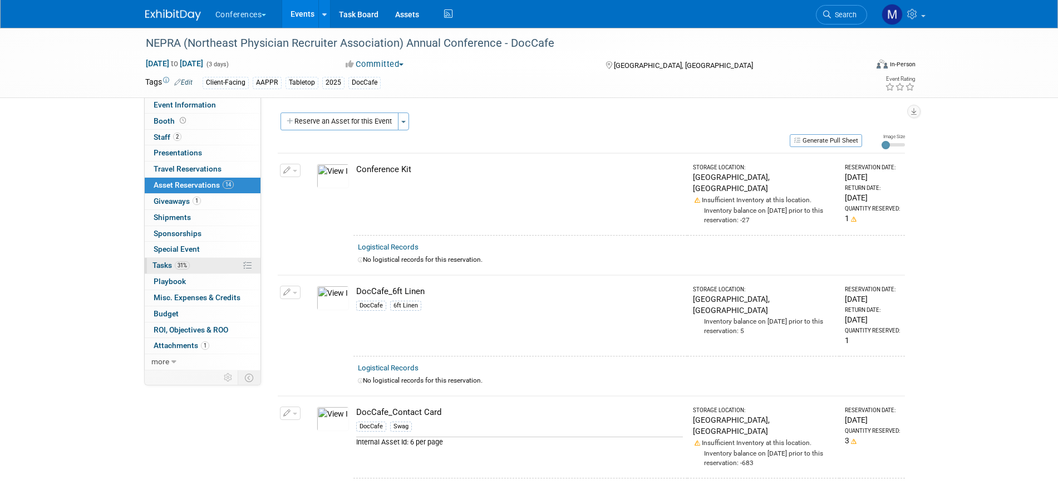
click at [209, 259] on link "31% Tasks 31%" at bounding box center [203, 266] width 116 height 16
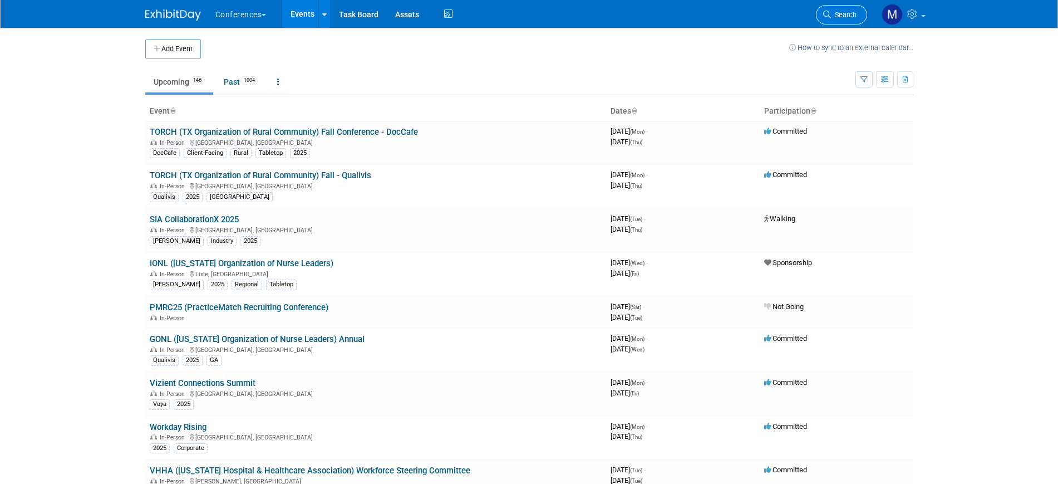
drag, startPoint x: 0, startPoint y: 0, endPoint x: 836, endPoint y: 17, distance: 836.2
click at [836, 17] on span "Search" at bounding box center [844, 15] width 26 height 8
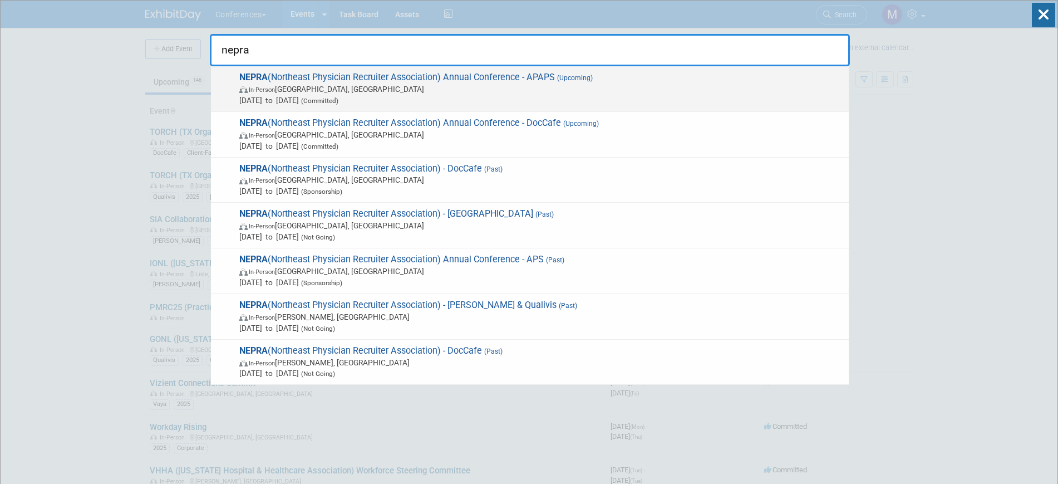
type input "nepra"
click at [439, 86] on span "In-Person Portland, ME" at bounding box center [541, 88] width 604 height 11
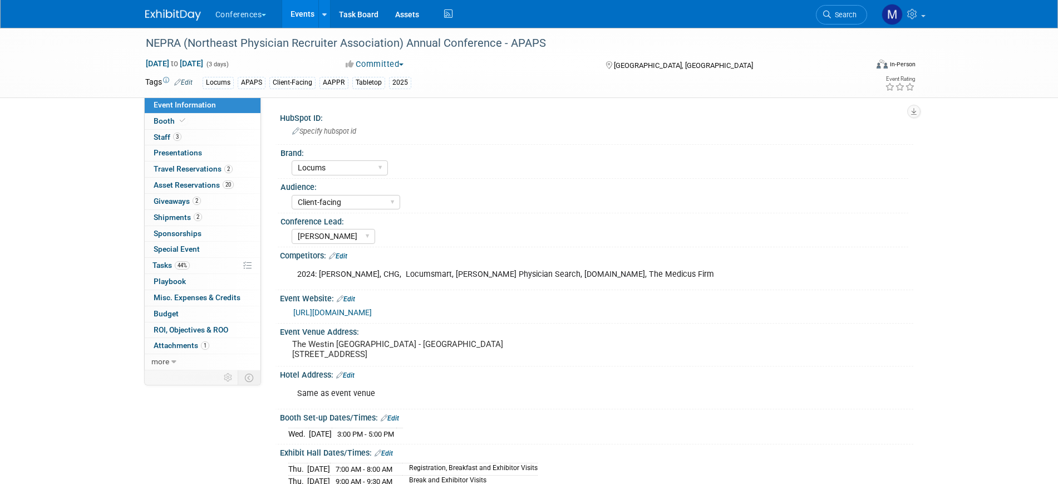
select select "Locums"
select select "Client-facing"
select select "Mel"
drag, startPoint x: 192, startPoint y: 139, endPoint x: 308, endPoint y: 154, distance: 116.8
click at [192, 138] on link "3 Staff 3" at bounding box center [203, 138] width 116 height 16
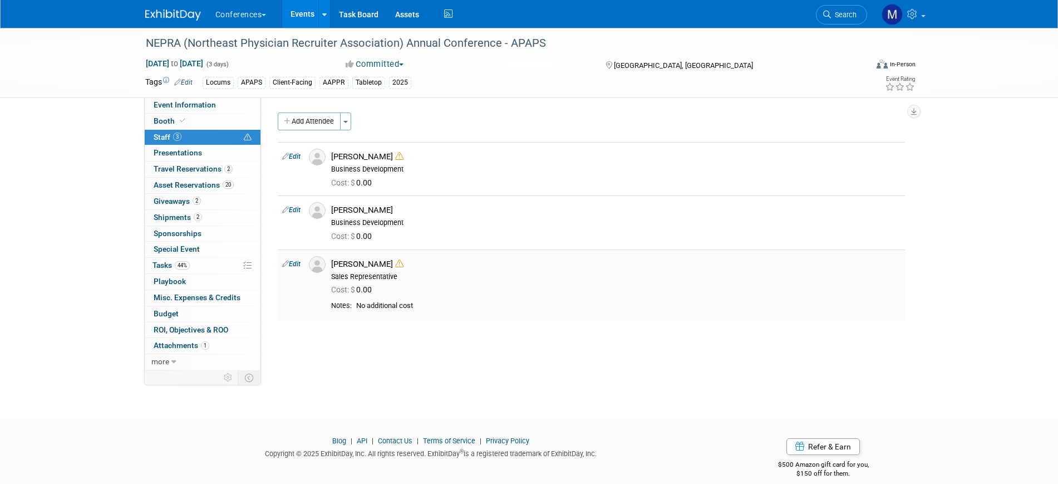
click at [296, 261] on link "Edit" at bounding box center [291, 264] width 18 height 8
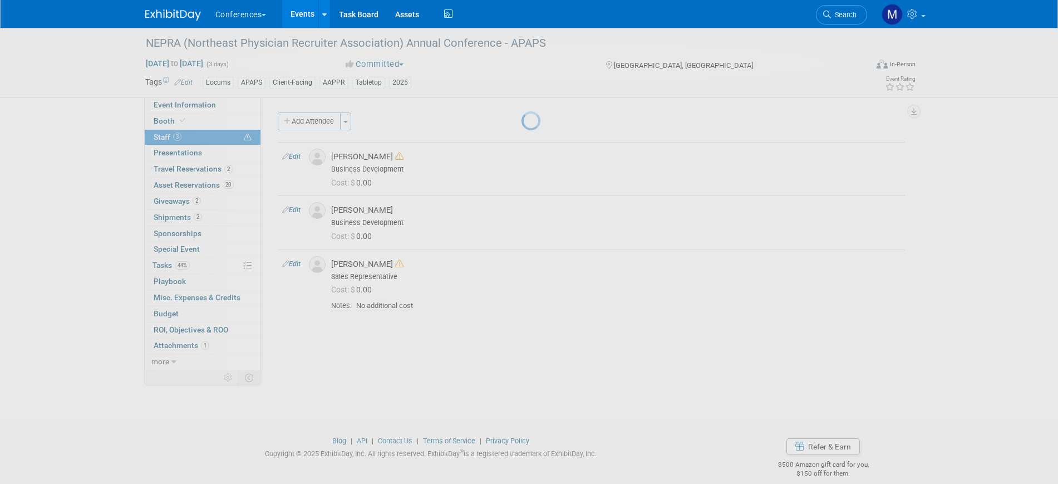
select select "e3b764ae-b429-46db-957f-8d511d79a75f"
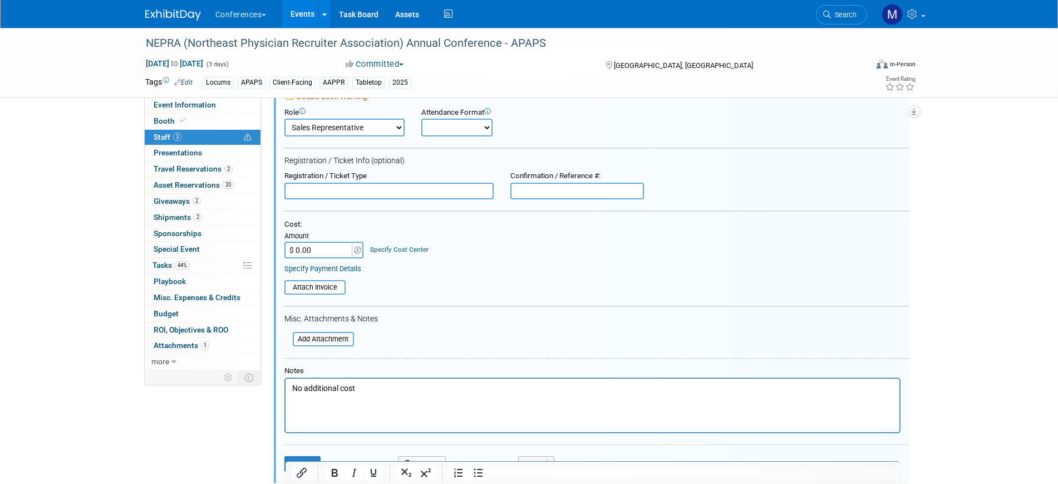
scroll to position [262, 0]
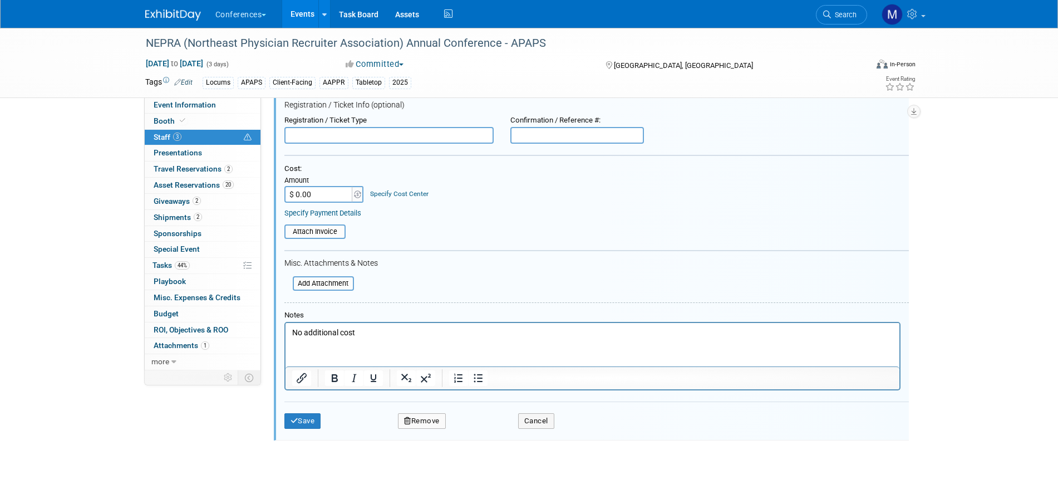
click at [423, 424] on button "Remove" at bounding box center [422, 421] width 48 height 16
click at [488, 432] on link "Yes" at bounding box center [482, 430] width 32 height 18
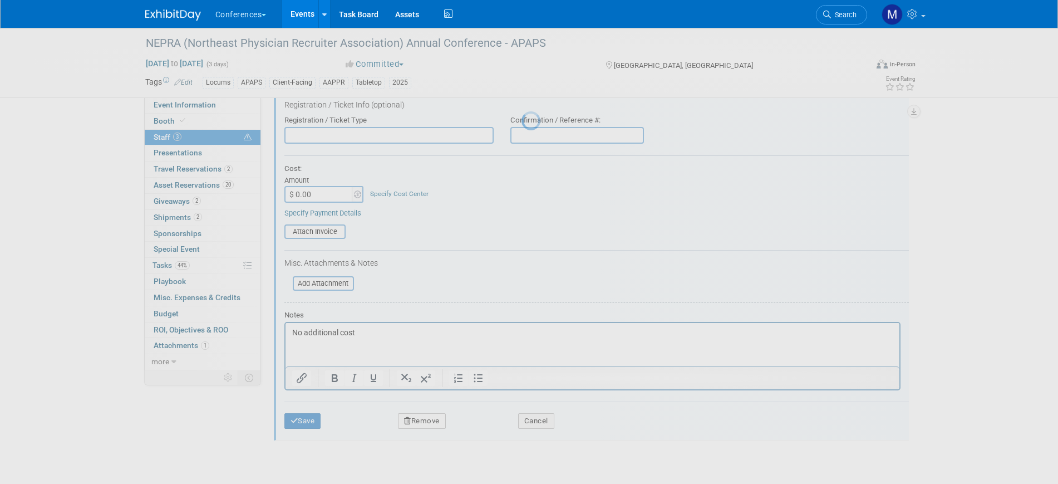
scroll to position [13, 0]
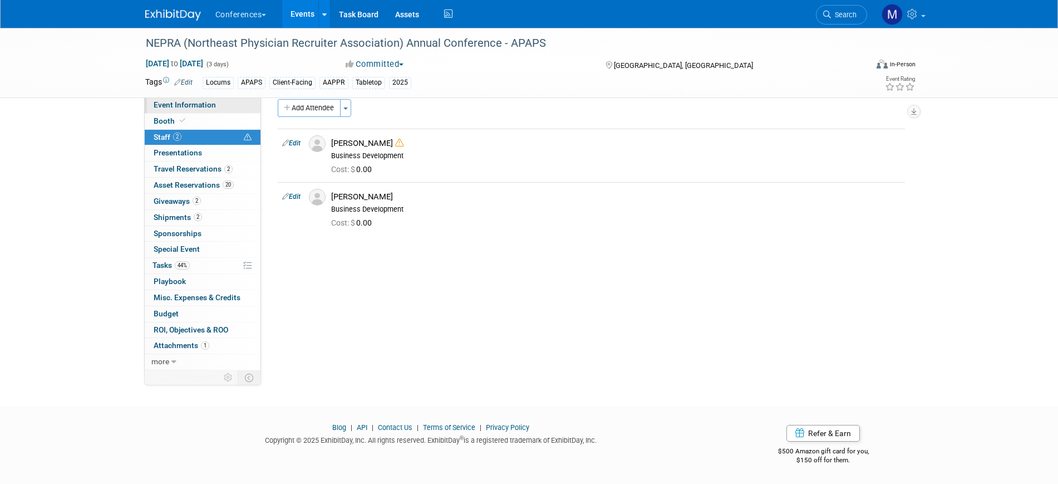
click at [208, 107] on span "Event Information" at bounding box center [185, 104] width 62 height 9
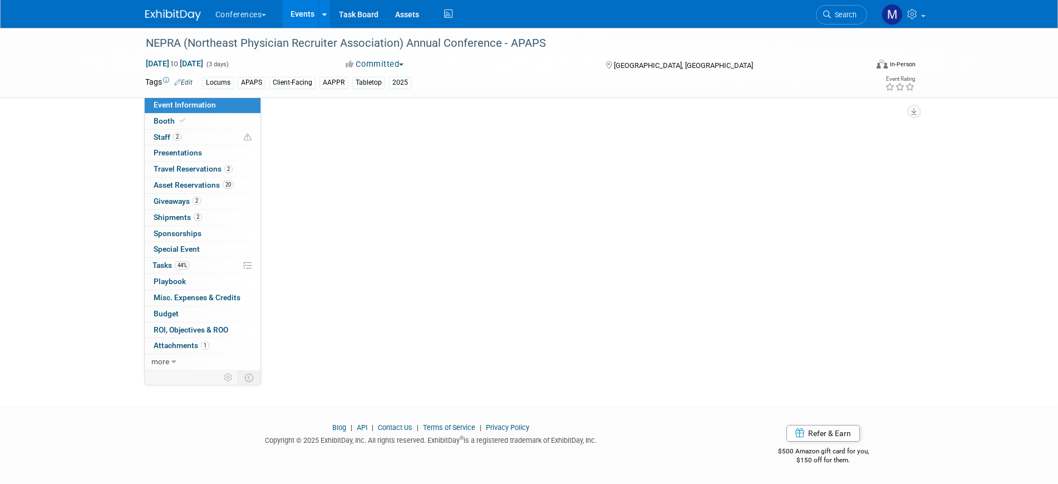
scroll to position [0, 0]
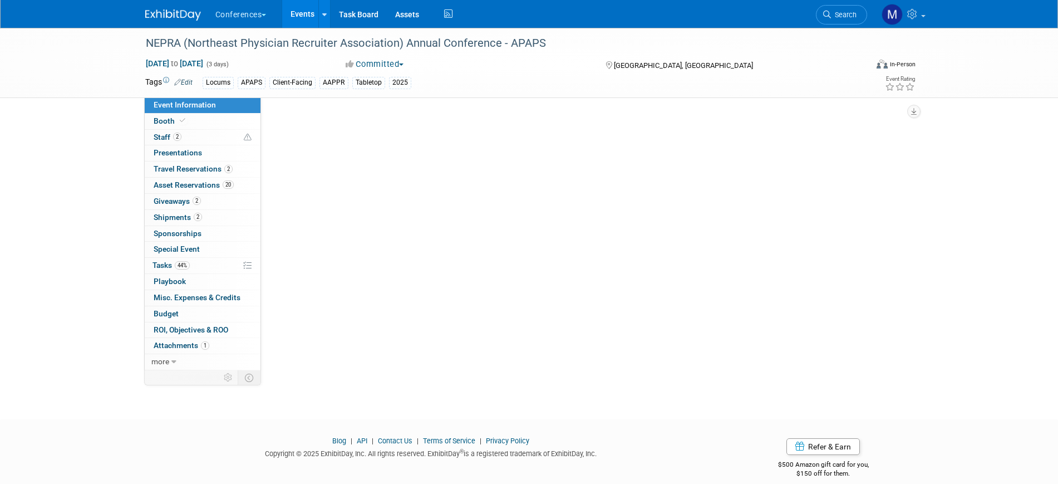
select select "Locums"
select select "Client-facing"
select select "[PERSON_NAME]"
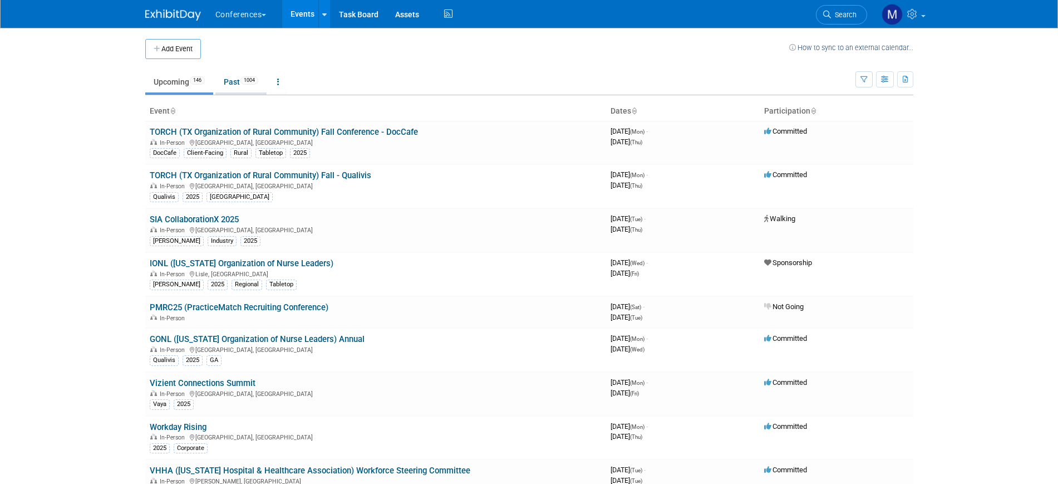
click at [256, 81] on span "1004" at bounding box center [249, 80] width 18 height 8
click at [360, 124] on td "TORCH (TX Organization of Rural Community) Fall Conference - DocCafe In-Person …" at bounding box center [375, 142] width 461 height 43
click at [363, 134] on link "TORCH (TX Organization of Rural Community) Fall Conference - DocCafe" at bounding box center [284, 132] width 268 height 10
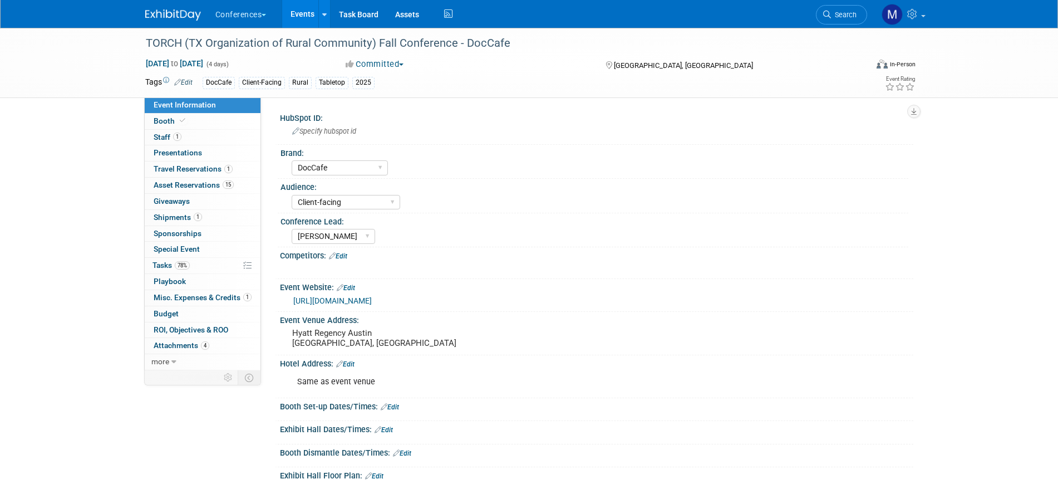
select select "DocCafe"
select select "Client-facing"
select select "[PERSON_NAME]"
click at [215, 184] on span "Asset Reservations 15" at bounding box center [194, 184] width 80 height 9
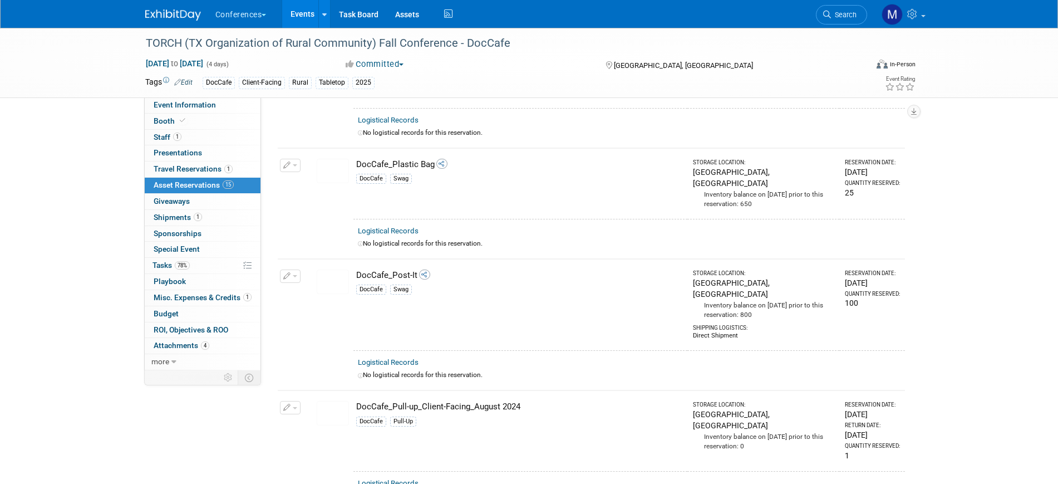
scroll to position [1183, 0]
